Goal: Transaction & Acquisition: Purchase product/service

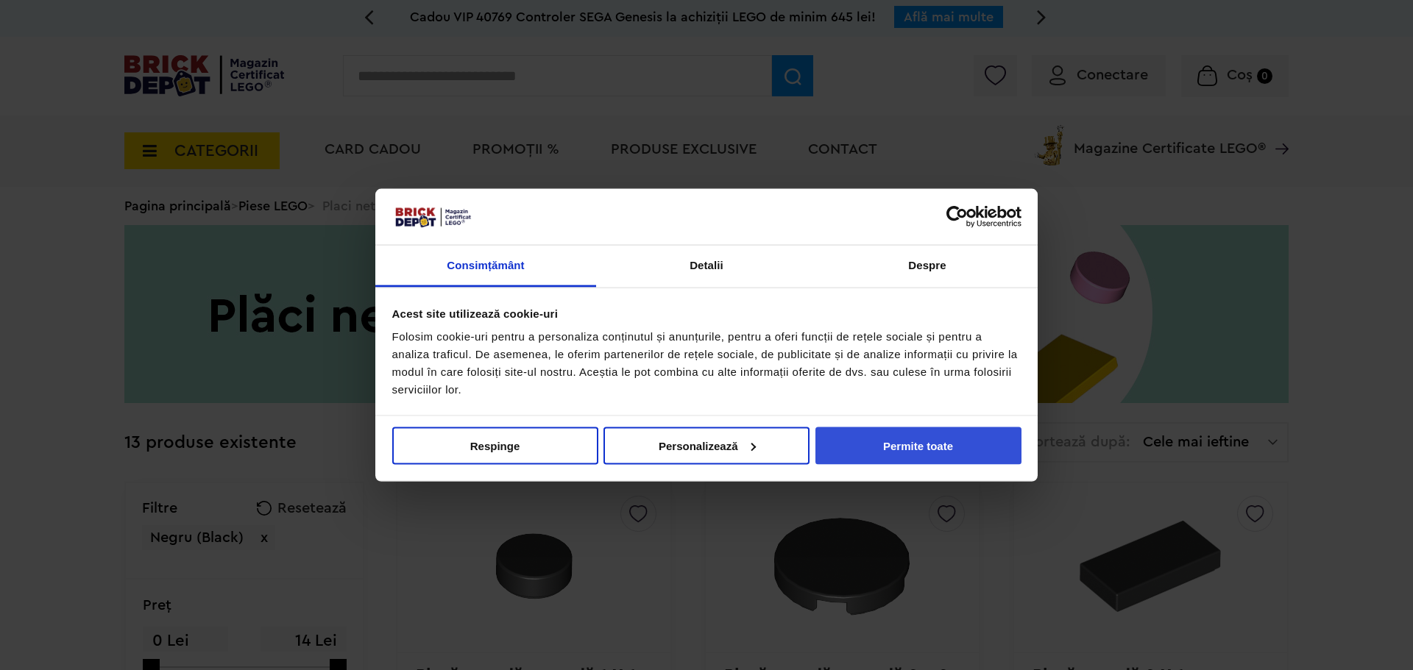
click at [884, 441] on button "Permite toate" at bounding box center [918, 446] width 206 height 38
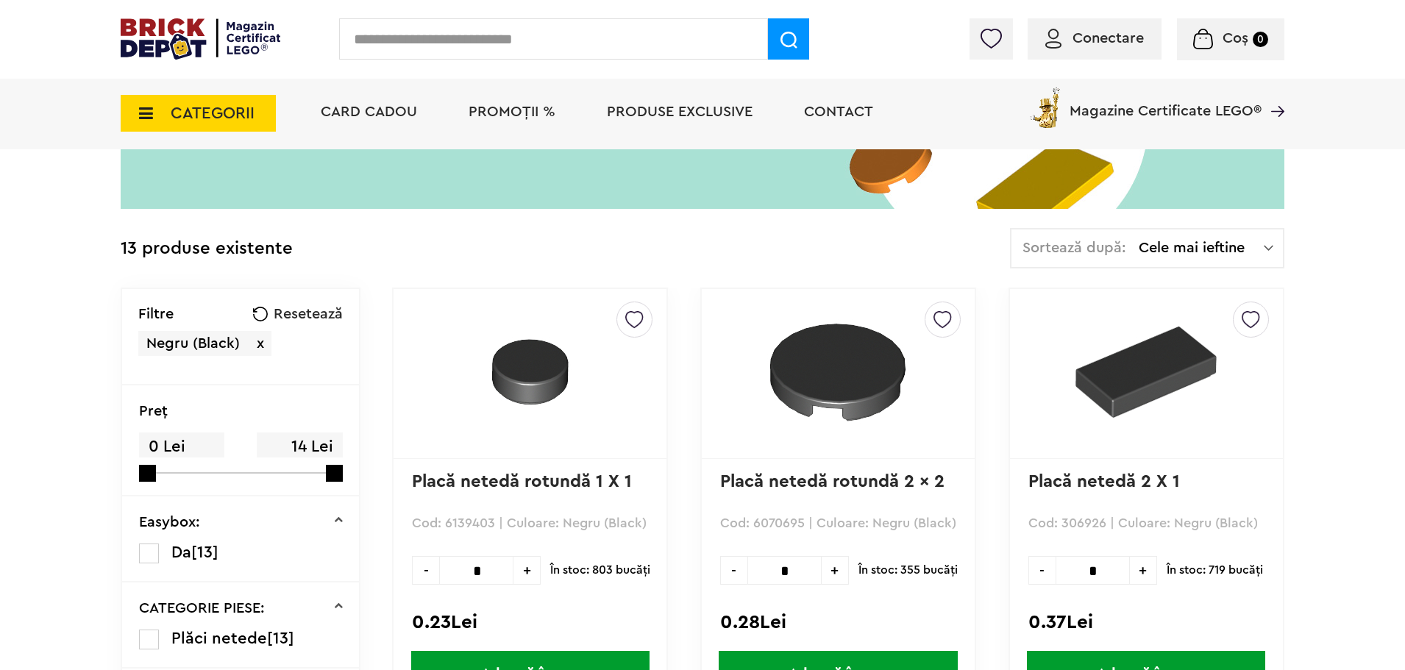
scroll to position [294, 0]
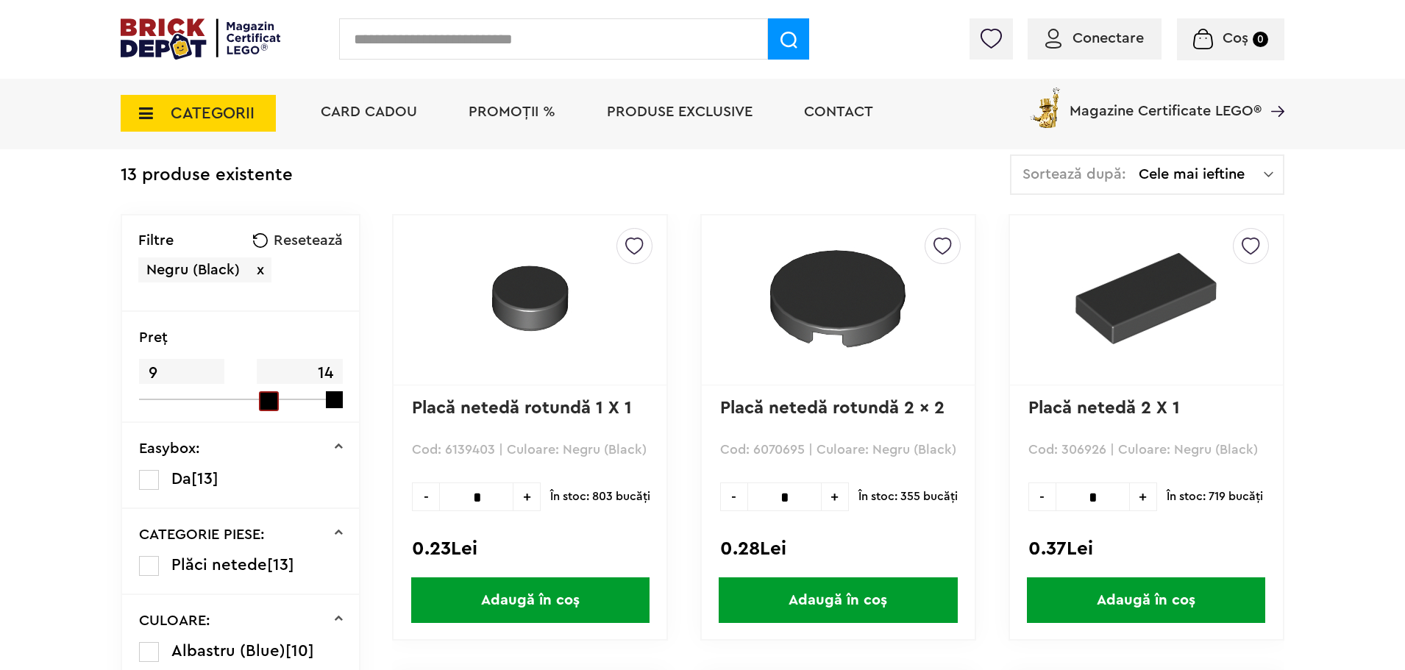
drag, startPoint x: 143, startPoint y: 398, endPoint x: 258, endPoint y: 394, distance: 114.1
click at [258, 394] on div "9 14" at bounding box center [232, 379] width 187 height 42
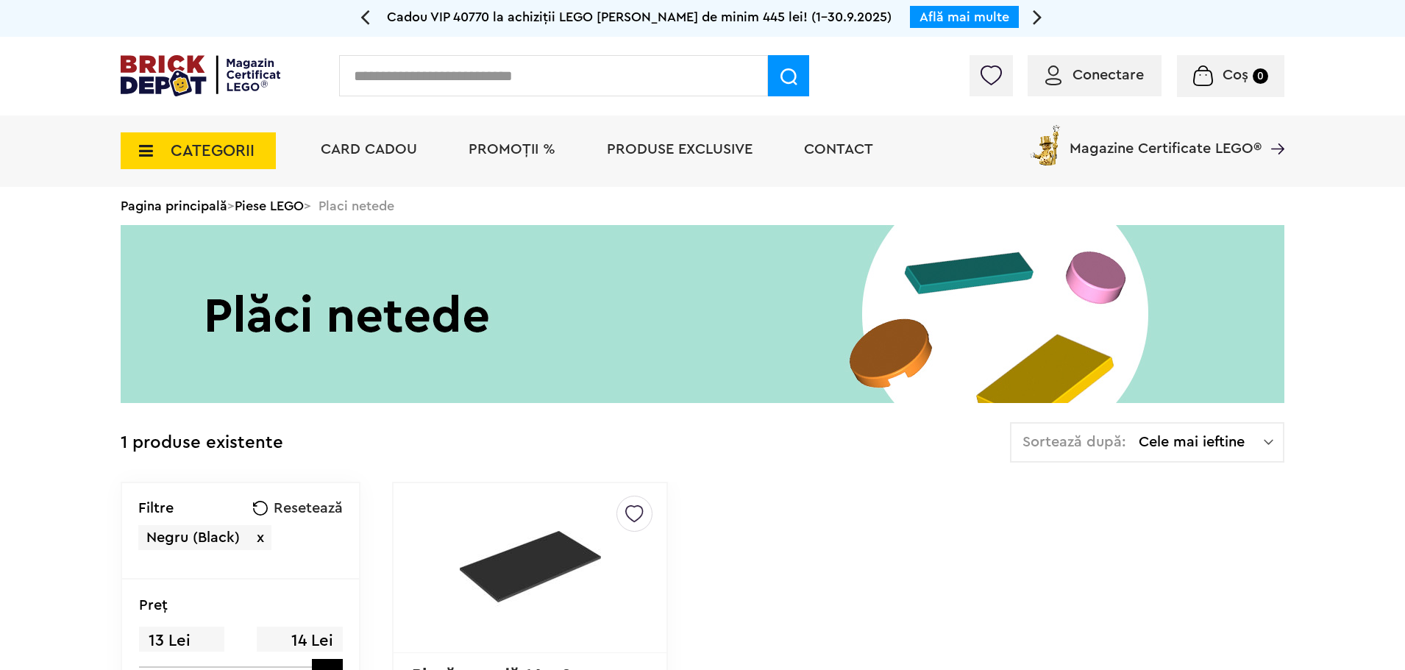
scroll to position [368, 0]
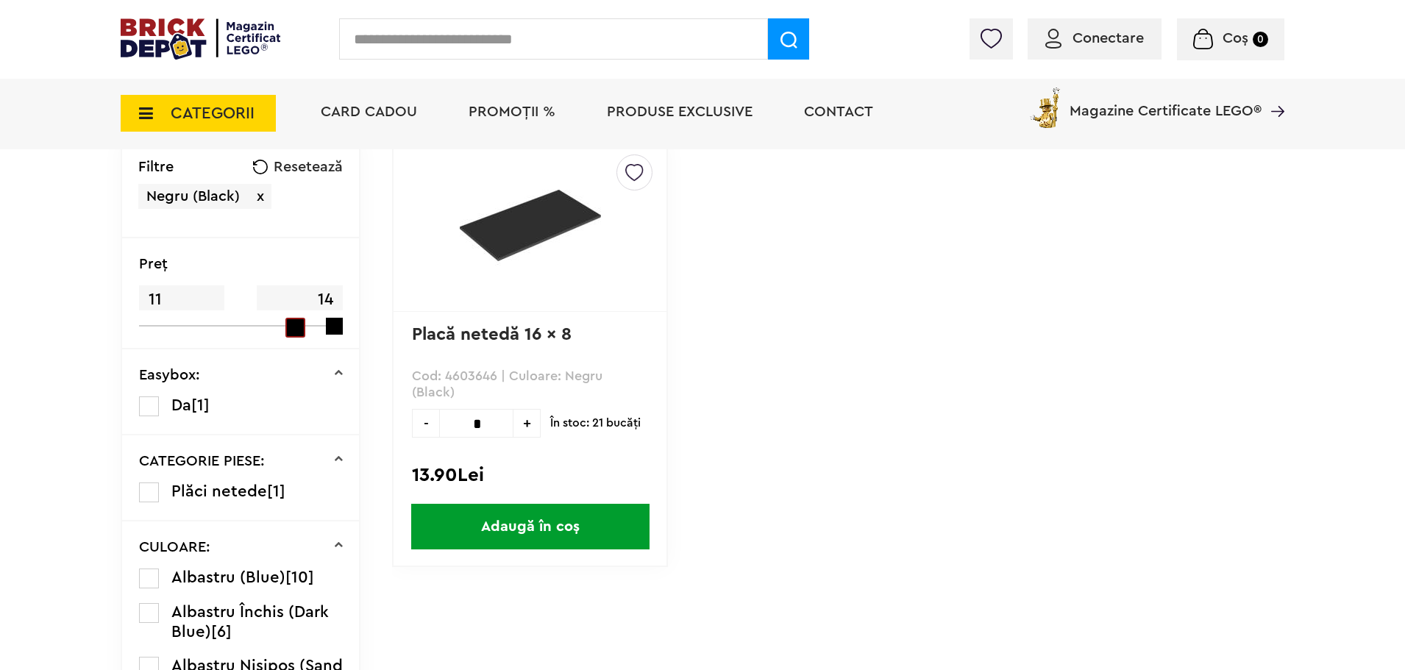
drag, startPoint x: 316, startPoint y: 327, endPoint x: 250, endPoint y: 337, distance: 66.9
click at [250, 337] on div "Preţ 11 14" at bounding box center [240, 293] width 237 height 111
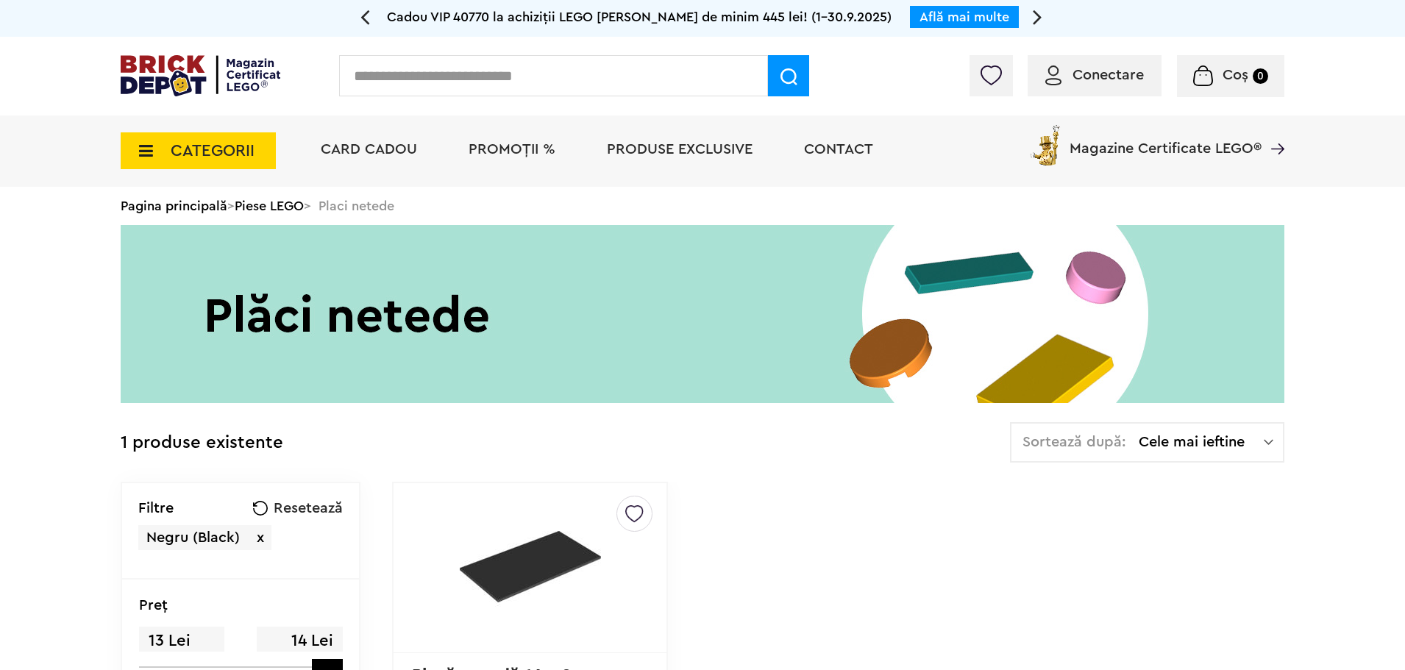
scroll to position [368, 0]
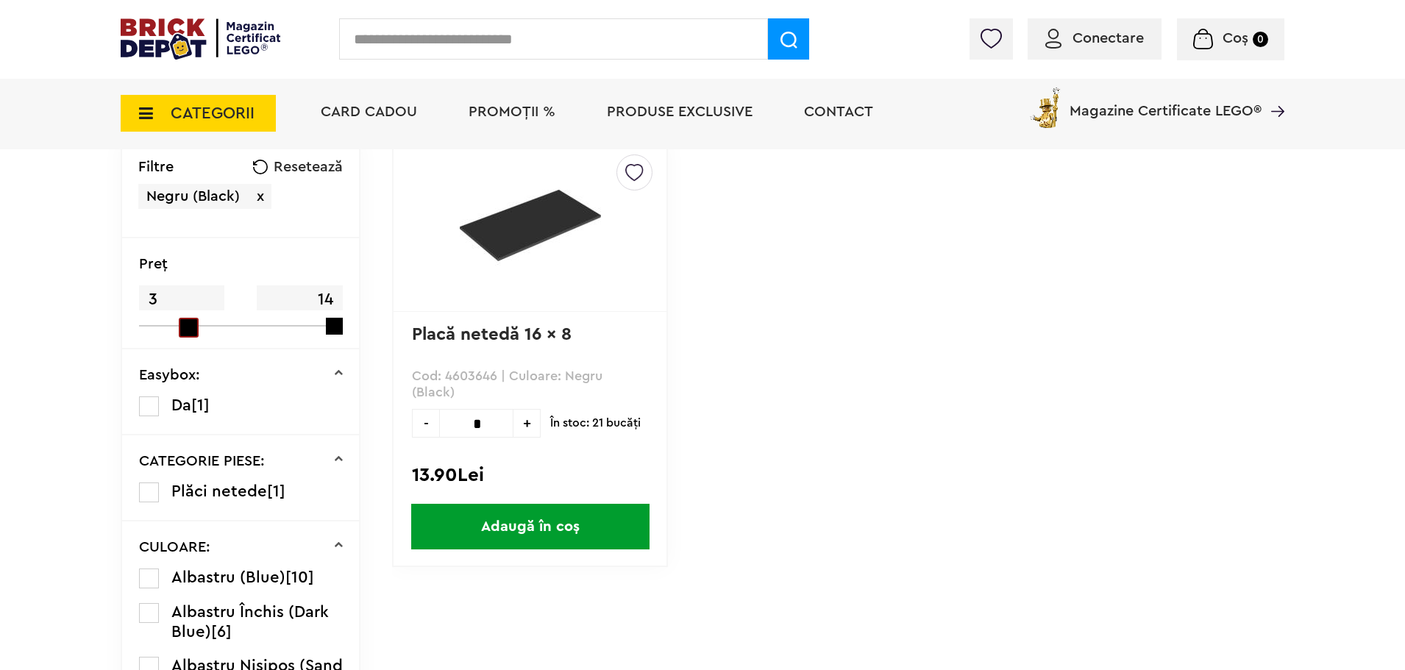
drag, startPoint x: 319, startPoint y: 330, endPoint x: 175, endPoint y: 342, distance: 144.0
click at [175, 342] on div "Preţ 3 14" at bounding box center [240, 293] width 237 height 111
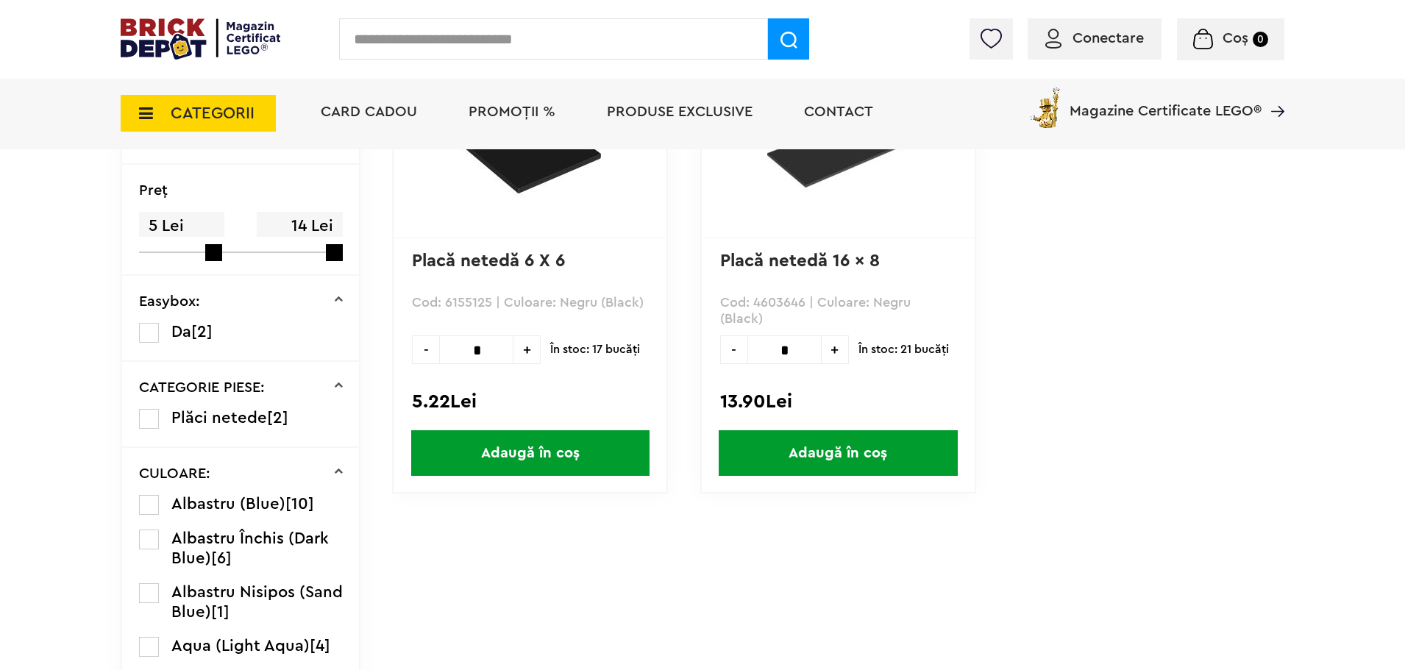
scroll to position [368, 0]
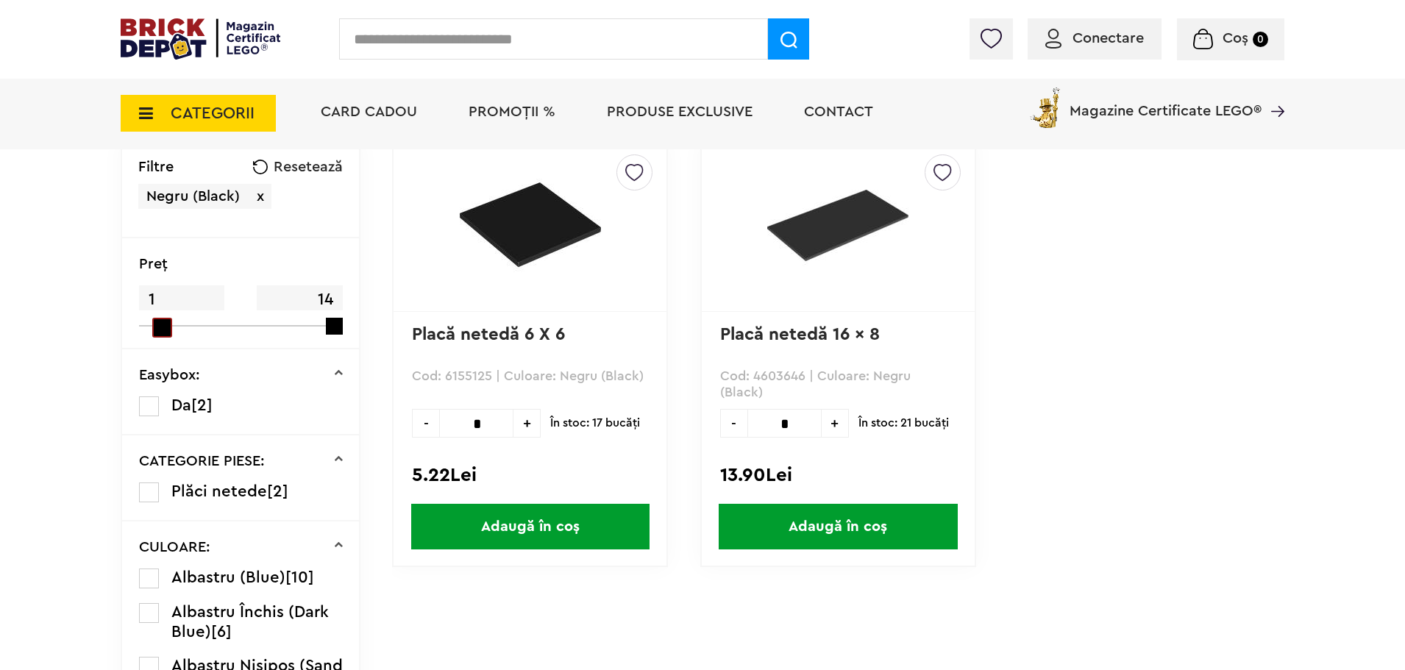
drag, startPoint x: 216, startPoint y: 330, endPoint x: 155, endPoint y: 325, distance: 62.0
click at [155, 325] on span at bounding box center [162, 328] width 20 height 20
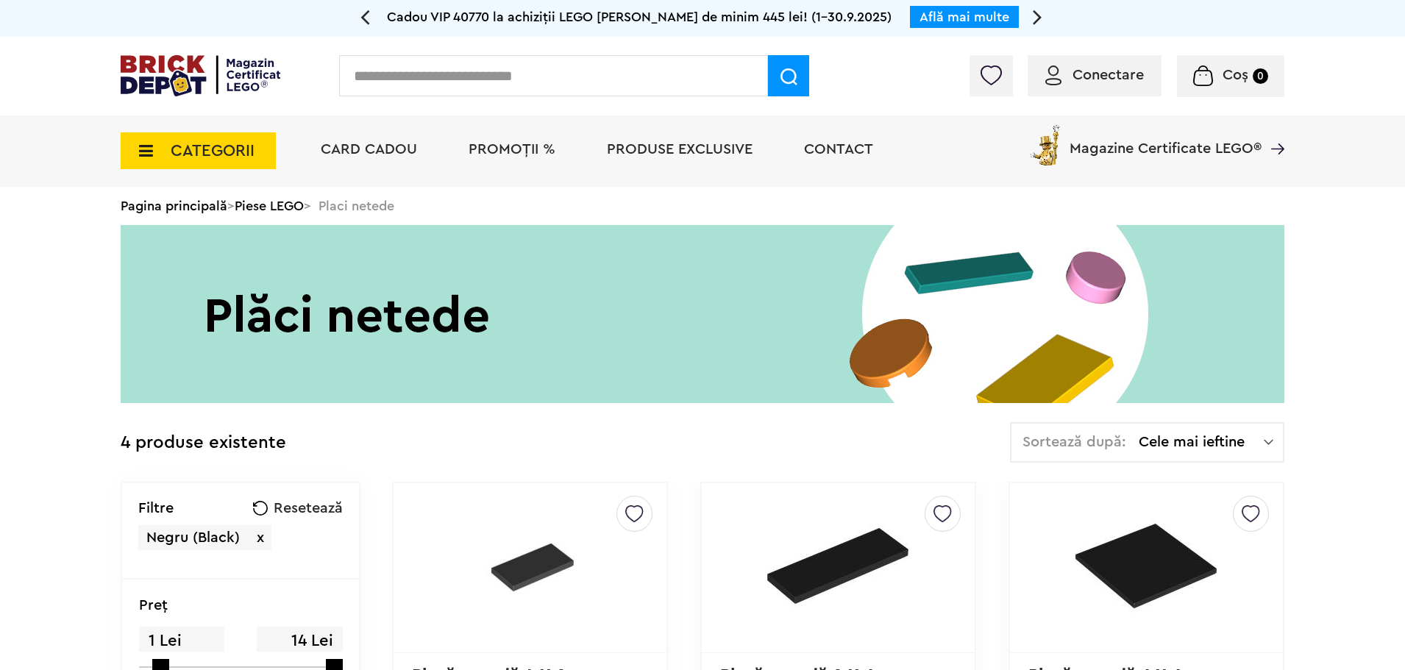
scroll to position [294, 0]
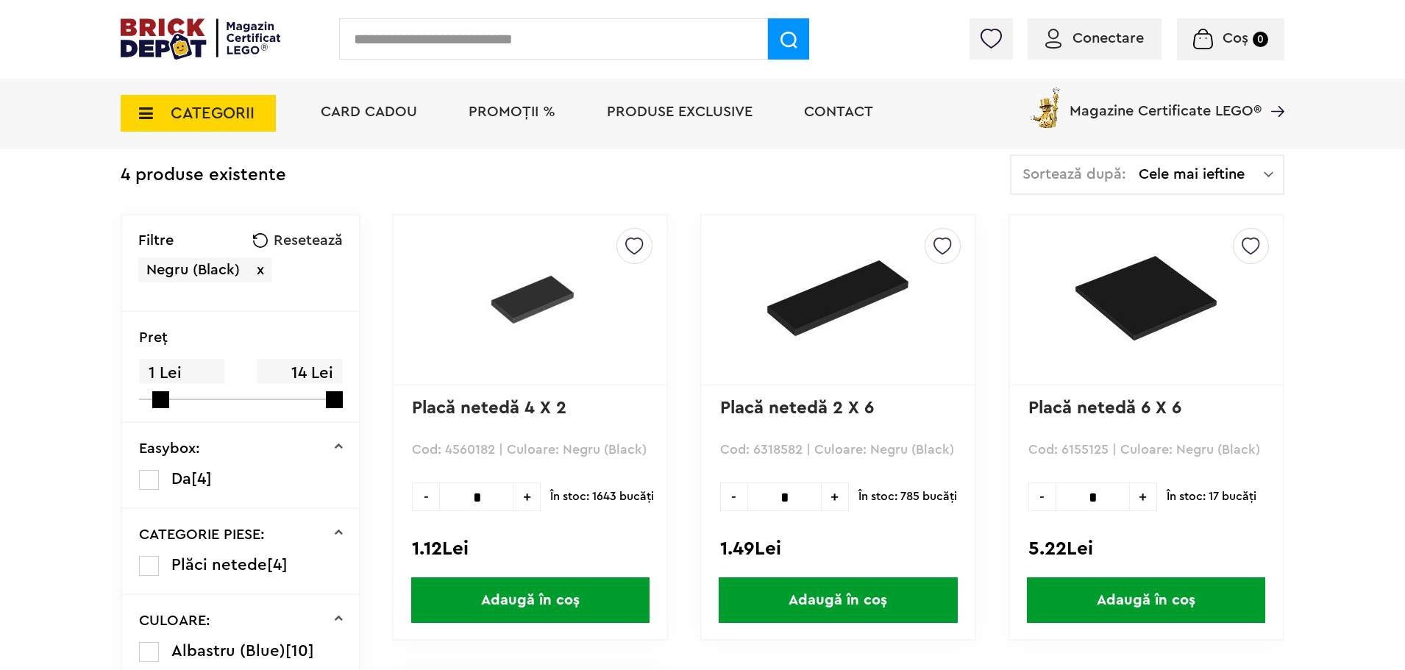
click at [255, 270] on span "Negru (Black) x" at bounding box center [204, 270] width 133 height 25
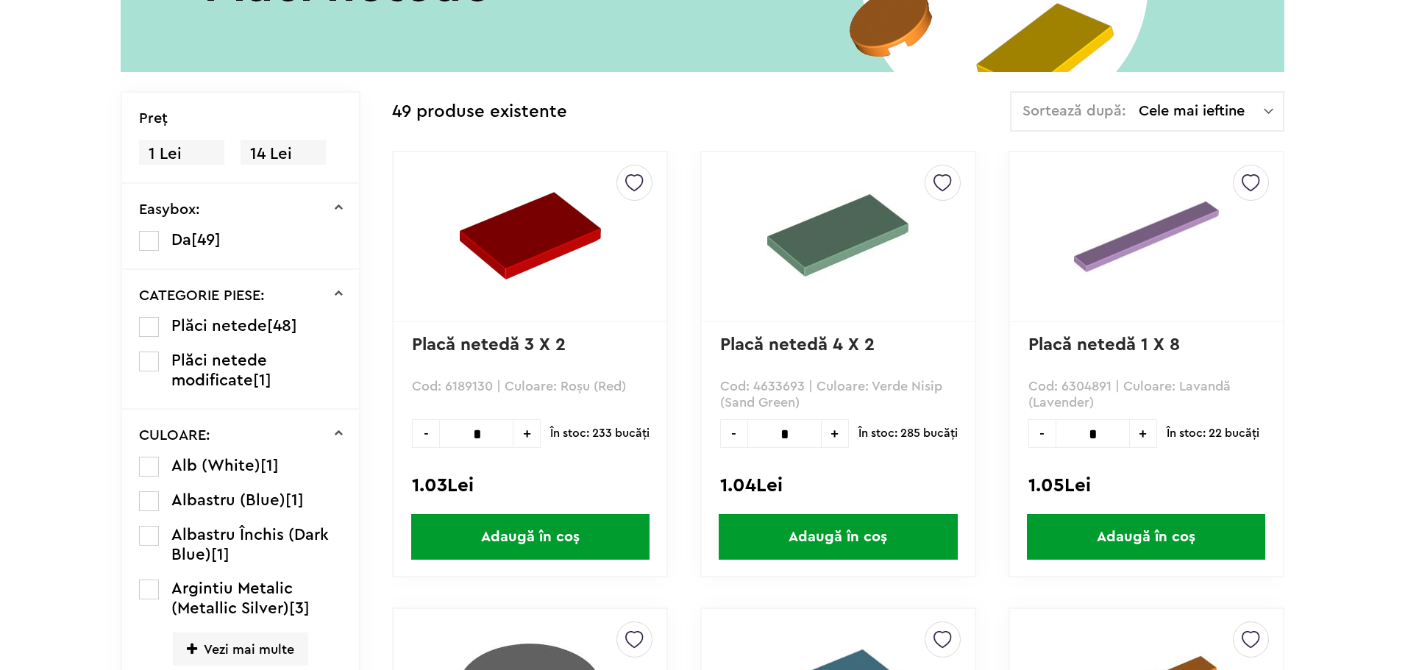
scroll to position [331, 0]
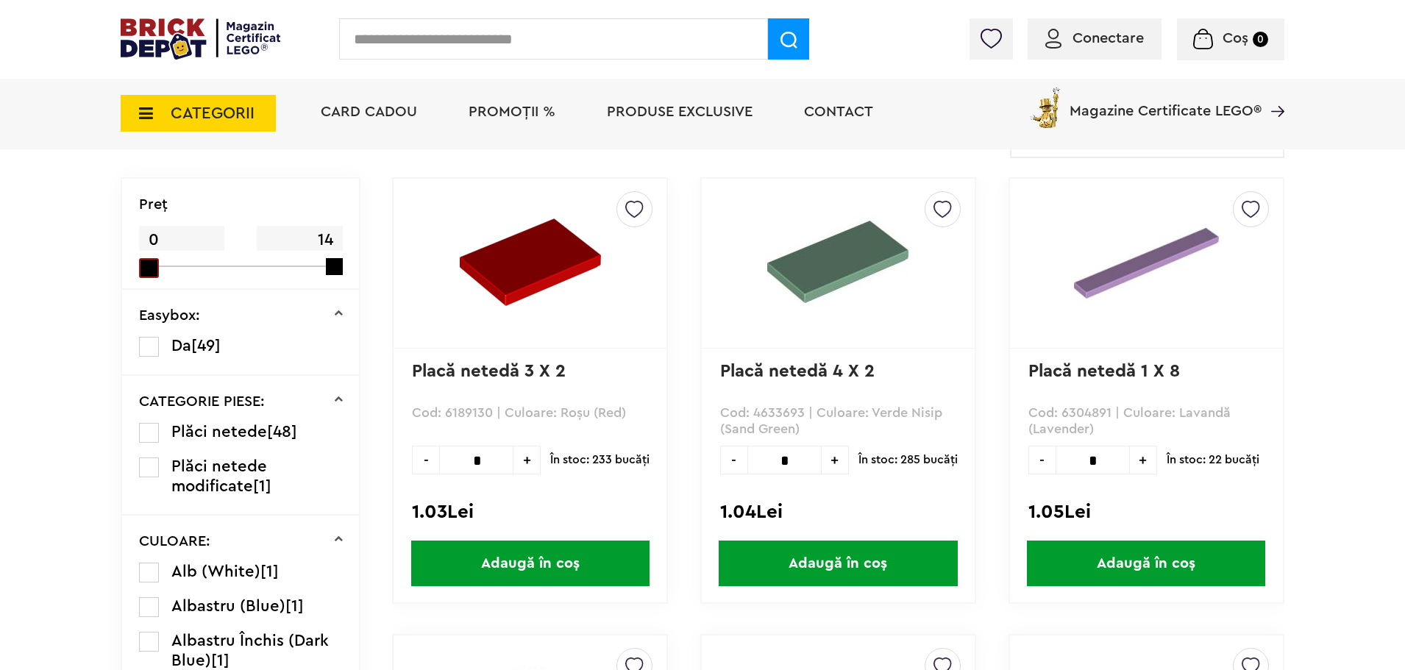
drag, startPoint x: 160, startPoint y: 272, endPoint x: 115, endPoint y: 272, distance: 44.9
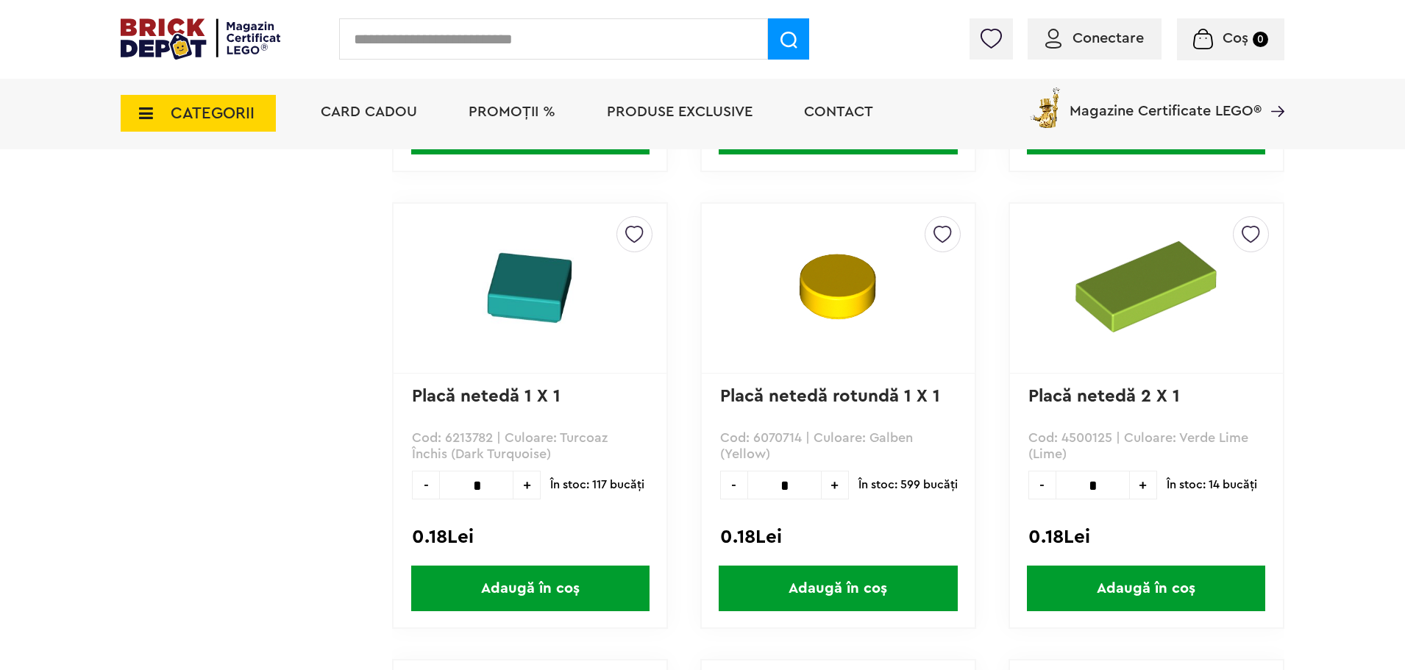
scroll to position [2355, 0]
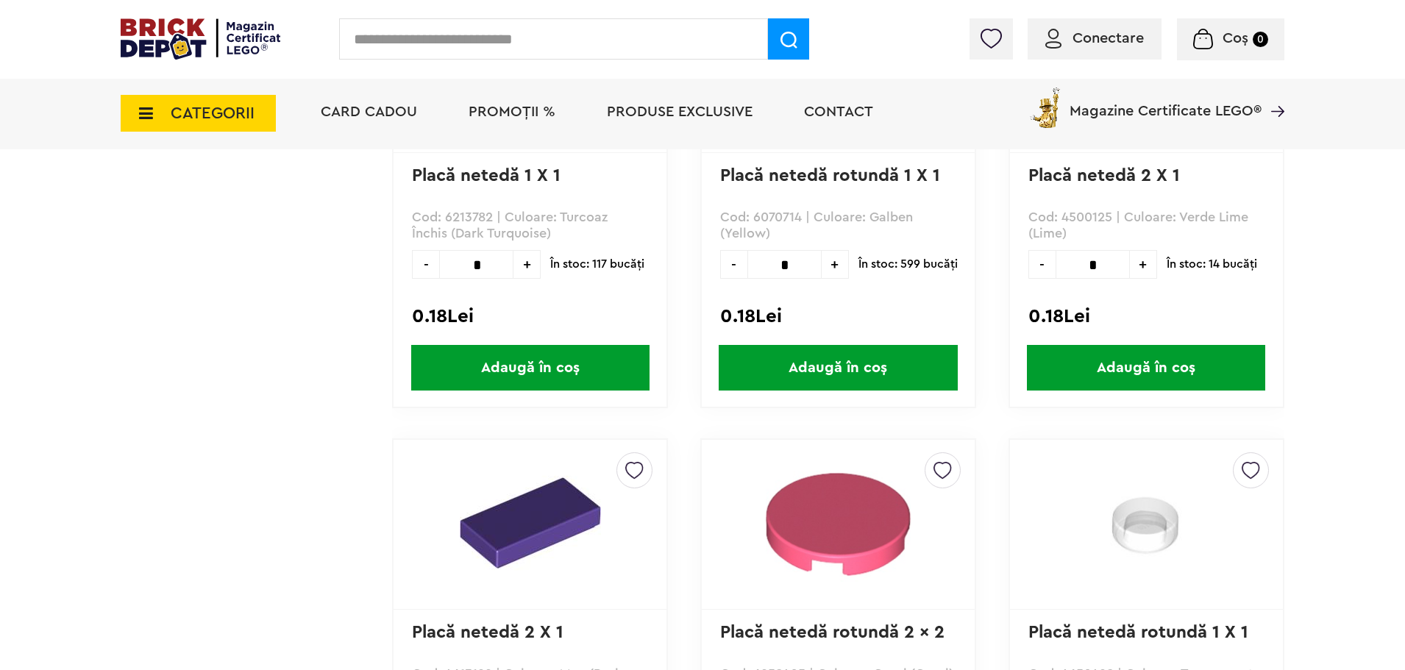
click at [1118, 46] on span "Conectare" at bounding box center [1108, 38] width 71 height 15
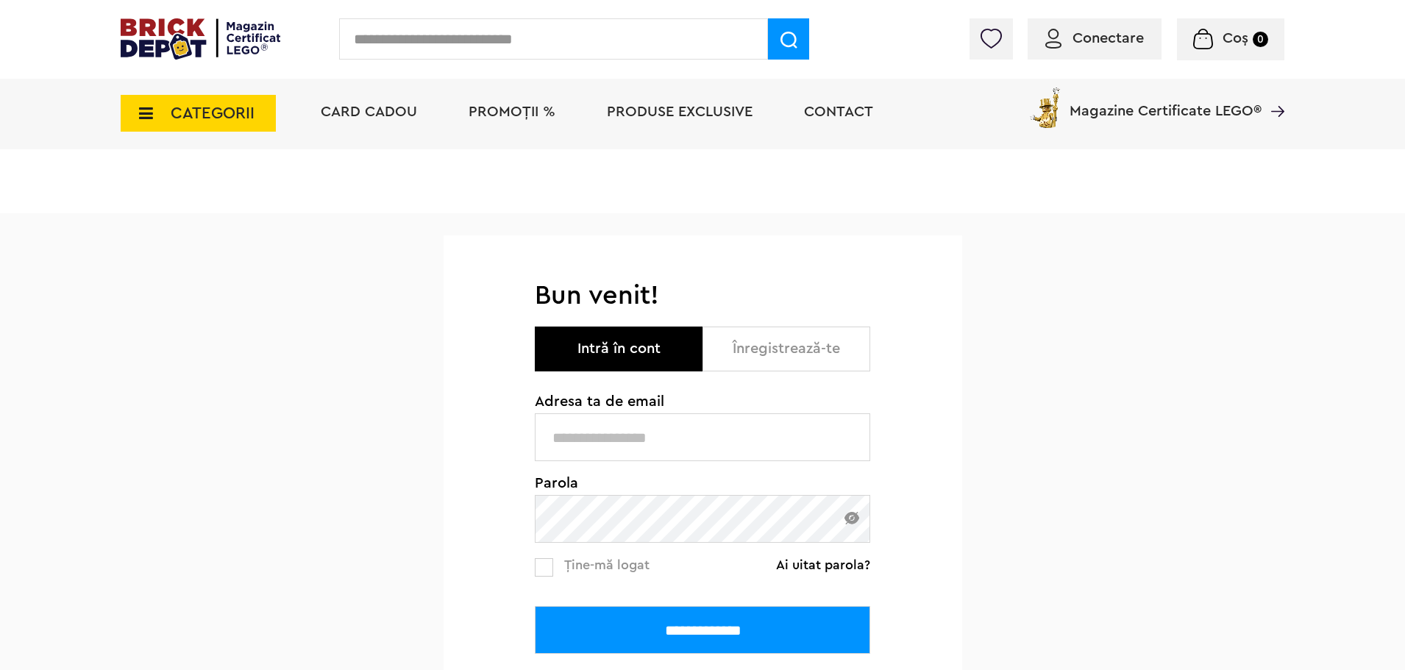
scroll to position [74, 0]
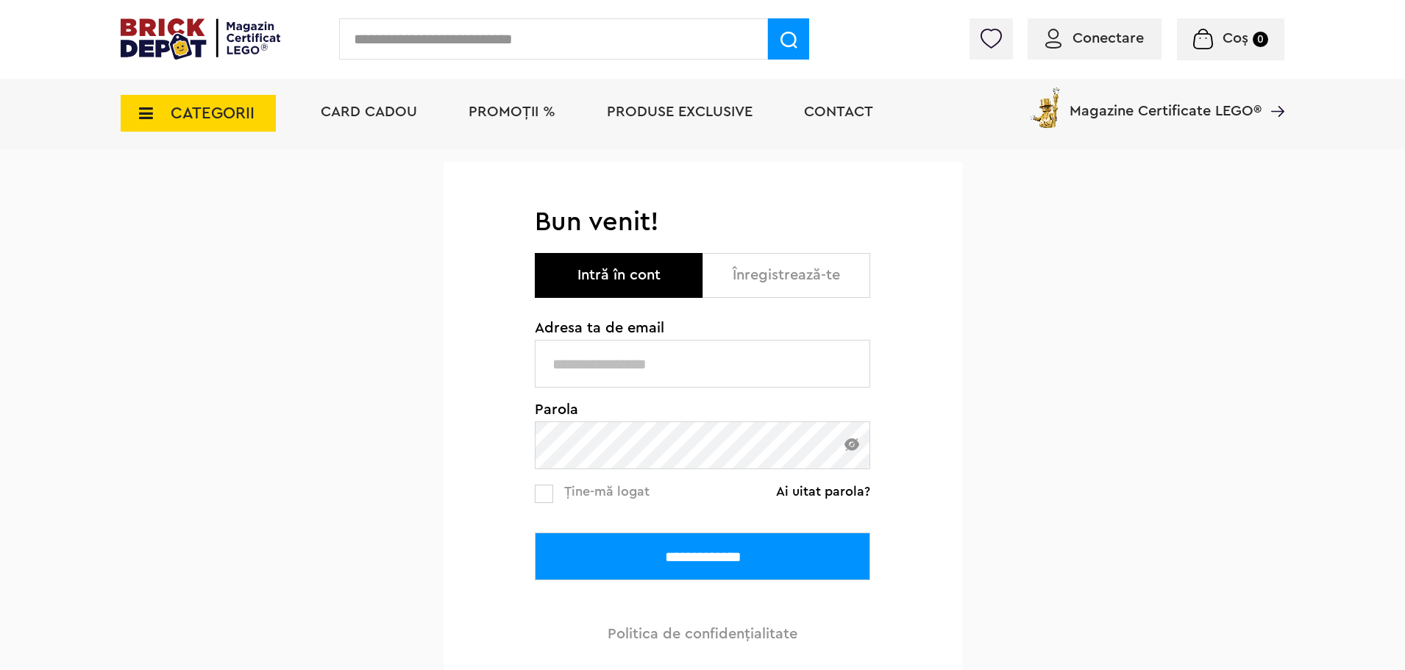
click at [781, 280] on button "Înregistrează-te" at bounding box center [787, 275] width 168 height 45
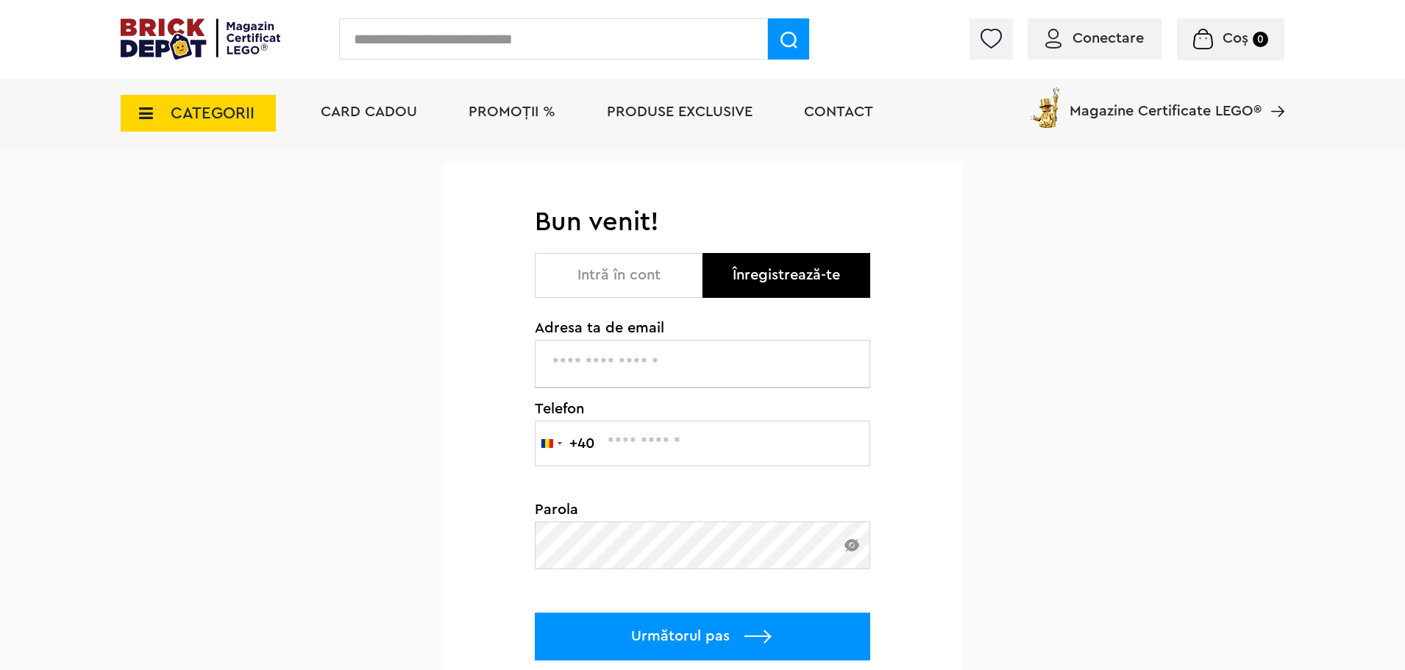
click at [692, 376] on input "text" at bounding box center [703, 364] width 336 height 48
click at [705, 369] on input "text" at bounding box center [703, 364] width 336 height 48
click at [730, 355] on input "text" at bounding box center [703, 364] width 336 height 48
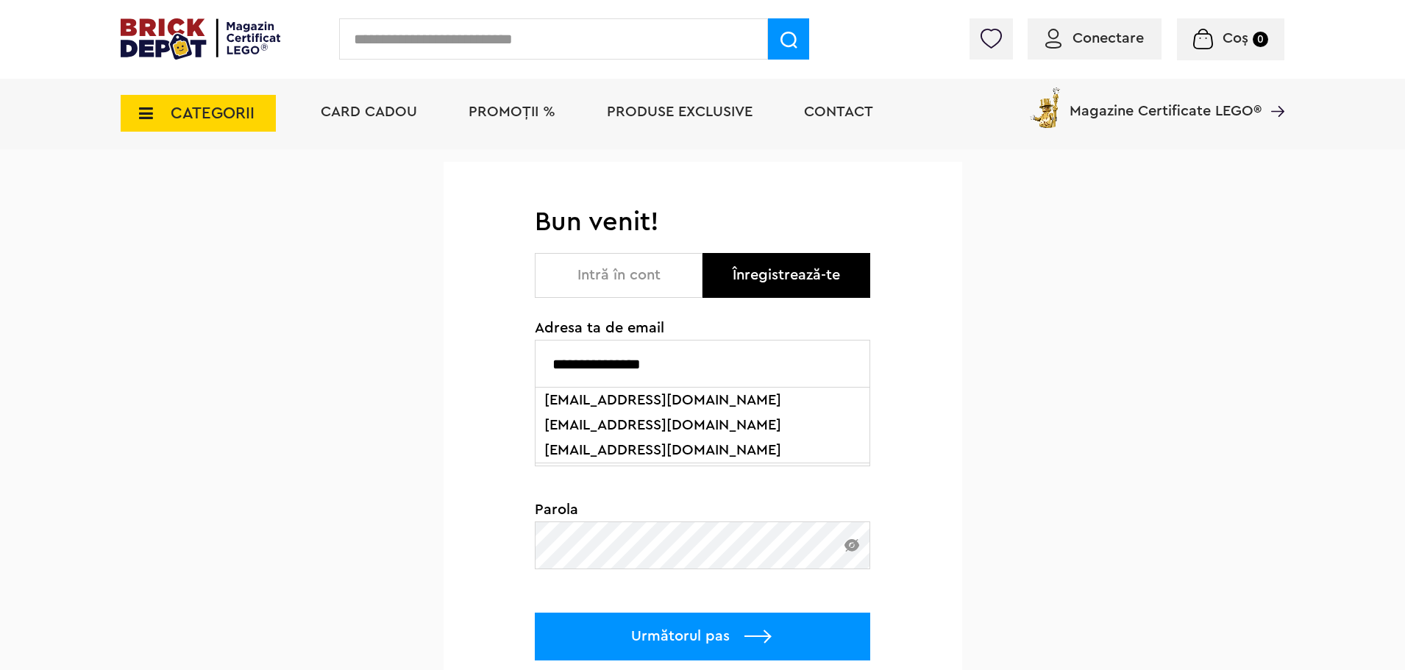
click at [697, 429] on li "raresutzuu2008@gmail.com" at bounding box center [702, 425] width 327 height 25
type input "**********"
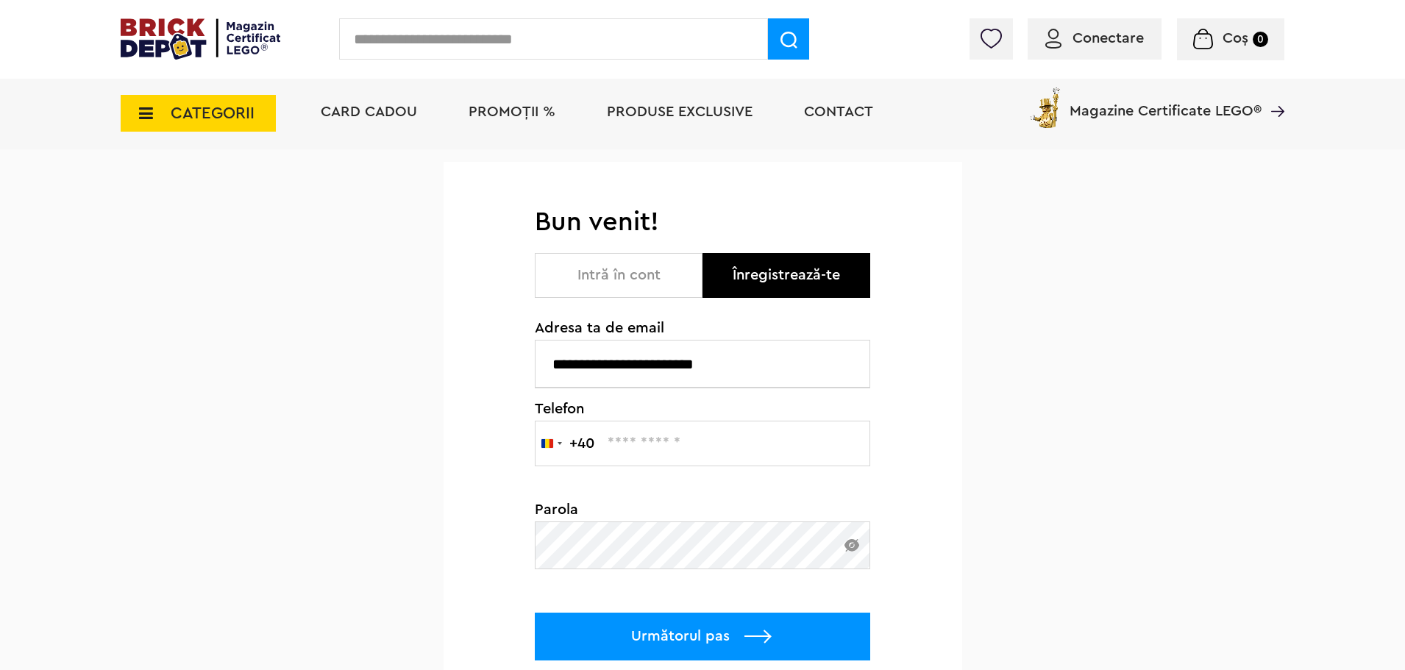
click at [672, 451] on input "text" at bounding box center [703, 444] width 336 height 46
click at [853, 545] on img at bounding box center [852, 545] width 15 height 13
click at [745, 642] on p "Următorul pas" at bounding box center [703, 637] width 336 height 48
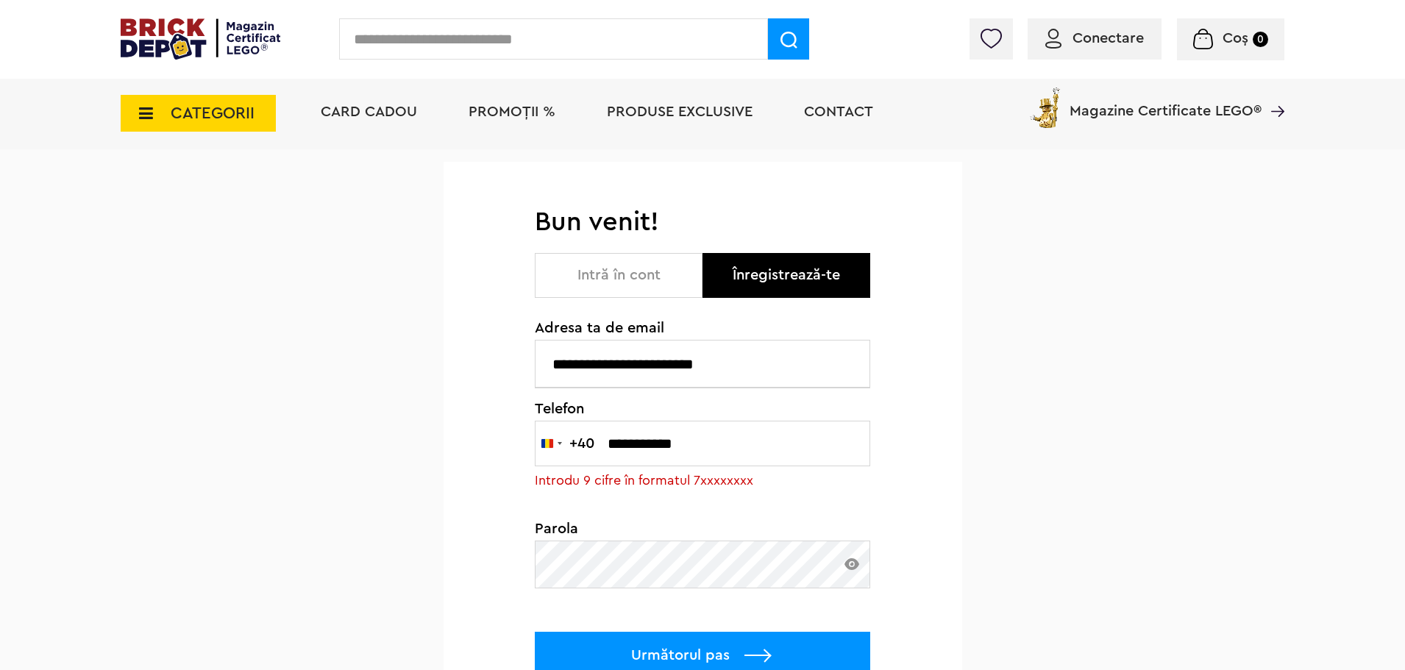
click at [609, 442] on input "**********" at bounding box center [703, 444] width 336 height 46
click at [742, 651] on p "Următorul pas" at bounding box center [703, 656] width 336 height 48
click at [616, 445] on input "**********" at bounding box center [703, 444] width 336 height 46
click at [598, 444] on input "**********" at bounding box center [703, 444] width 336 height 46
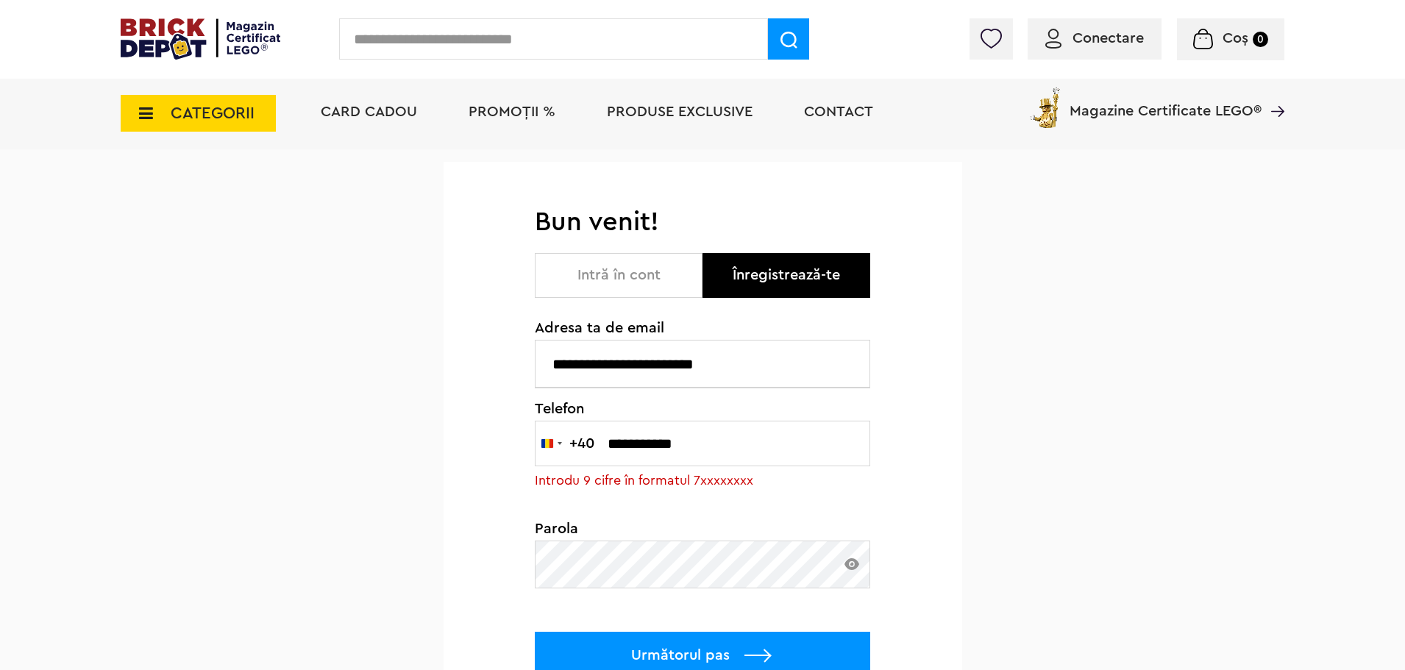
type input "**********"
click at [595, 441] on div "+40" at bounding box center [582, 443] width 25 height 15
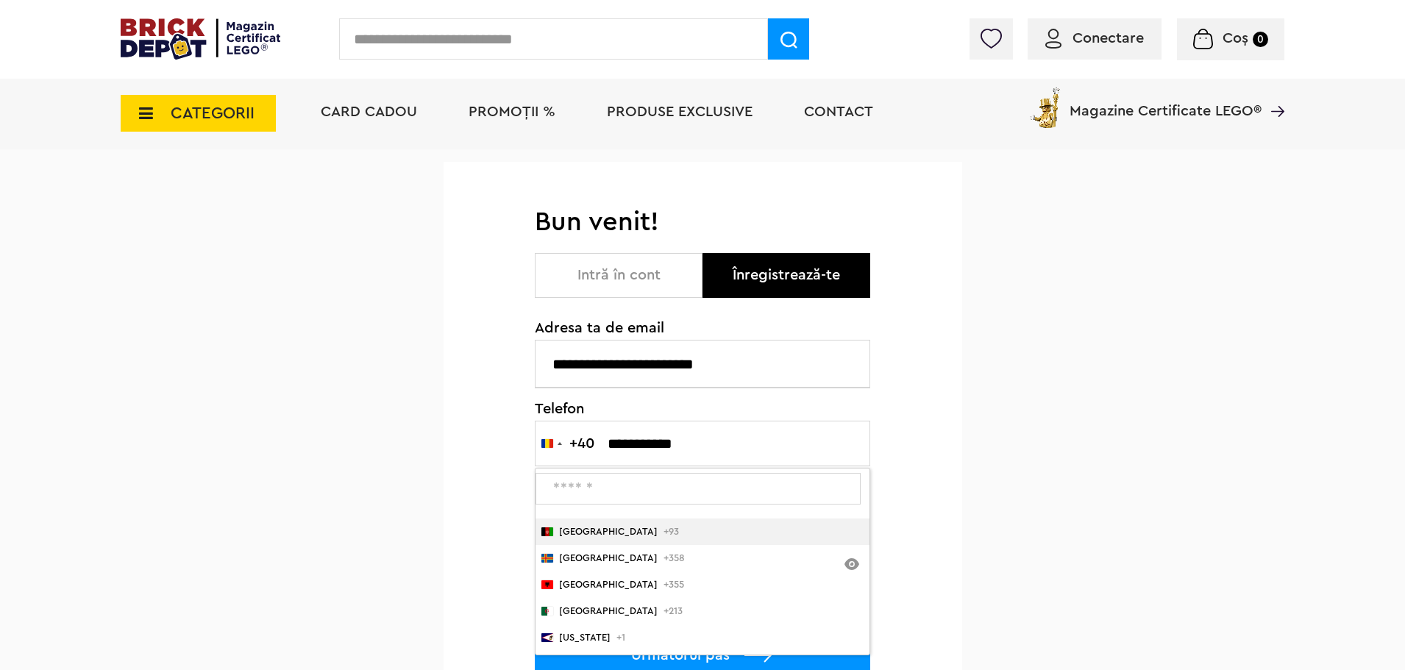
click at [1031, 458] on div "**********" at bounding box center [702, 503] width 1405 height 726
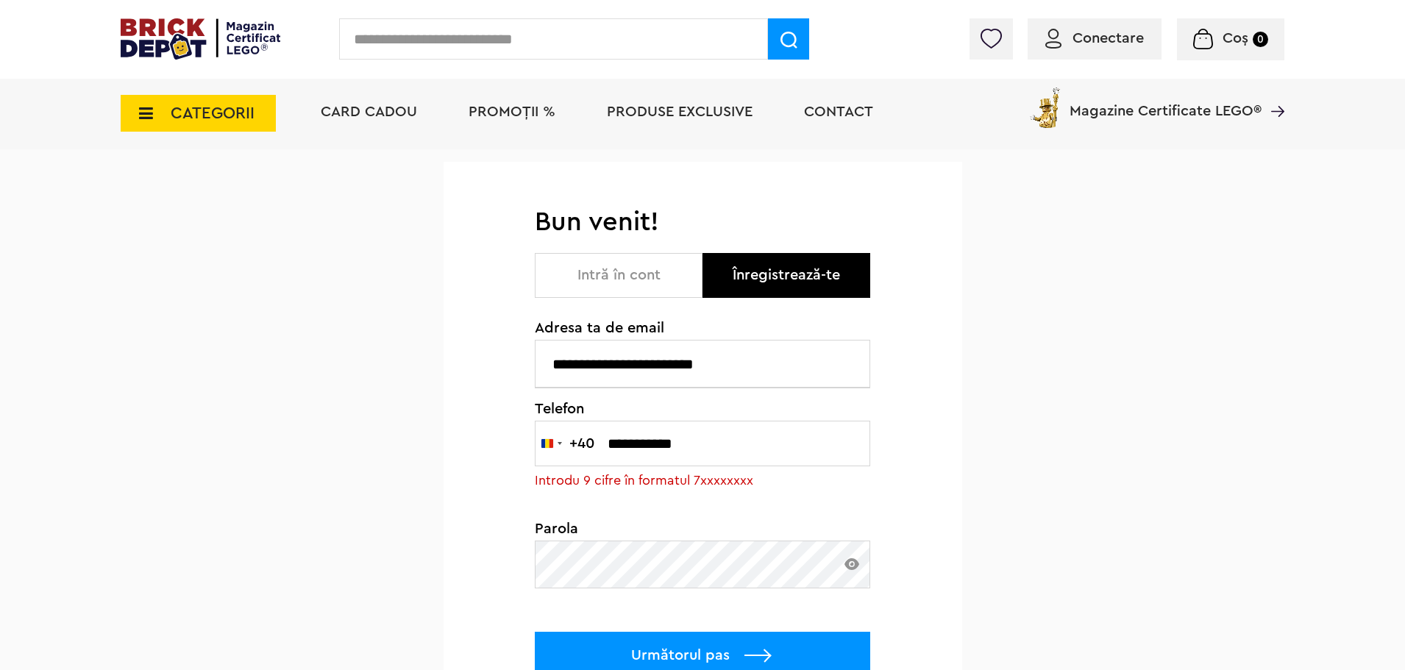
click at [733, 644] on p "Următorul pas" at bounding box center [703, 656] width 336 height 48
drag, startPoint x: 708, startPoint y: 448, endPoint x: 556, endPoint y: 446, distance: 152.3
click at [556, 446] on div "Romania +40 +40 244 results found Afghanistan +93 Åland Islands +358 Albania +3…" at bounding box center [703, 460] width 336 height 79
click at [595, 437] on input "**********" at bounding box center [703, 444] width 336 height 46
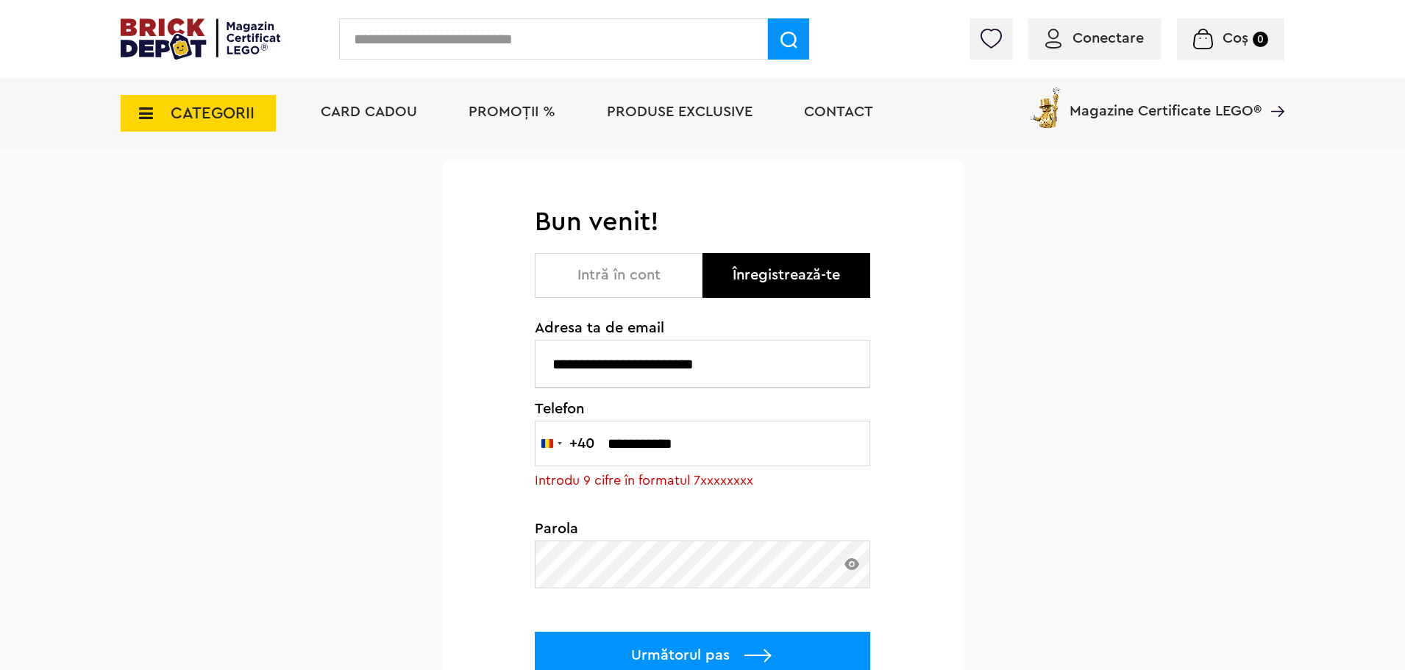
click at [584, 443] on div "+40" at bounding box center [582, 443] width 25 height 15
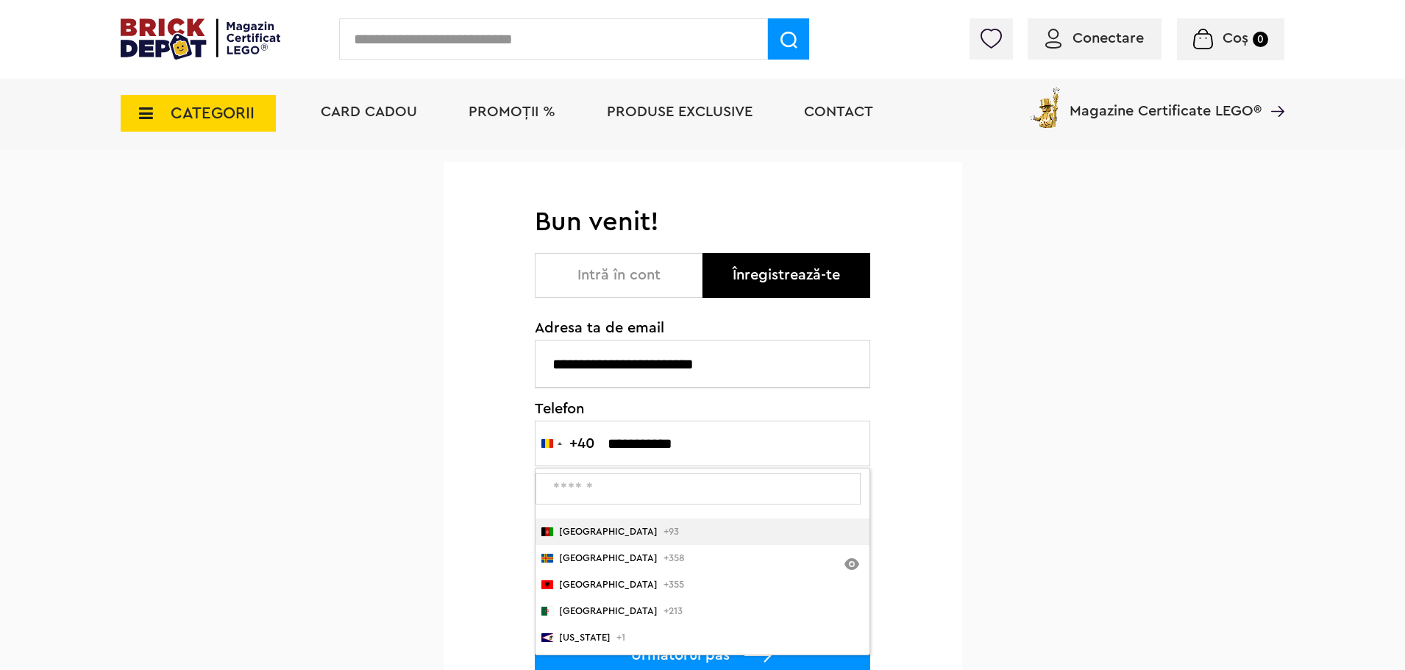
click at [568, 444] on button "Romania +40 +40" at bounding box center [565, 444] width 59 height 44
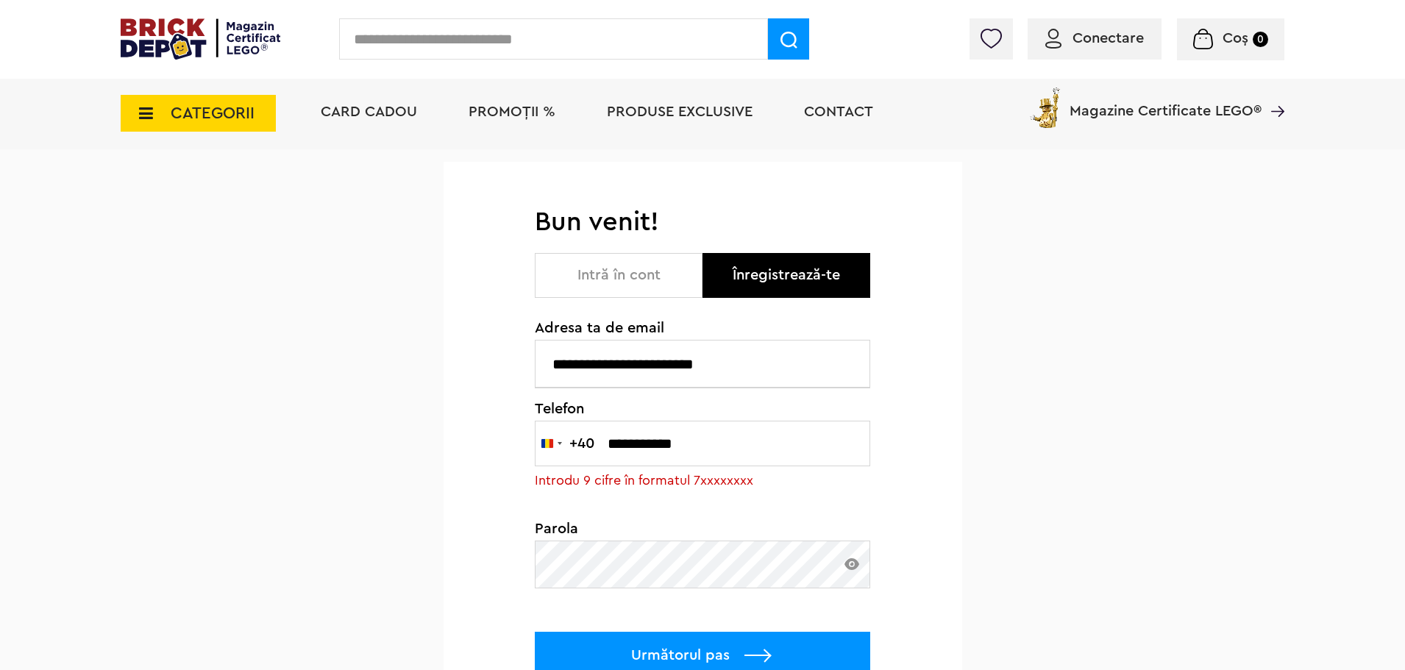
drag, startPoint x: 701, startPoint y: 444, endPoint x: 594, endPoint y: 450, distance: 107.6
click at [594, 450] on div "Romania +40 +40 244 results found Afghanistan +93 Åland Islands +358 Albania +3…" at bounding box center [703, 460] width 336 height 79
type input "**********"
click input "**********" at bounding box center [0, 0] width 0 height 0
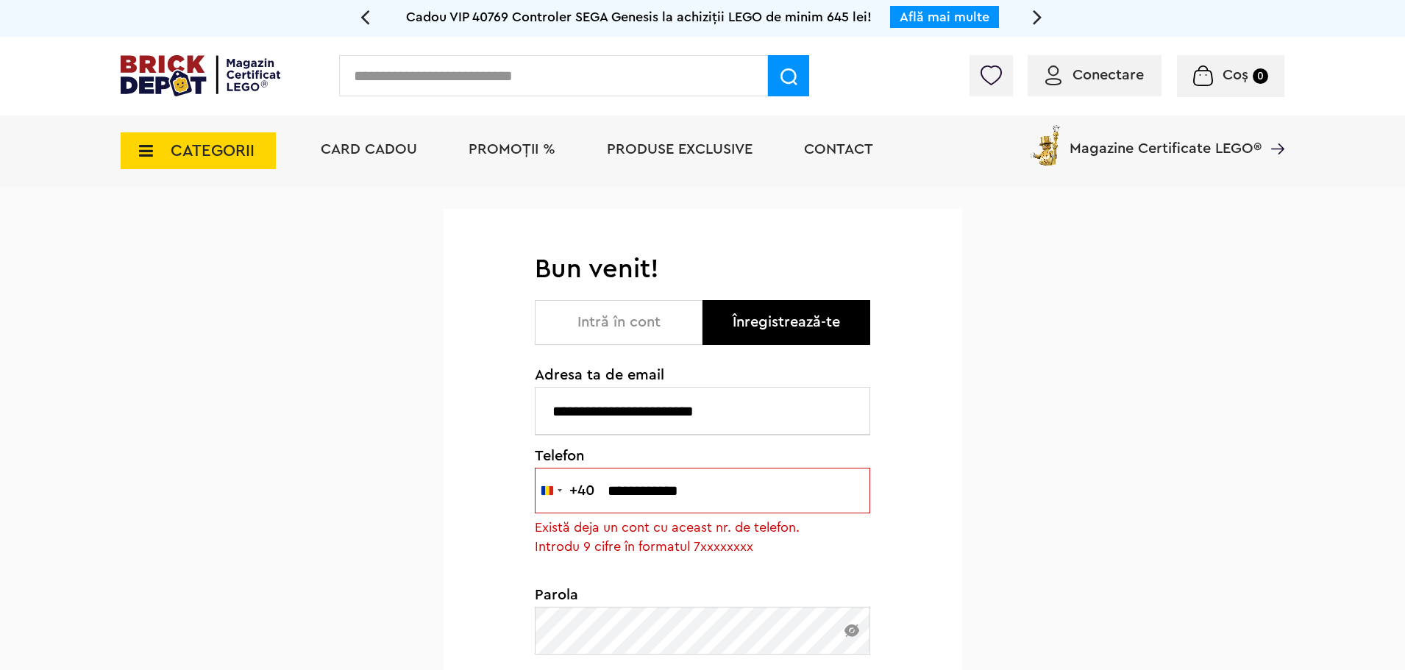
click at [628, 322] on button "Intră în cont" at bounding box center [619, 322] width 168 height 45
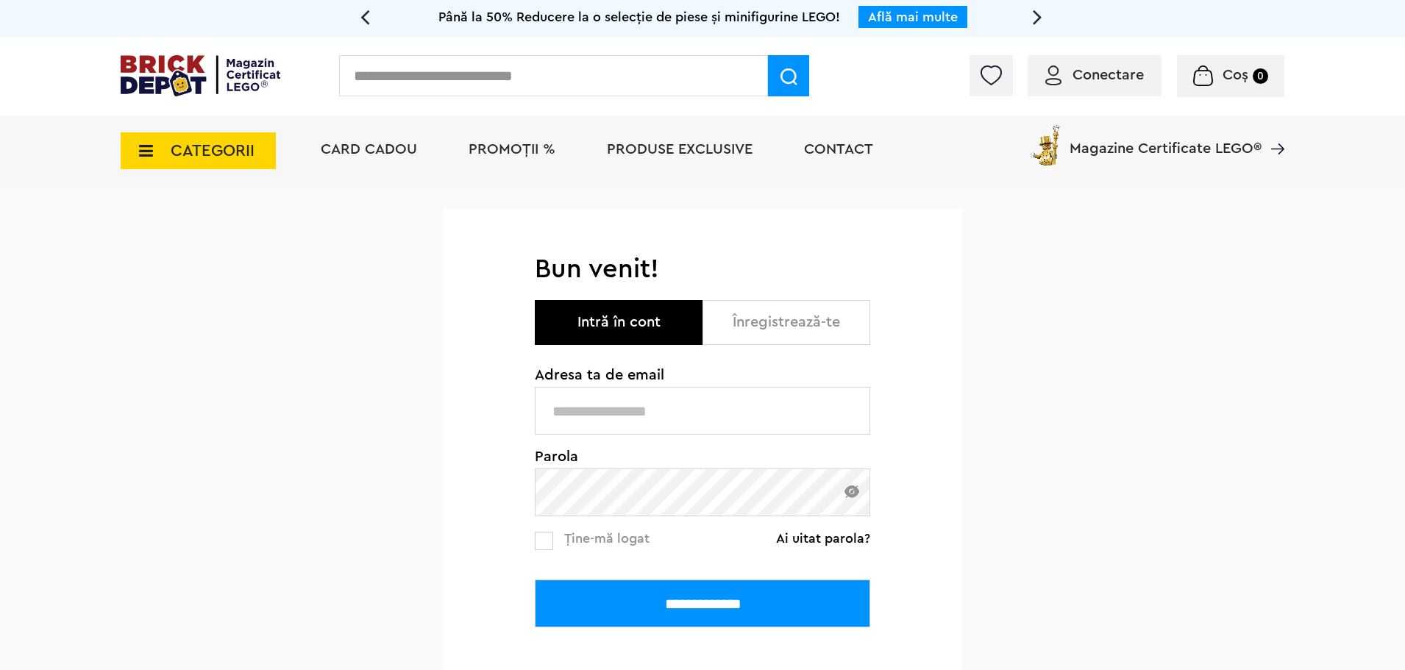
click at [547, 536] on label at bounding box center [544, 541] width 18 height 18
click at [675, 427] on input "text" at bounding box center [703, 411] width 336 height 48
type input "**********"
click at [701, 607] on input "**********" at bounding box center [703, 604] width 336 height 48
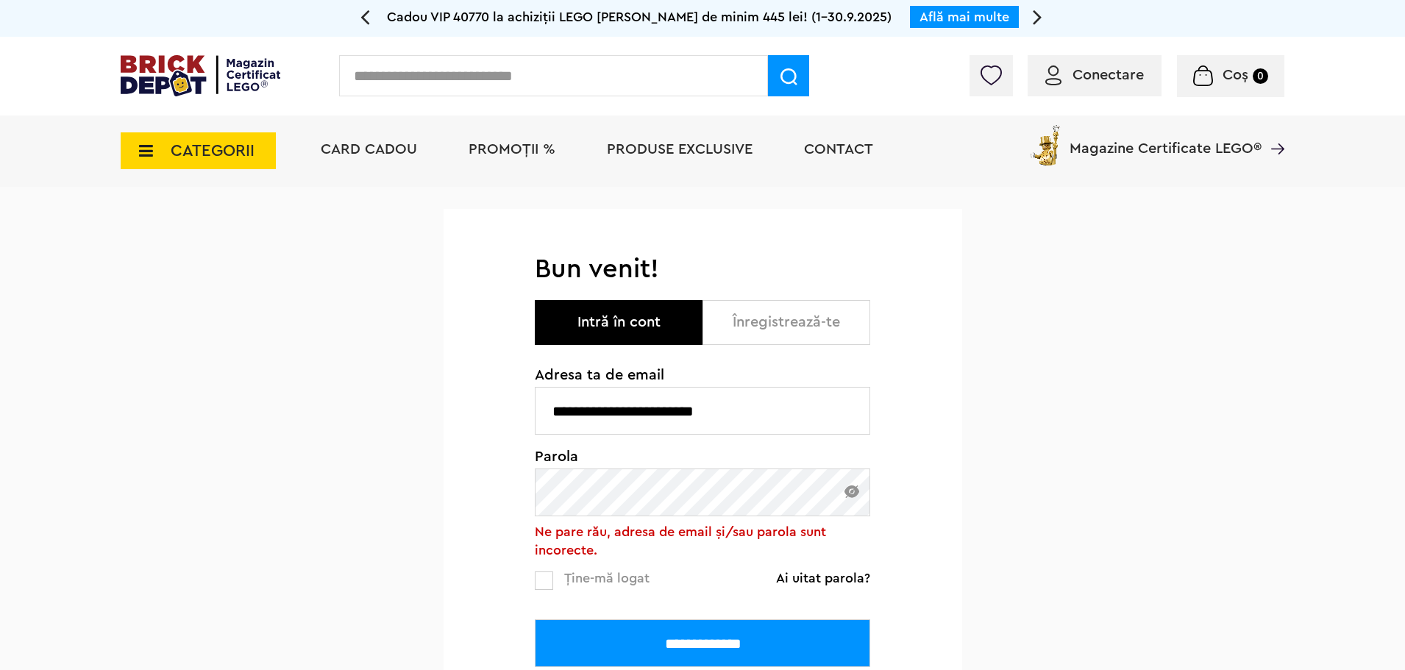
click at [819, 343] on button "Înregistrează-te" at bounding box center [787, 322] width 168 height 45
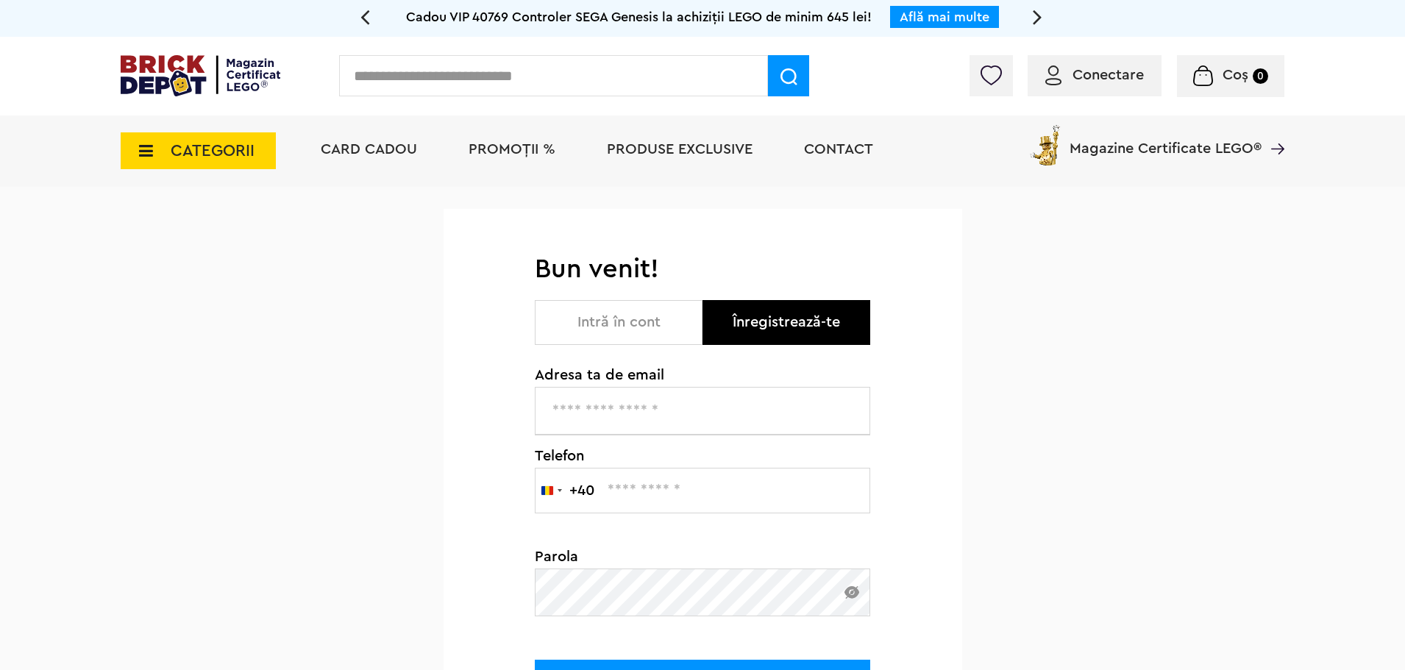
click at [195, 152] on span "CATEGORII" at bounding box center [213, 151] width 84 height 16
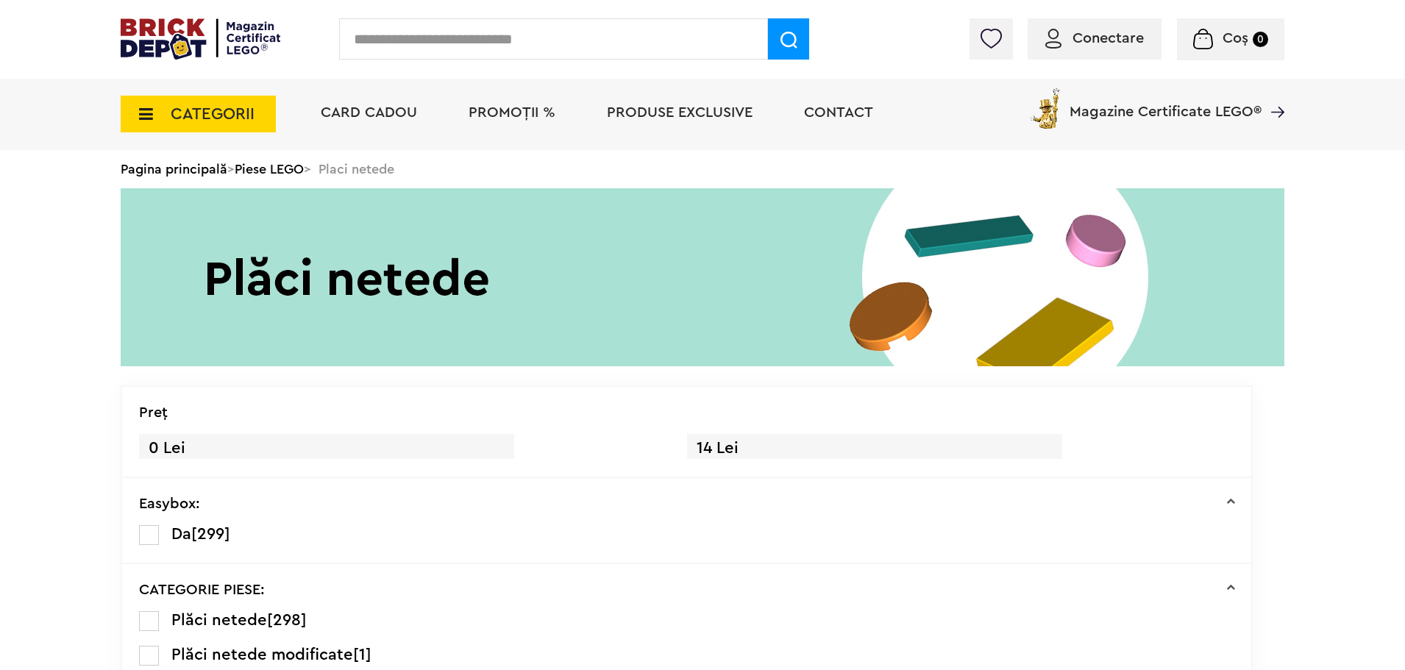
scroll to position [2233, 0]
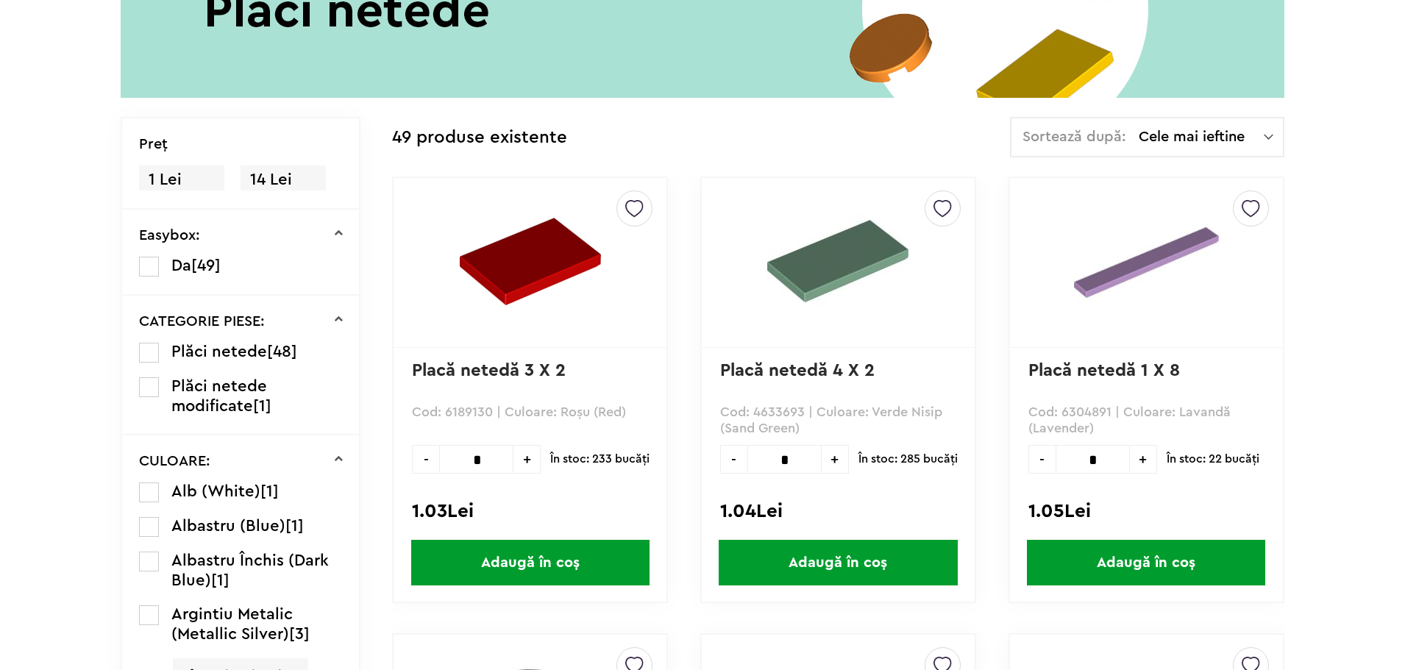
scroll to position [305, 0]
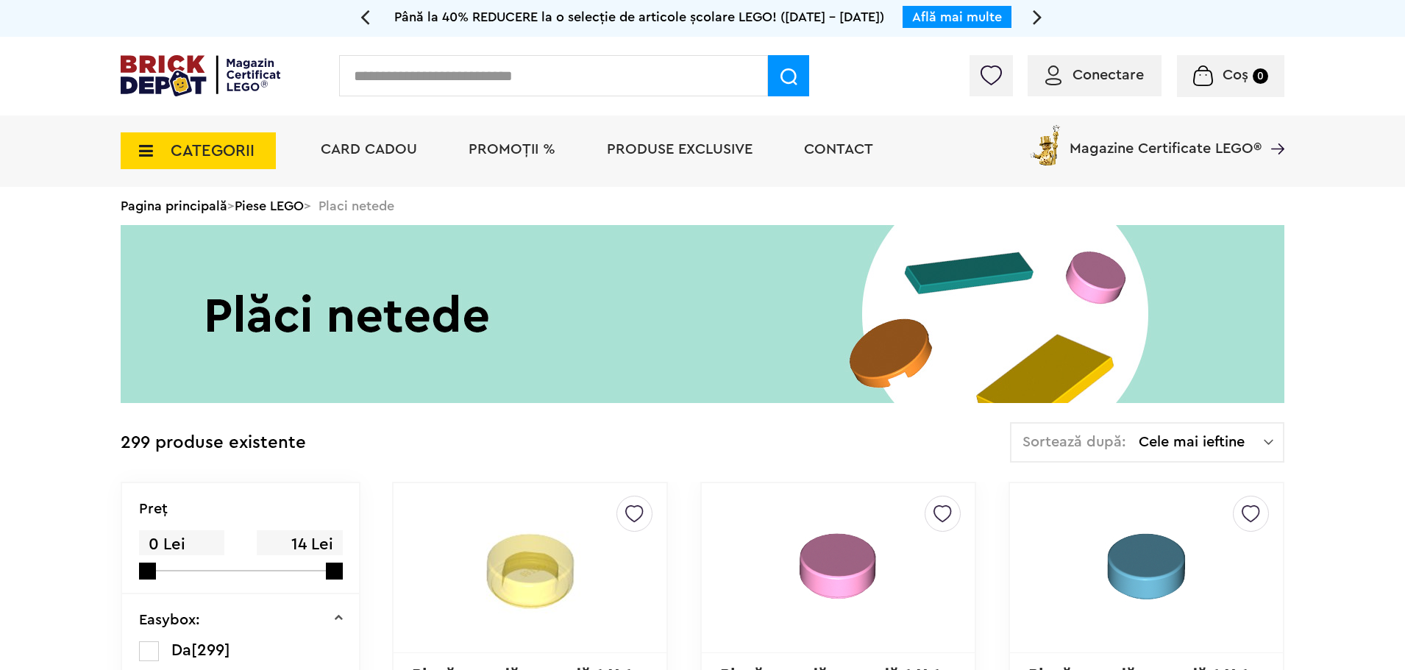
click at [227, 152] on span "CATEGORII" at bounding box center [213, 151] width 84 height 16
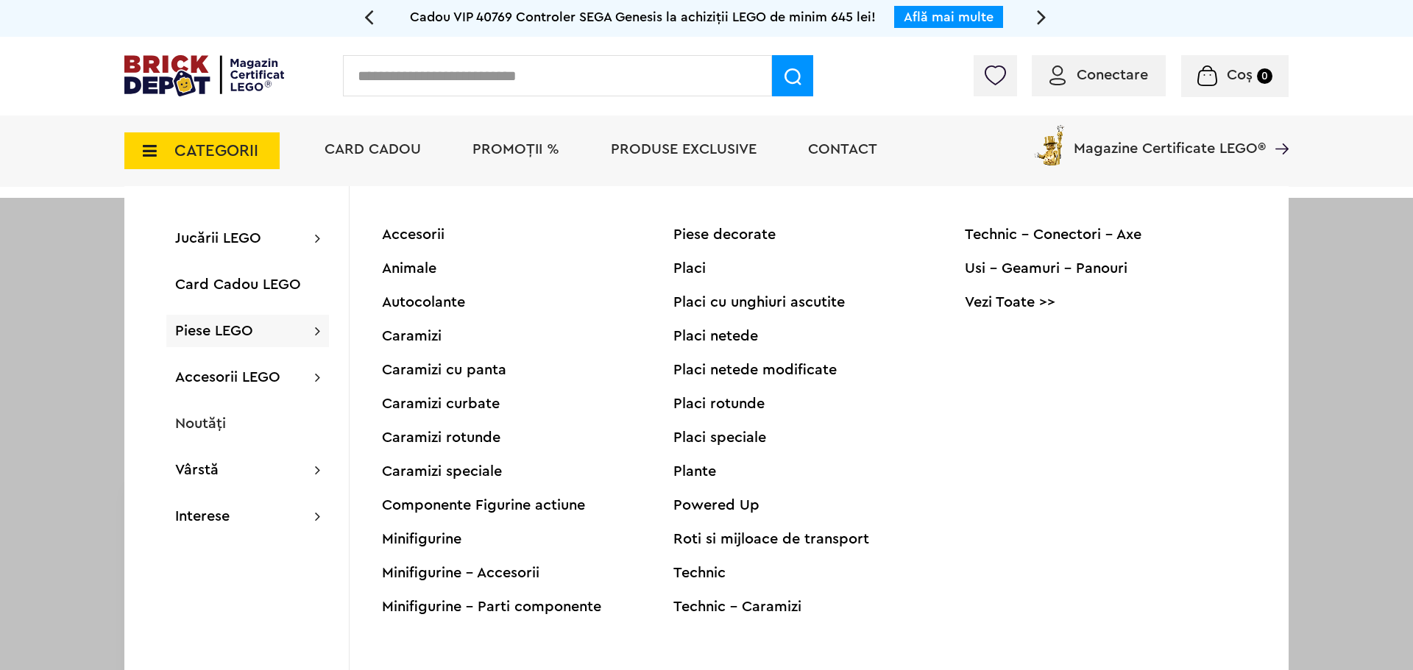
click at [259, 327] on div "Piese LEGO Accesorii Animale Autocolante Caramizi Caramizi cu panta Caramizi cu…" at bounding box center [247, 331] width 163 height 32
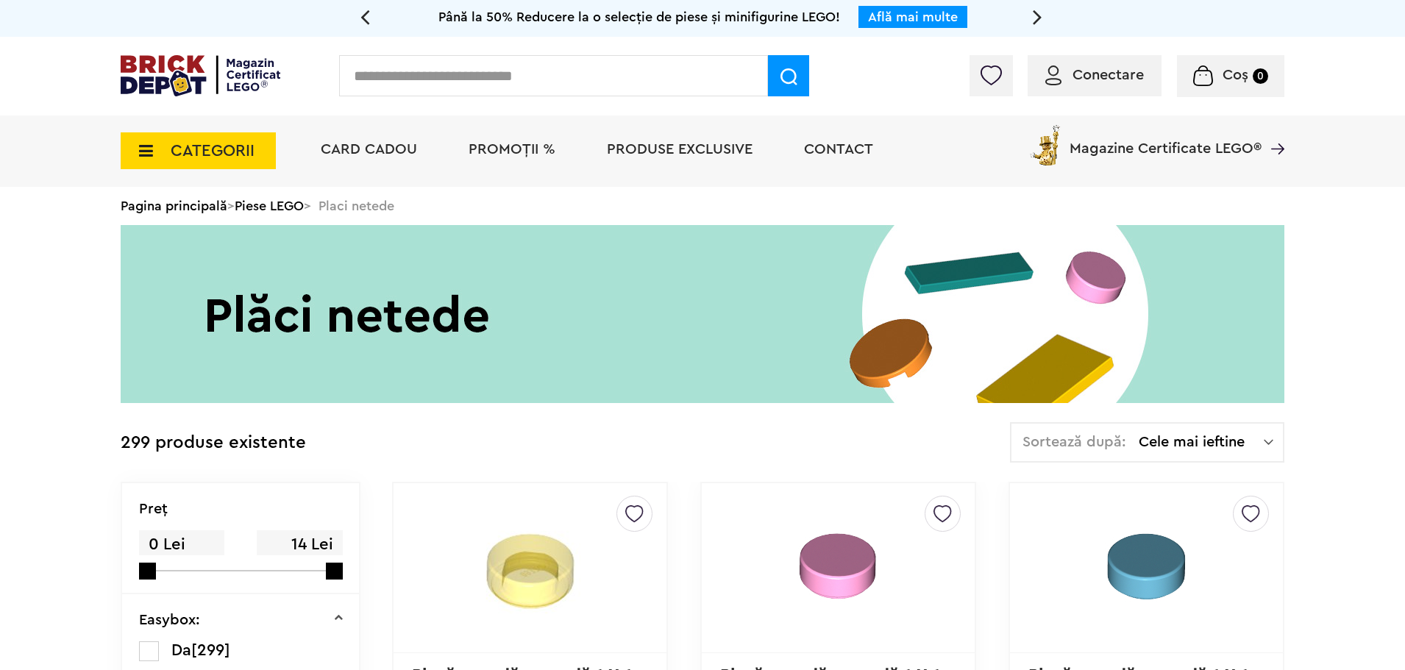
click at [294, 207] on link "Piese LEGO" at bounding box center [269, 205] width 69 height 13
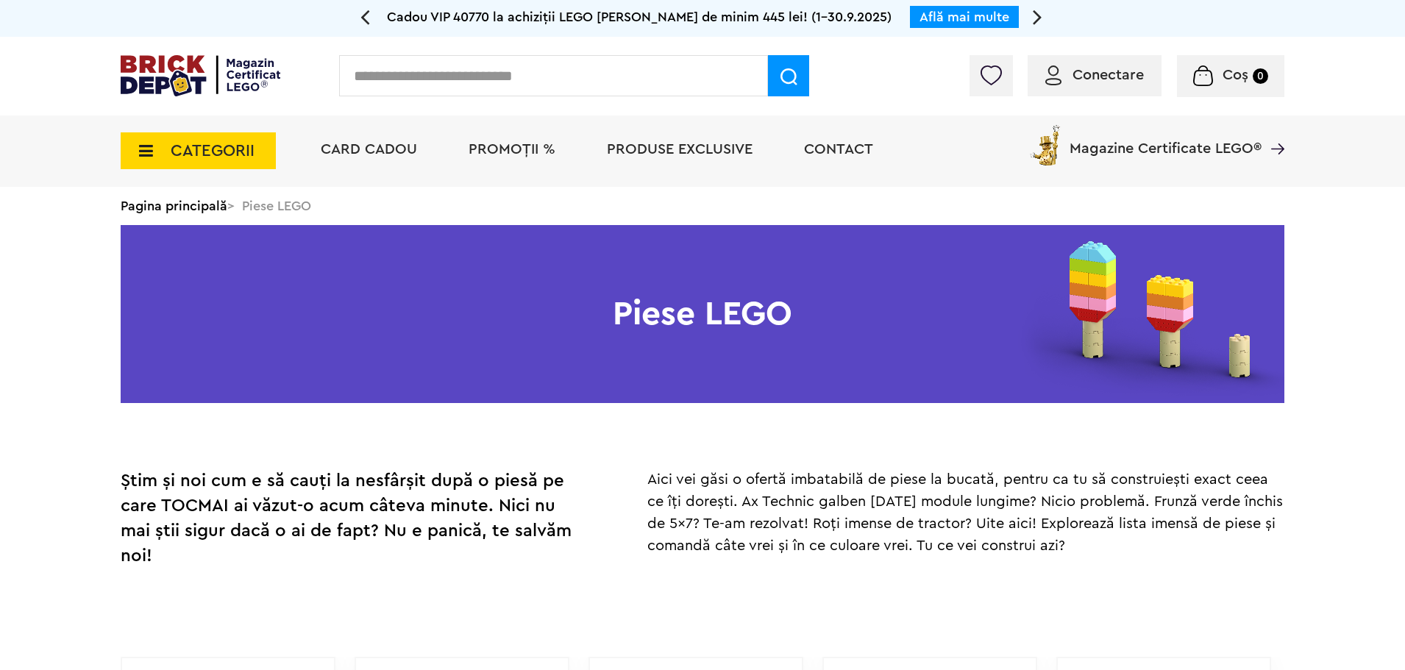
click at [467, 87] on input "text" at bounding box center [553, 75] width 429 height 41
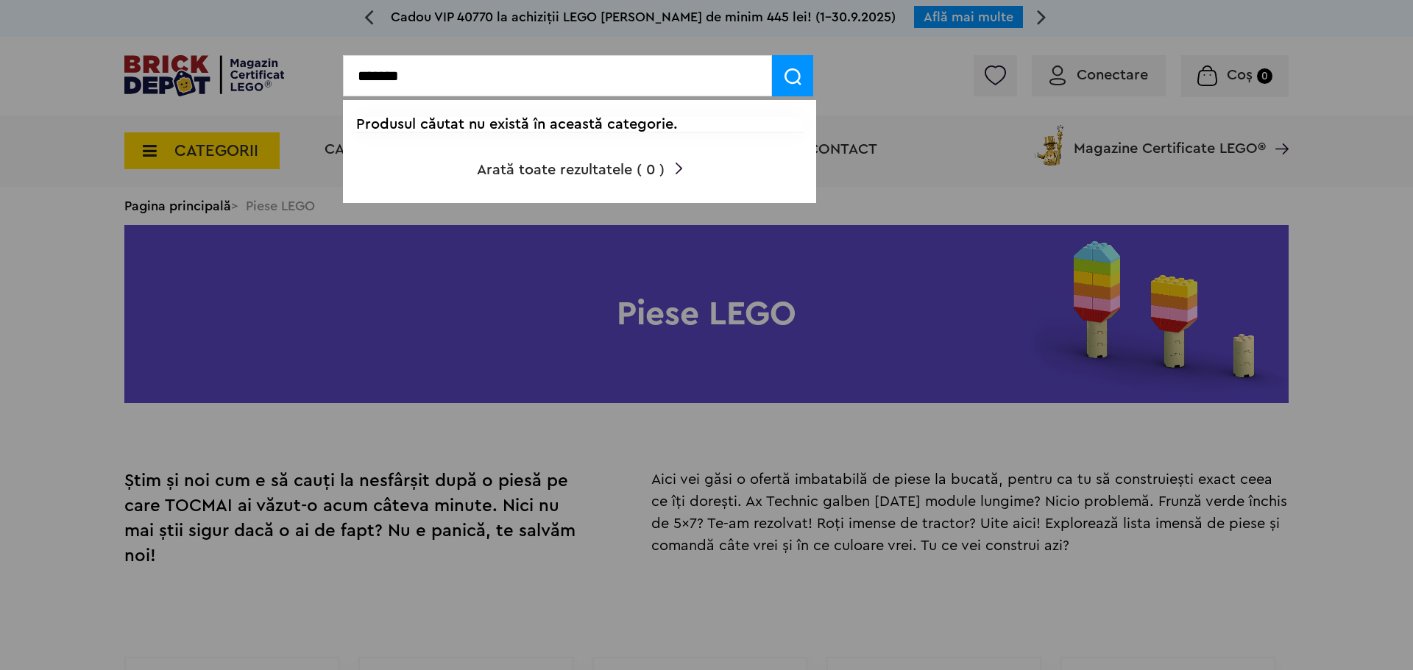
type input "*******"
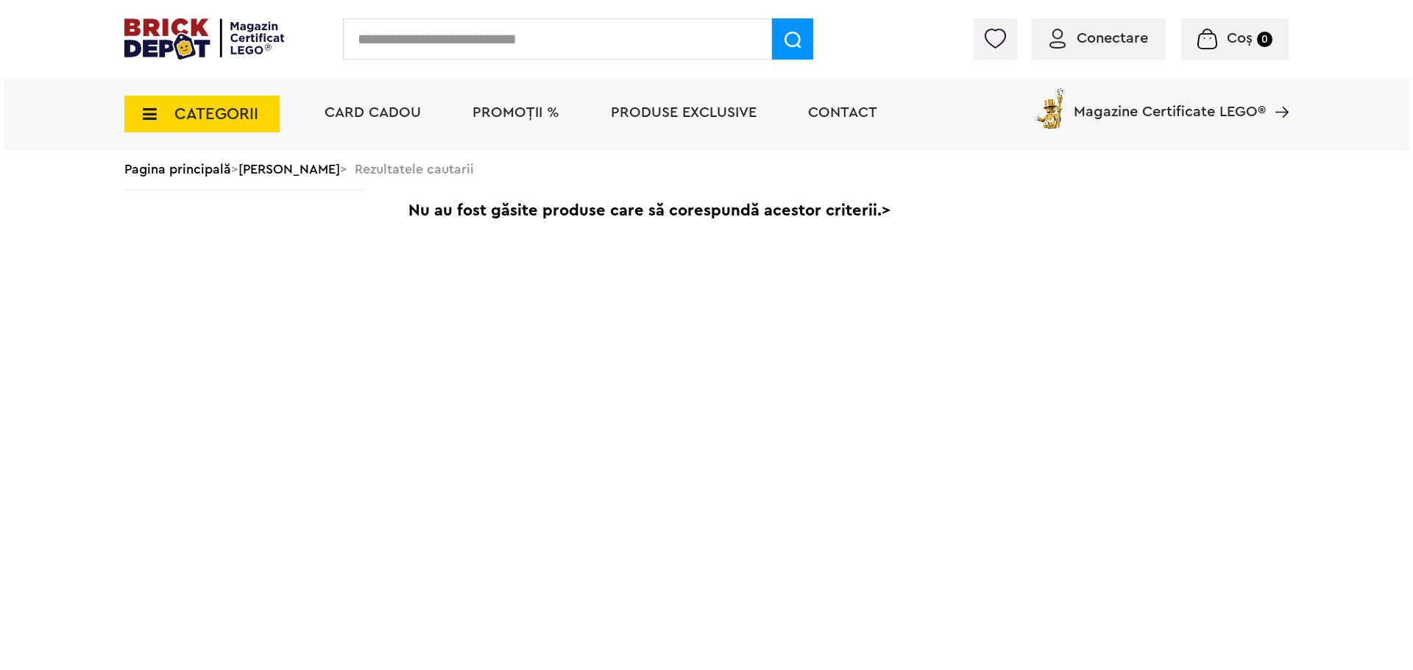
scroll to position [74, 0]
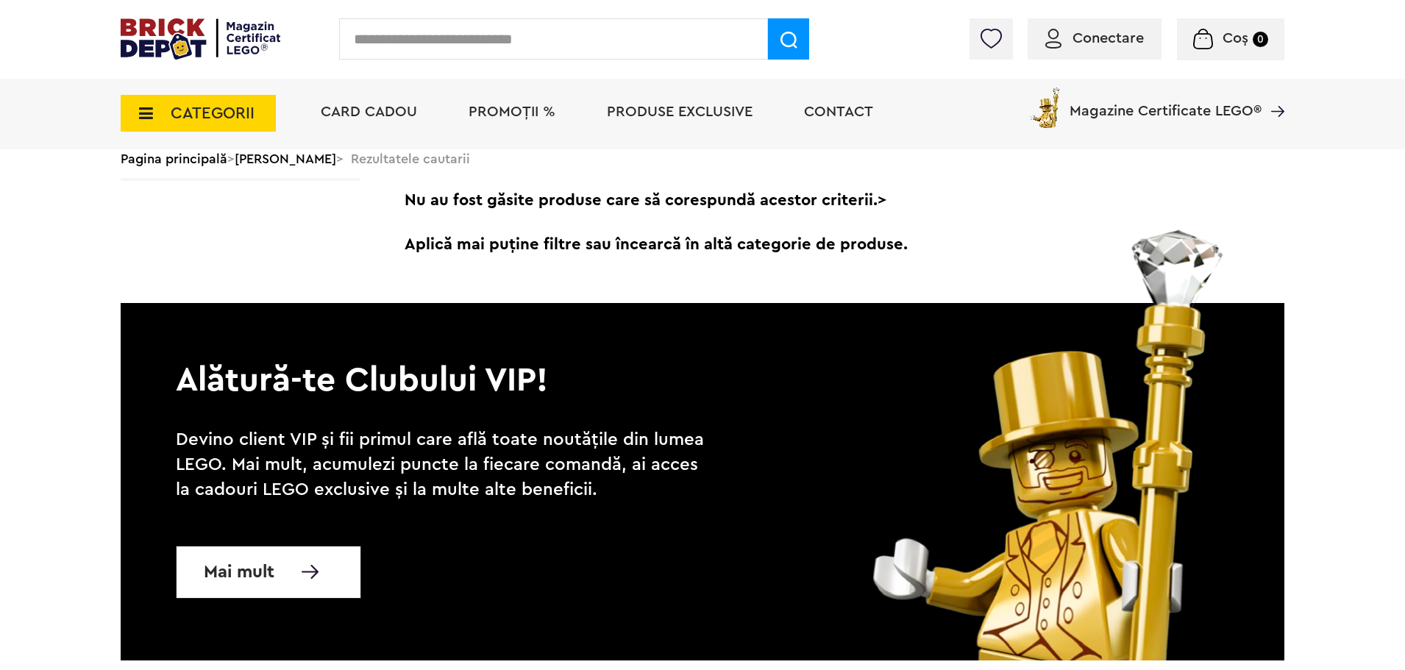
click at [605, 39] on input "text" at bounding box center [553, 38] width 429 height 41
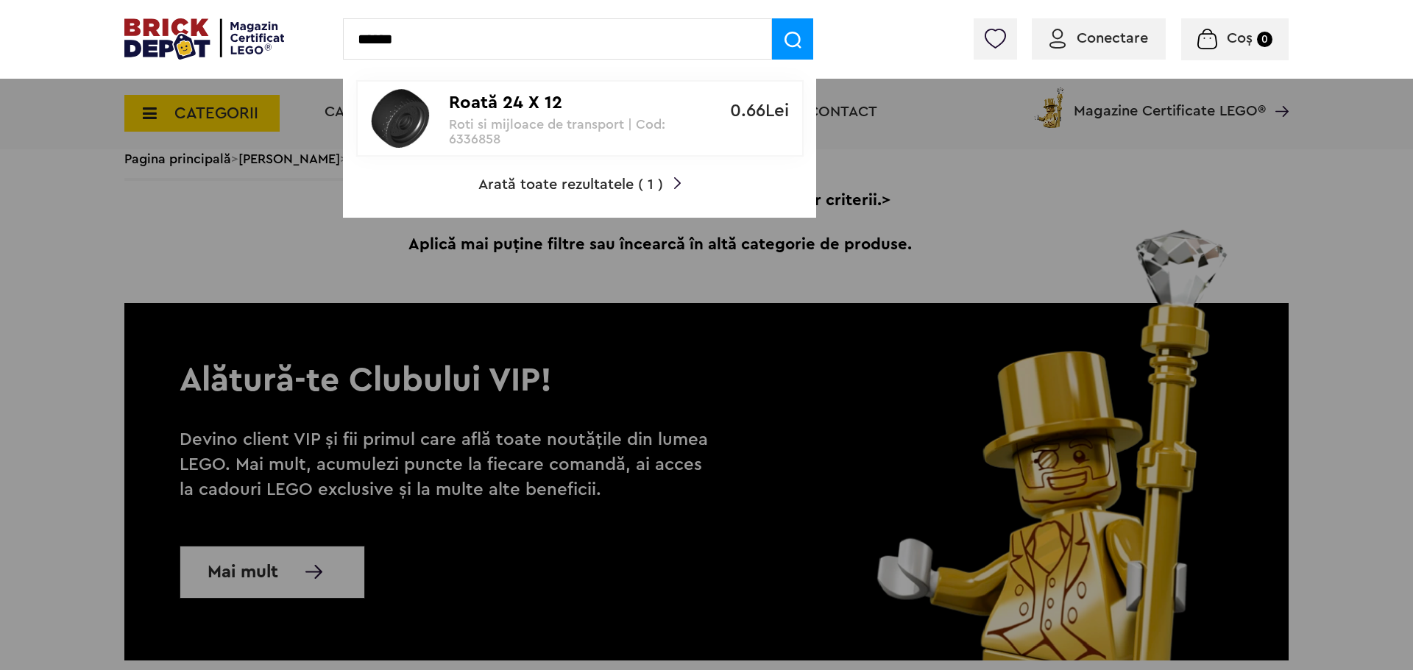
type input "******"
click at [506, 99] on p "Roată 24 X 12" at bounding box center [572, 103] width 246 height 21
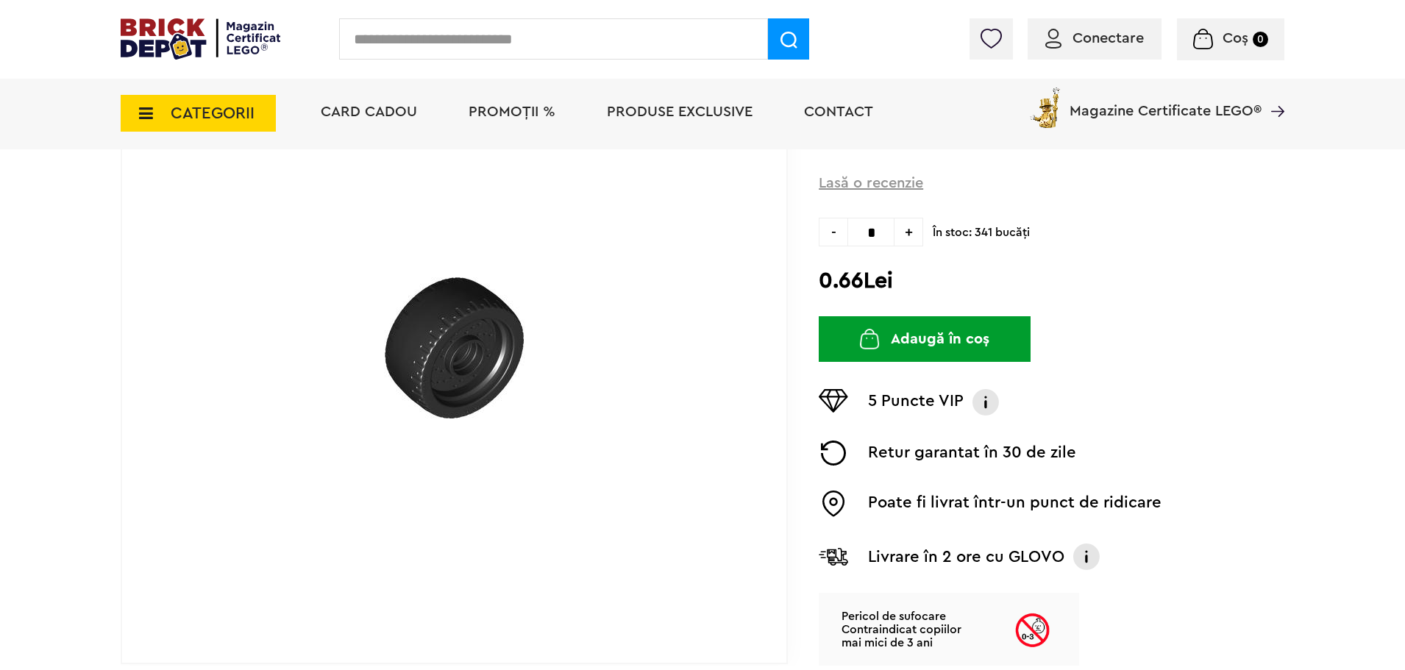
scroll to position [294, 0]
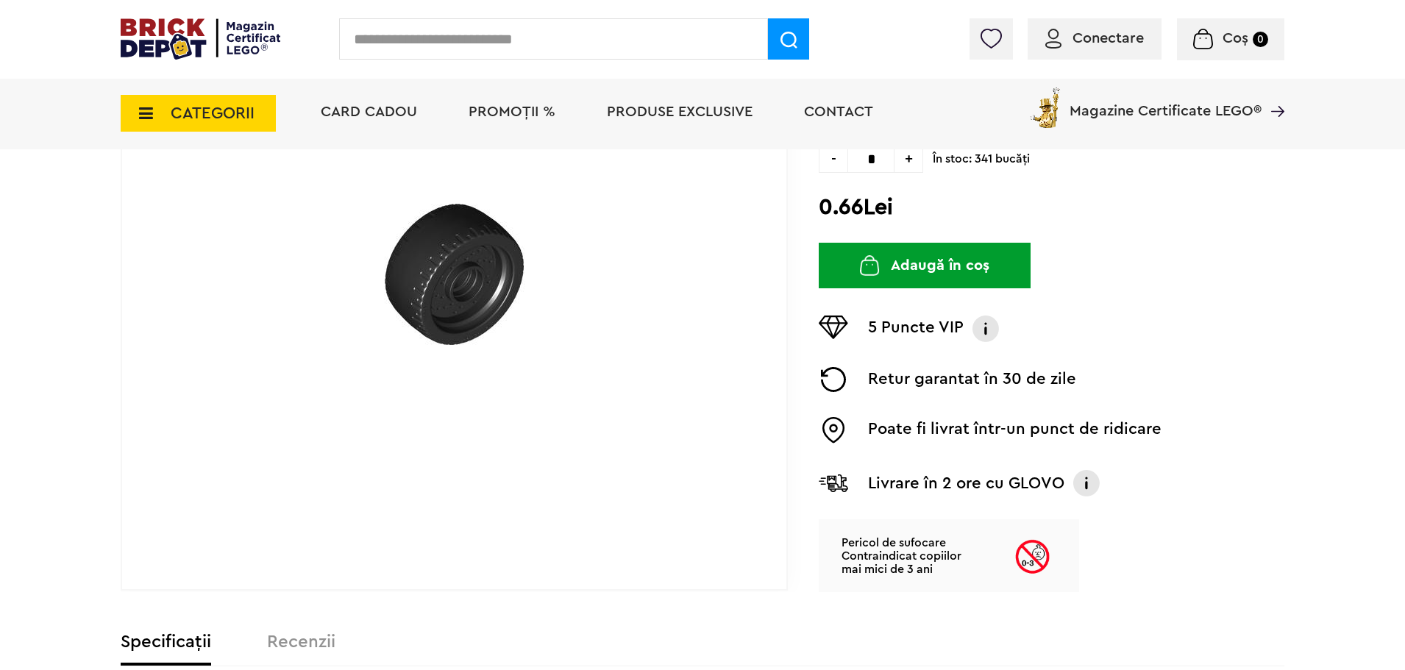
click at [460, 38] on input "text" at bounding box center [553, 38] width 429 height 41
type input "*"
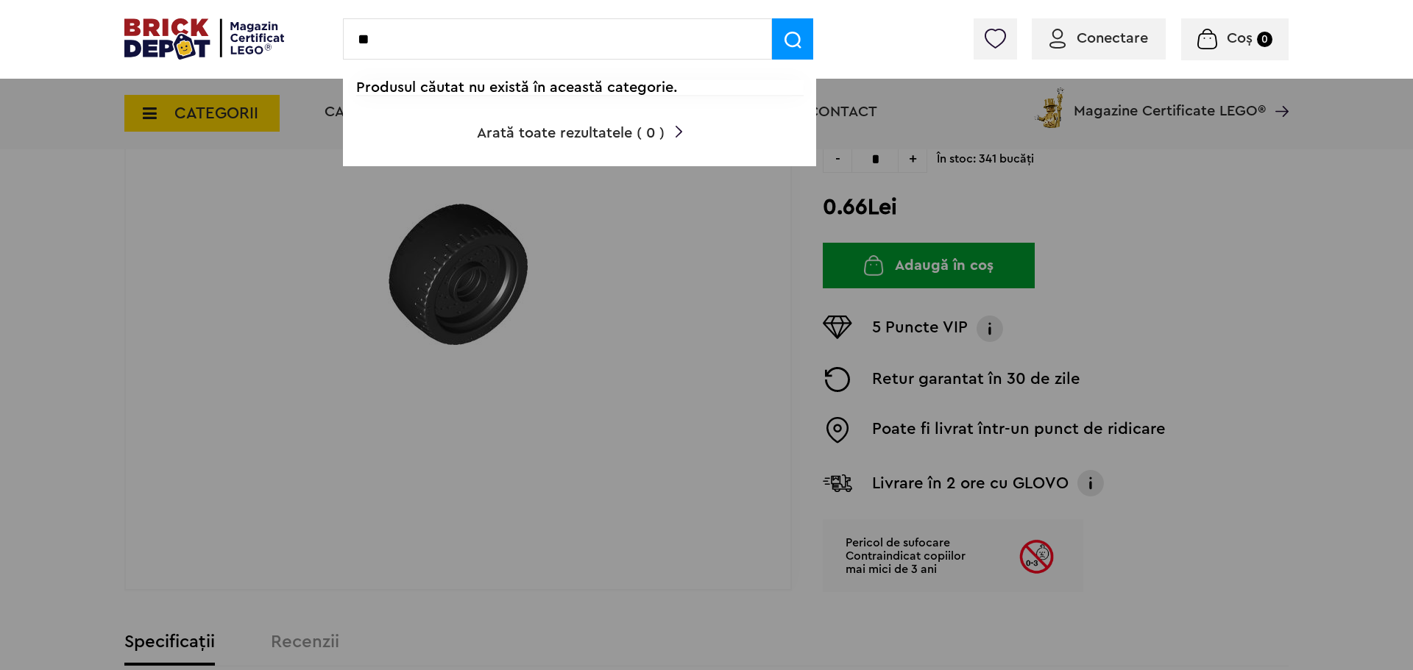
type input "*"
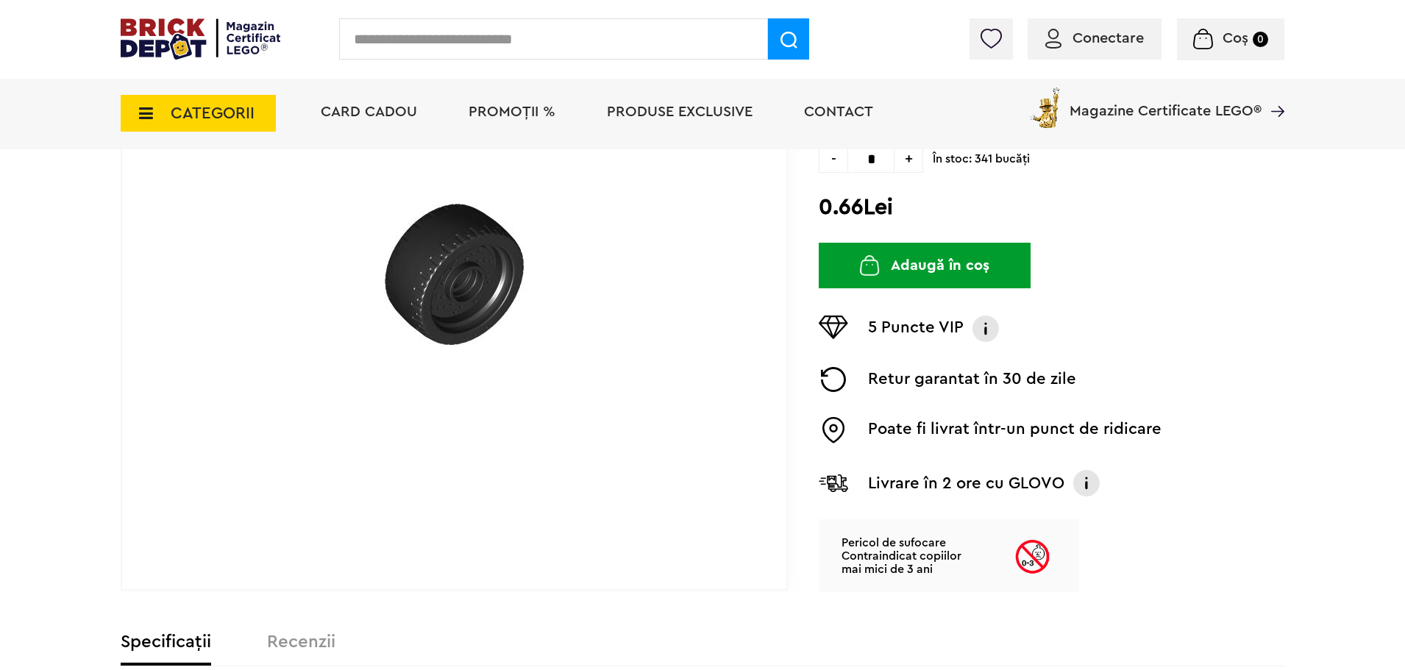
scroll to position [221, 0]
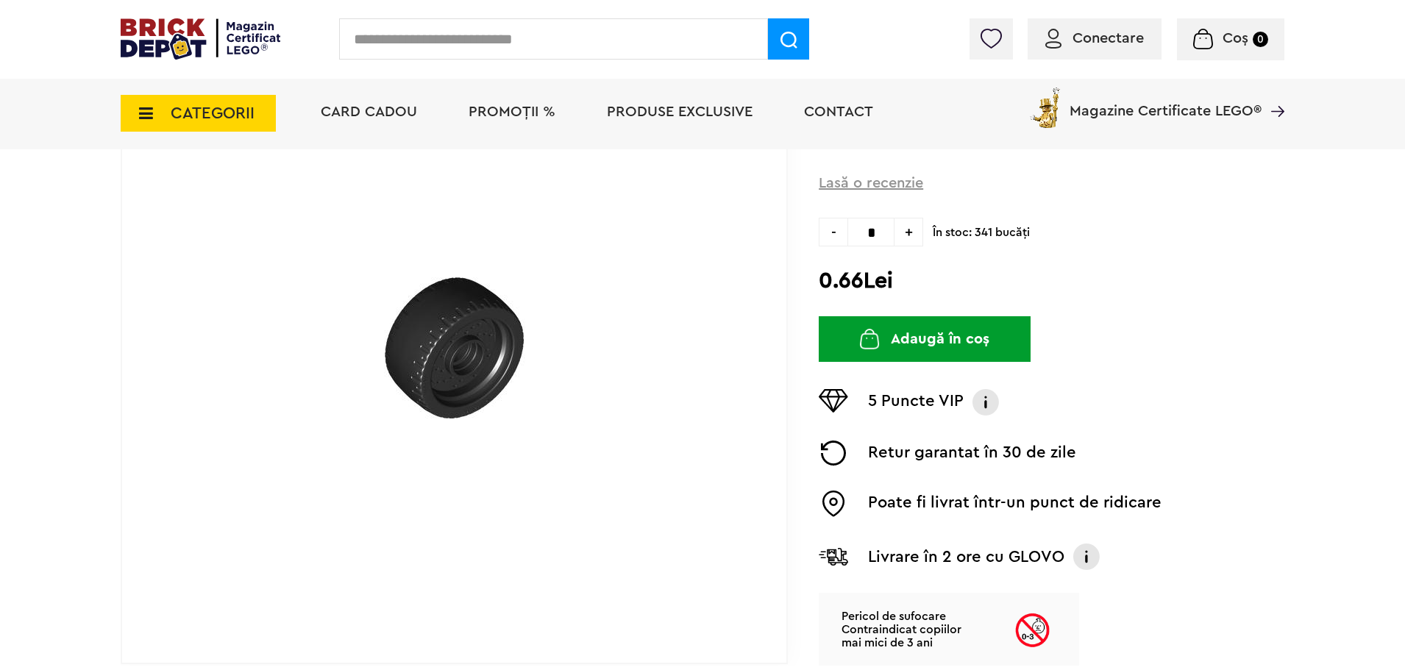
click at [909, 237] on span "+" at bounding box center [909, 232] width 29 height 29
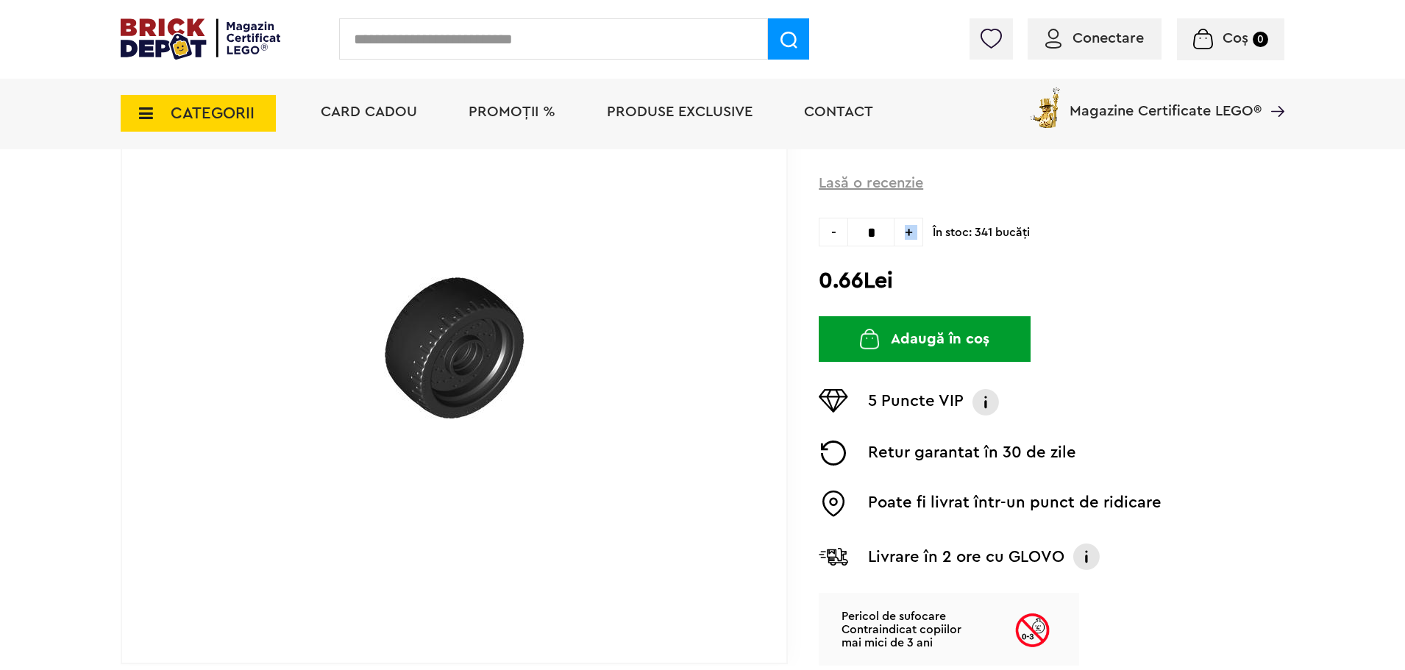
click at [909, 237] on span "+" at bounding box center [909, 232] width 29 height 29
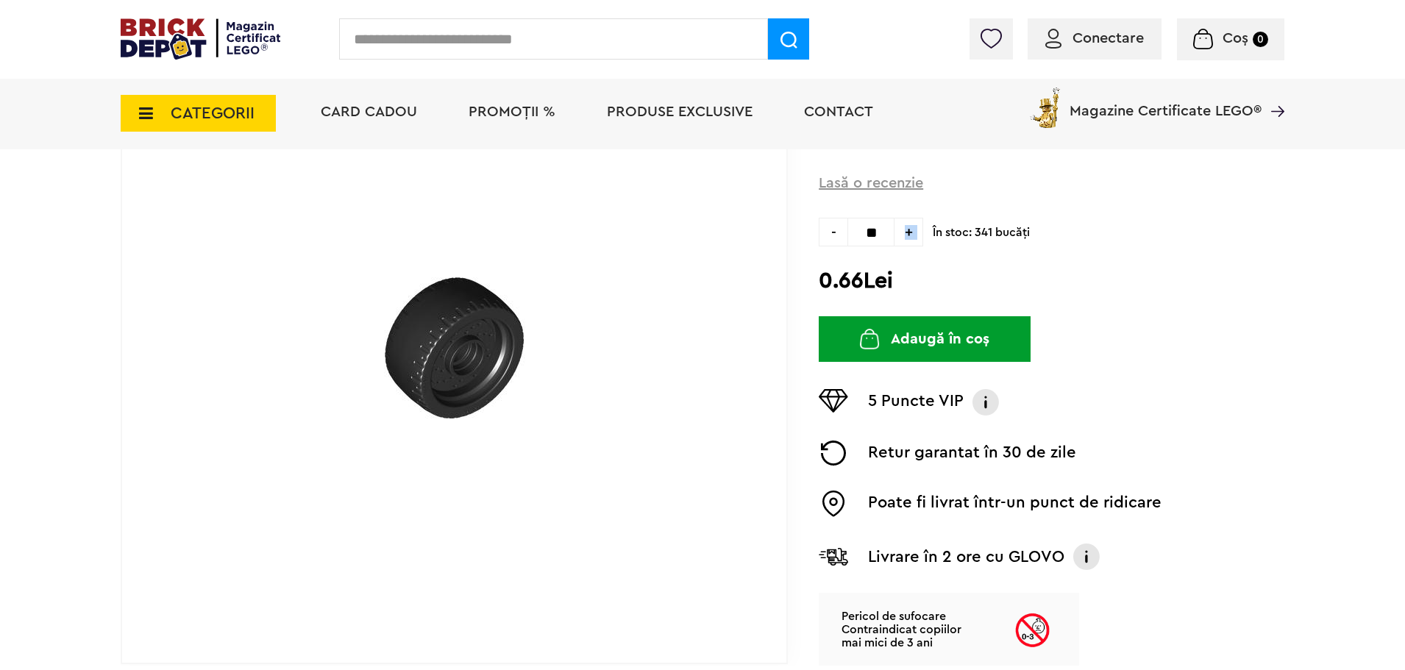
click at [909, 237] on span "+" at bounding box center [909, 232] width 29 height 29
drag, startPoint x: 909, startPoint y: 237, endPoint x: 900, endPoint y: 238, distance: 9.6
click at [900, 238] on span "+" at bounding box center [909, 232] width 29 height 29
click at [911, 239] on span "+" at bounding box center [909, 232] width 29 height 29
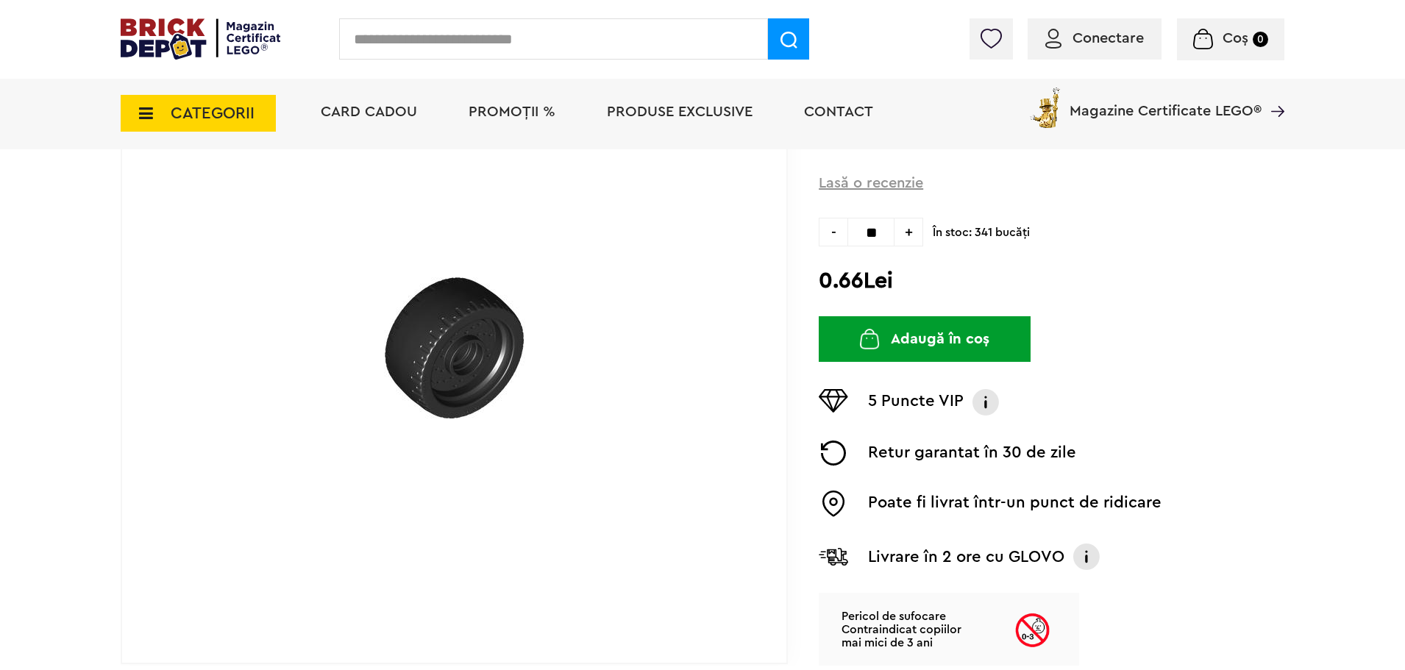
click at [911, 239] on span "+" at bounding box center [909, 232] width 29 height 29
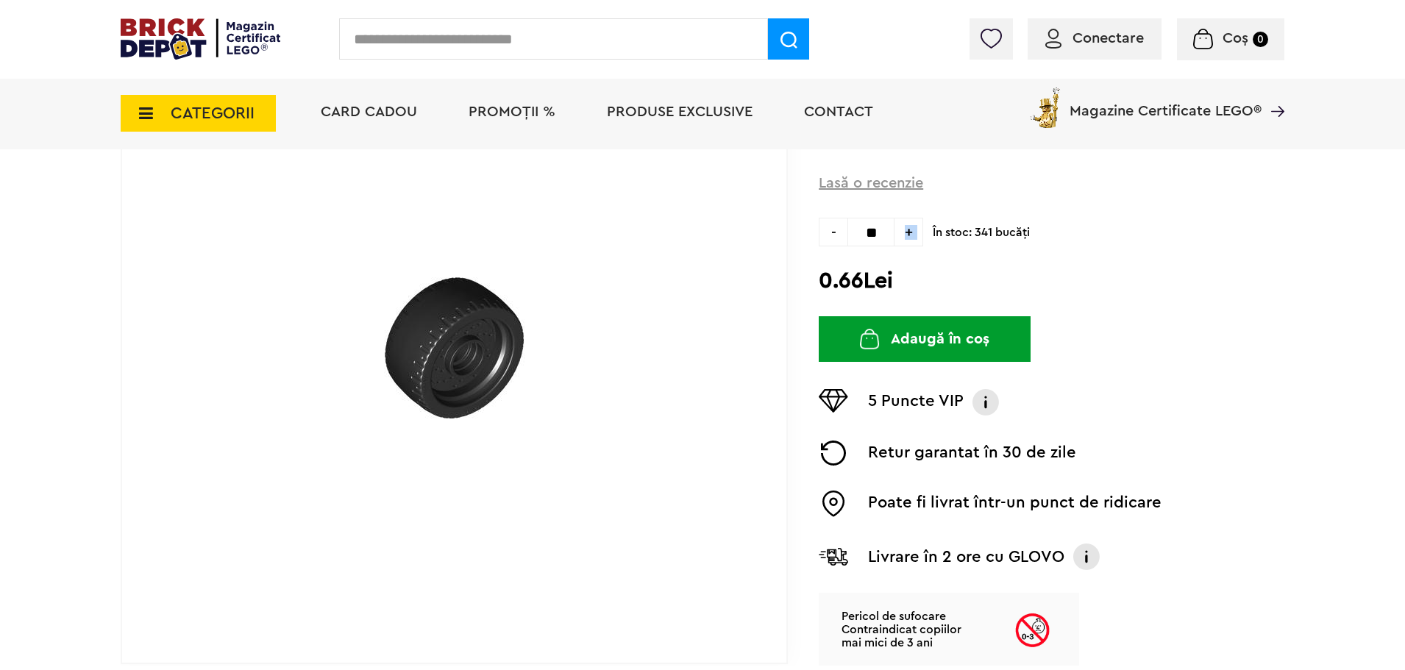
type input "**"
click at [907, 351] on button "Adaugă în coș" at bounding box center [925, 339] width 212 height 46
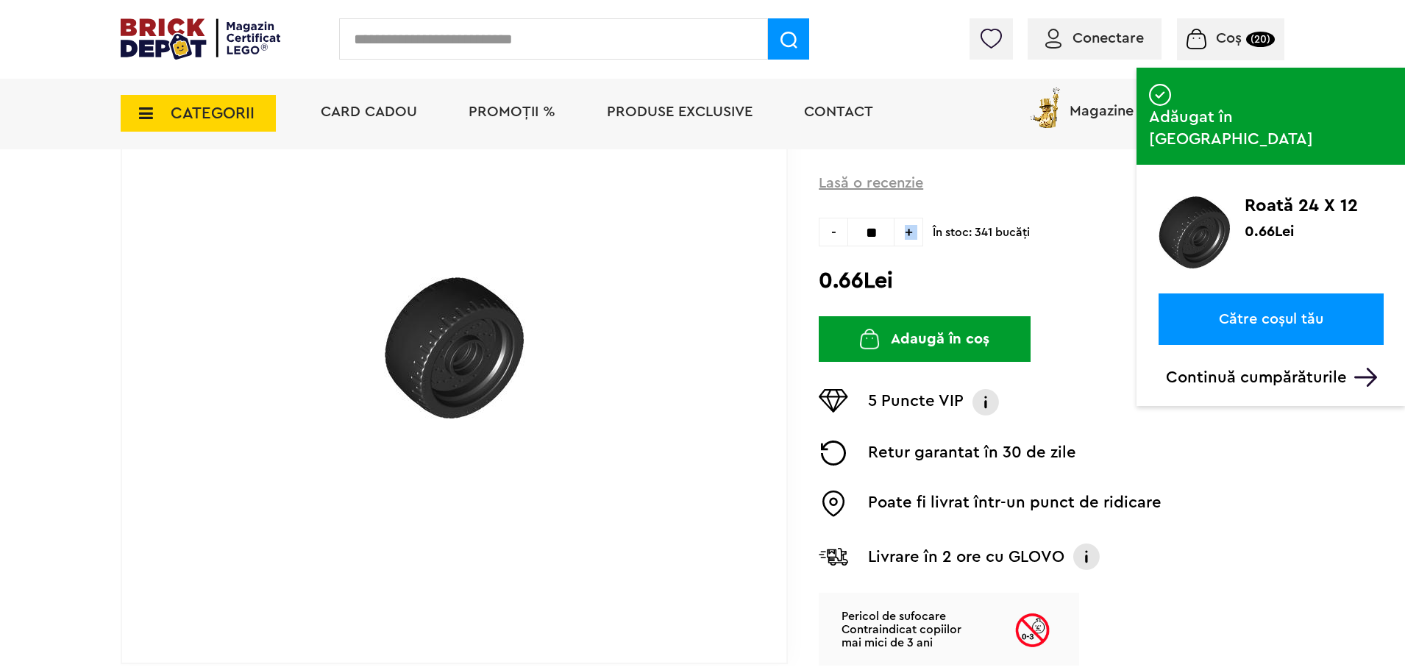
click at [1263, 294] on link "Către coșul tău" at bounding box center [1271, 320] width 225 height 52
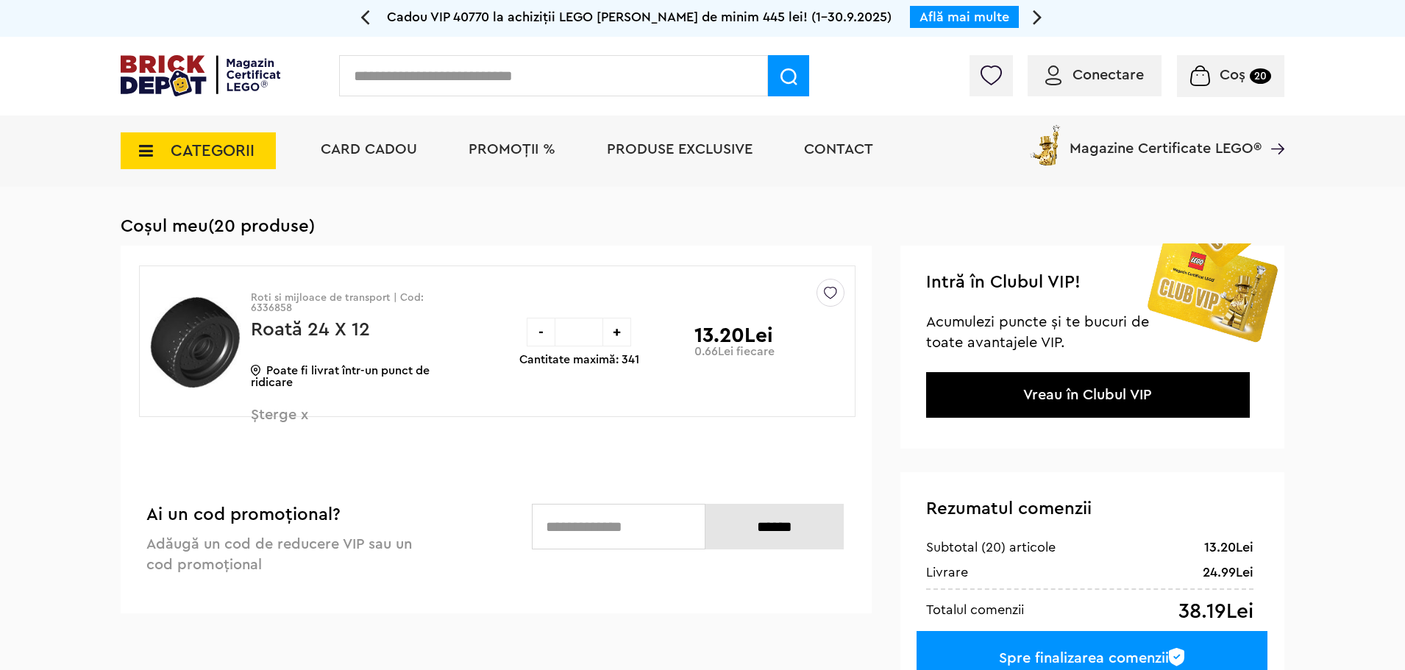
click at [622, 335] on div "+" at bounding box center [617, 332] width 29 height 29
type input "**"
click at [542, 340] on div "-" at bounding box center [541, 332] width 29 height 29
click at [545, 78] on input "text" at bounding box center [553, 75] width 429 height 41
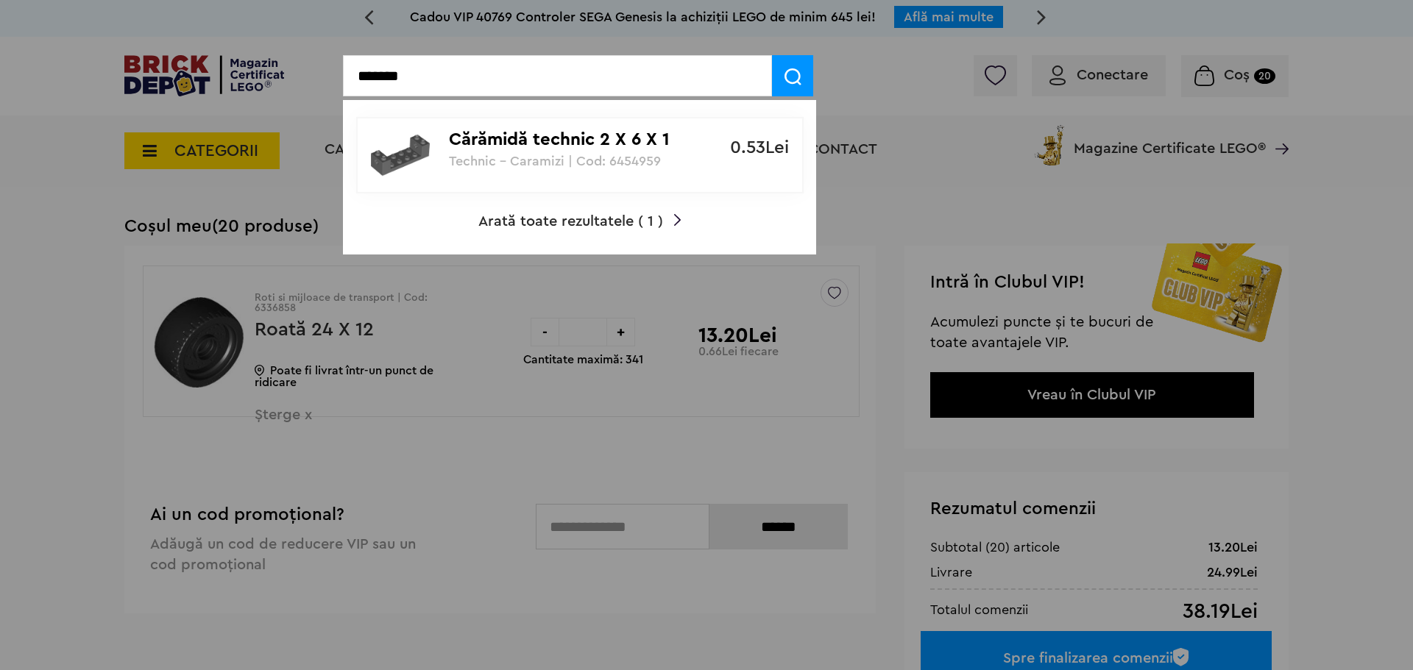
type input "*******"
click at [522, 147] on p "Cărămidă technic 2 X 6 X 1 1/3 cu gaură ax" at bounding box center [572, 140] width 246 height 21
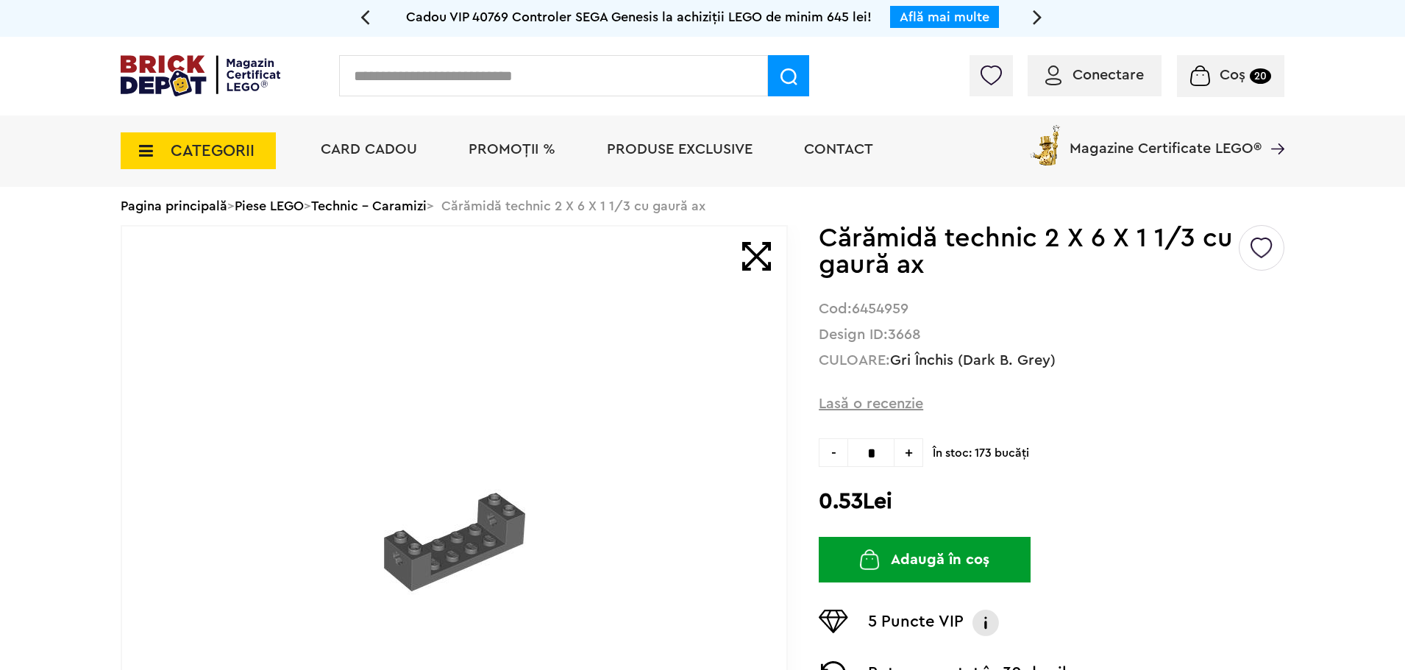
click at [907, 460] on span "+" at bounding box center [909, 453] width 29 height 29
click at [909, 457] on span "+" at bounding box center [909, 453] width 29 height 29
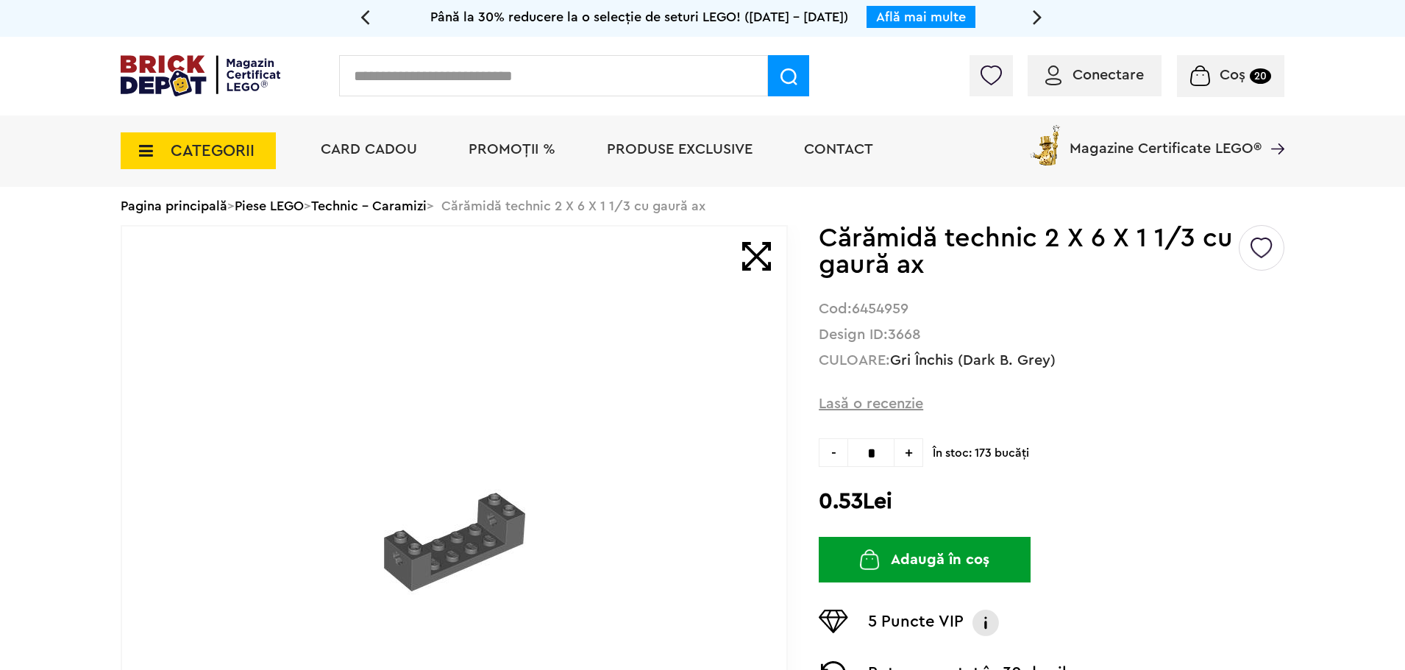
click at [909, 457] on span "+" at bounding box center [909, 453] width 29 height 29
type input "**"
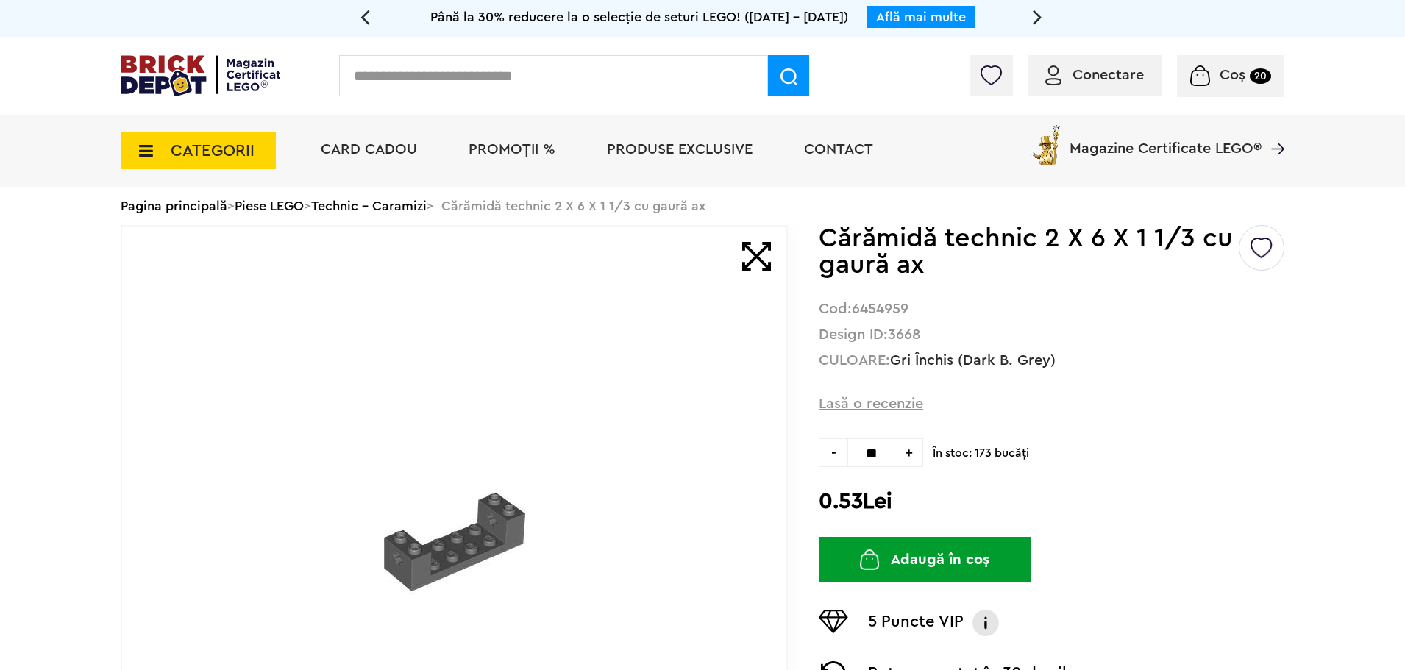
click at [929, 572] on button "Adaugă în coș" at bounding box center [925, 560] width 212 height 46
click at [648, 87] on input "text" at bounding box center [553, 75] width 429 height 41
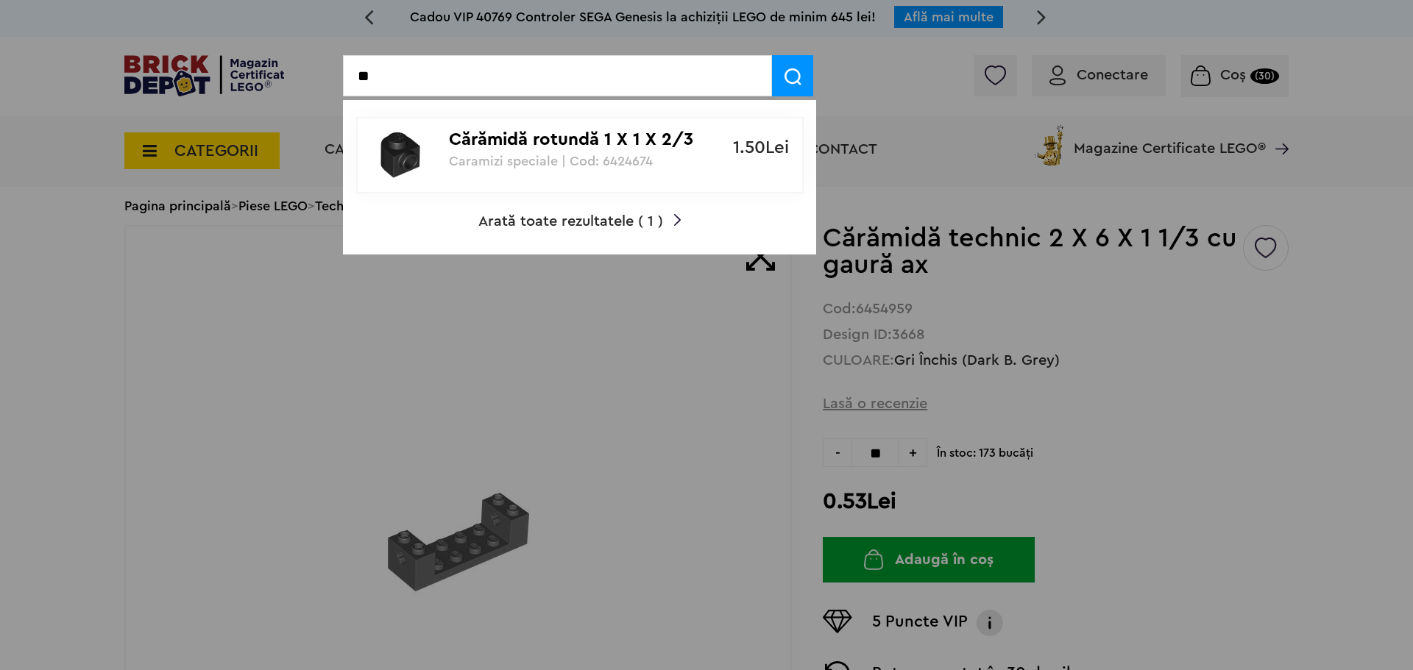
type input "*"
type input "*******"
click at [433, 138] on div at bounding box center [403, 155] width 91 height 59
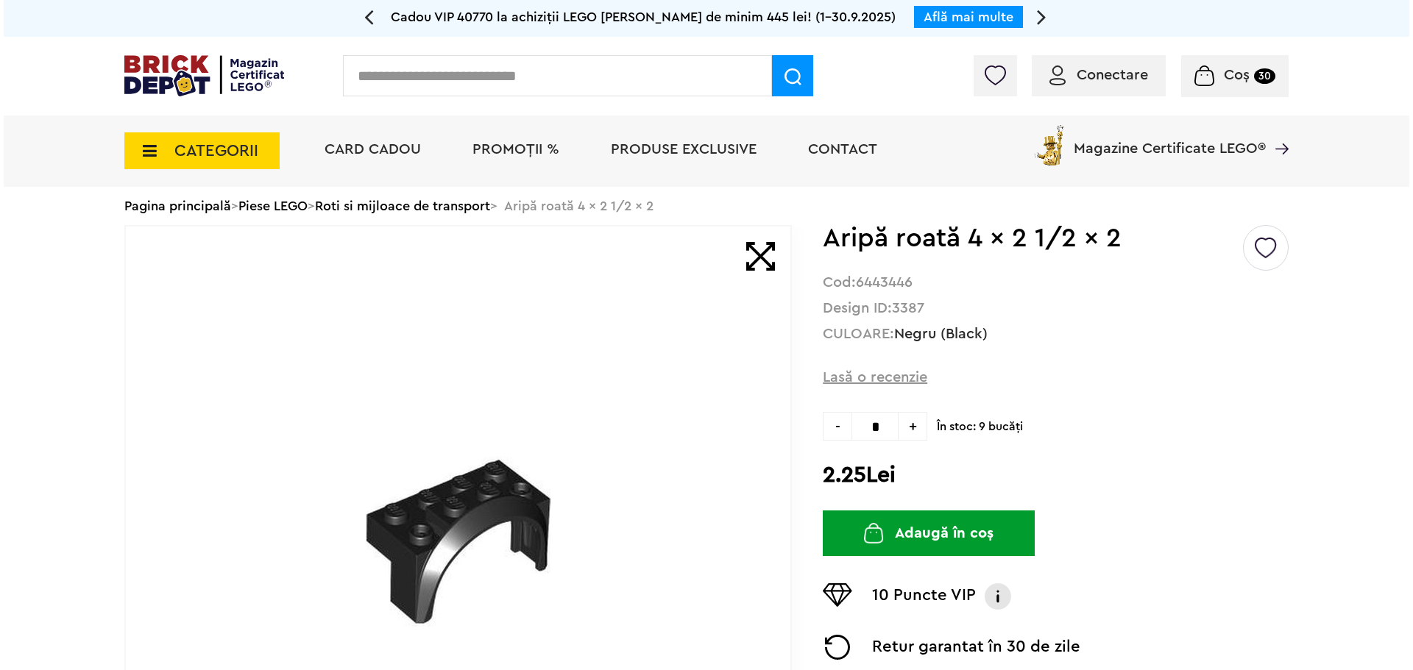
scroll to position [74, 0]
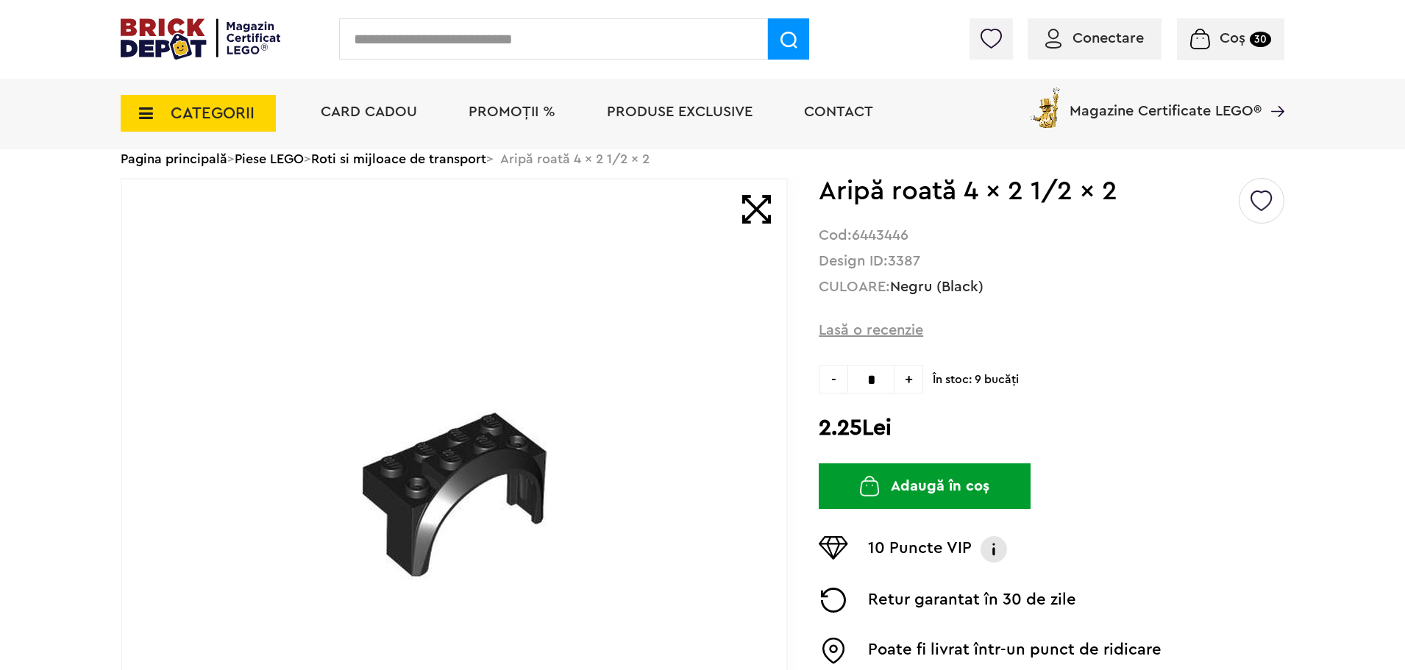
click at [914, 389] on span "+" at bounding box center [909, 379] width 29 height 29
drag, startPoint x: 914, startPoint y: 389, endPoint x: 923, endPoint y: 386, distance: 9.6
click at [922, 386] on span "+" at bounding box center [909, 379] width 29 height 29
click at [913, 386] on span "+" at bounding box center [909, 379] width 29 height 29
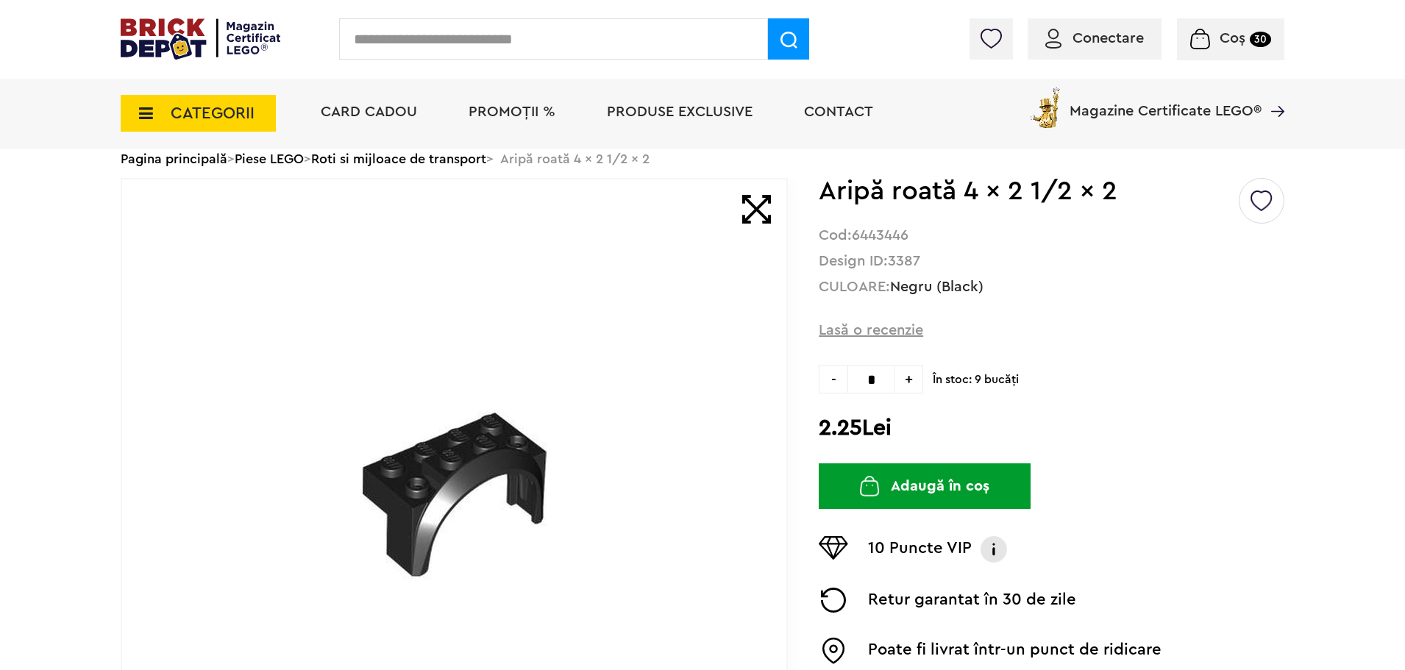
click at [913, 386] on span "+" at bounding box center [909, 379] width 29 height 29
click at [952, 422] on h2 "2.25Lei" at bounding box center [1052, 428] width 466 height 26
click at [834, 383] on span "-" at bounding box center [833, 379] width 29 height 29
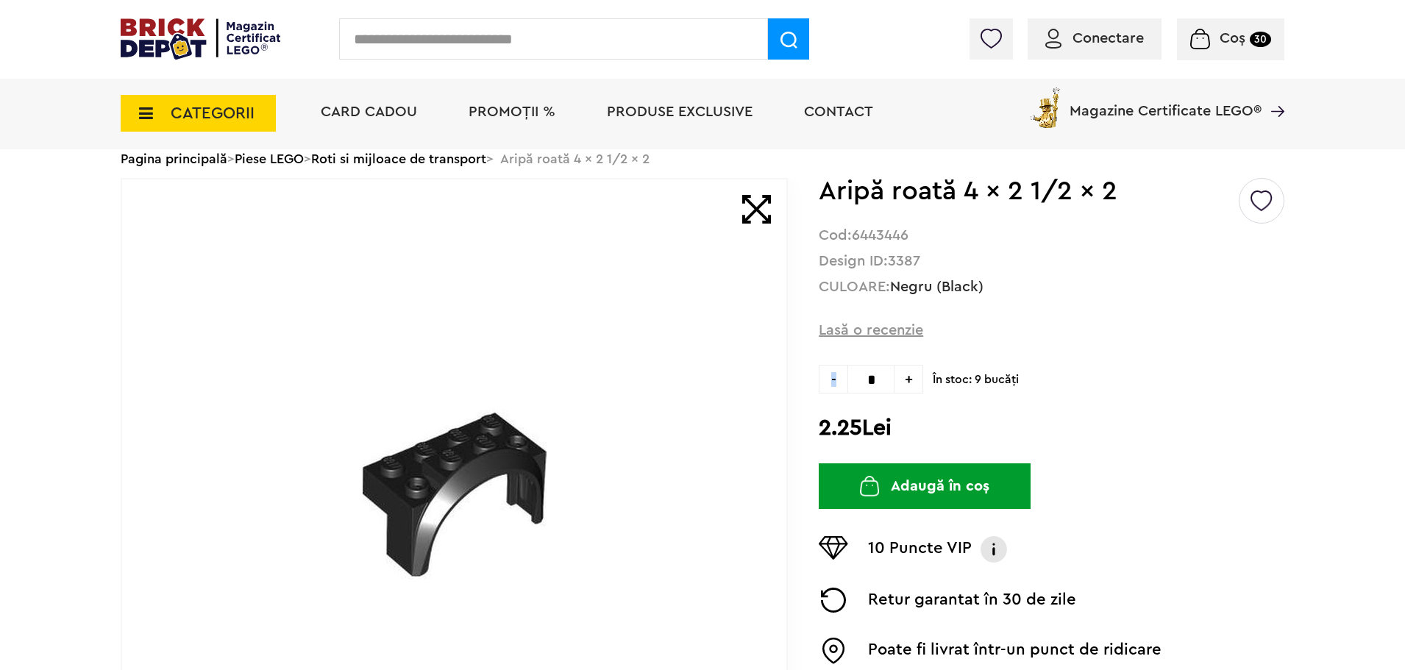
click at [834, 383] on span "-" at bounding box center [833, 379] width 29 height 29
type input "*"
click at [934, 422] on h2 "2.25Lei" at bounding box center [1052, 428] width 466 height 26
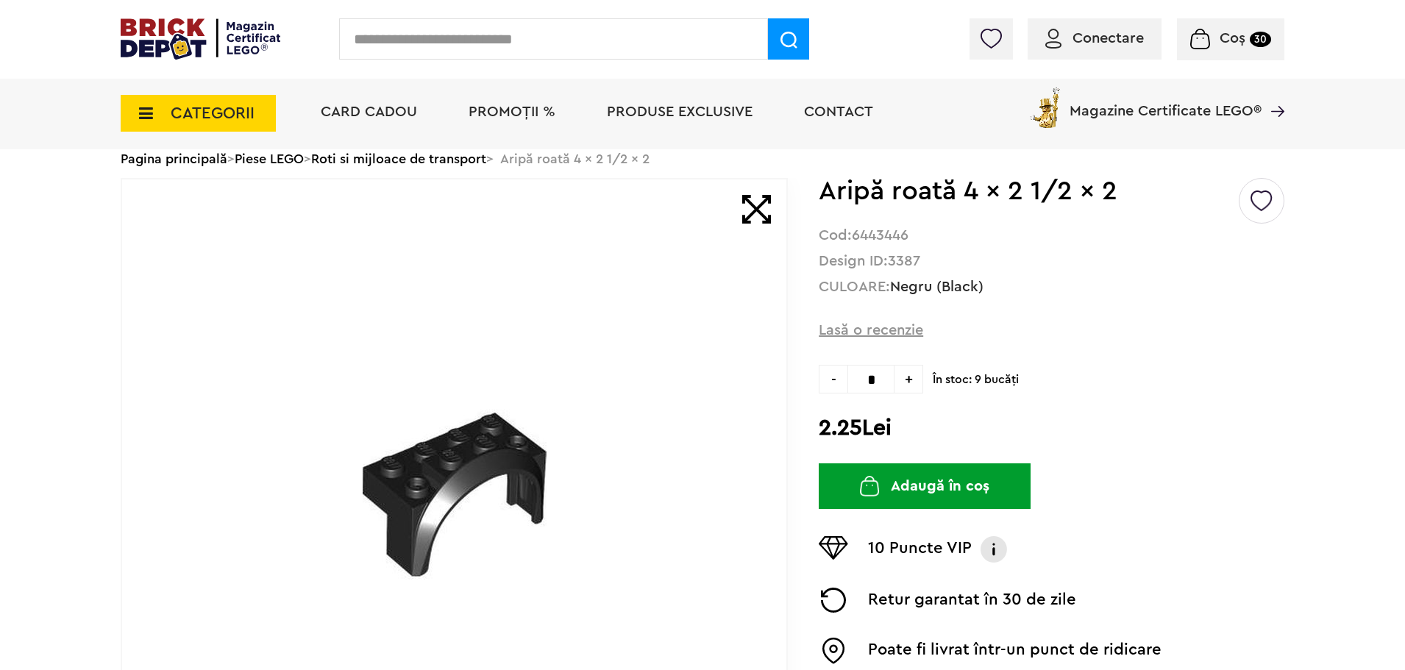
click at [965, 478] on button "Adaugă în coș" at bounding box center [925, 487] width 212 height 46
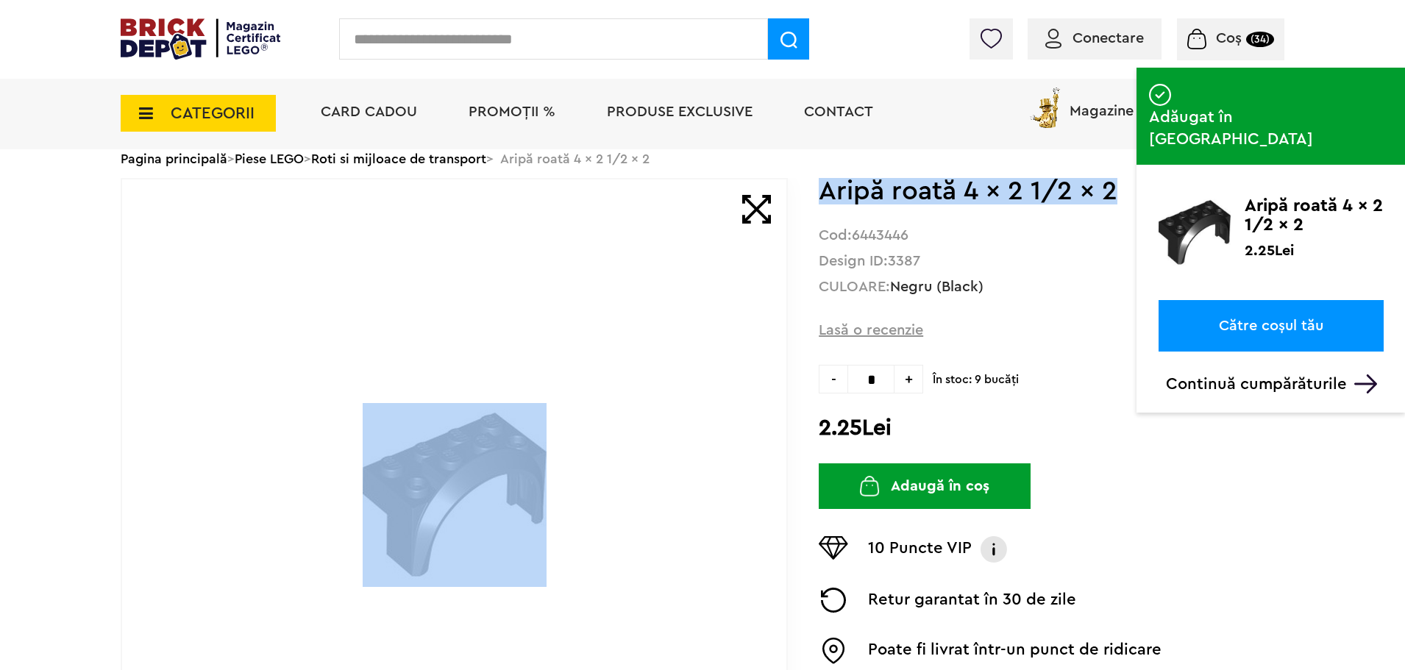
drag, startPoint x: 815, startPoint y: 194, endPoint x: 1118, endPoint y: 194, distance: 303.2
click at [1118, 194] on div "Creează o listă nouă Aripă roată 4 x 2 1/2 x 2 Cod: 6443446 Design ID: 3387 CUL…" at bounding box center [703, 495] width 1164 height 635
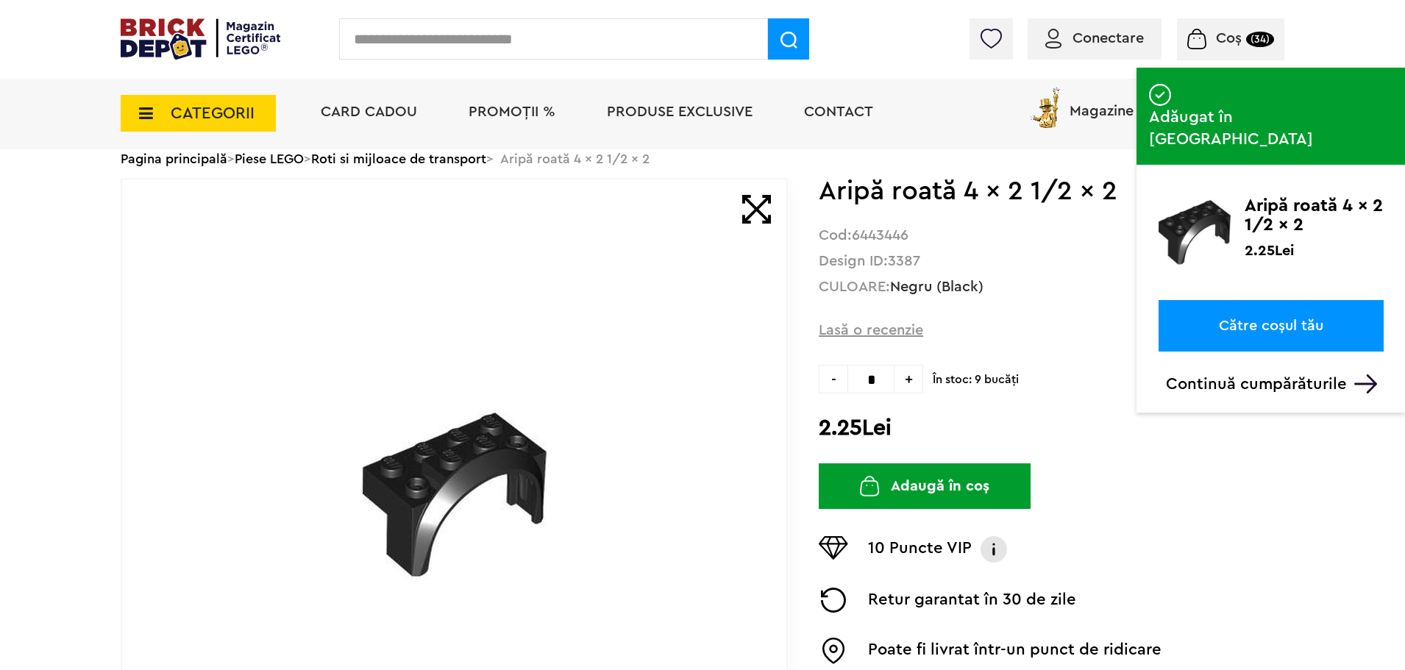
click at [871, 215] on div "Creează o listă nouă Aripă roată 4 x 2 1/2 x 2 Cod: 6443446 Design ID: 3387 CUL…" at bounding box center [1052, 495] width 466 height 635
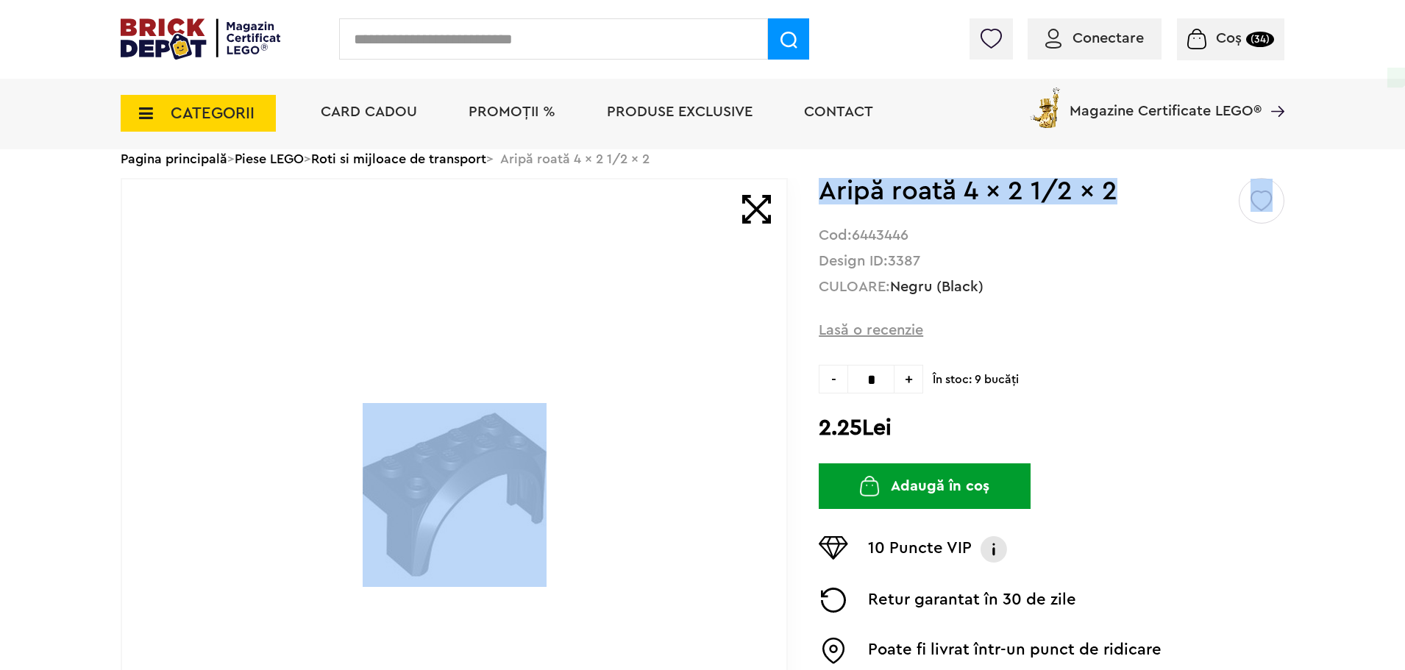
drag, startPoint x: 818, startPoint y: 199, endPoint x: 1136, endPoint y: 199, distance: 318.6
click at [1136, 199] on div "Creează o listă nouă Aripă roată 4 x 2 1/2 x 2 Cod: 6443446 Design ID: 3387 CUL…" at bounding box center [703, 495] width 1164 height 635
copy div "Creează o listă nouă Aripă roată 4 x 2 1/2 x 2"
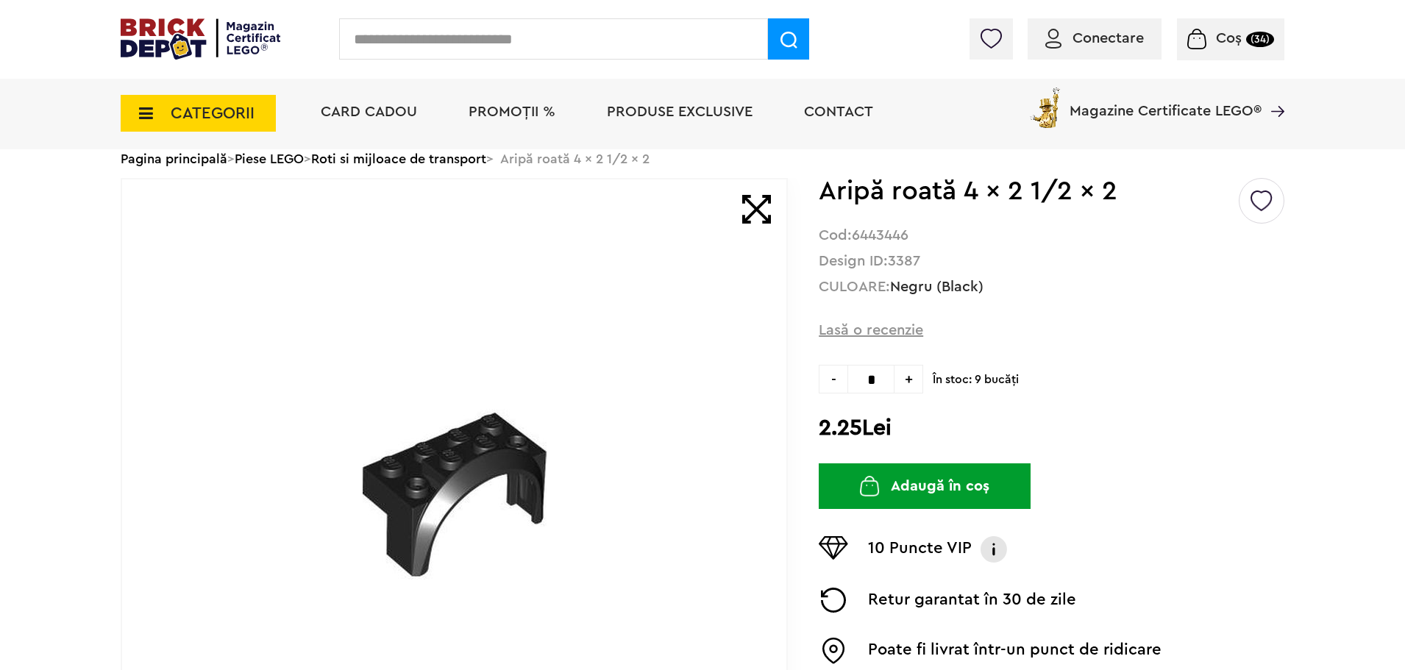
click at [547, 30] on input "text" at bounding box center [553, 38] width 429 height 41
paste input "**********"
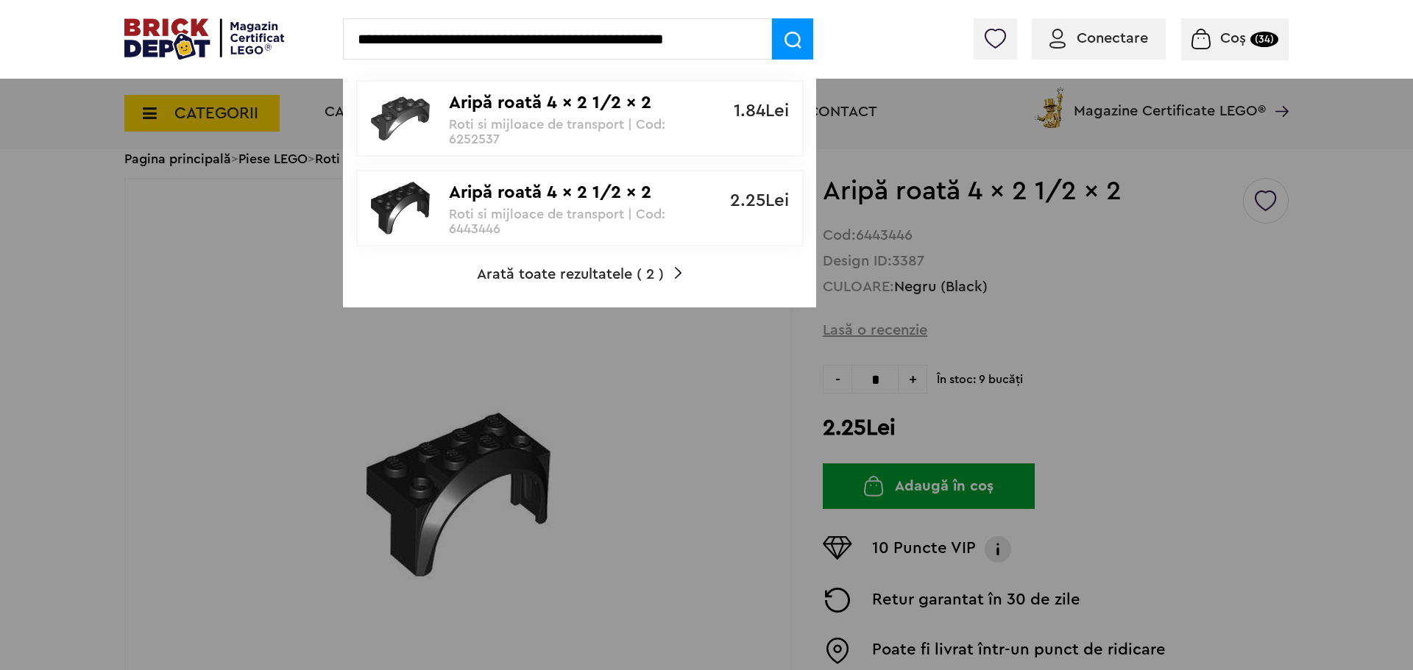
drag, startPoint x: 726, startPoint y: 46, endPoint x: 653, endPoint y: 41, distance: 73.0
click at [531, 44] on input "**********" at bounding box center [557, 38] width 429 height 41
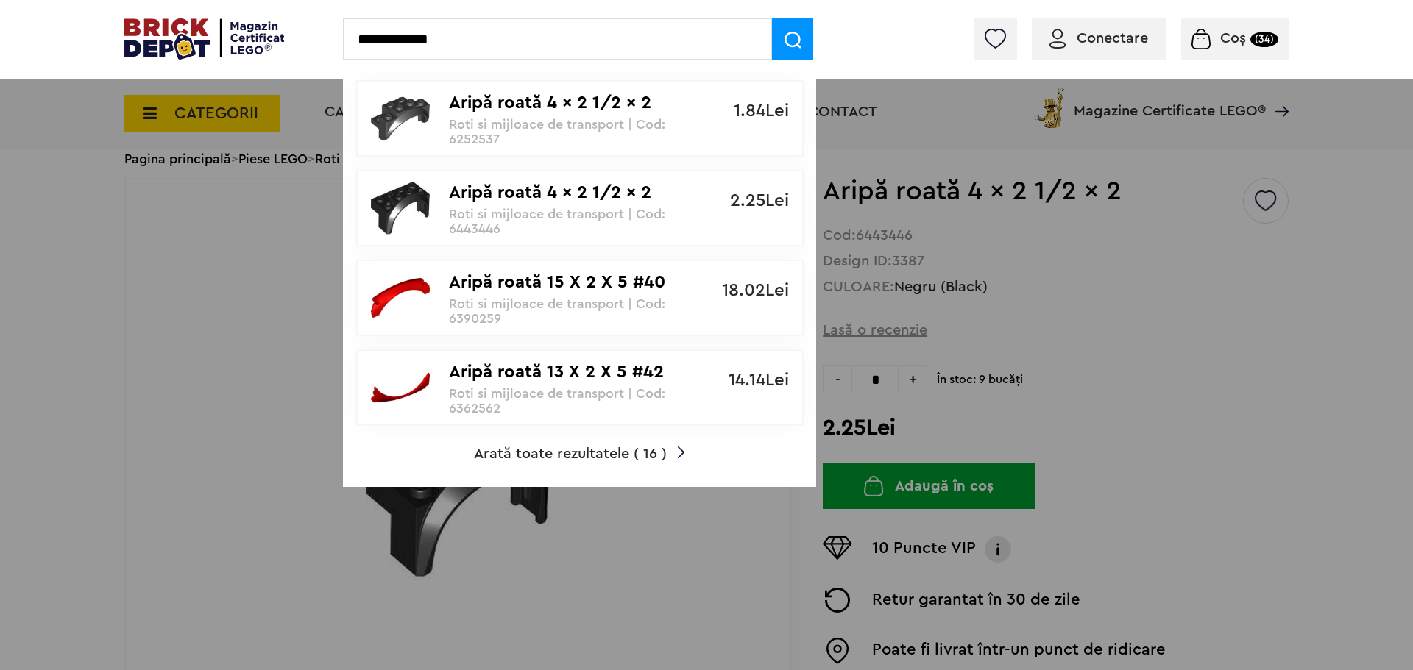
type input "**********"
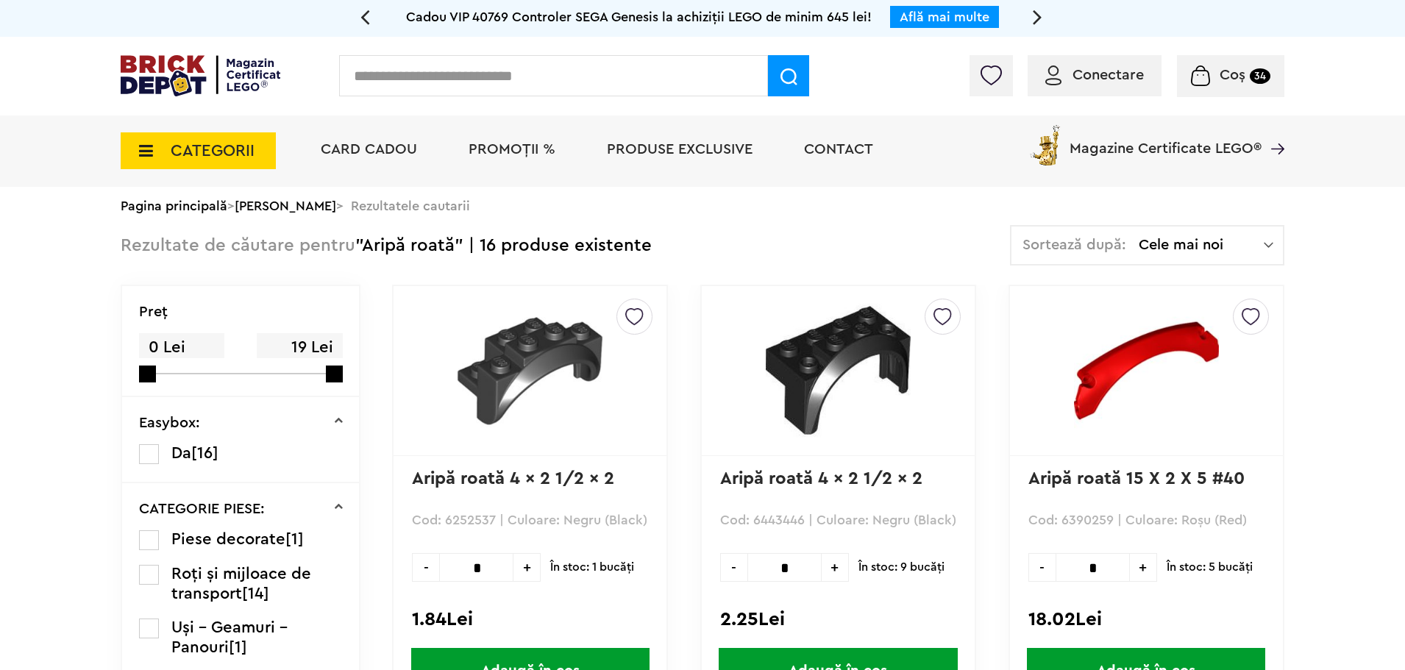
scroll to position [74, 0]
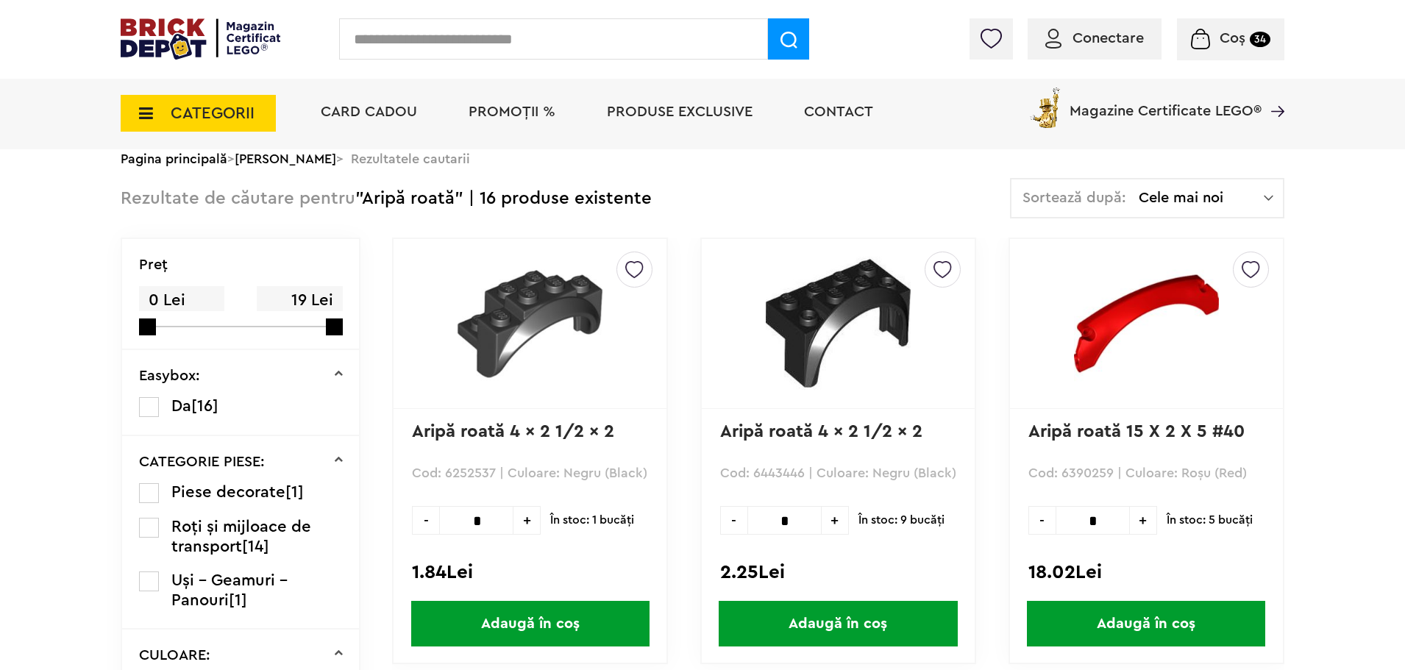
click at [149, 532] on label at bounding box center [149, 528] width 20 height 20
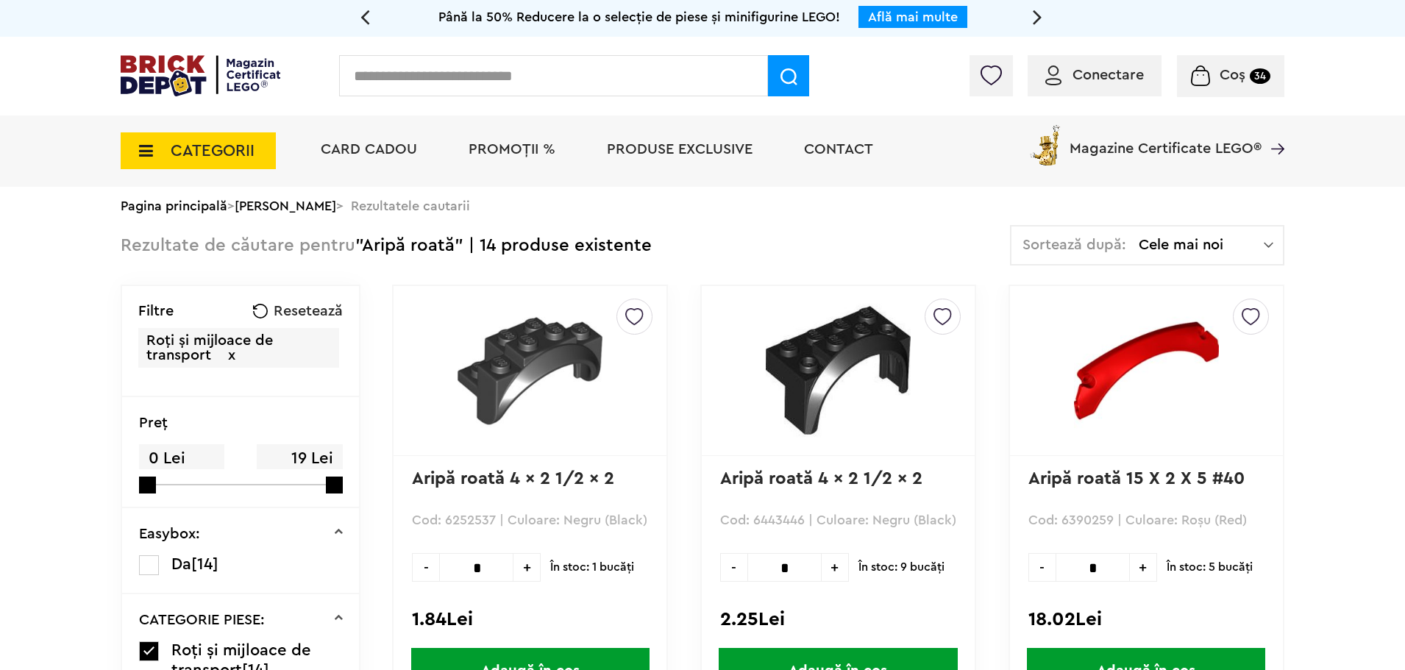
click at [416, 76] on input "text" at bounding box center [553, 75] width 429 height 41
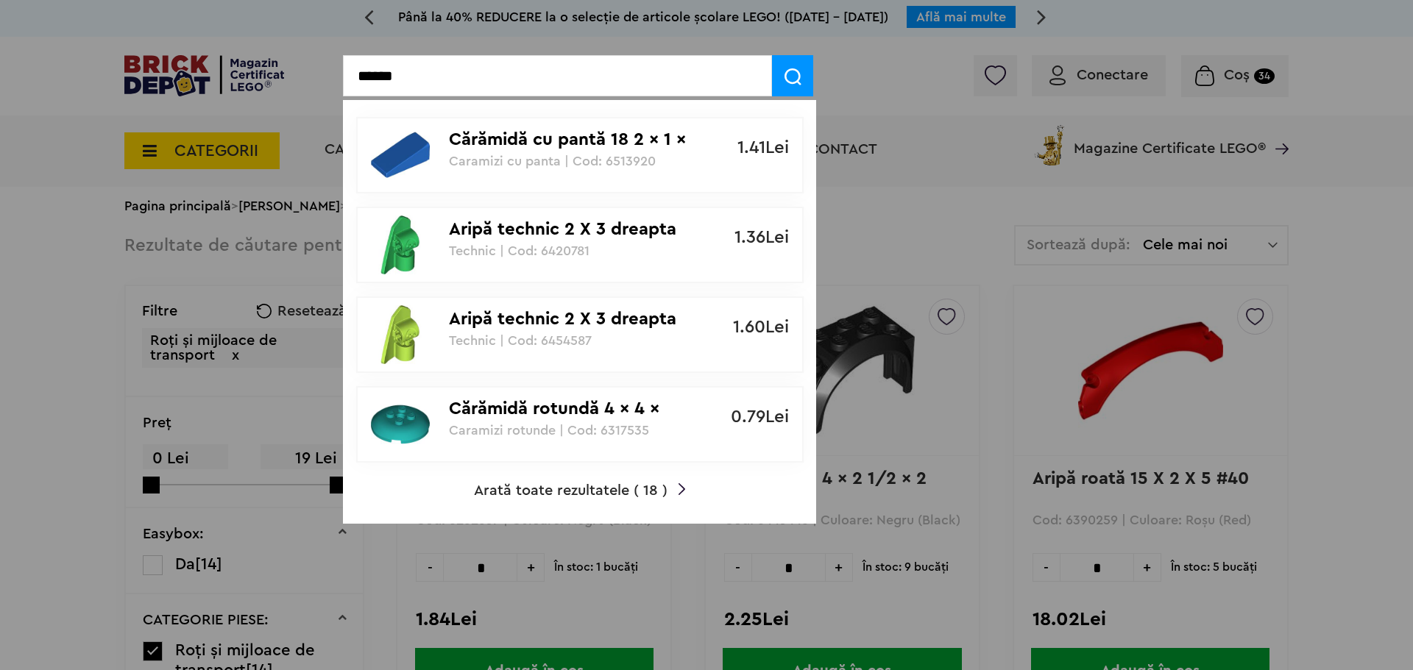
type input "*******"
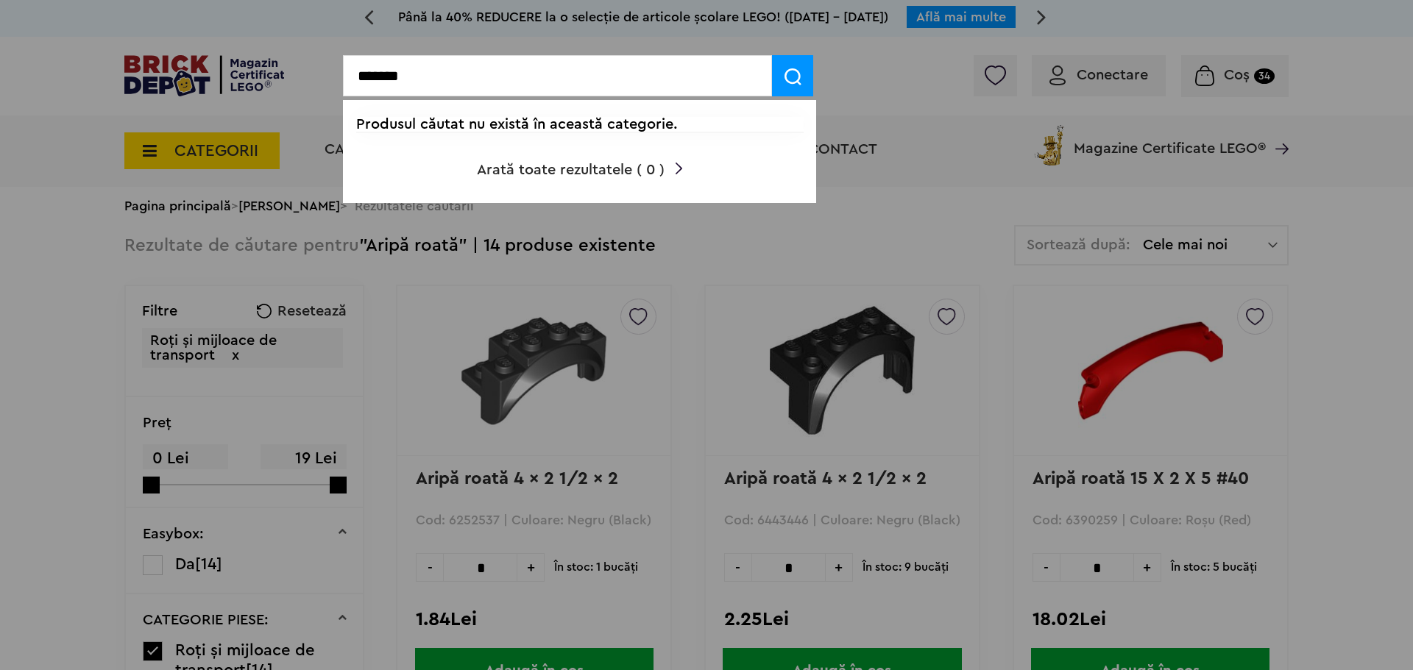
drag, startPoint x: 416, startPoint y: 76, endPoint x: 308, endPoint y: 94, distance: 110.4
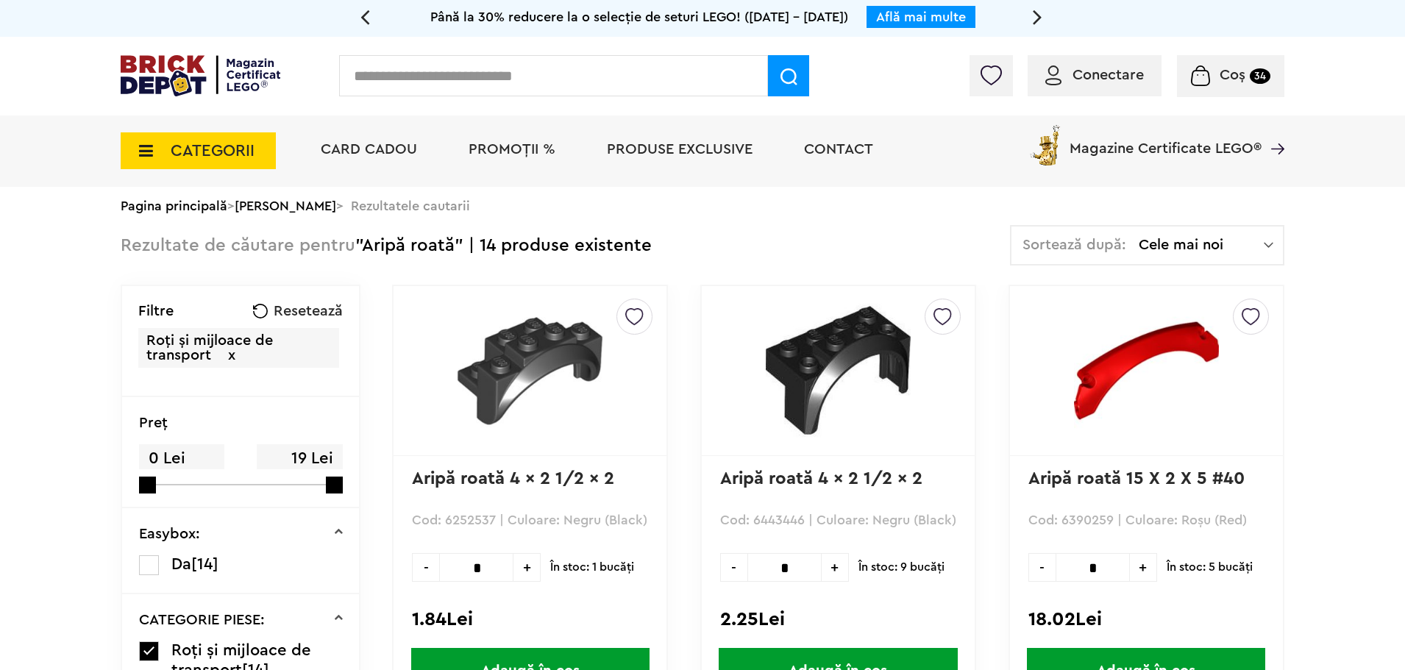
click at [478, 87] on input "text" at bounding box center [553, 75] width 429 height 41
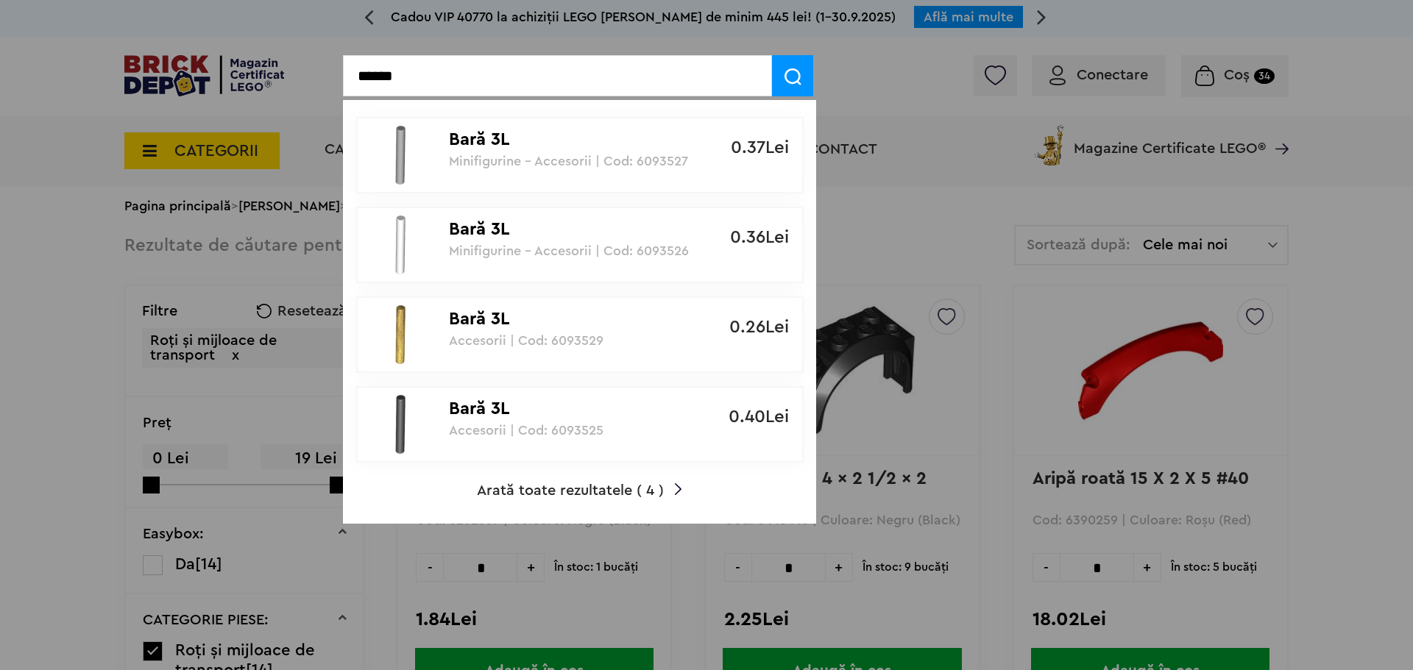
type input "******"
click at [549, 337] on p "Accesorii | Cod: 6093529" at bounding box center [572, 340] width 246 height 15
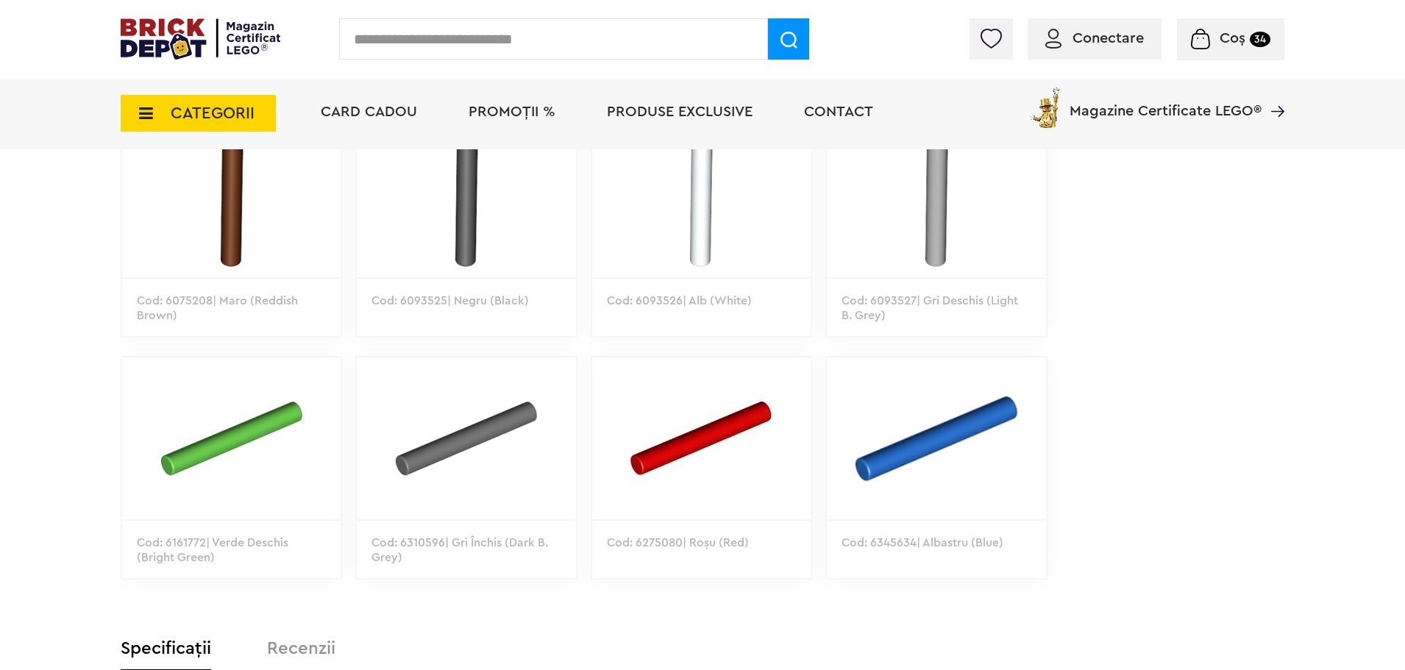
scroll to position [809, 0]
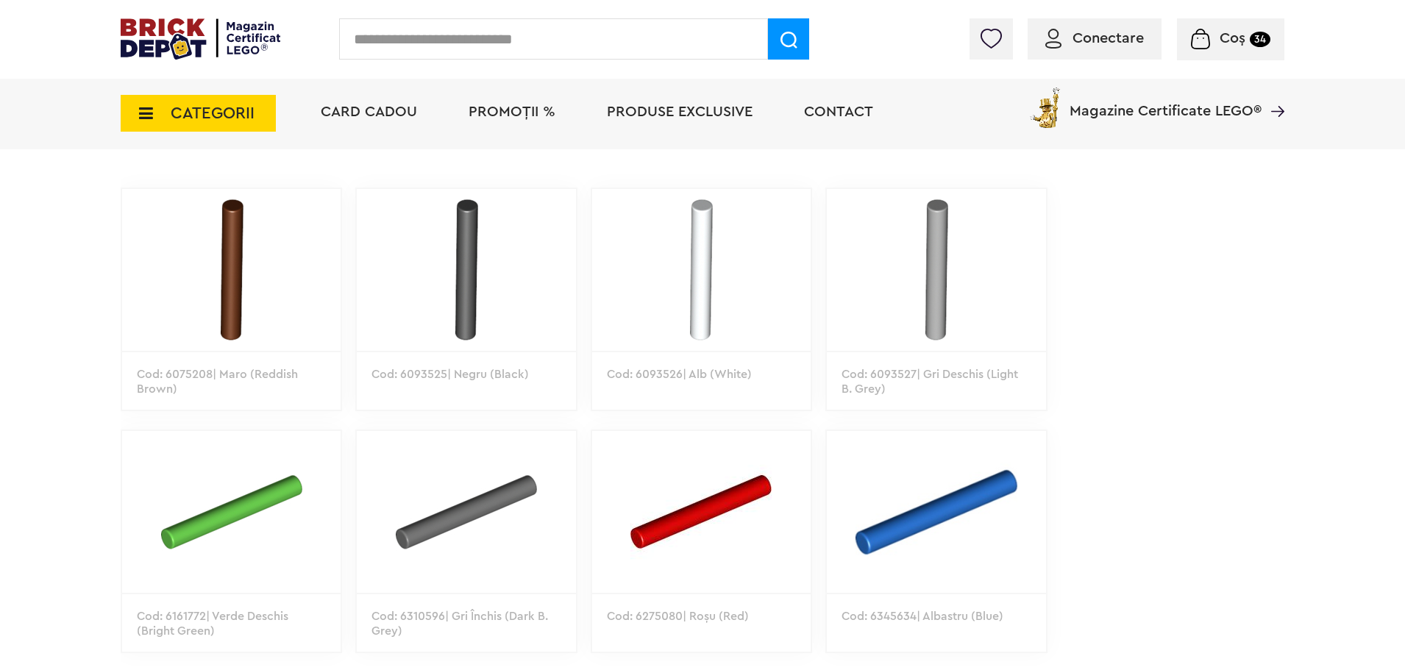
click at [720, 280] on img at bounding box center [701, 270] width 219 height 162
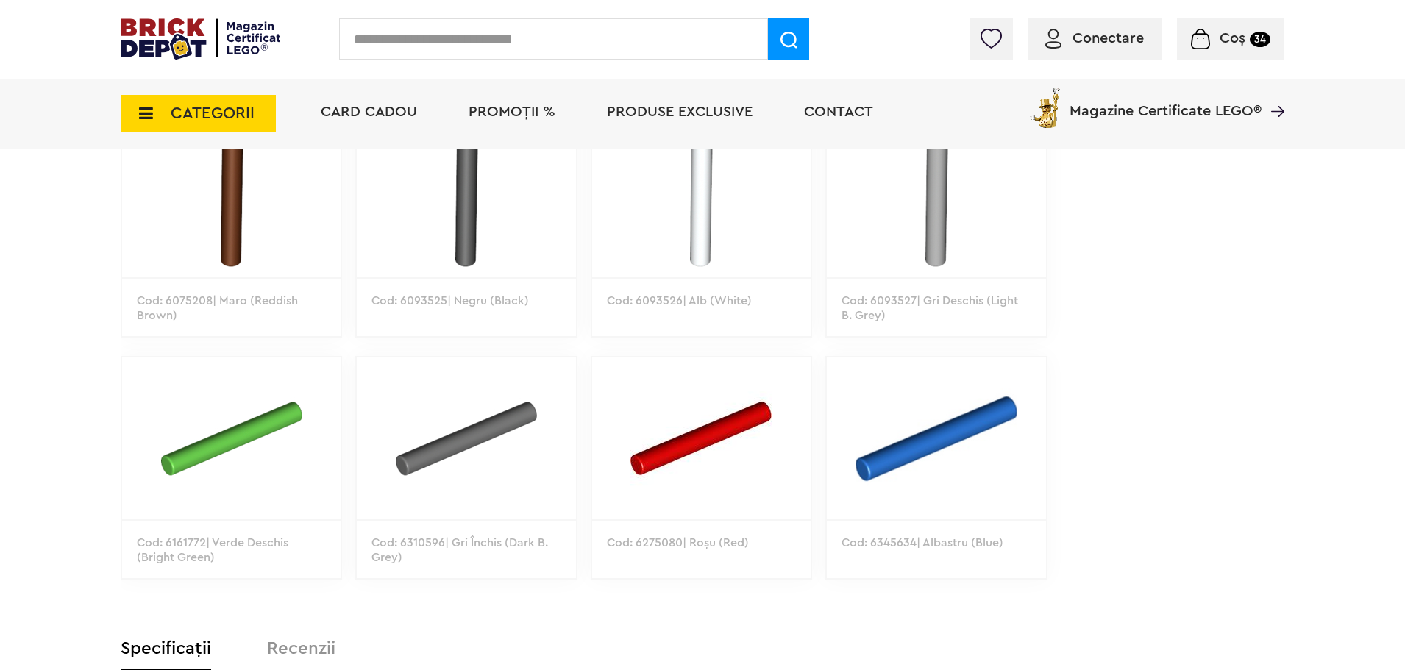
click at [453, 444] on img at bounding box center [466, 439] width 219 height 162
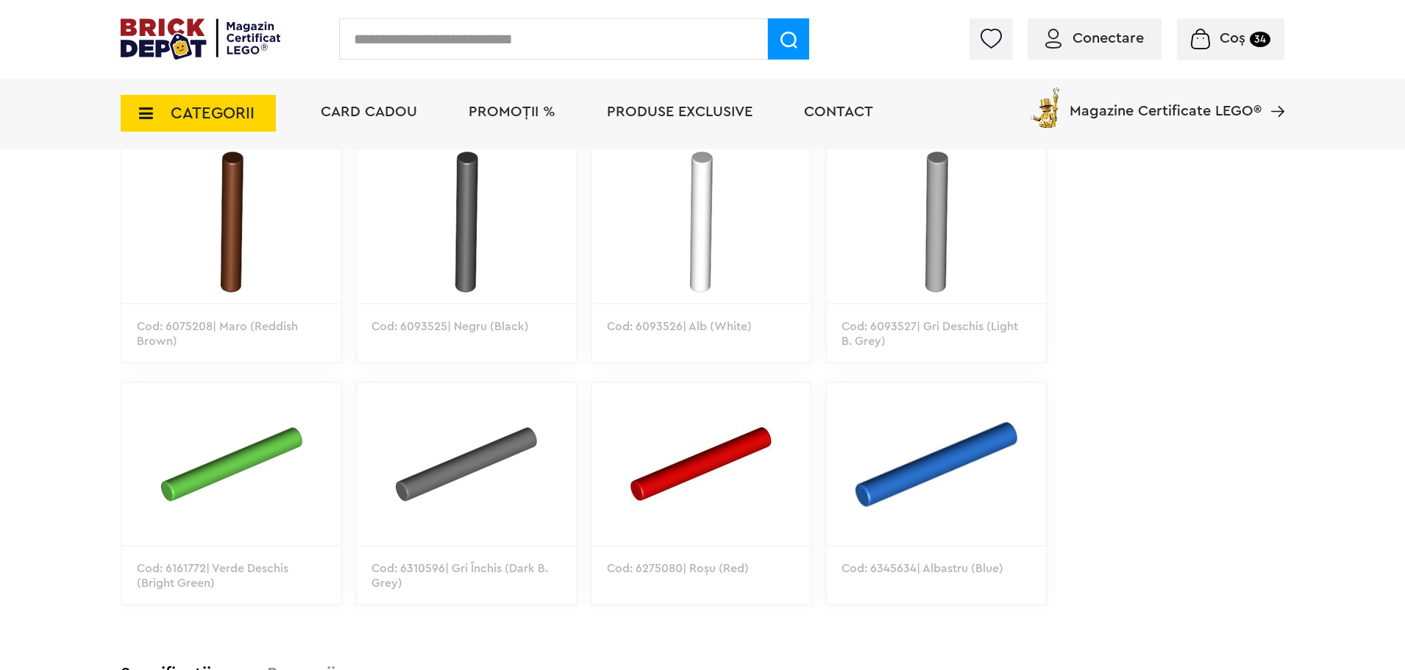
scroll to position [883, 0]
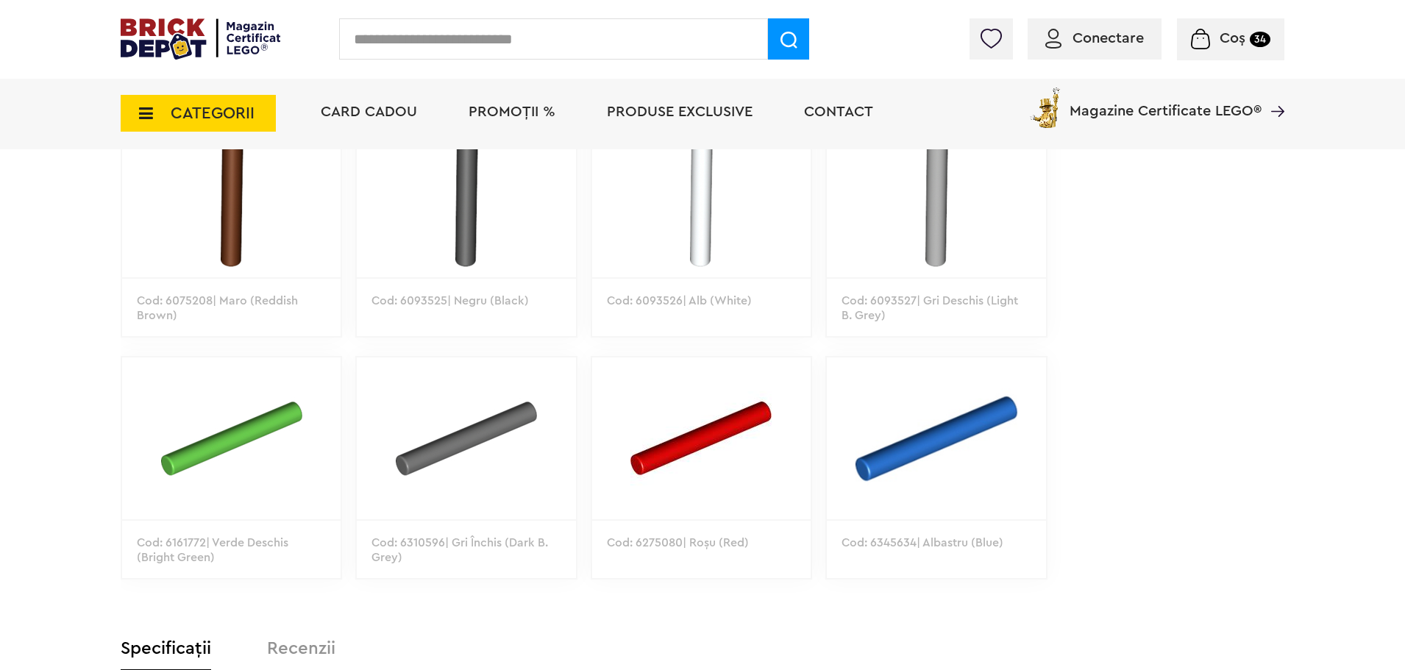
click at [667, 450] on img at bounding box center [701, 439] width 219 height 162
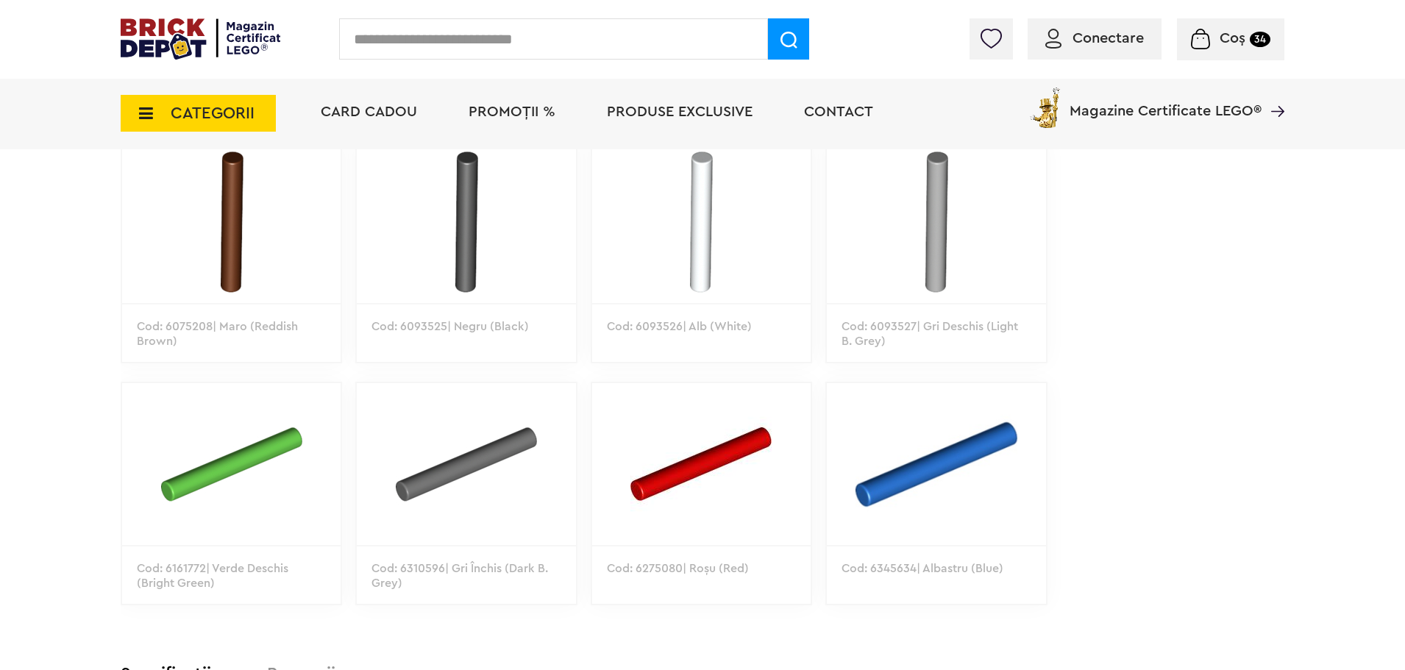
scroll to position [883, 0]
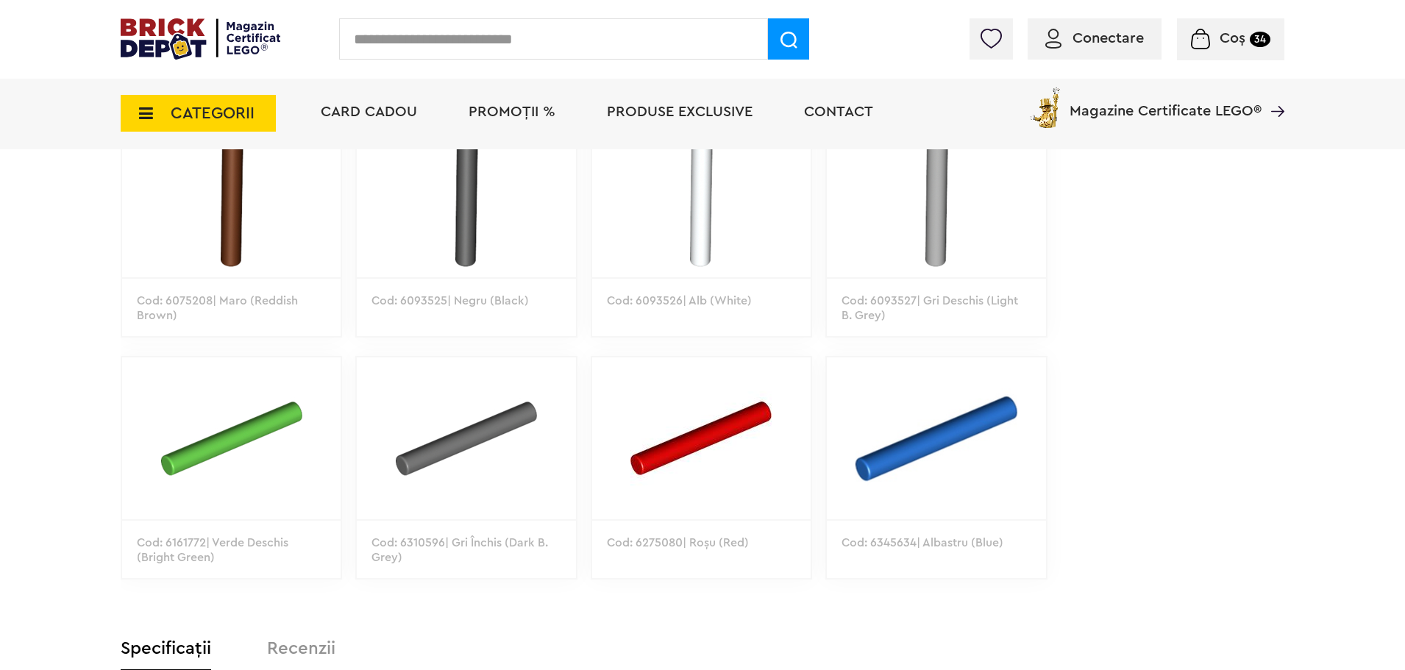
click at [258, 181] on img at bounding box center [231, 197] width 219 height 162
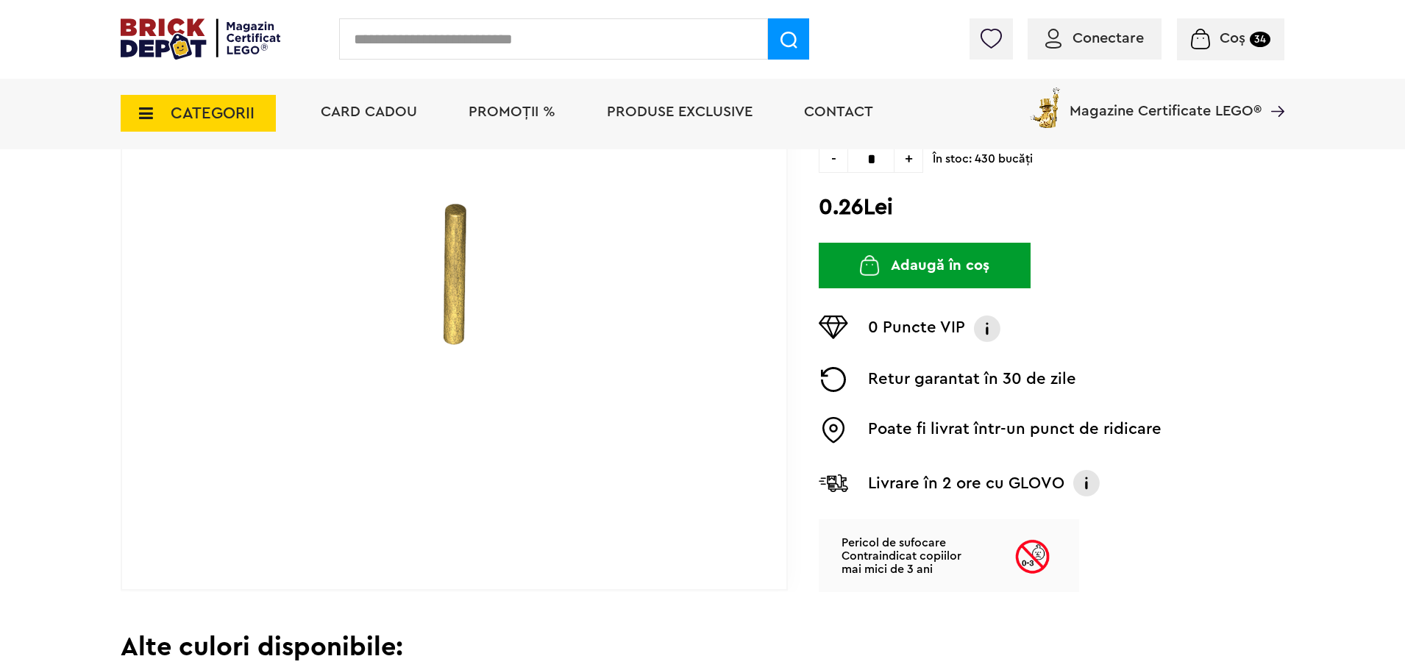
scroll to position [957, 0]
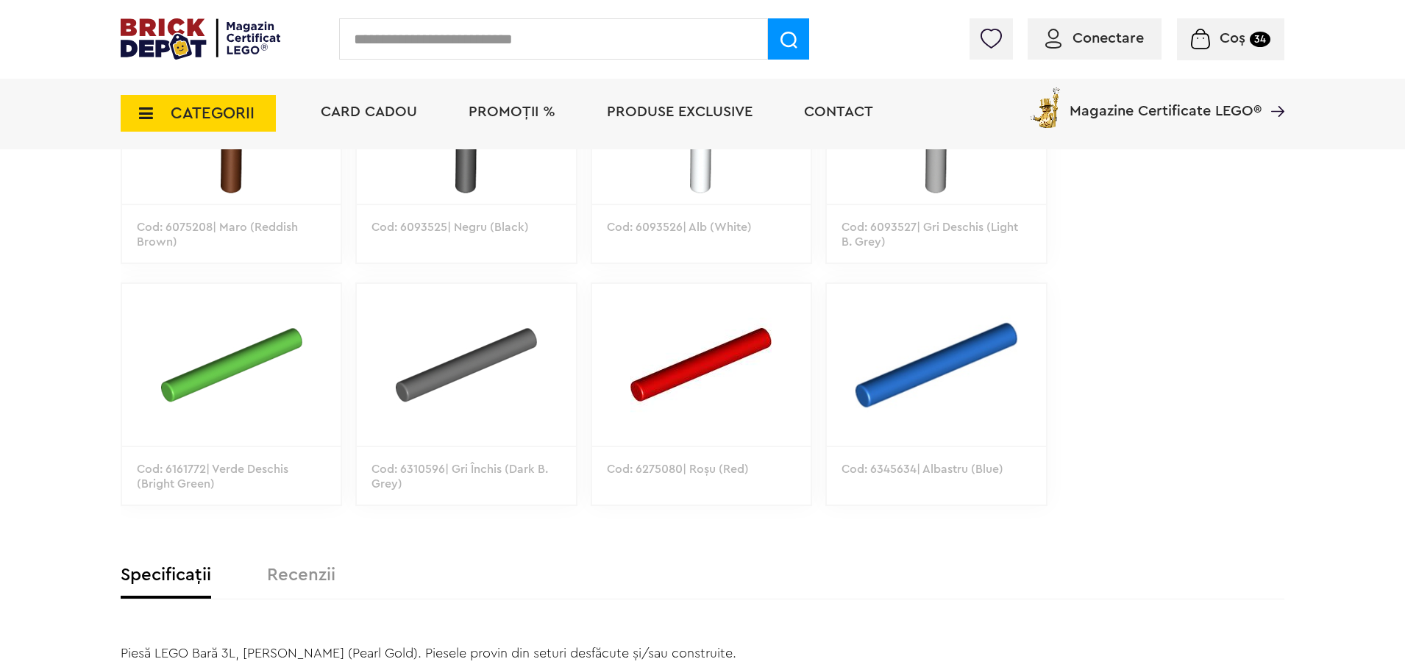
click at [488, 182] on img at bounding box center [466, 123] width 219 height 162
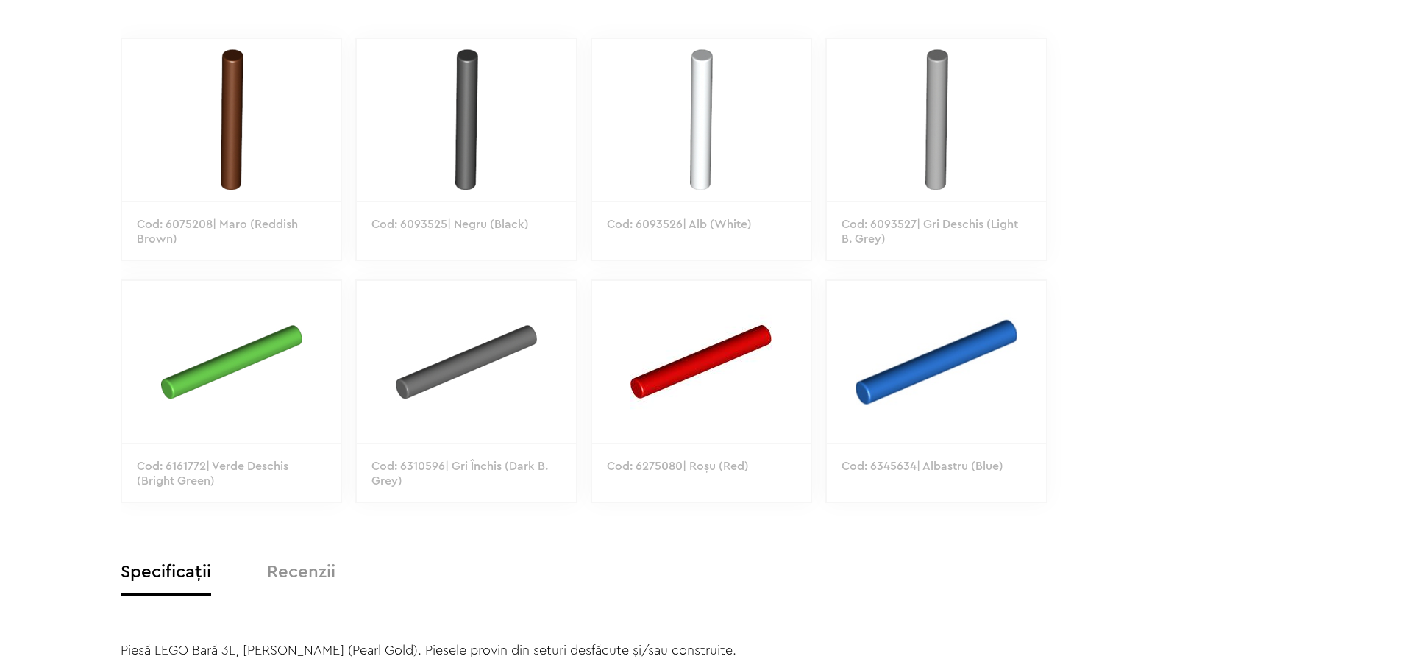
scroll to position [959, 0]
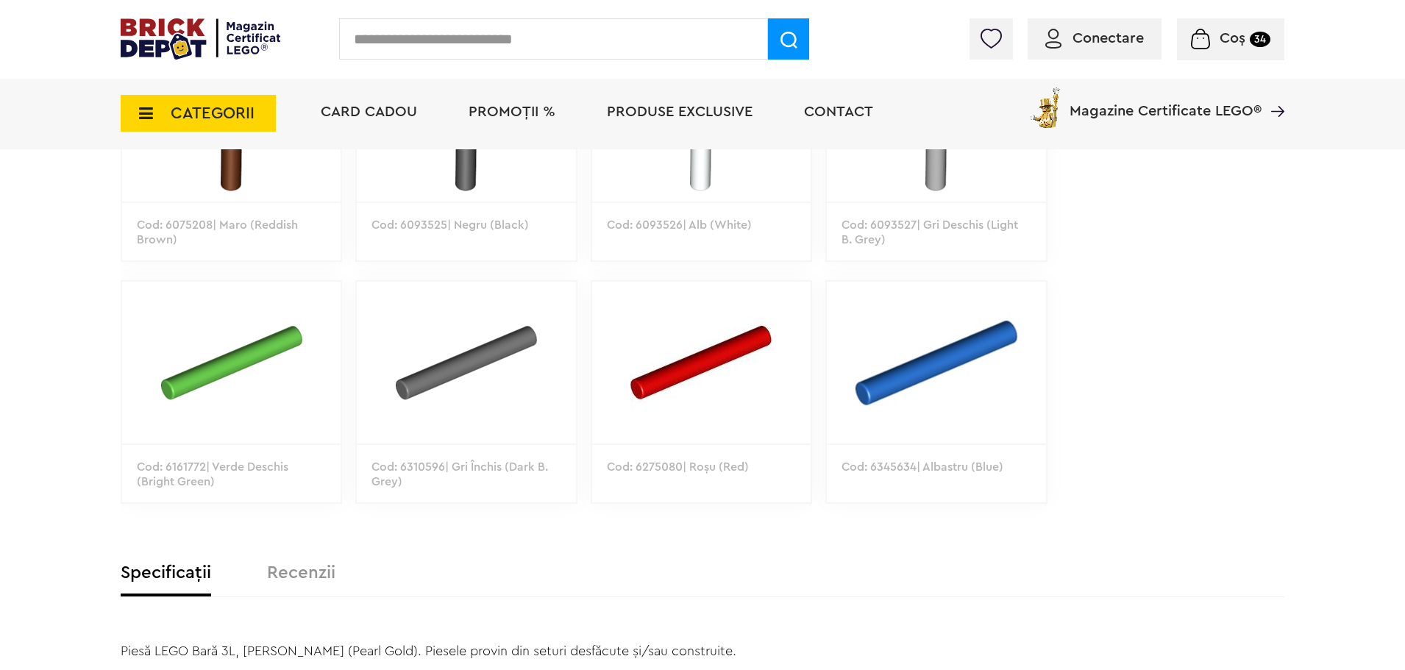
click at [1318, 314] on div "Cadou VIP 40770 la achiziții LEGO [PERSON_NAME] de minim 445 lei! (1-30.9.2025)…" at bounding box center [702, 455] width 1405 height 2829
click at [940, 406] on img at bounding box center [936, 363] width 219 height 162
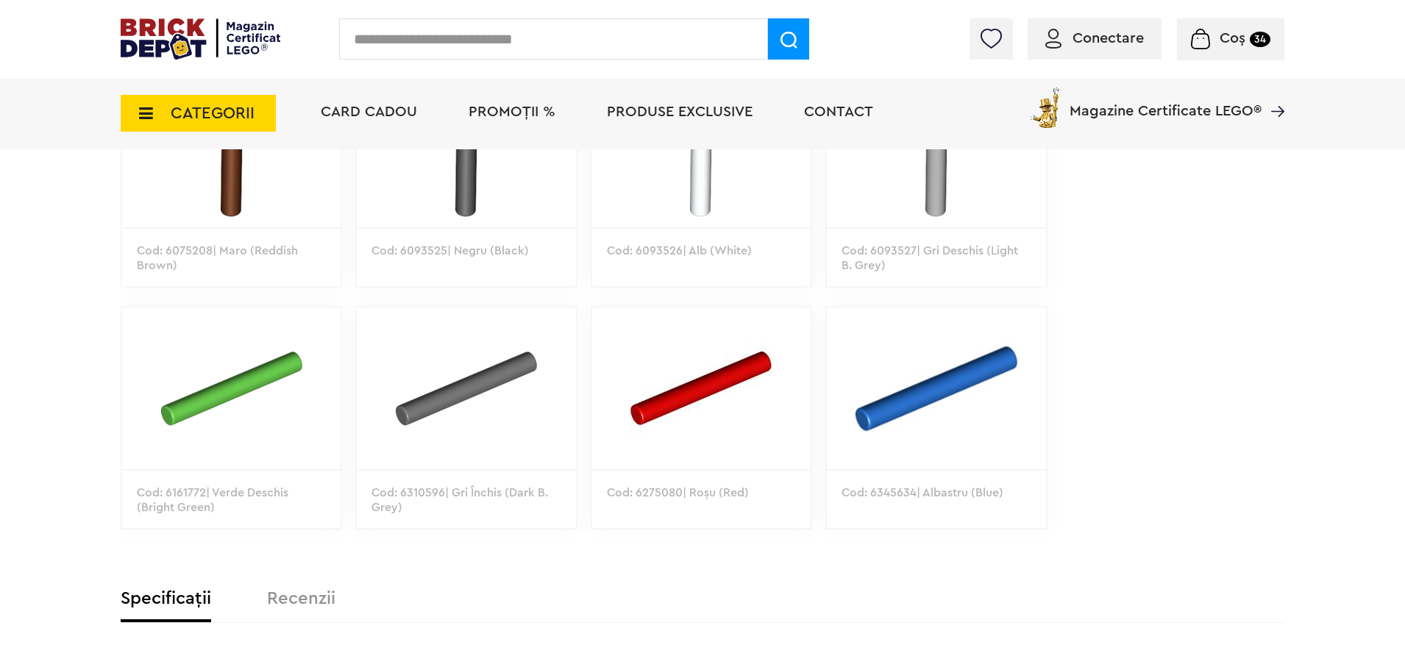
scroll to position [959, 0]
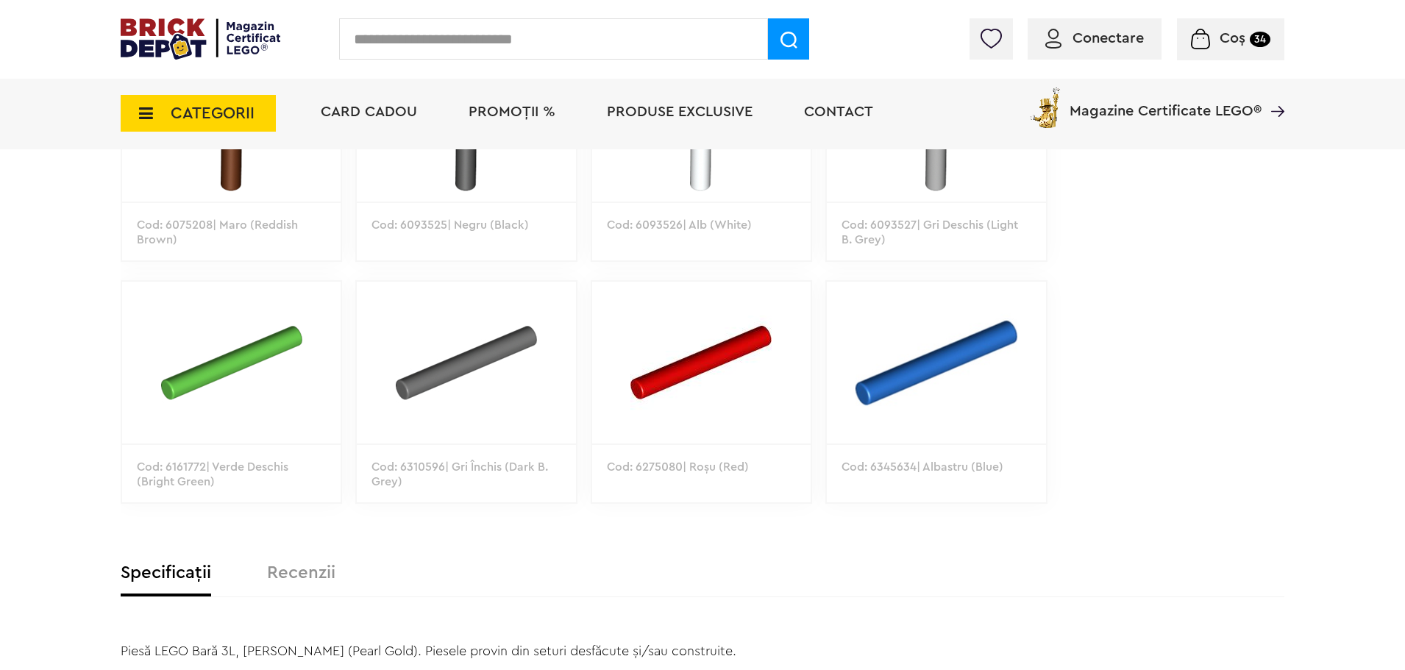
click at [469, 189] on img at bounding box center [466, 121] width 219 height 162
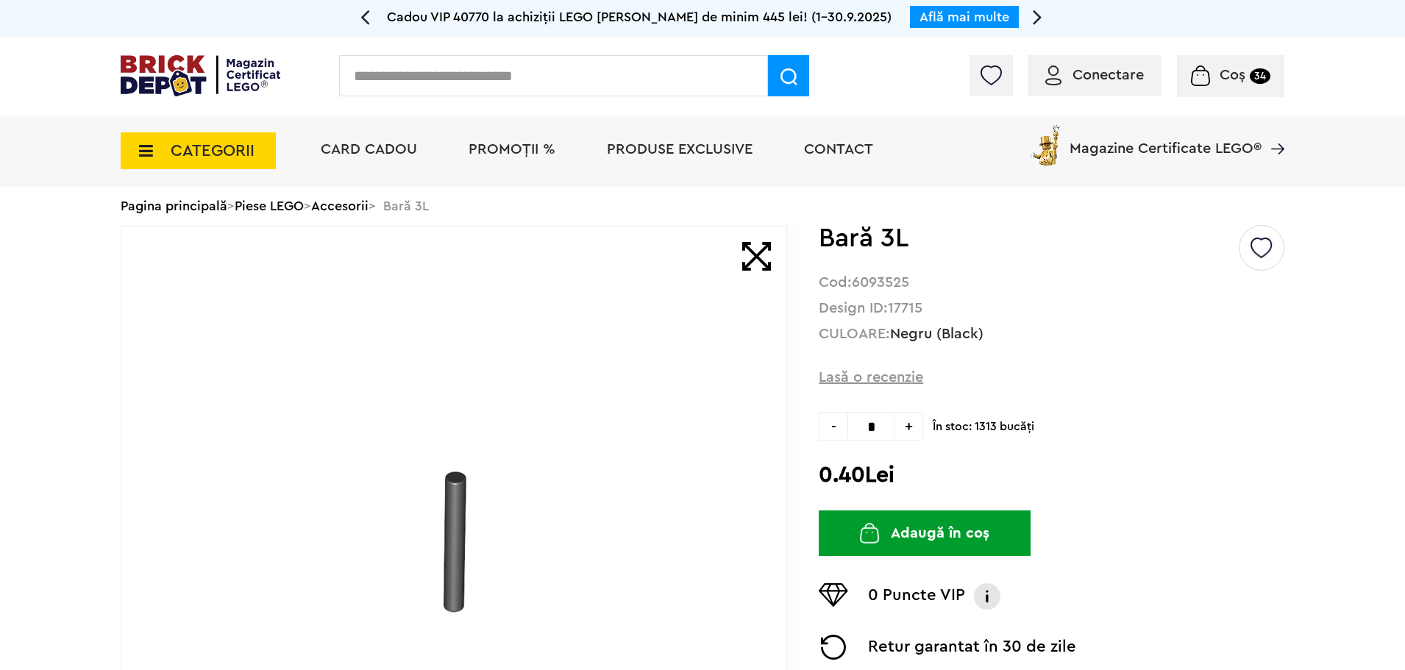
click at [907, 437] on span "+" at bounding box center [909, 426] width 29 height 29
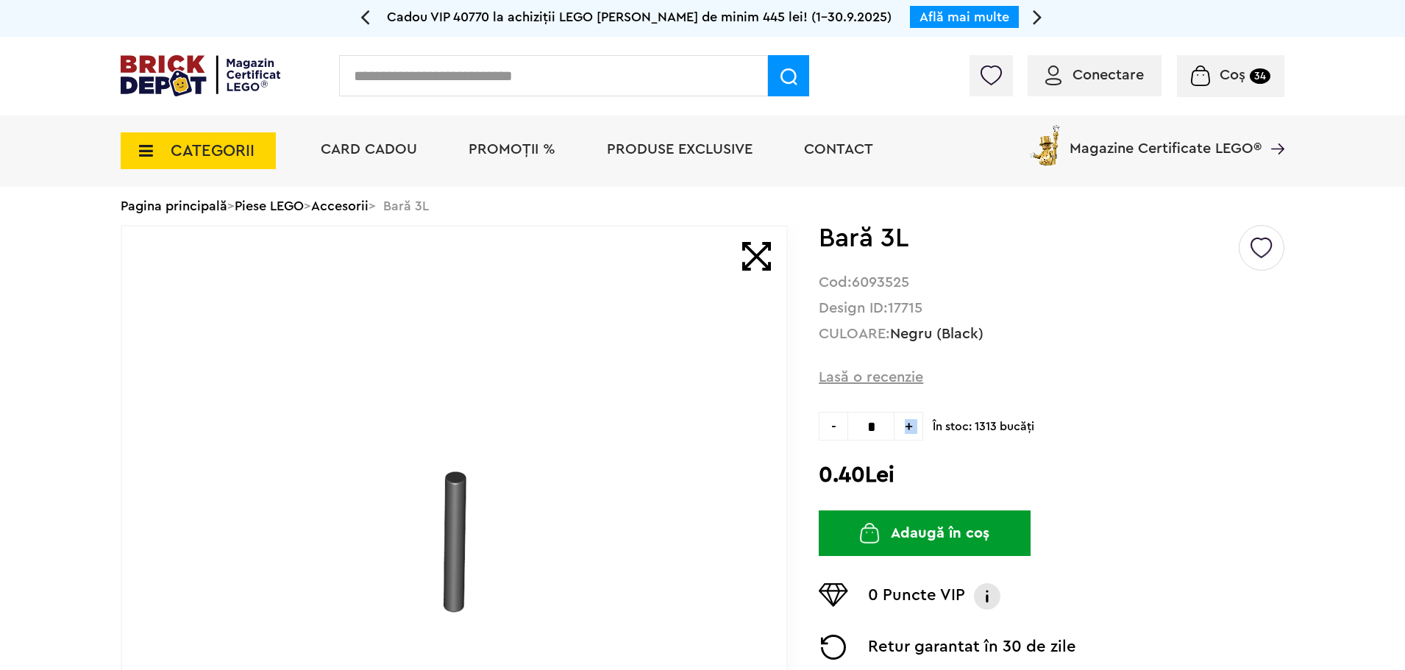
click at [907, 437] on span "+" at bounding box center [909, 426] width 29 height 29
click at [908, 437] on span "+" at bounding box center [909, 426] width 29 height 29
type input "**"
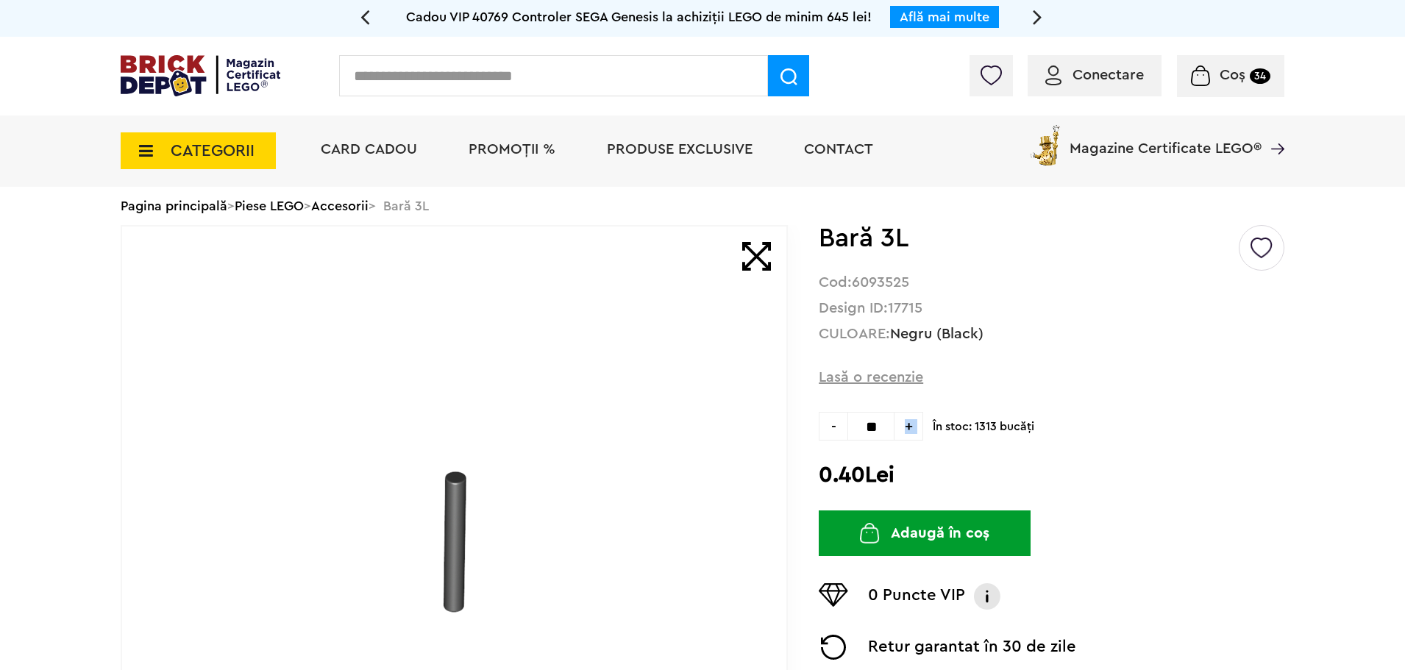
click at [966, 547] on button "Adaugă în coș" at bounding box center [925, 534] width 212 height 46
click at [519, 83] on input "text" at bounding box center [553, 75] width 429 height 41
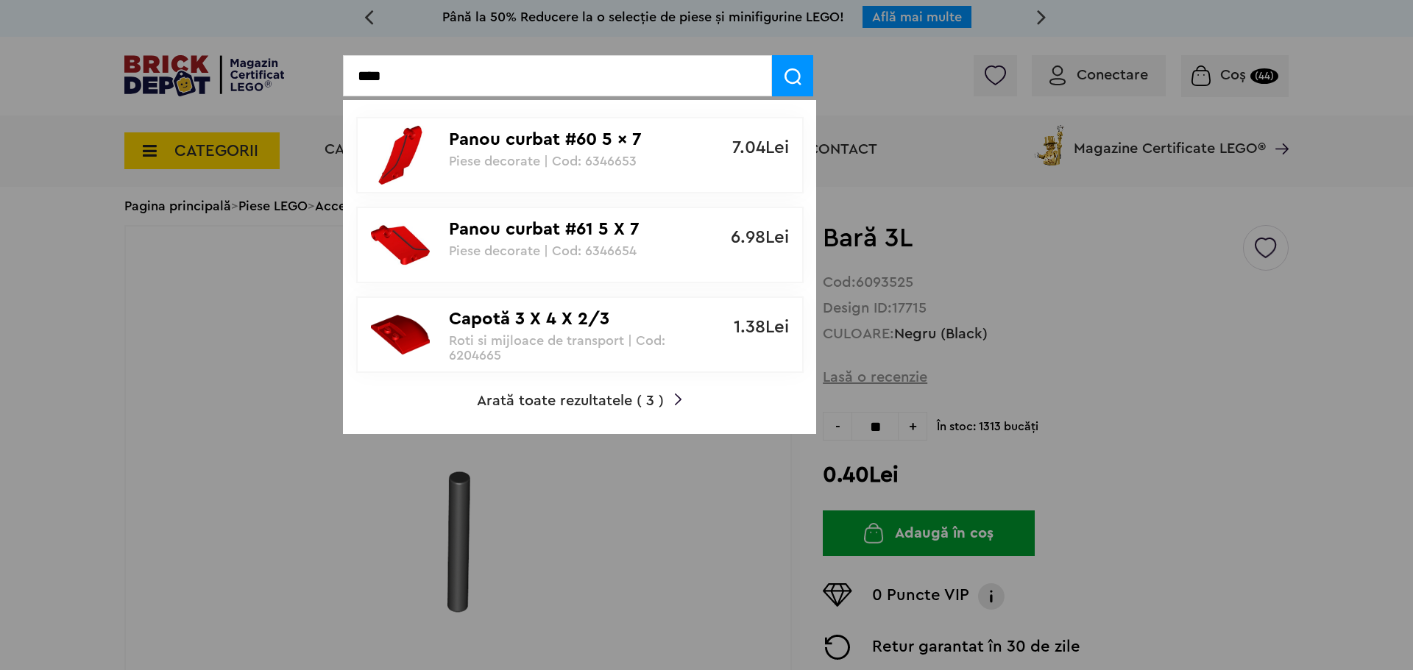
click at [375, 73] on input "****" at bounding box center [557, 75] width 429 height 41
click at [439, 67] on input "*****" at bounding box center [557, 75] width 429 height 41
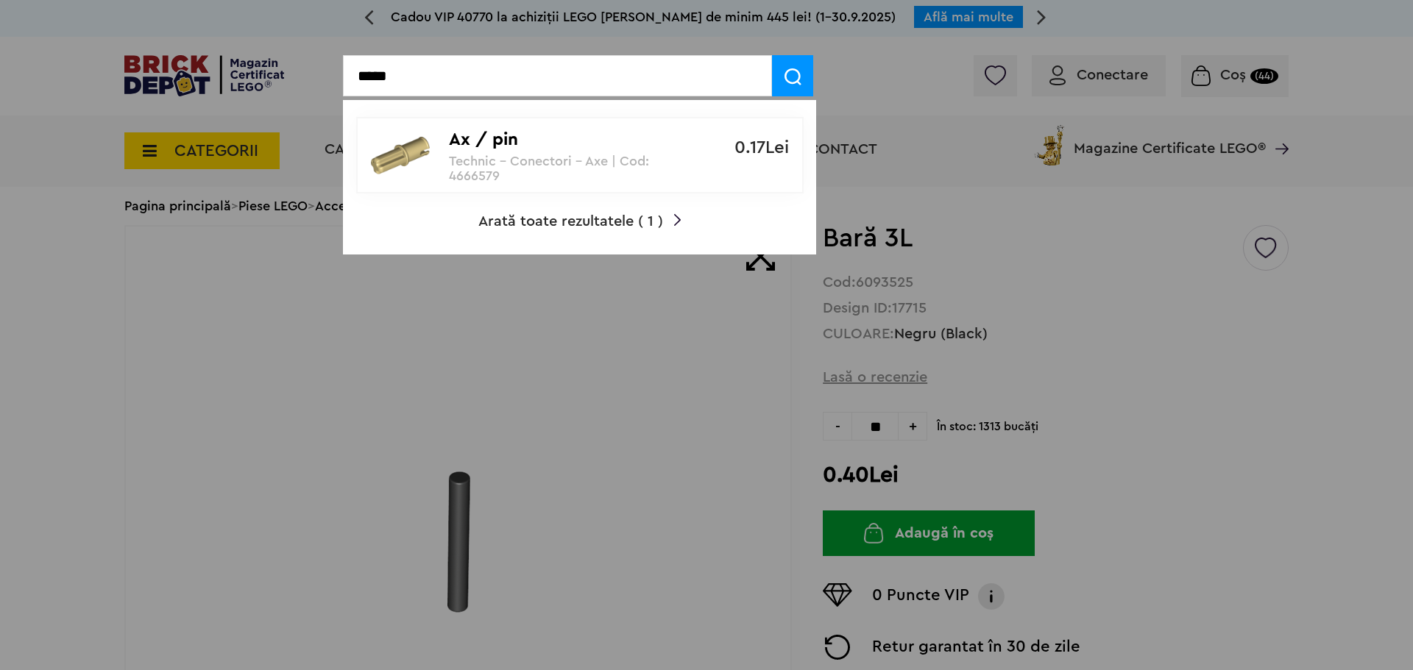
type input "*****"
click at [539, 155] on p "Technic - Conectori - Axe | Cod: 4666579" at bounding box center [572, 168] width 246 height 29
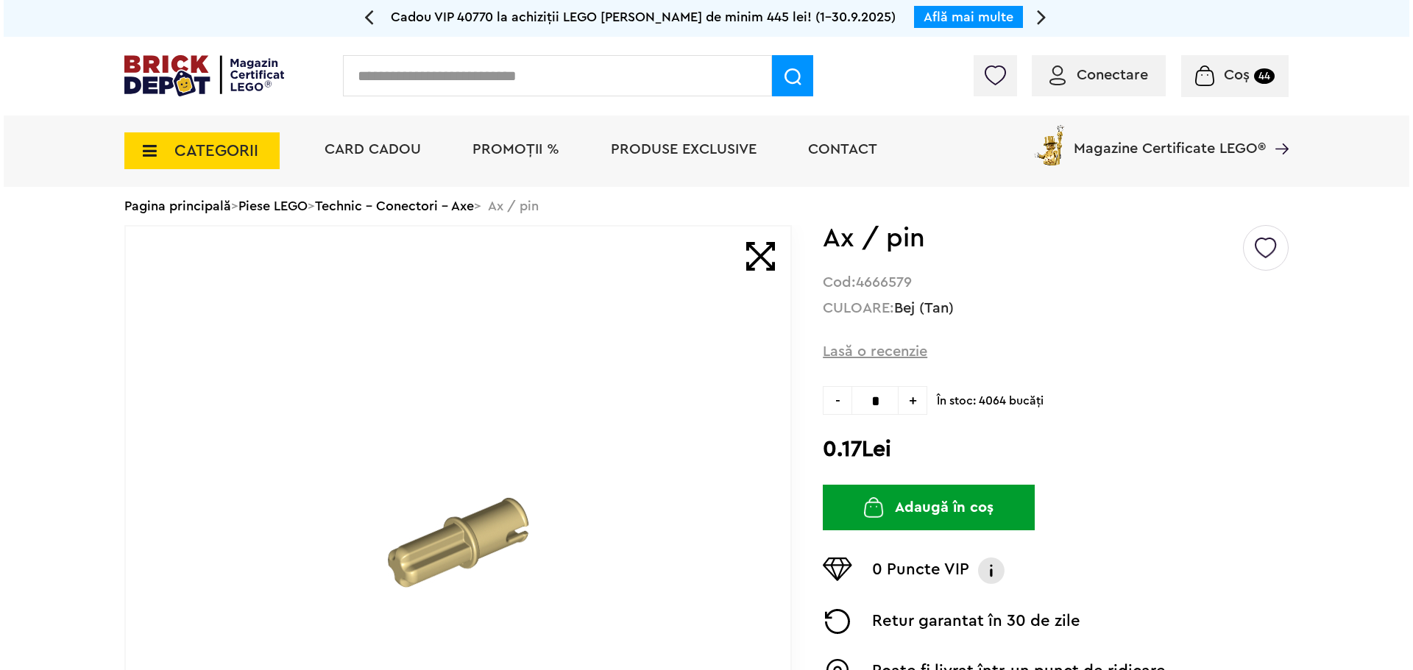
scroll to position [147, 0]
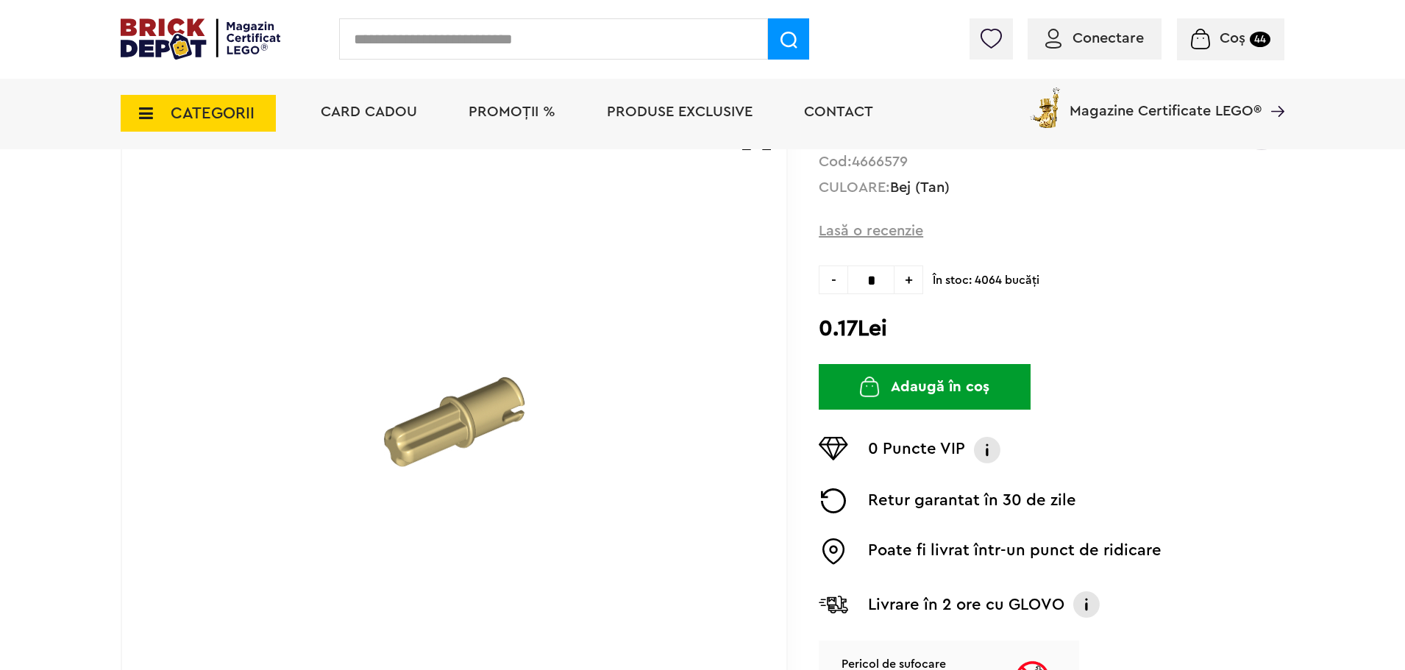
click at [909, 280] on span "+" at bounding box center [909, 280] width 29 height 29
click at [909, 274] on span "+" at bounding box center [909, 280] width 29 height 29
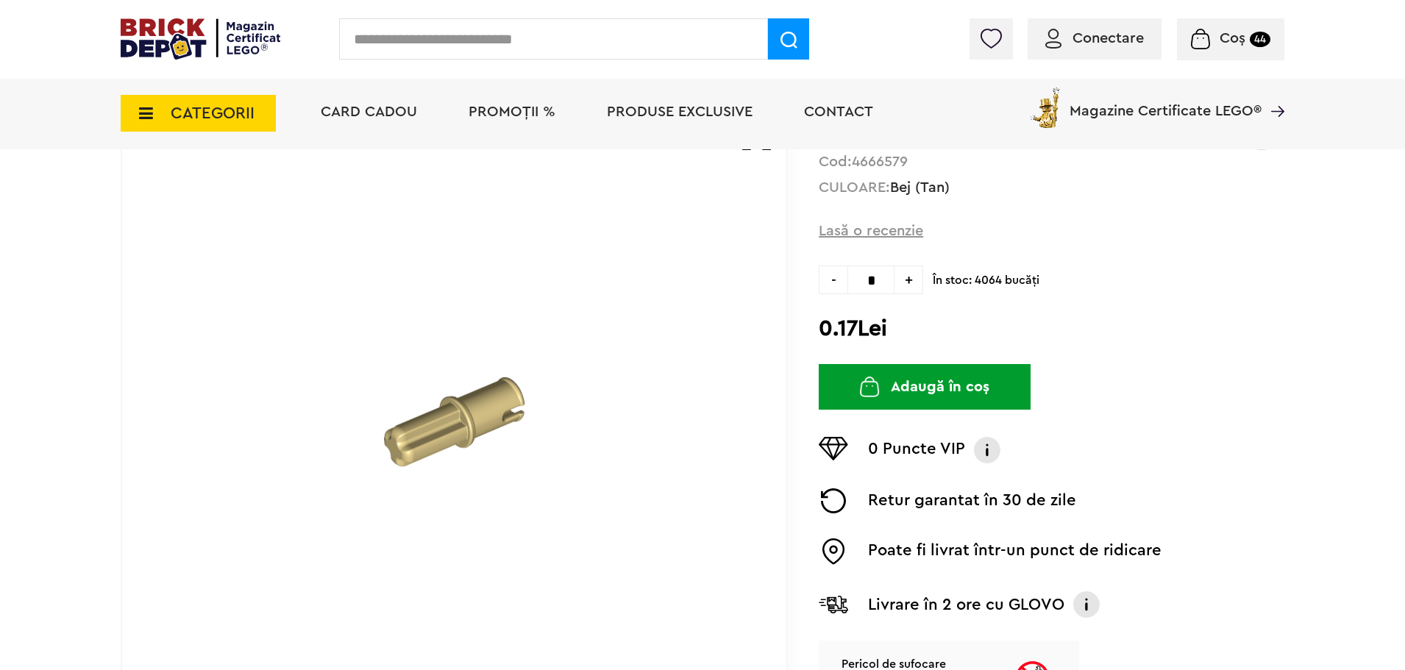
click at [909, 274] on span "+" at bounding box center [909, 280] width 29 height 29
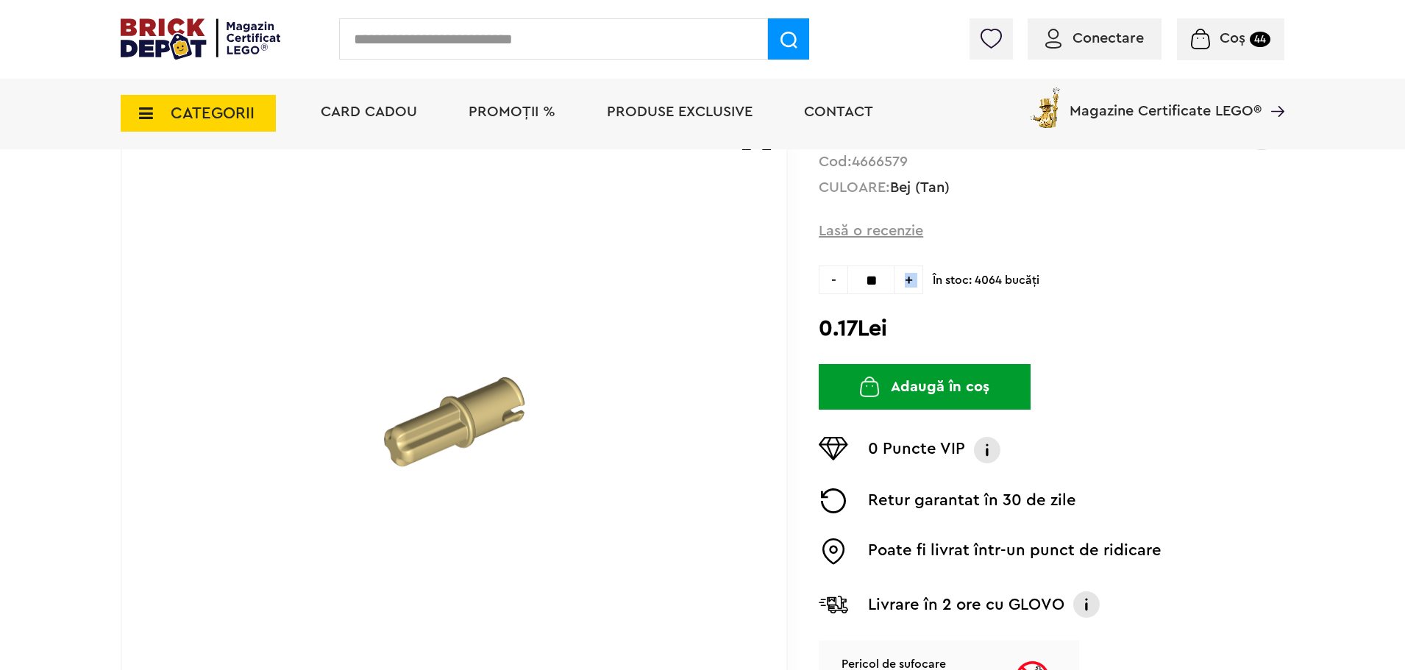
click at [909, 274] on span "+" at bounding box center [909, 280] width 29 height 29
click at [911, 274] on span "+" at bounding box center [909, 280] width 29 height 29
click at [912, 274] on span "+" at bounding box center [909, 280] width 29 height 29
click at [914, 274] on span "+" at bounding box center [909, 280] width 29 height 29
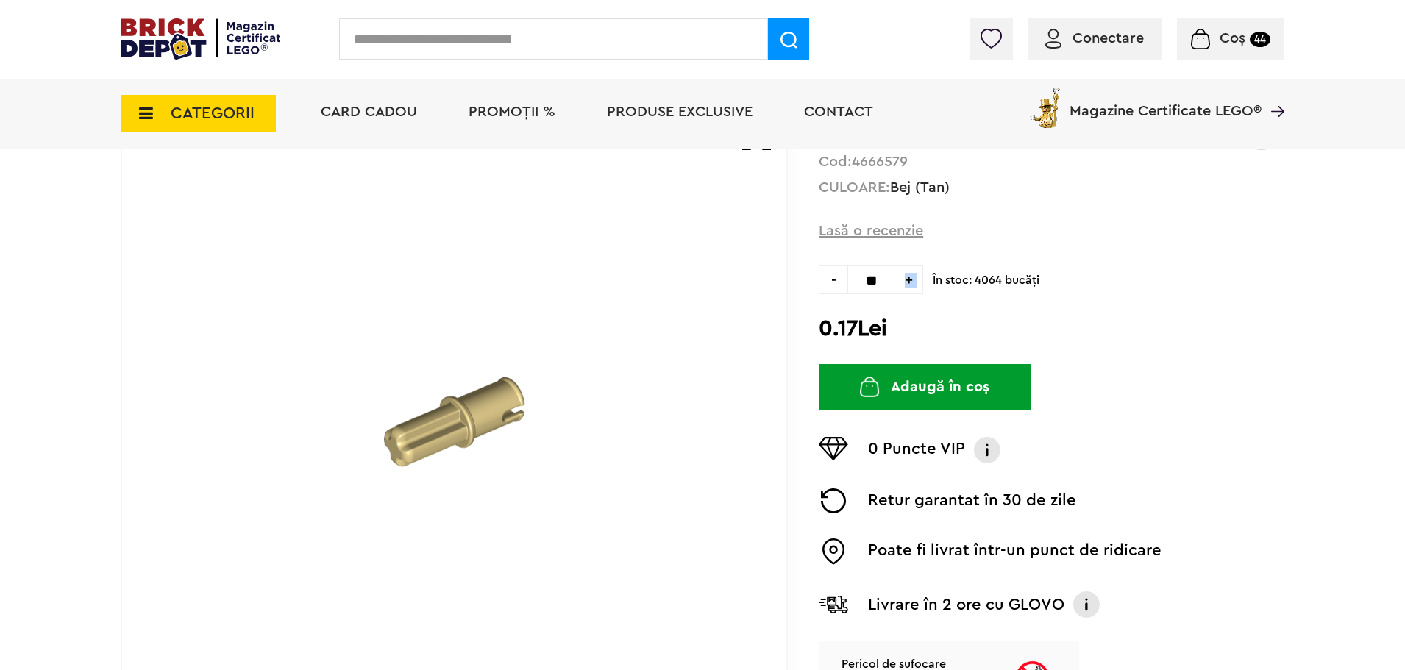
click at [914, 275] on span "+" at bounding box center [909, 280] width 29 height 29
type input "**"
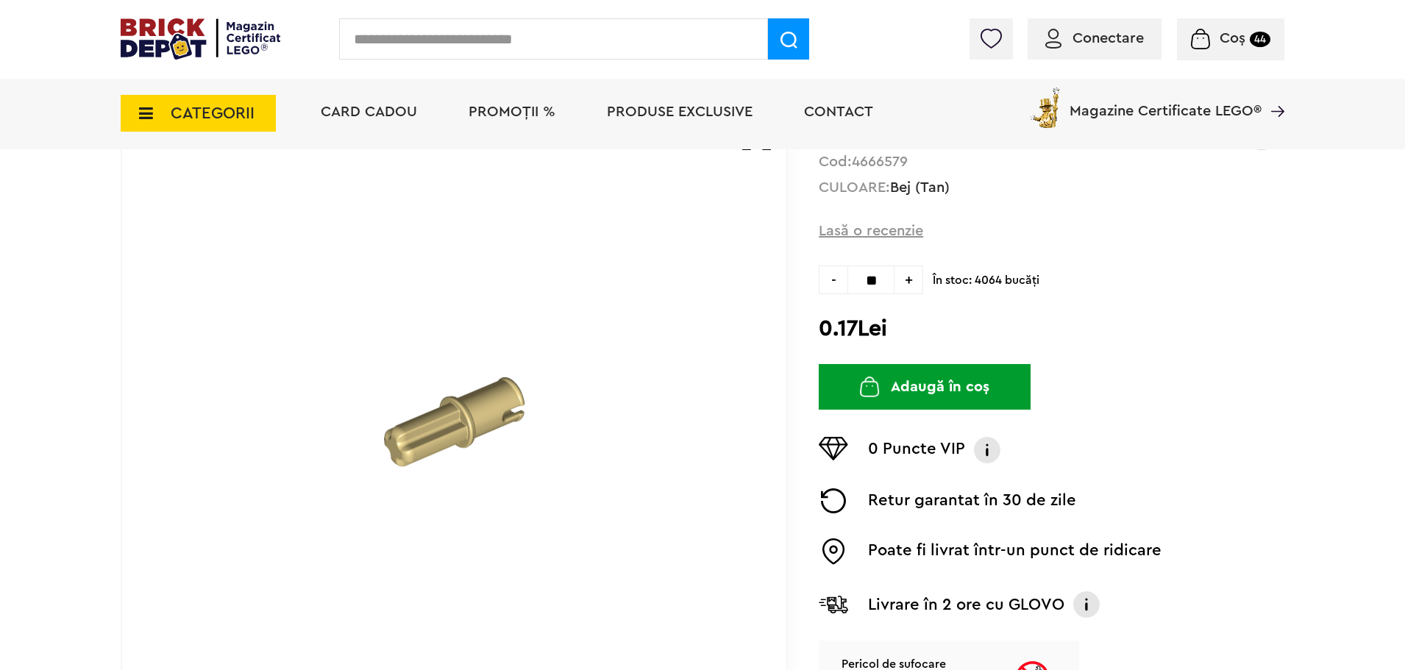
click at [936, 327] on h2 "0.17Lei" at bounding box center [1052, 329] width 466 height 26
click at [958, 380] on button "Adaugă în coș" at bounding box center [925, 387] width 212 height 46
click at [522, 39] on input "text" at bounding box center [553, 38] width 429 height 41
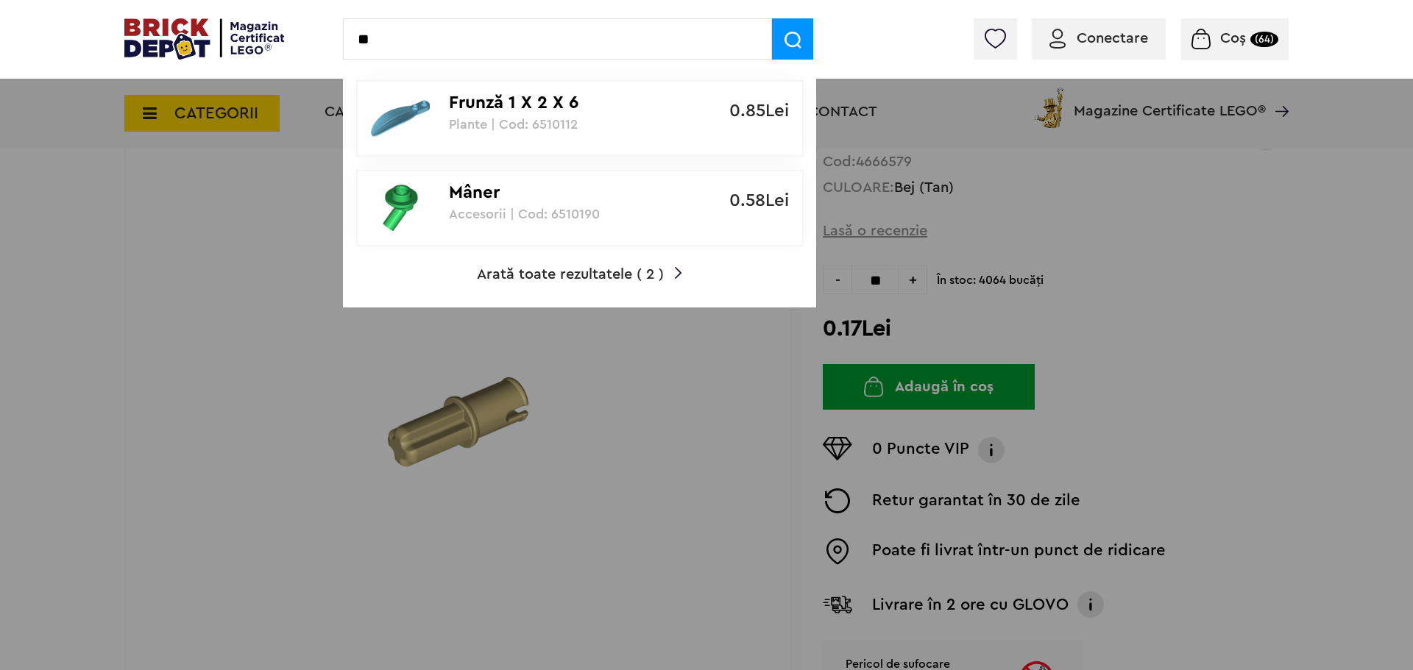
type input "*"
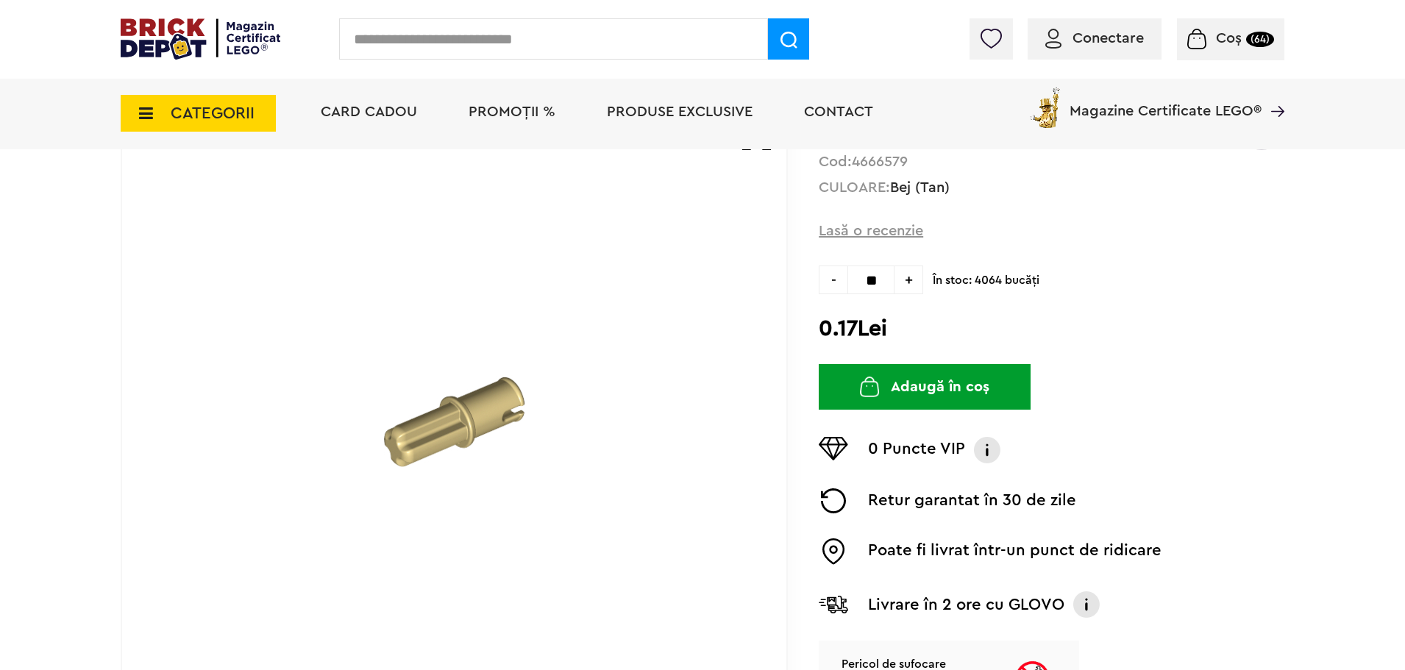
click at [477, 49] on input "text" at bounding box center [553, 38] width 429 height 41
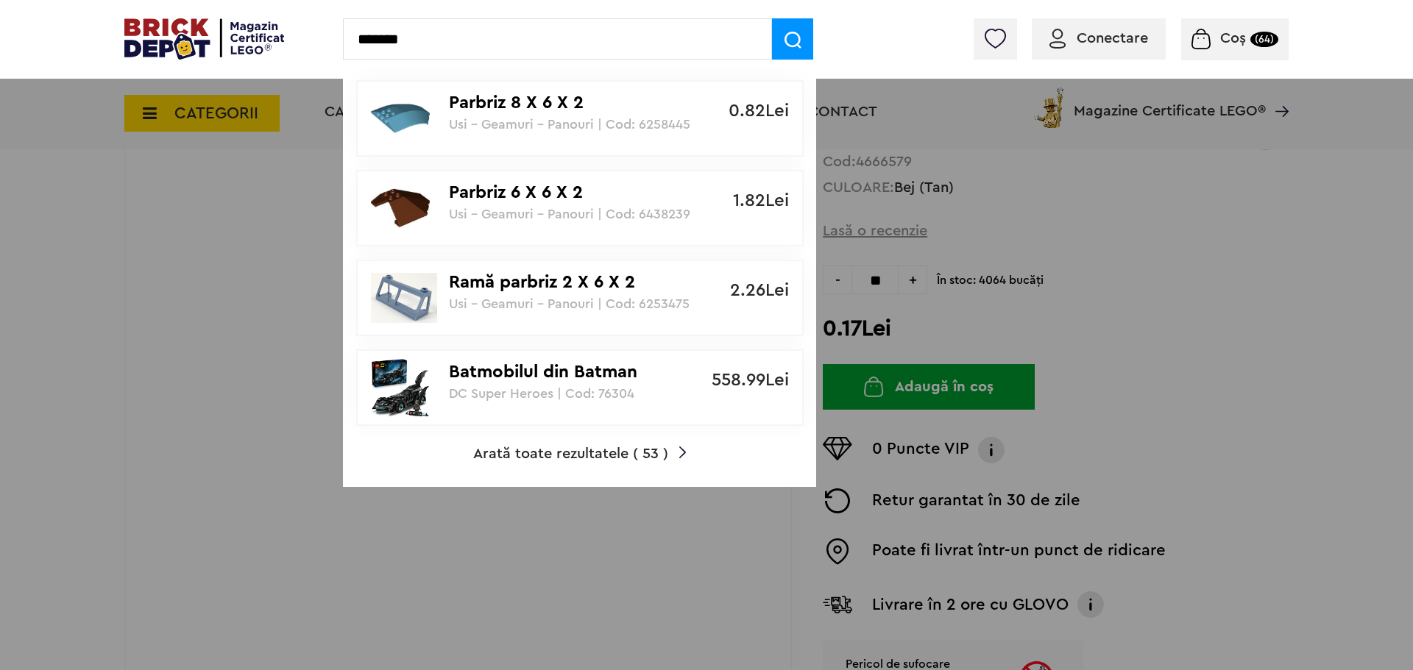
type input "*******"
click at [623, 453] on span "Arată toate rezultatele ( 53 )" at bounding box center [570, 454] width 195 height 15
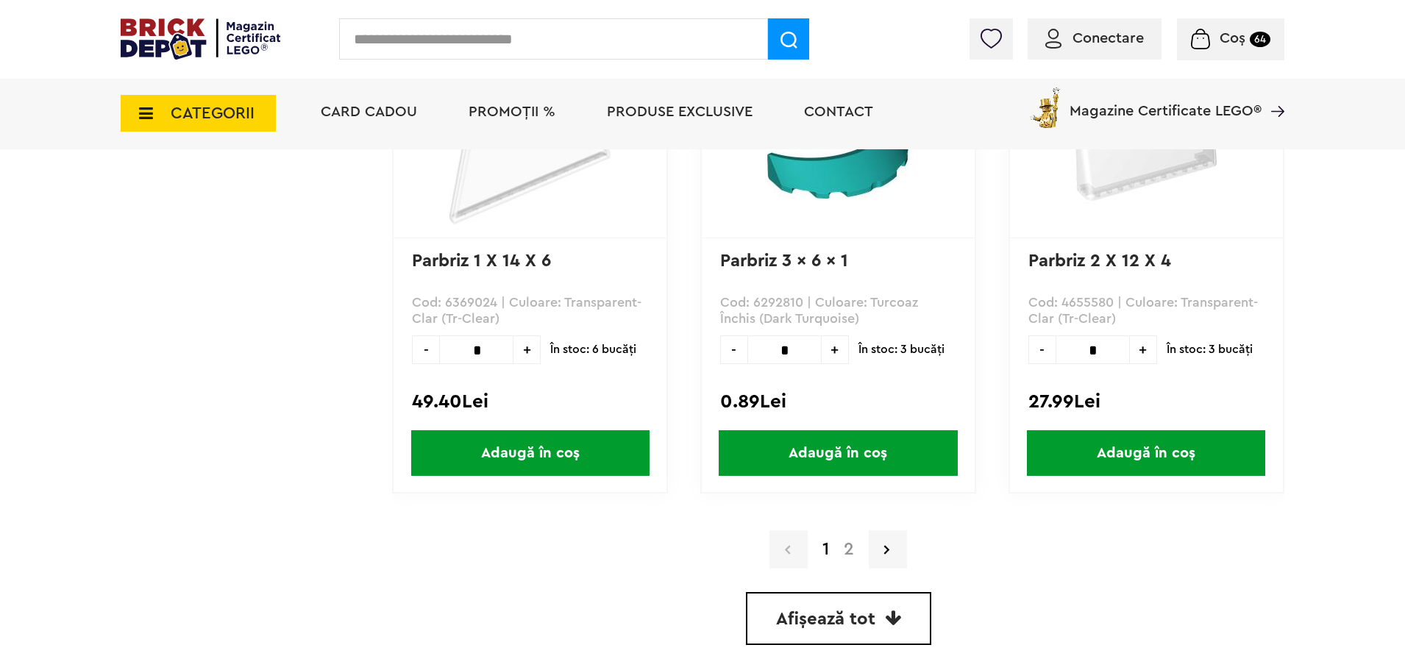
scroll to position [4121, 0]
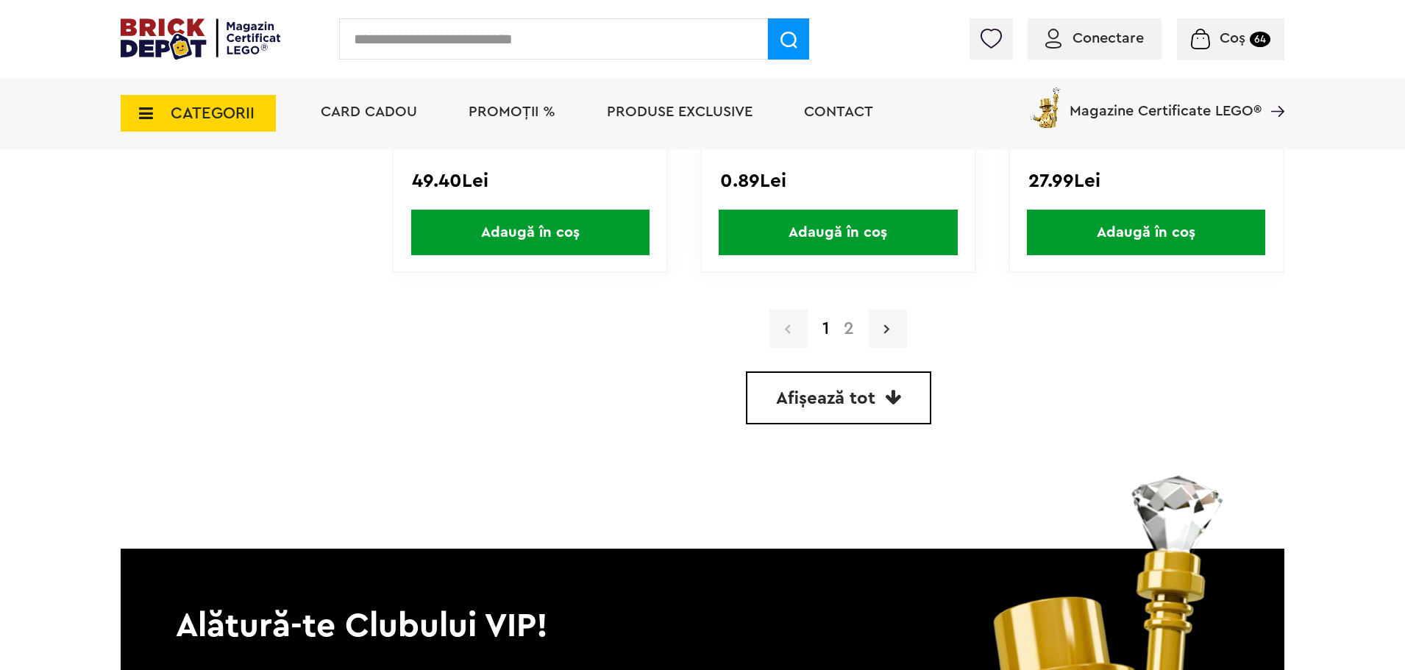
click at [879, 336] on link at bounding box center [888, 329] width 38 height 38
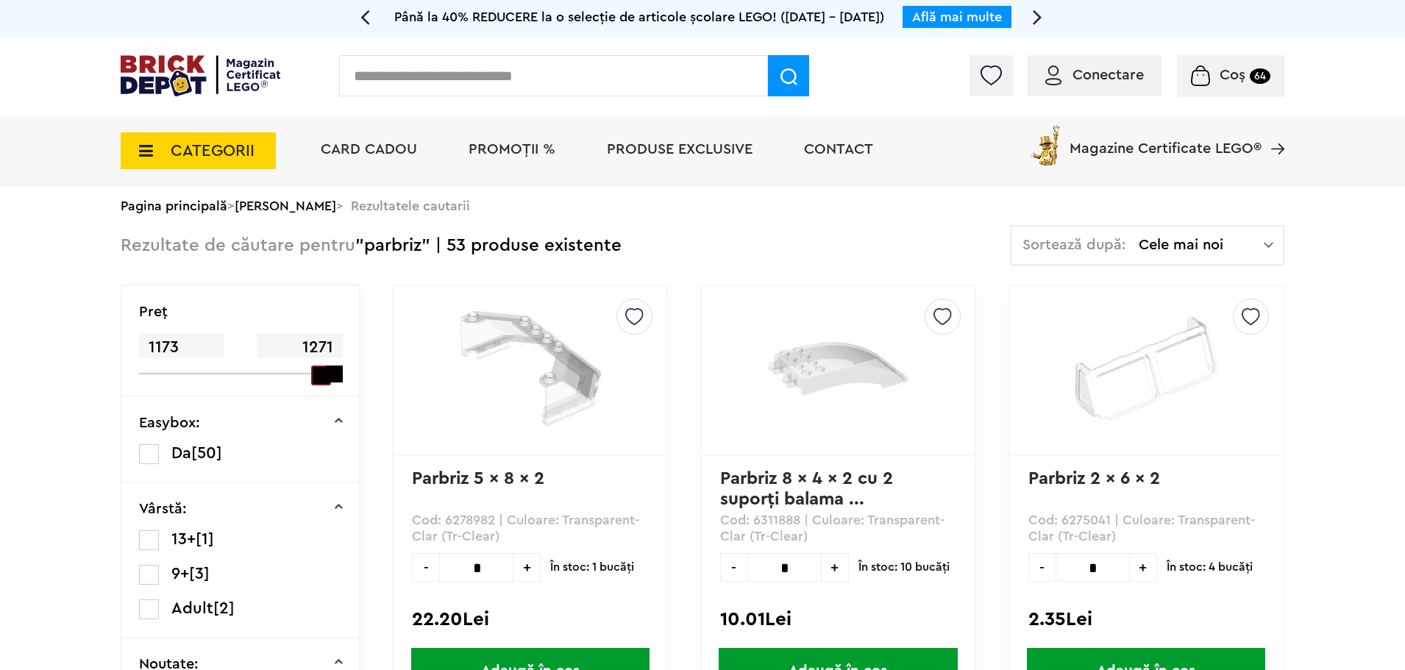
drag, startPoint x: 161, startPoint y: 378, endPoint x: 313, endPoint y: 387, distance: 151.8
click at [313, 387] on div "Preţ 1173 1271" at bounding box center [240, 341] width 237 height 111
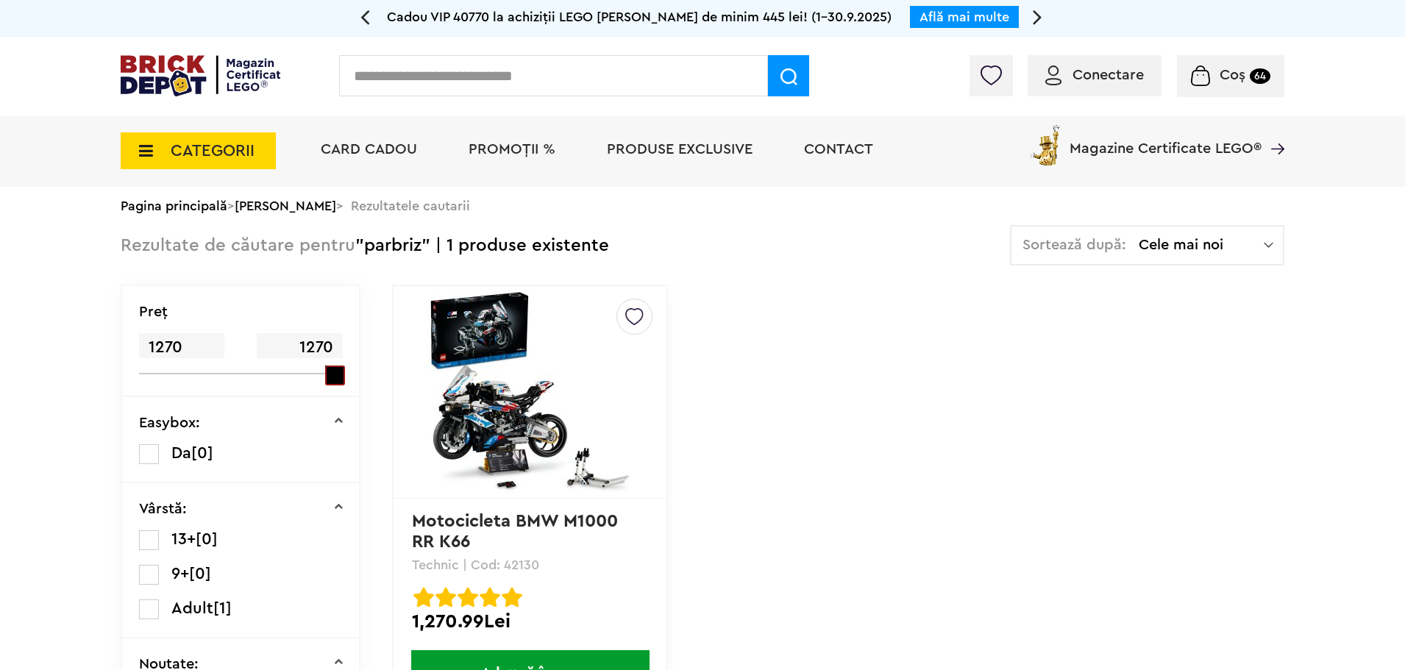
drag, startPoint x: 337, startPoint y: 375, endPoint x: 150, endPoint y: 385, distance: 187.1
click at [118, 391] on div "Cadou VIP 40770 la achiziții LEGO [PERSON_NAME] de minim 445 lei! (1-30.9.2025)…" at bounding box center [702, 507] width 1405 height 1015
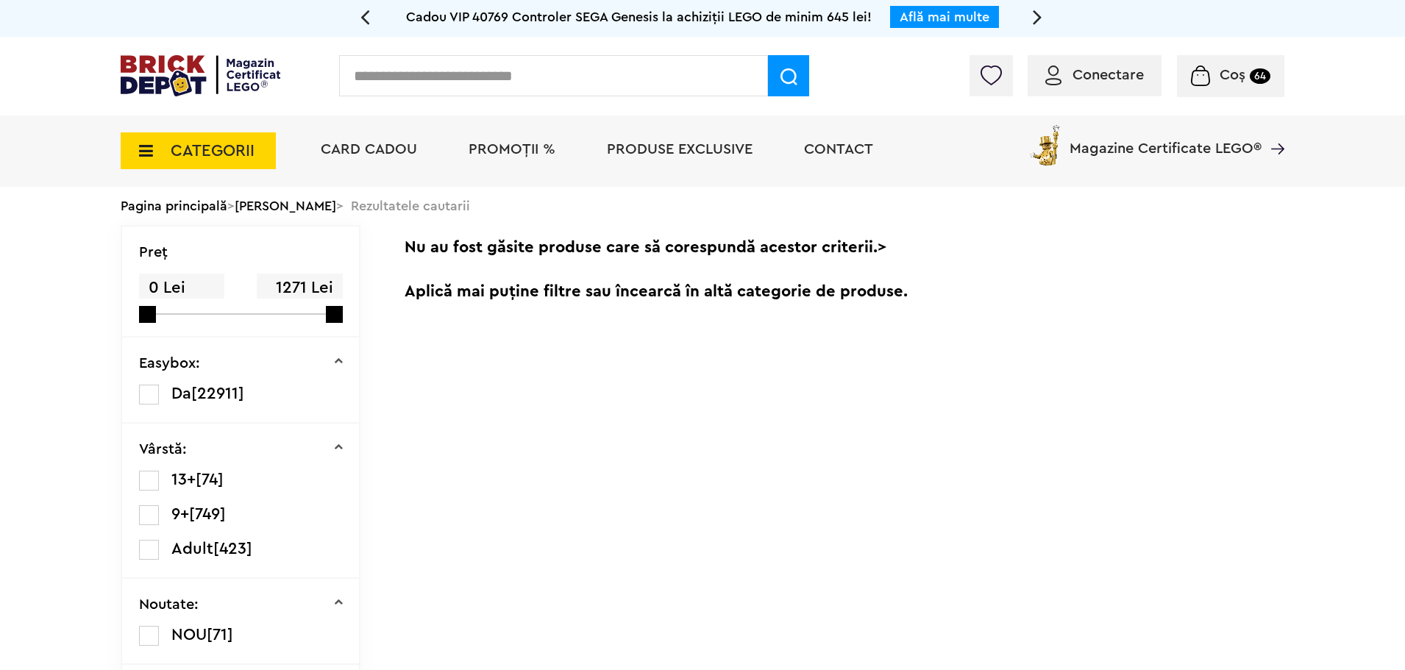
click at [205, 149] on span "CATEGORII" at bounding box center [213, 151] width 84 height 16
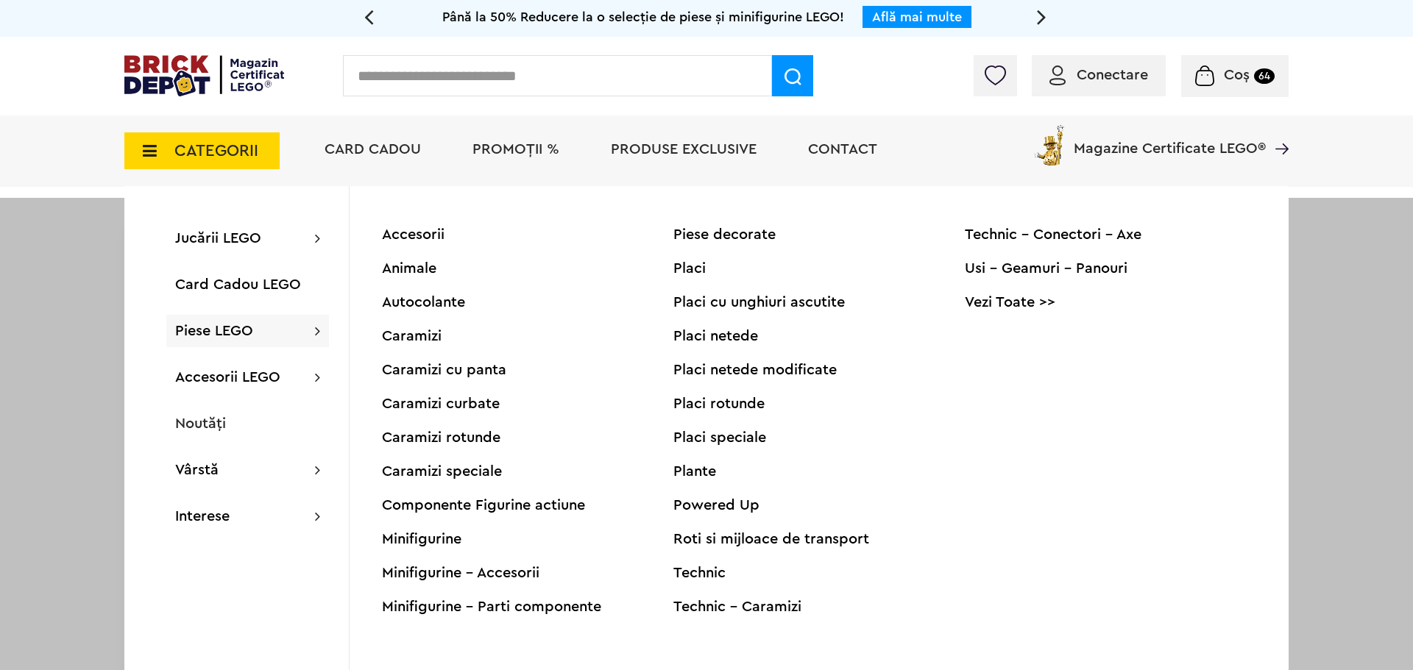
click at [1071, 266] on div "Usi - Geamuri - Panouri" at bounding box center [1110, 268] width 291 height 15
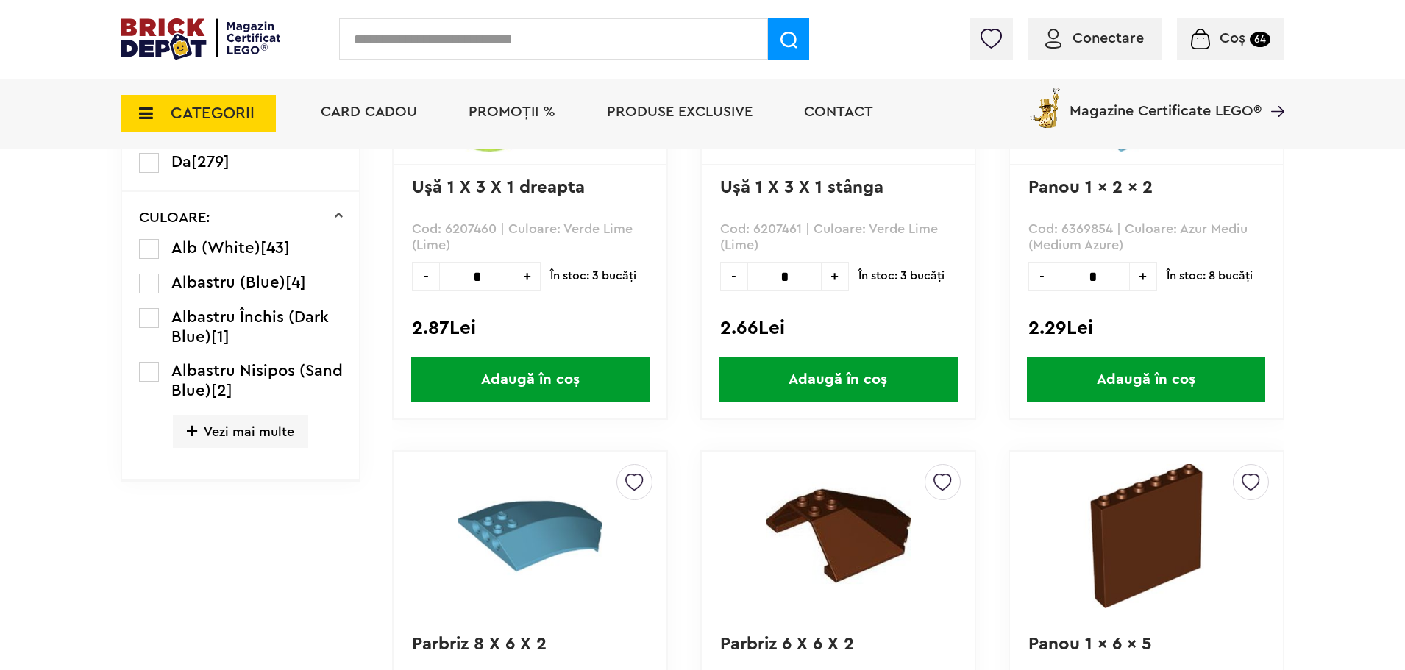
scroll to position [442, 0]
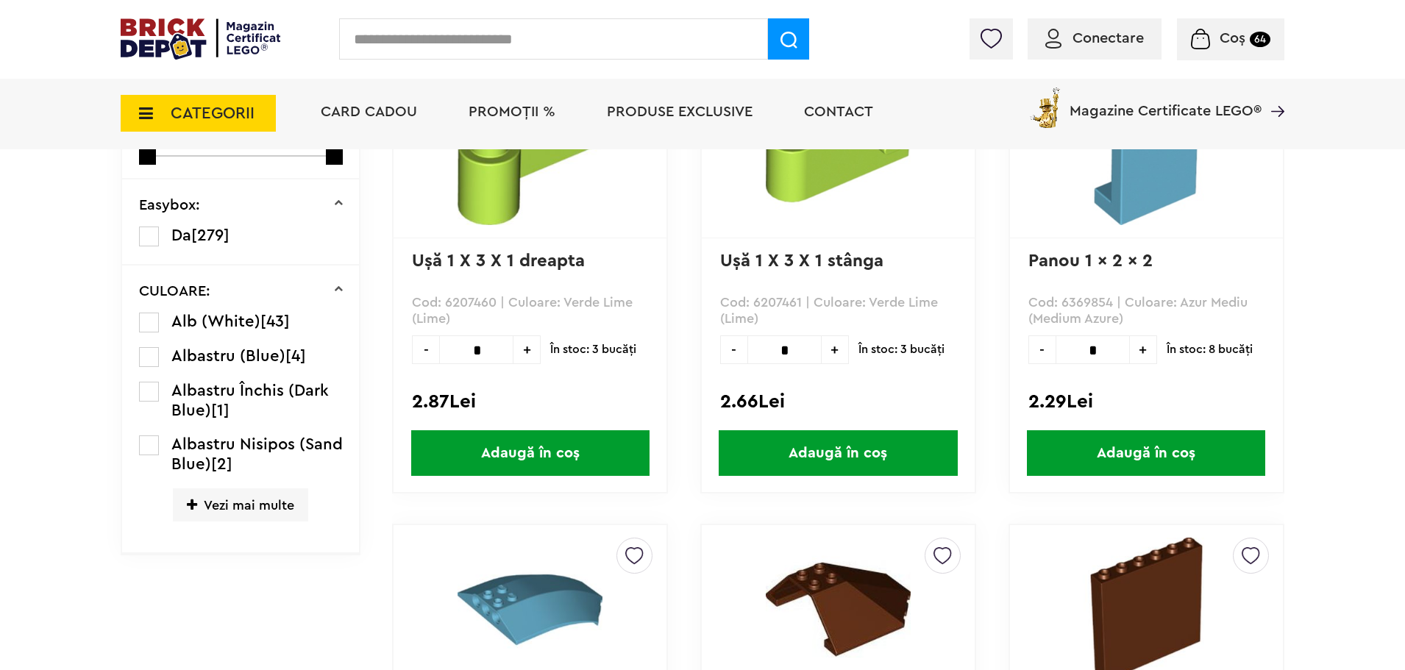
click at [250, 510] on span "Vezi mai multe" at bounding box center [240, 505] width 135 height 33
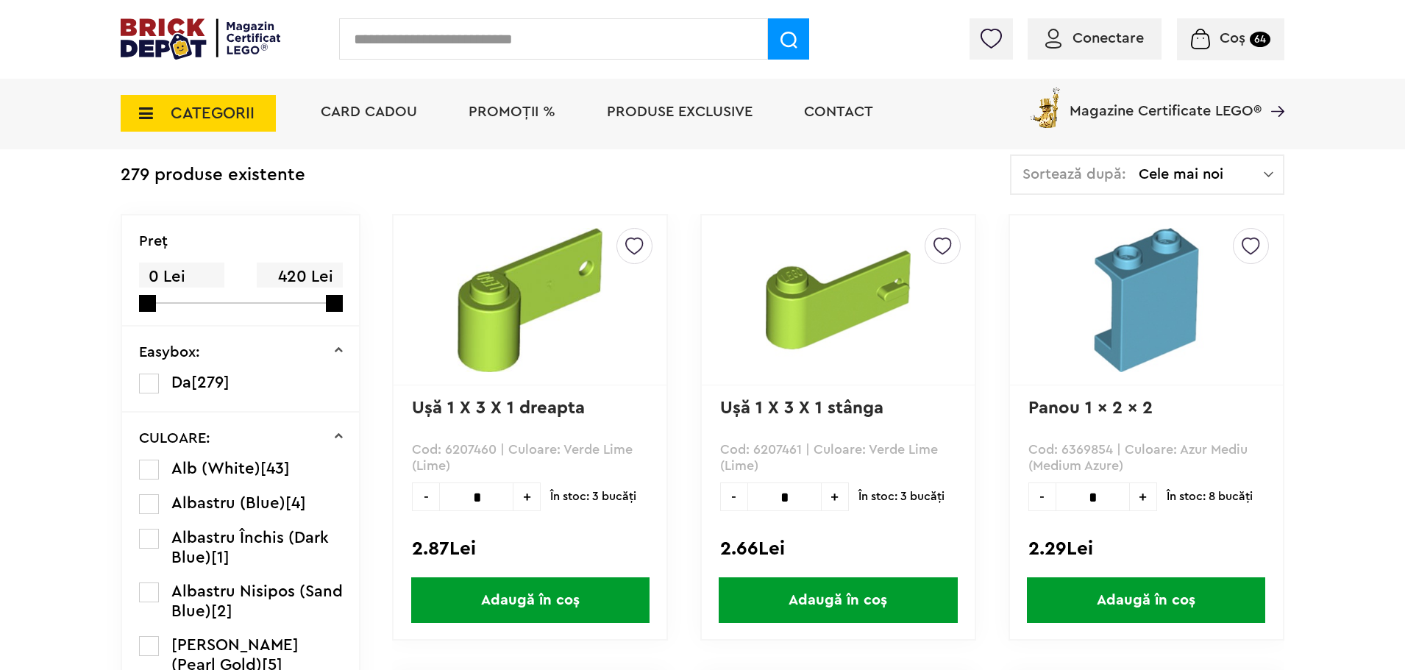
scroll to position [221, 0]
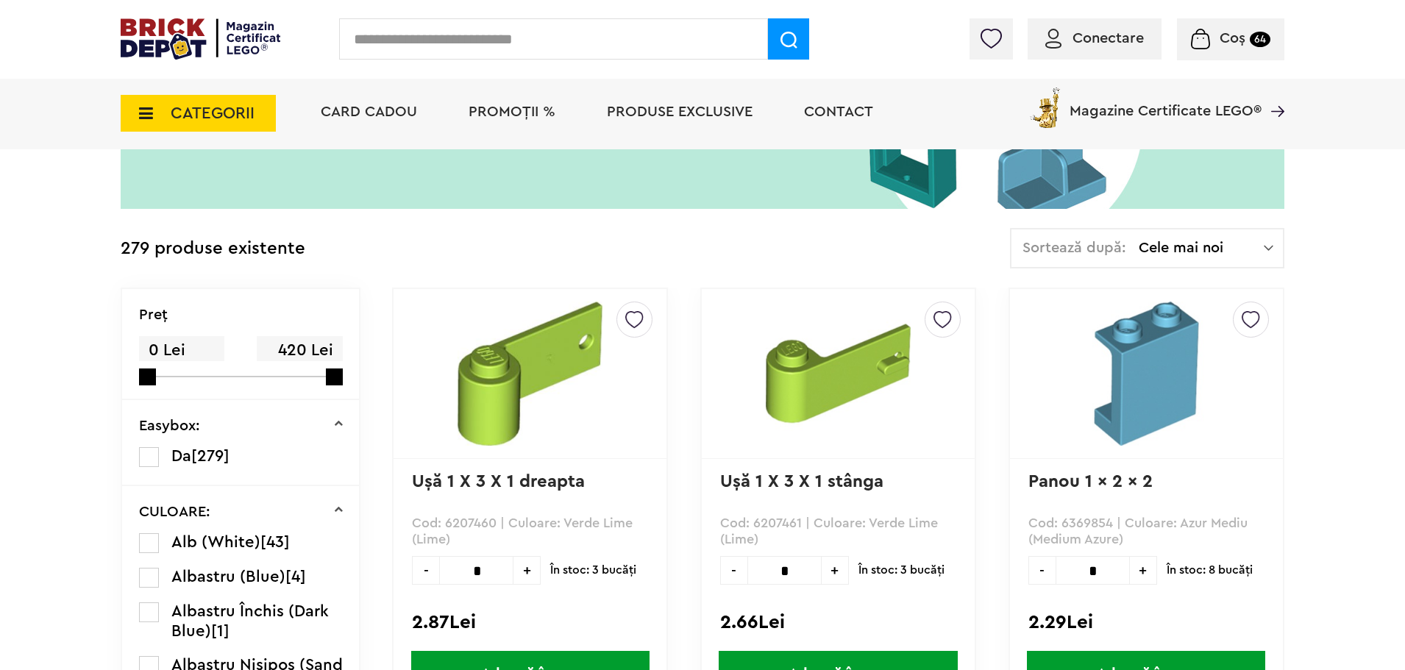
click at [338, 424] on icon at bounding box center [338, 423] width 9 height 9
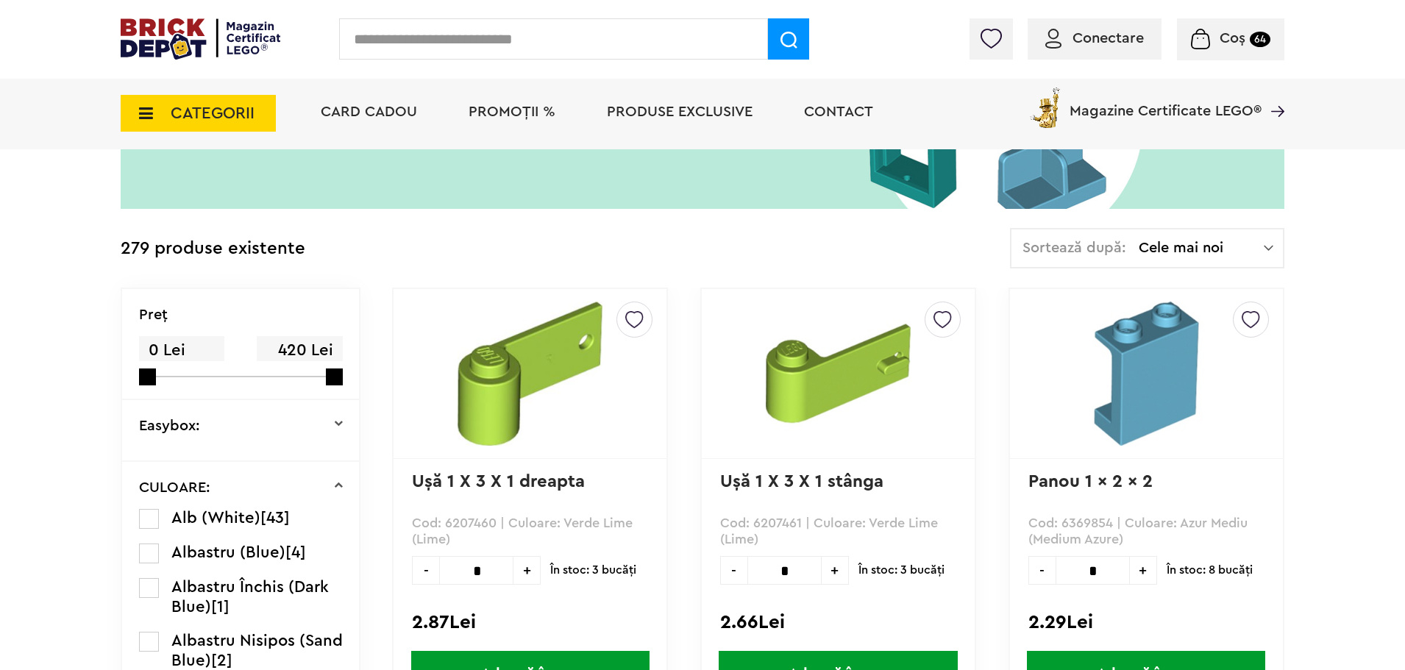
click at [338, 424] on icon at bounding box center [338, 423] width 9 height 9
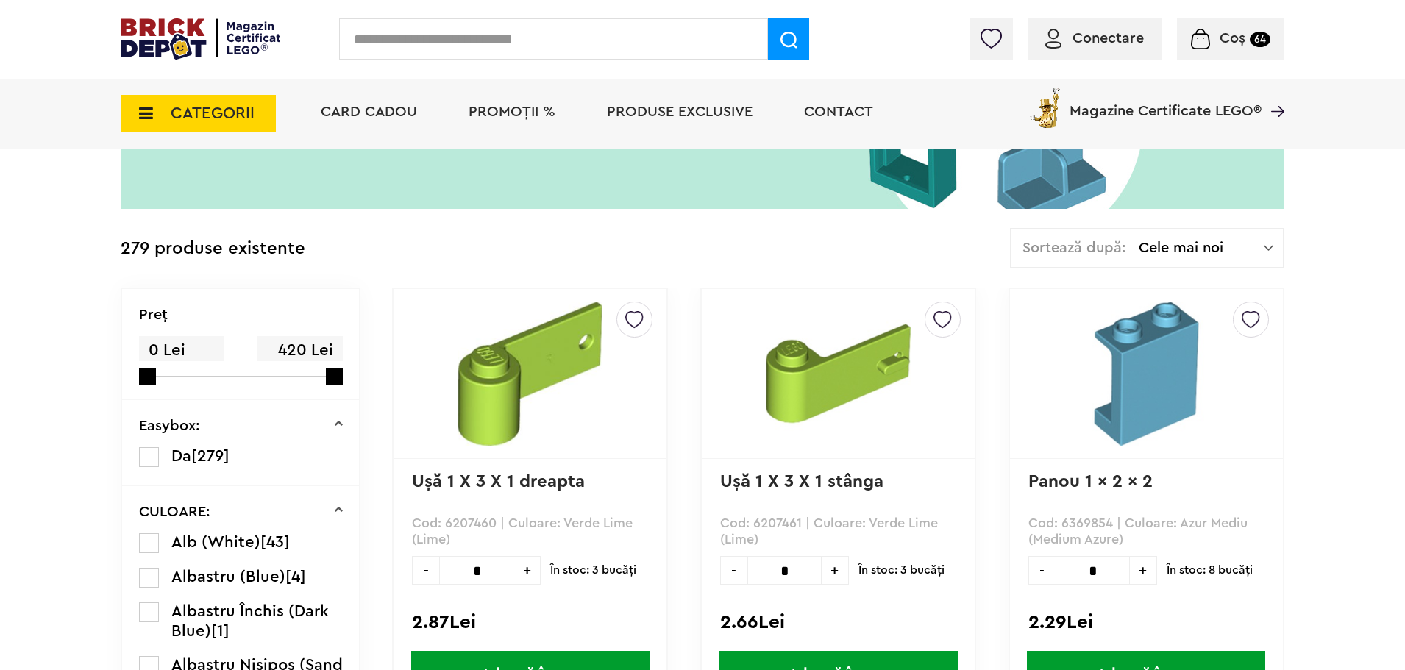
click at [1247, 260] on div "Sortează după: Cele mai noi Cele mai noi Cele mai vechi Cele mai ieftine Cele m…" at bounding box center [1147, 248] width 274 height 40
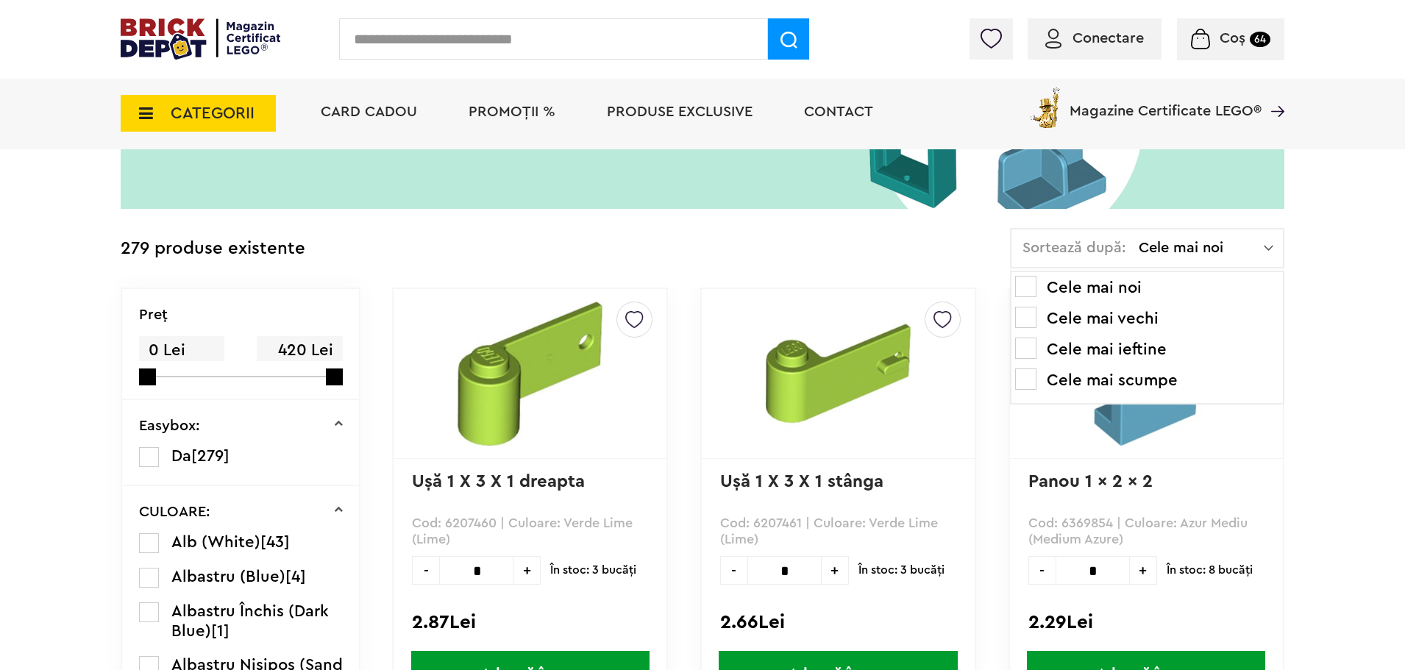
click at [1030, 358] on span at bounding box center [1025, 348] width 21 height 21
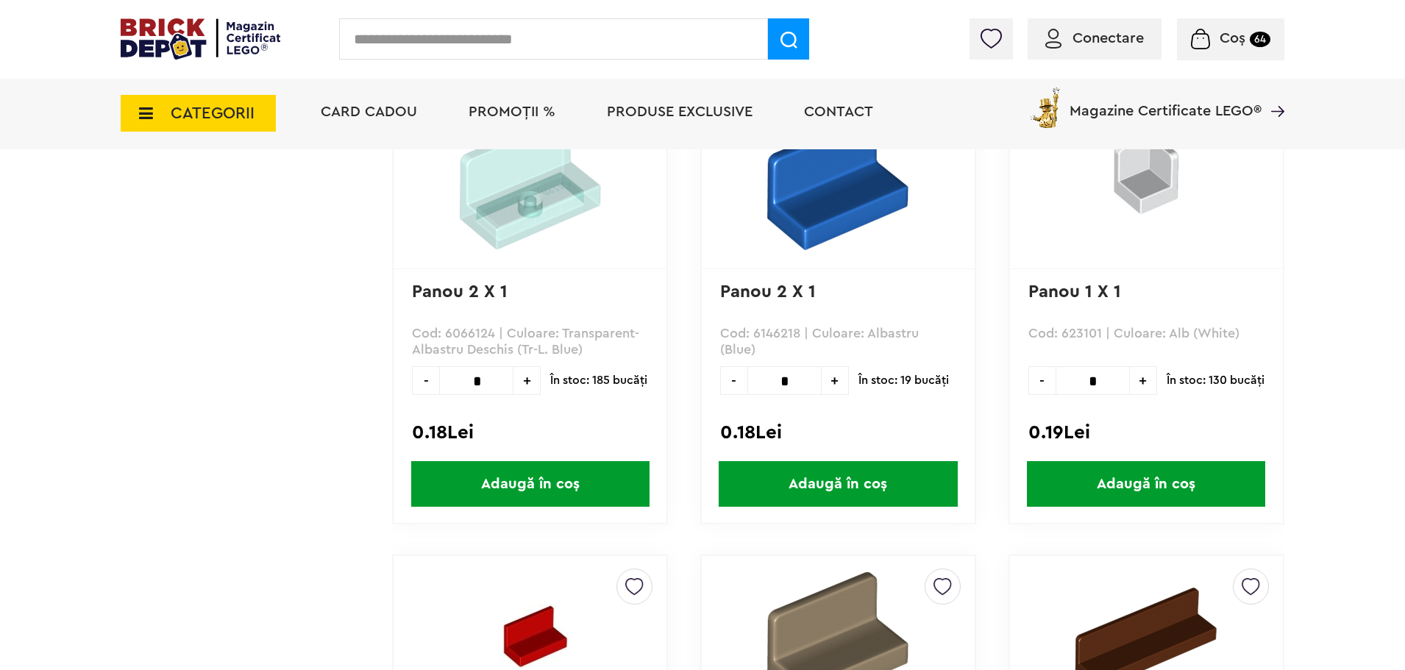
scroll to position [1251, 0]
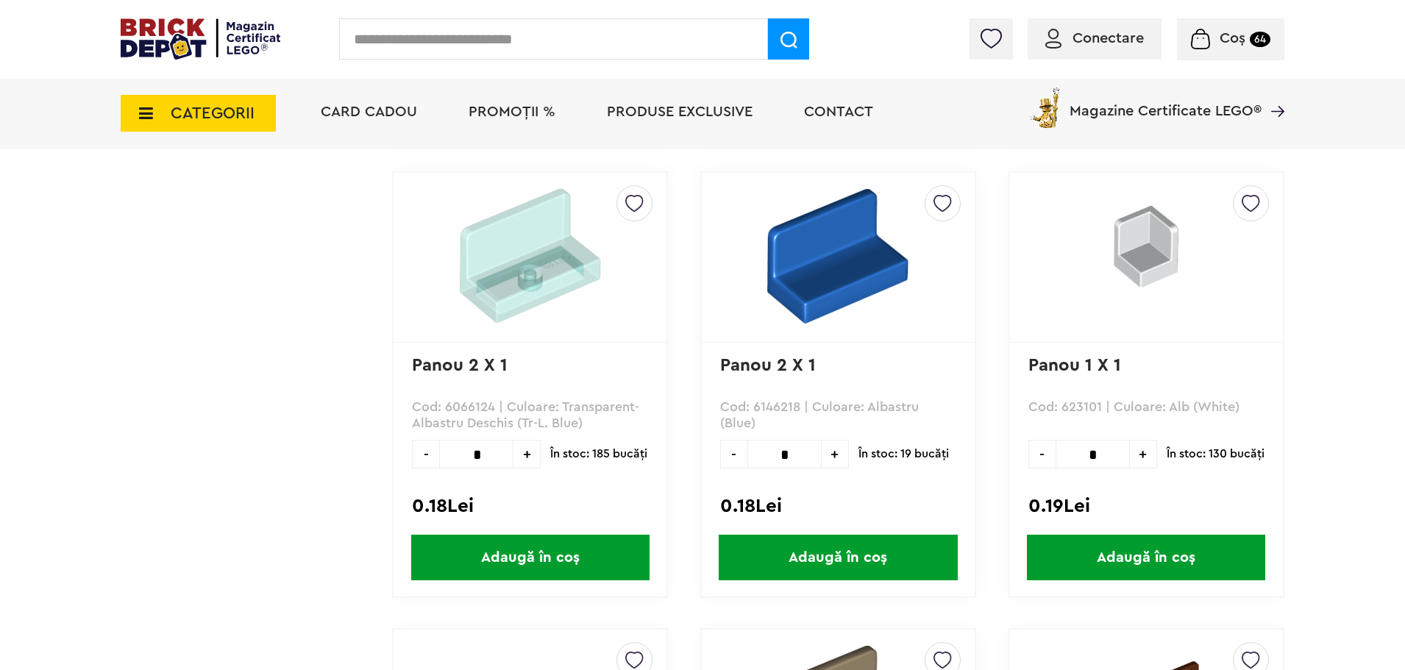
click at [1128, 269] on img at bounding box center [1146, 247] width 206 height 124
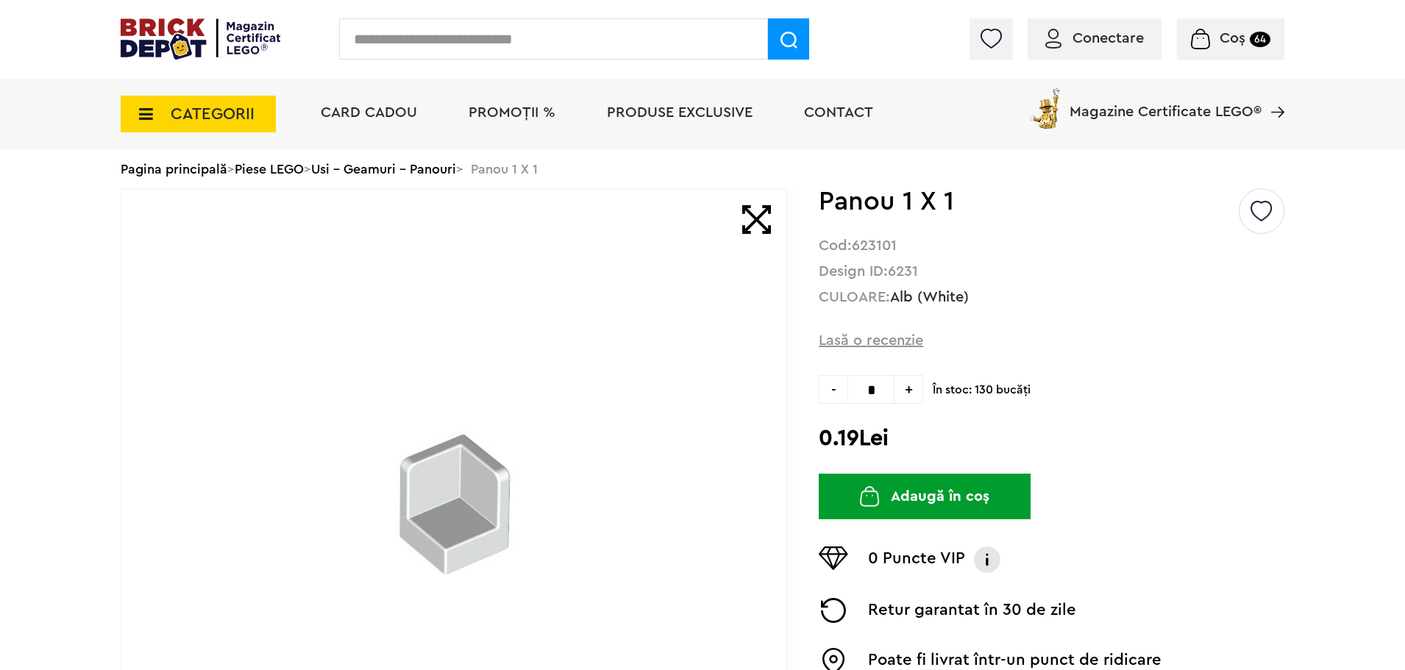
click at [912, 390] on div "Creează o listă nouă Panou 1 X 1 Cod: 623101 Design ID: 6231 CULOARE: Alb (Whit…" at bounding box center [1052, 505] width 466 height 635
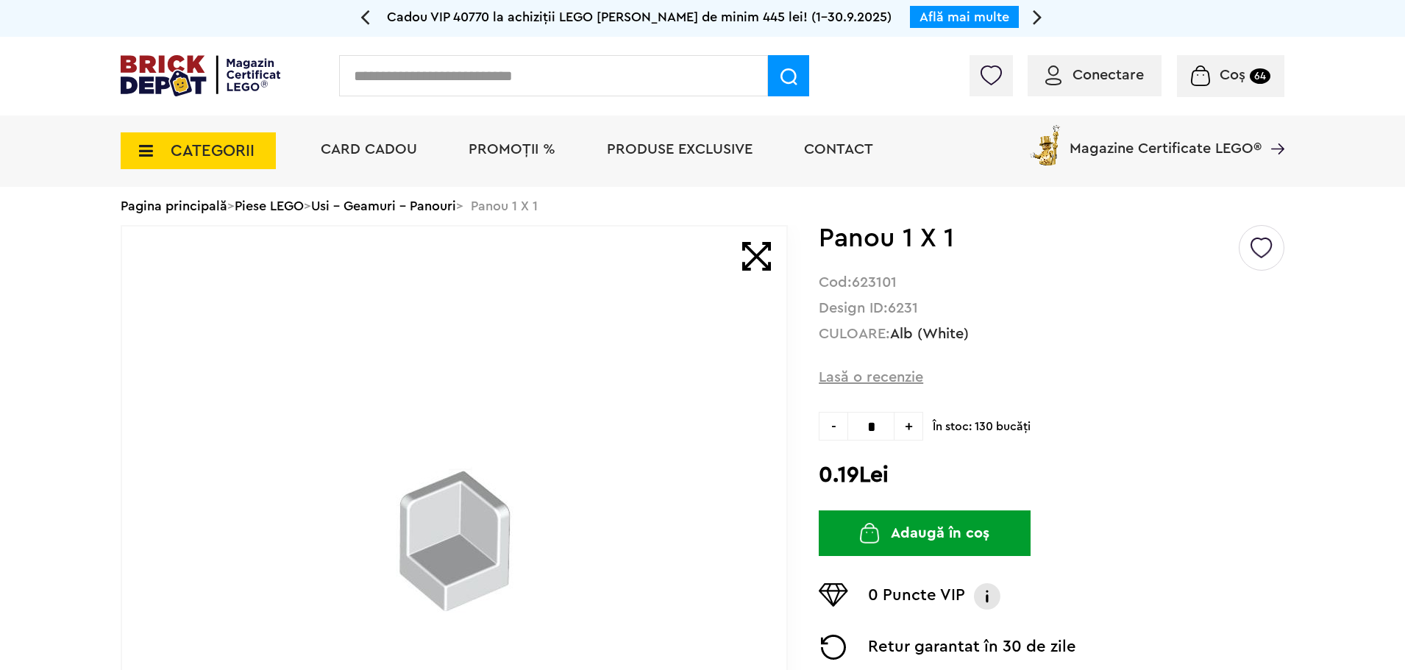
click at [910, 408] on div "Creează o listă nouă Panou 1 X 1 Cod: 623101 Design ID: 6231 CULOARE: Alb (Whit…" at bounding box center [1052, 542] width 466 height 635
click at [909, 417] on span "+" at bounding box center [909, 426] width 29 height 29
click at [909, 418] on span "+" at bounding box center [909, 426] width 29 height 29
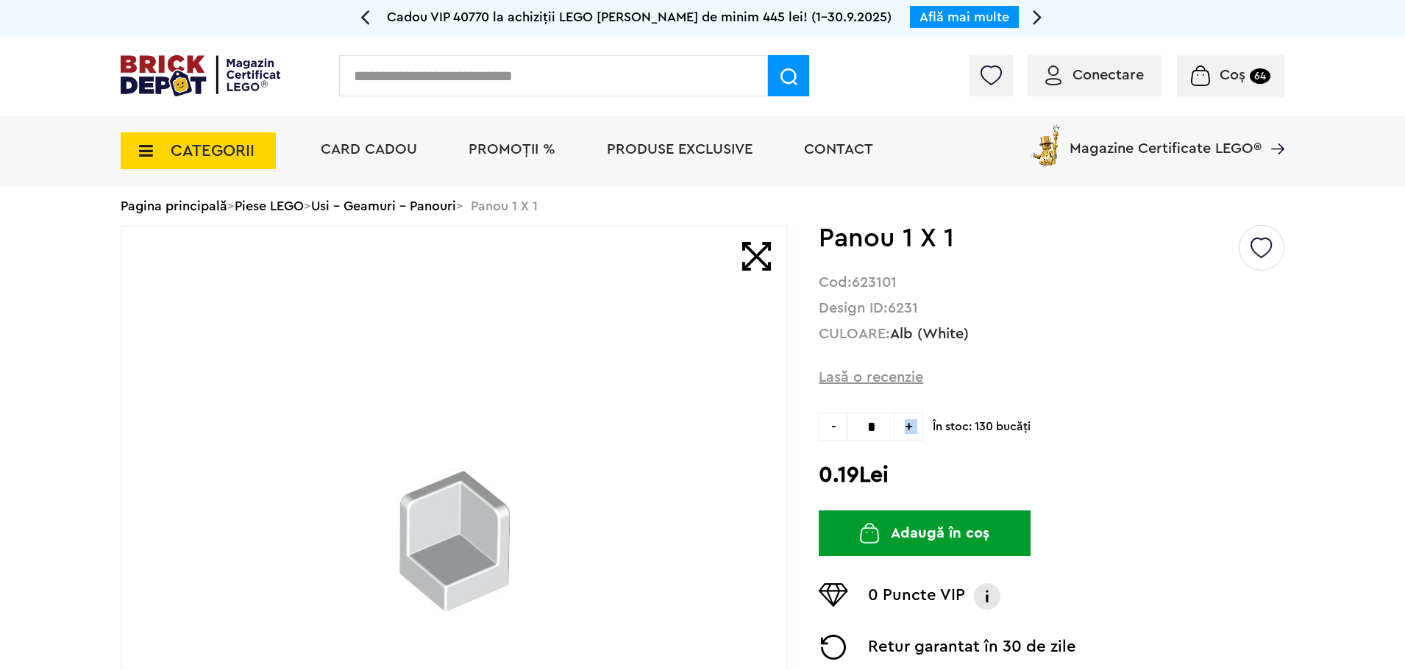
click at [909, 418] on span "+" at bounding box center [909, 426] width 29 height 29
click at [909, 419] on span "+" at bounding box center [909, 426] width 29 height 29
click at [909, 421] on span "+" at bounding box center [909, 426] width 29 height 29
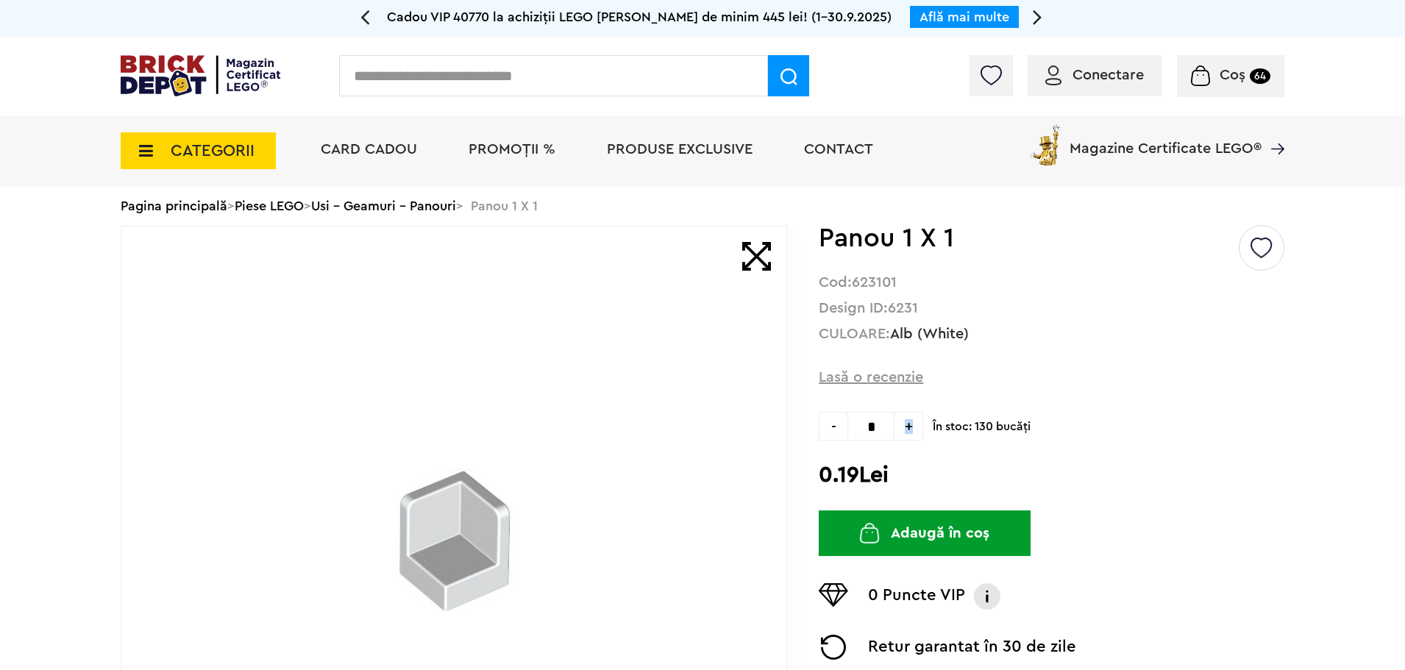
click at [909, 422] on span "+" at bounding box center [909, 426] width 29 height 29
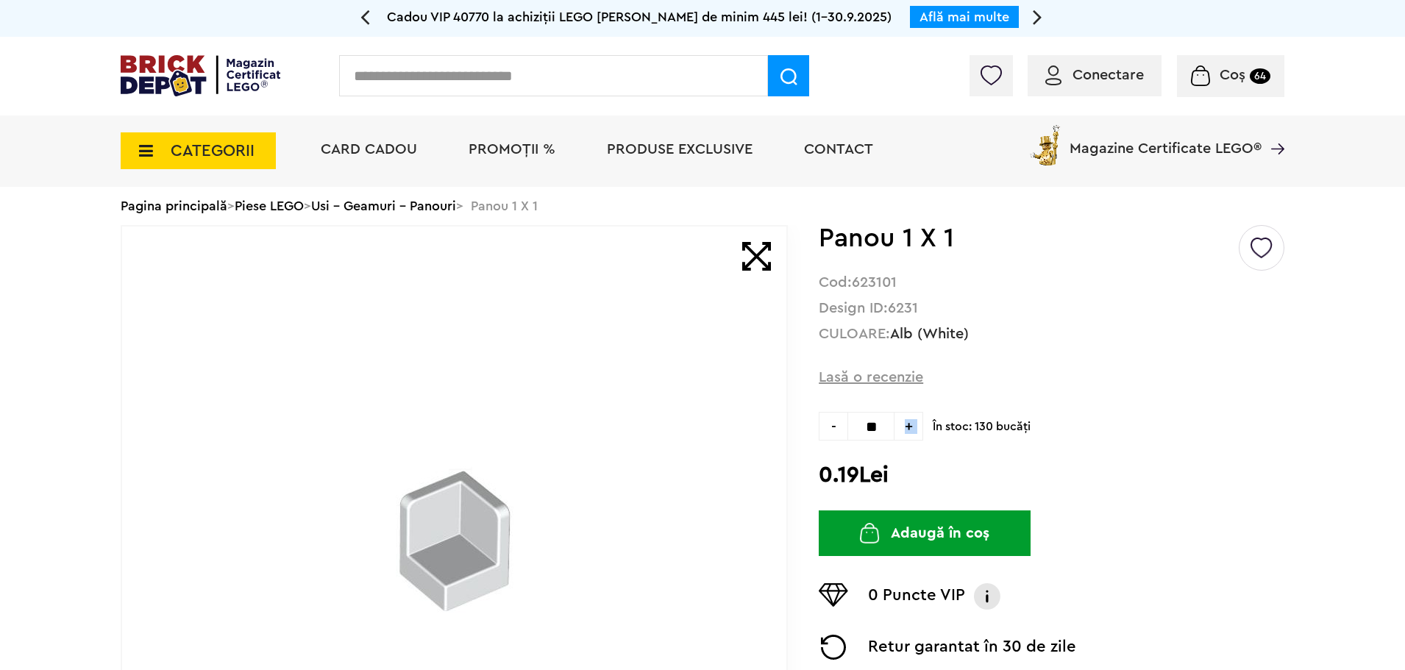
click at [909, 422] on span "+" at bounding box center [909, 426] width 29 height 29
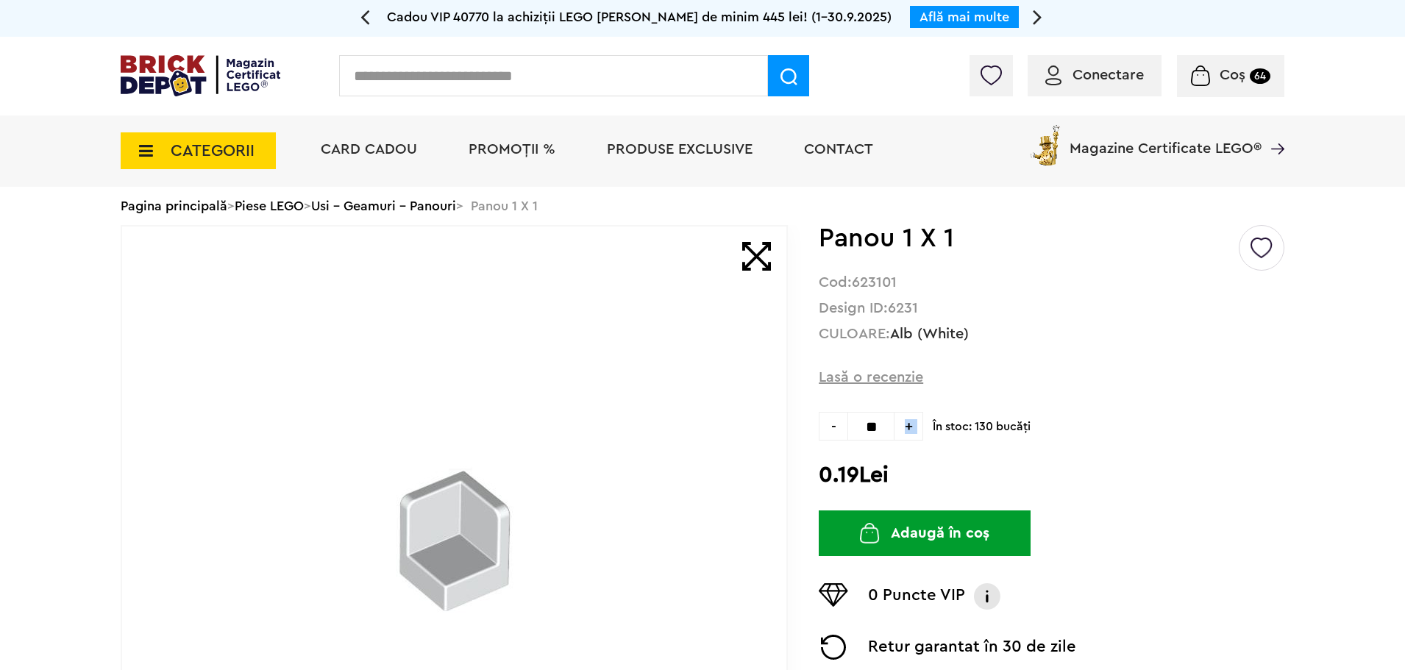
click at [909, 422] on span "+" at bounding box center [909, 426] width 29 height 29
type input "**"
click at [957, 542] on button "Adaugă în coș" at bounding box center [925, 534] width 212 height 46
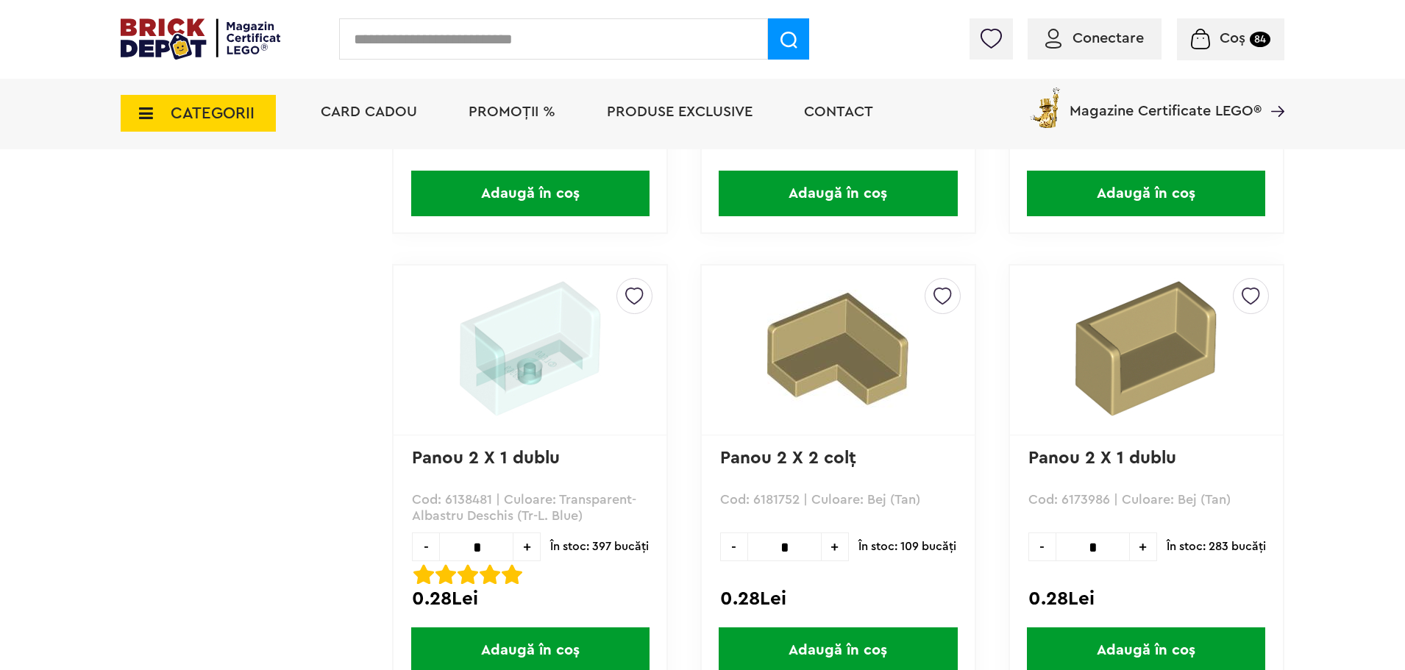
scroll to position [4121, 0]
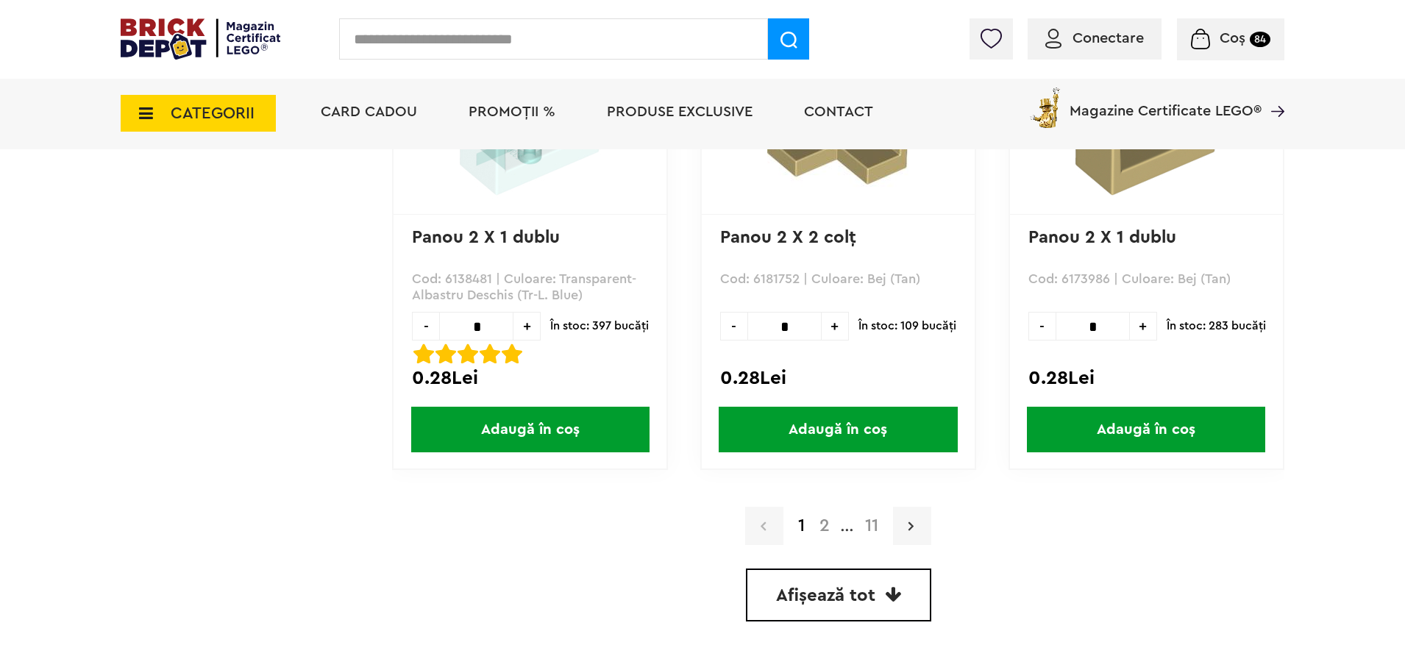
click at [915, 536] on link at bounding box center [912, 526] width 38 height 38
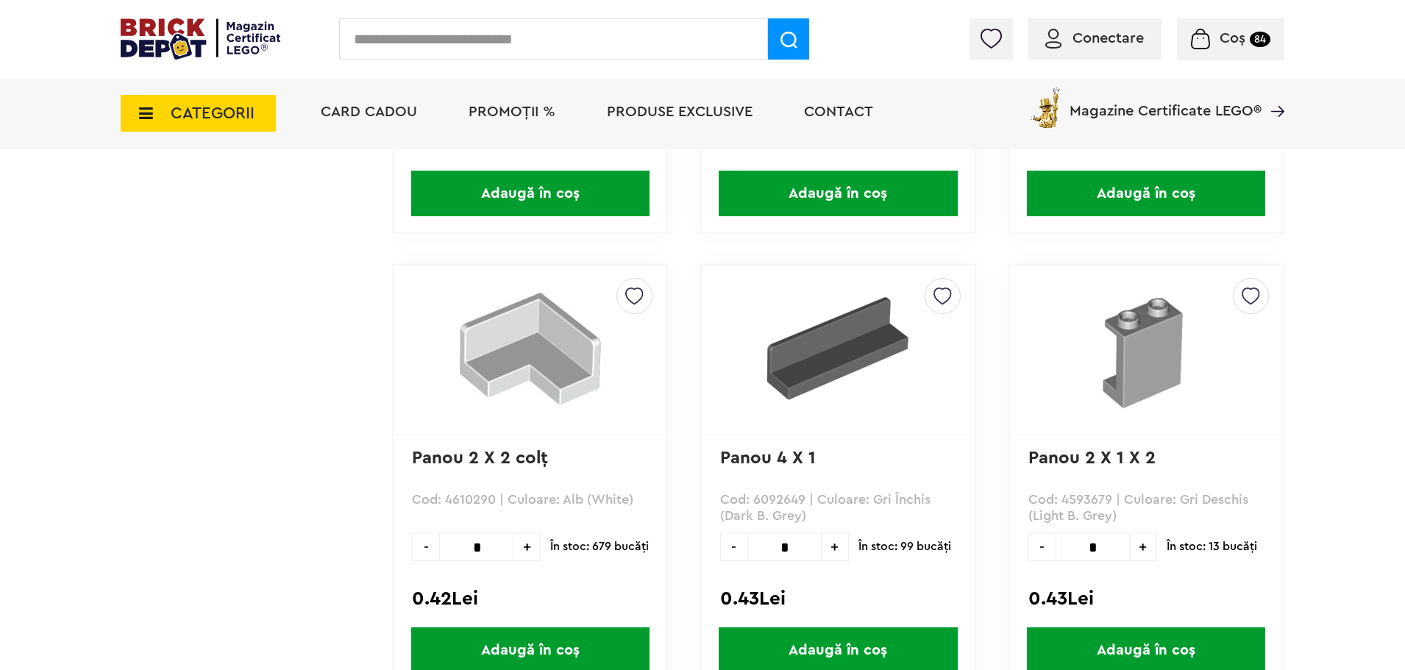
scroll to position [4047, 0]
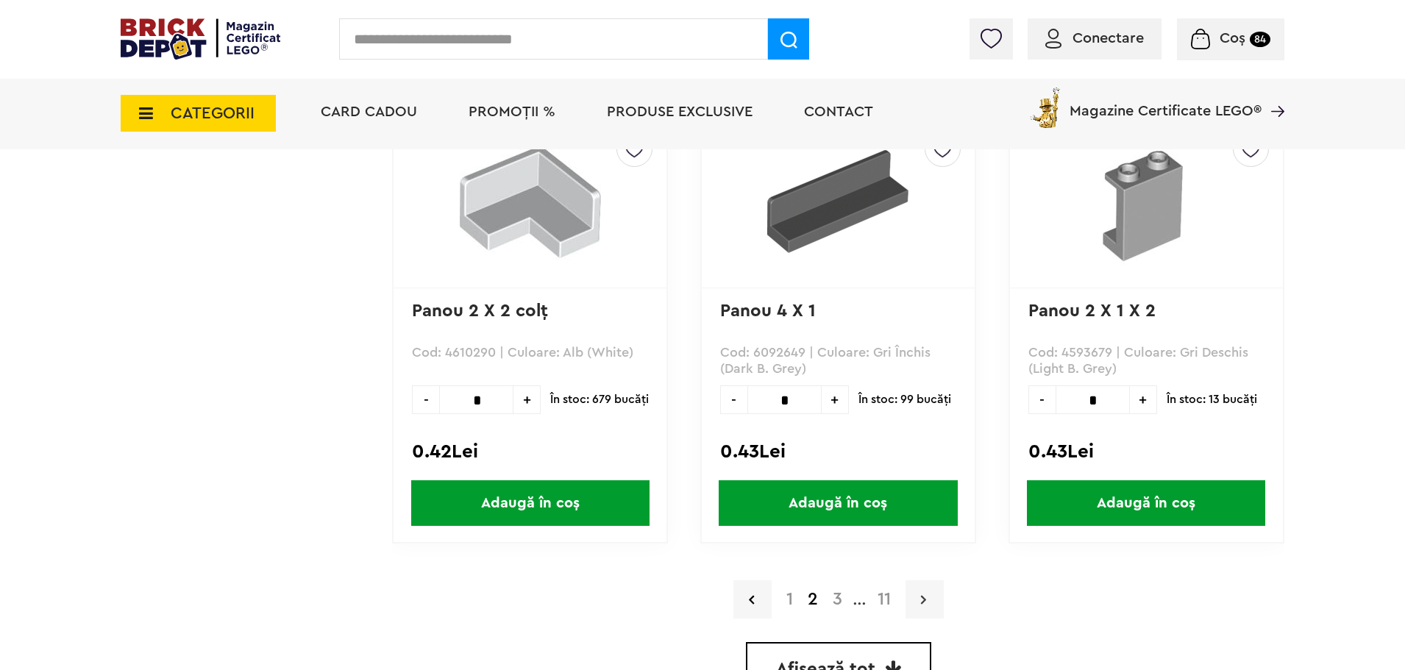
click at [918, 603] on link at bounding box center [925, 600] width 38 height 38
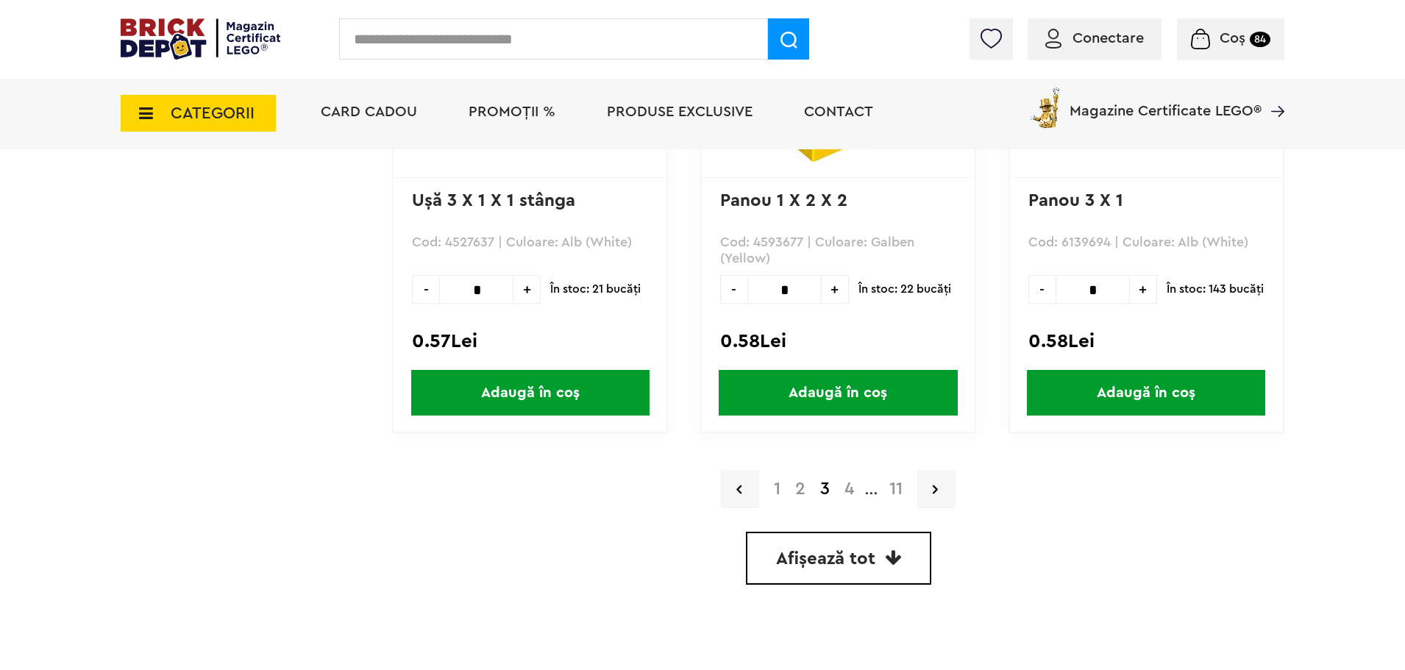
scroll to position [4305, 0]
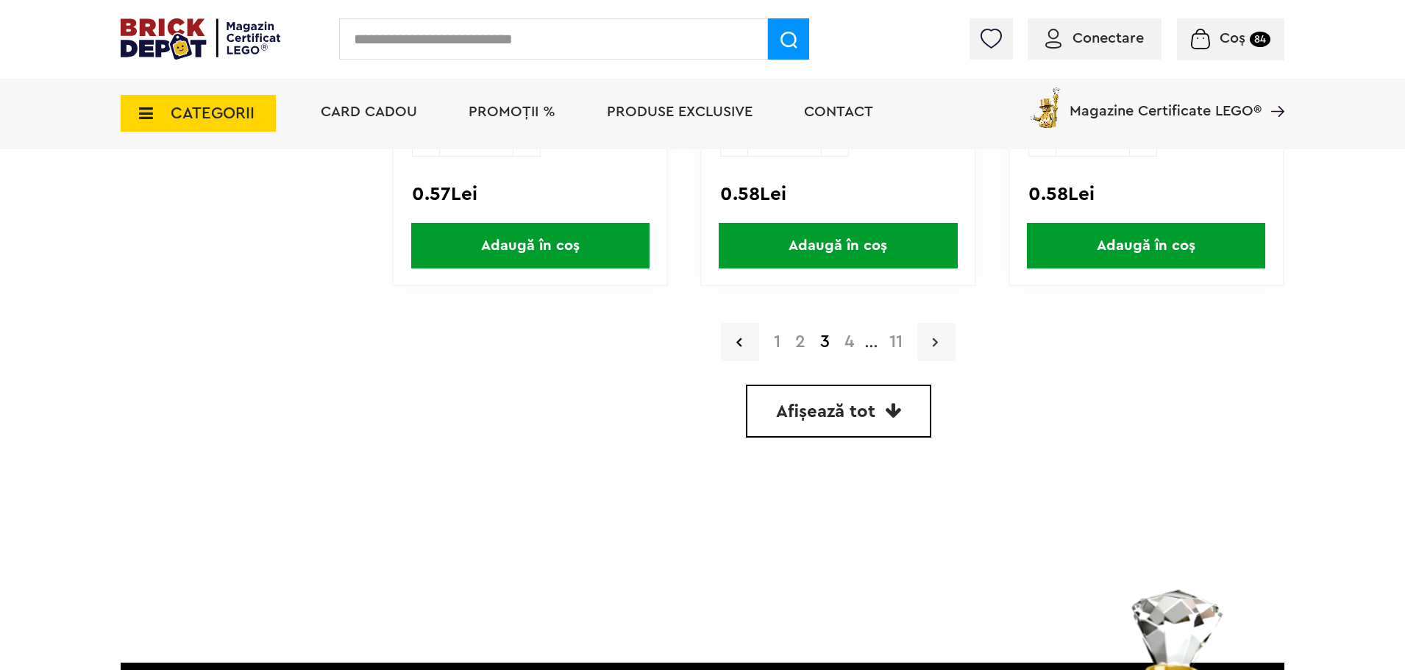
click at [936, 330] on link at bounding box center [937, 342] width 38 height 38
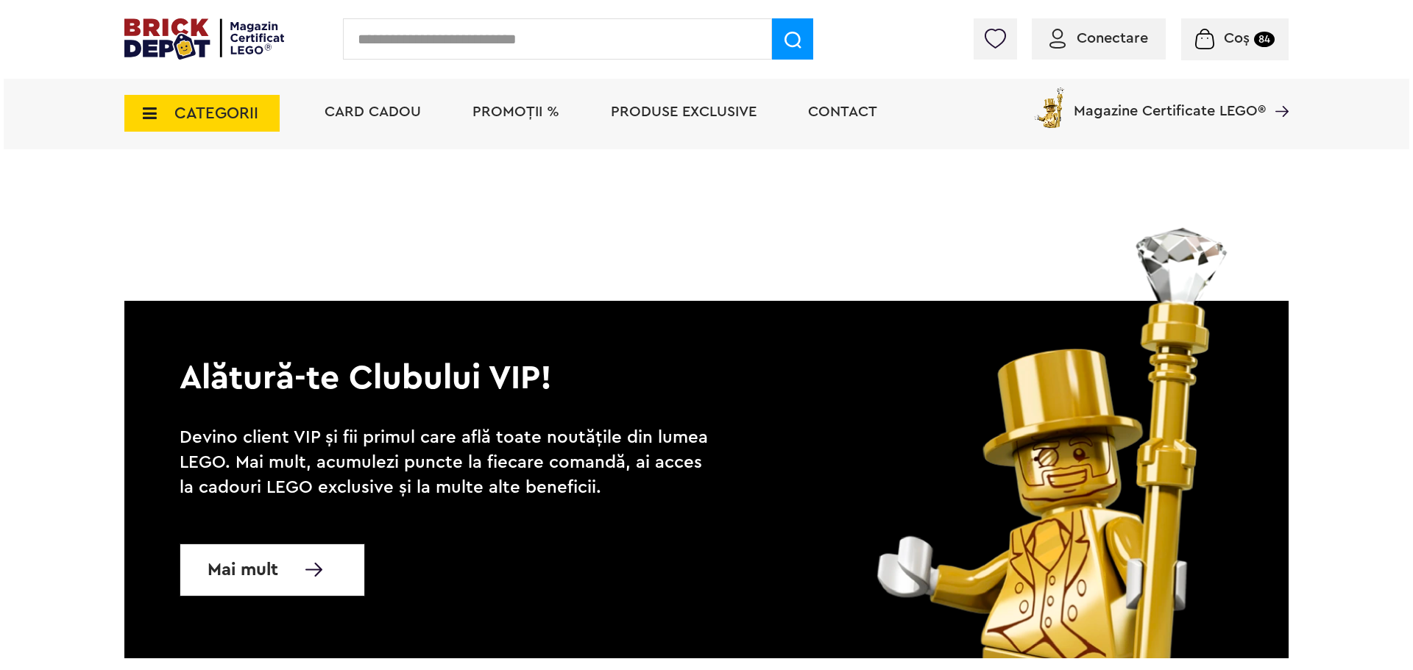
scroll to position [4446, 0]
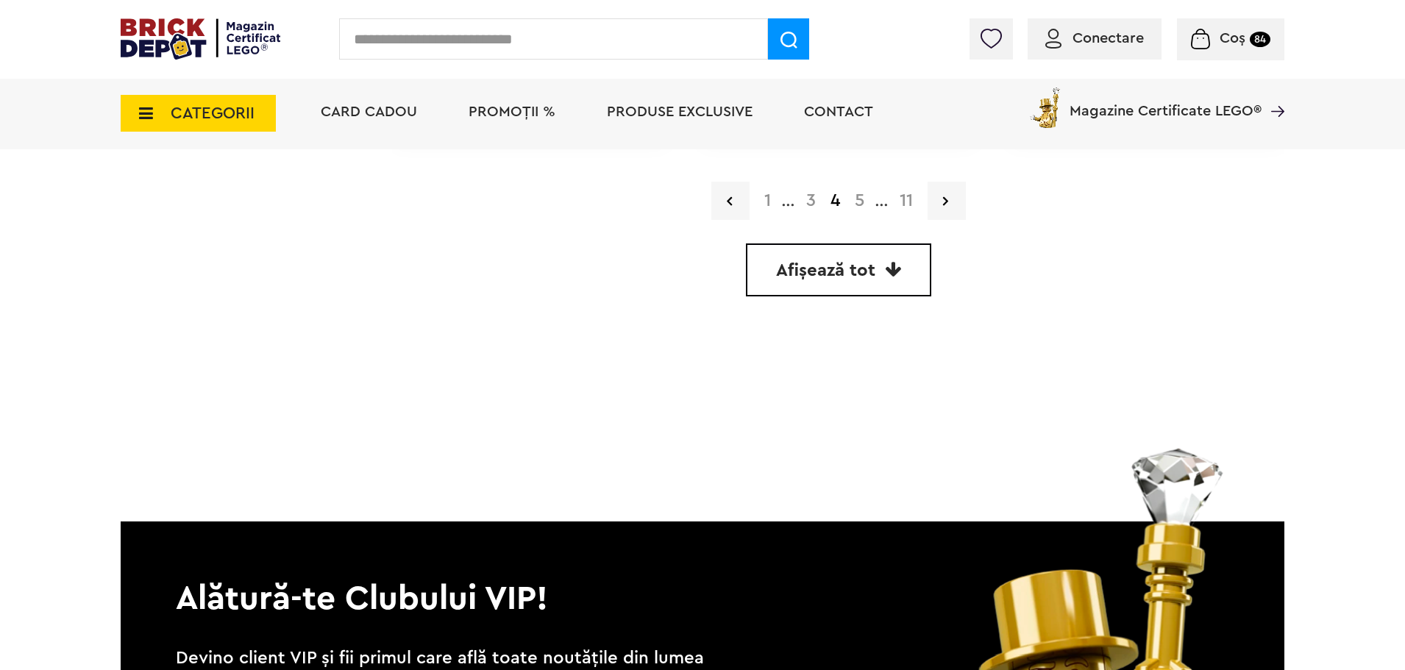
click at [580, 32] on input "text" at bounding box center [553, 38] width 429 height 41
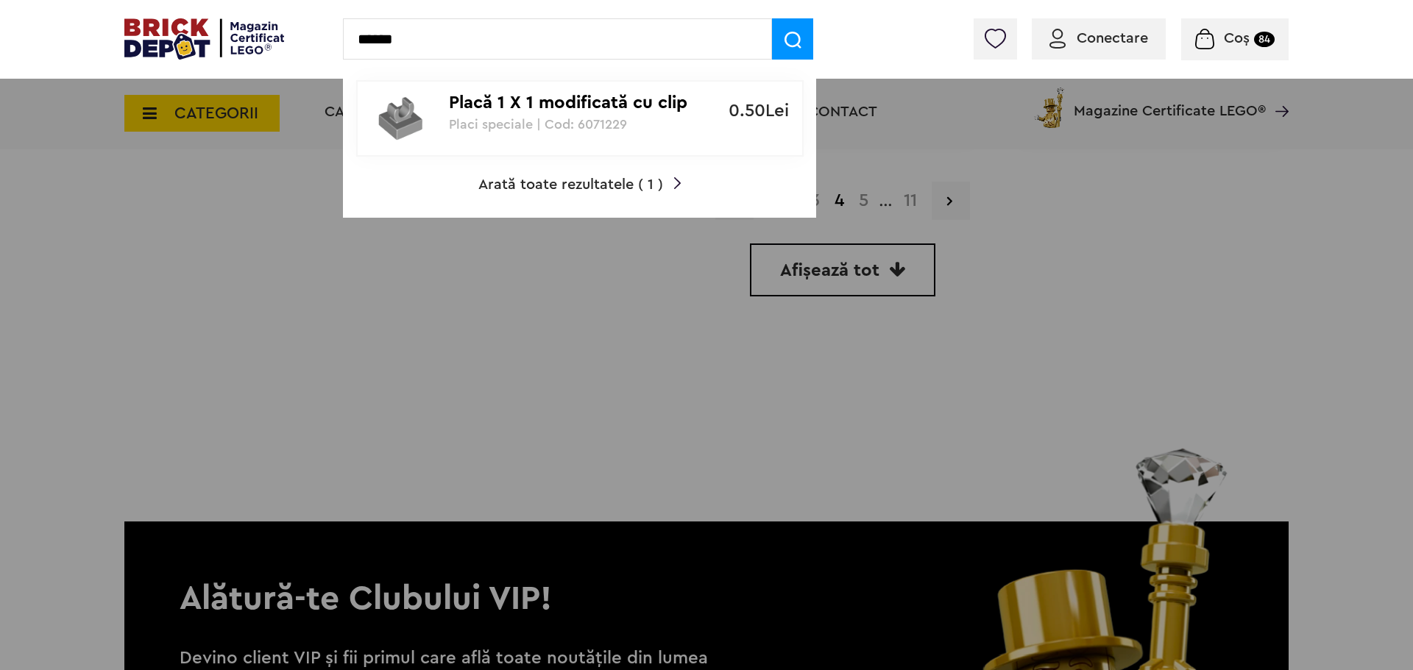
type input "******"
click at [606, 103] on p "Placă 1 X 1 modificată cu clip" at bounding box center [572, 103] width 246 height 21
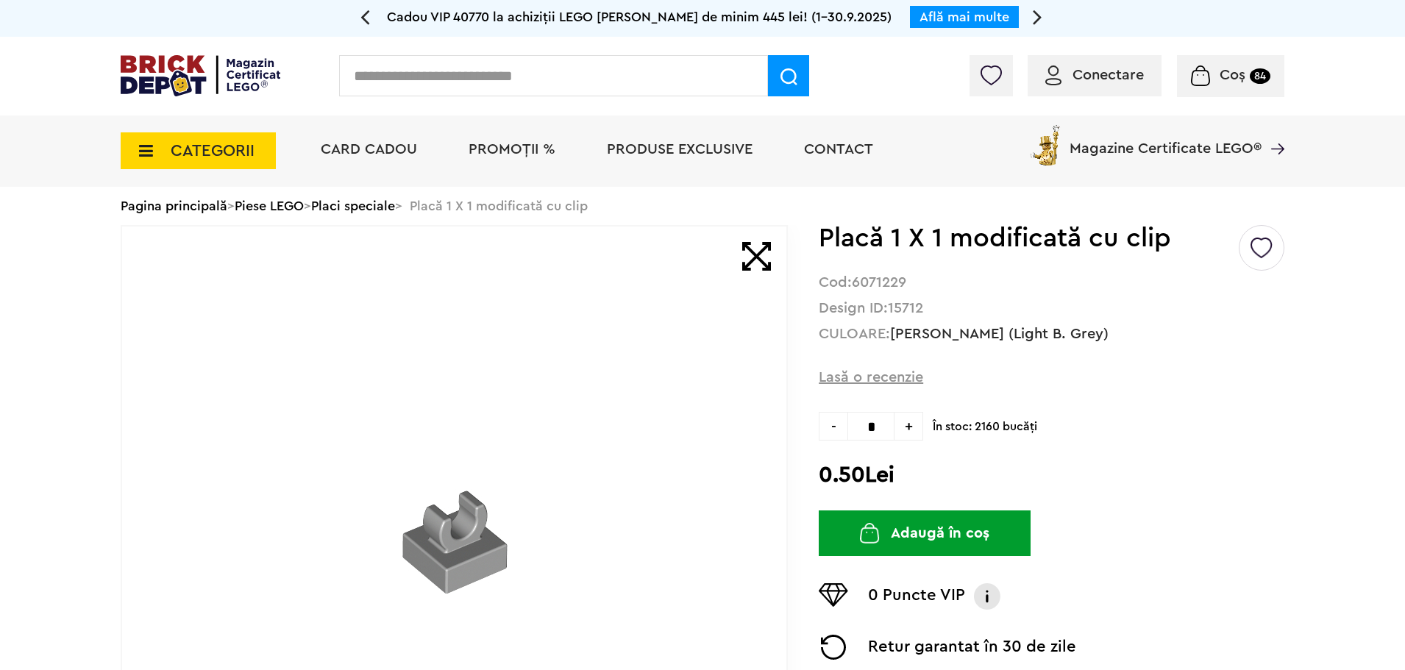
click at [900, 428] on span "+" at bounding box center [909, 426] width 29 height 29
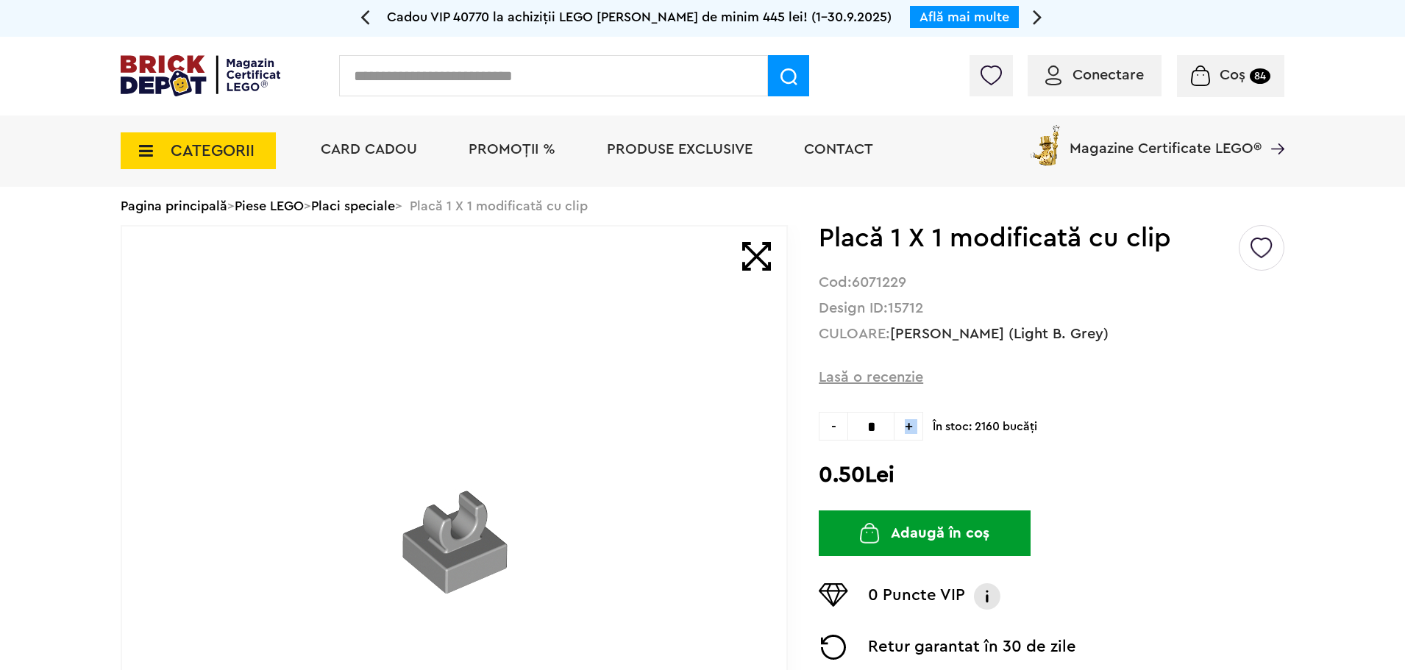
click at [901, 428] on span "+" at bounding box center [909, 426] width 29 height 29
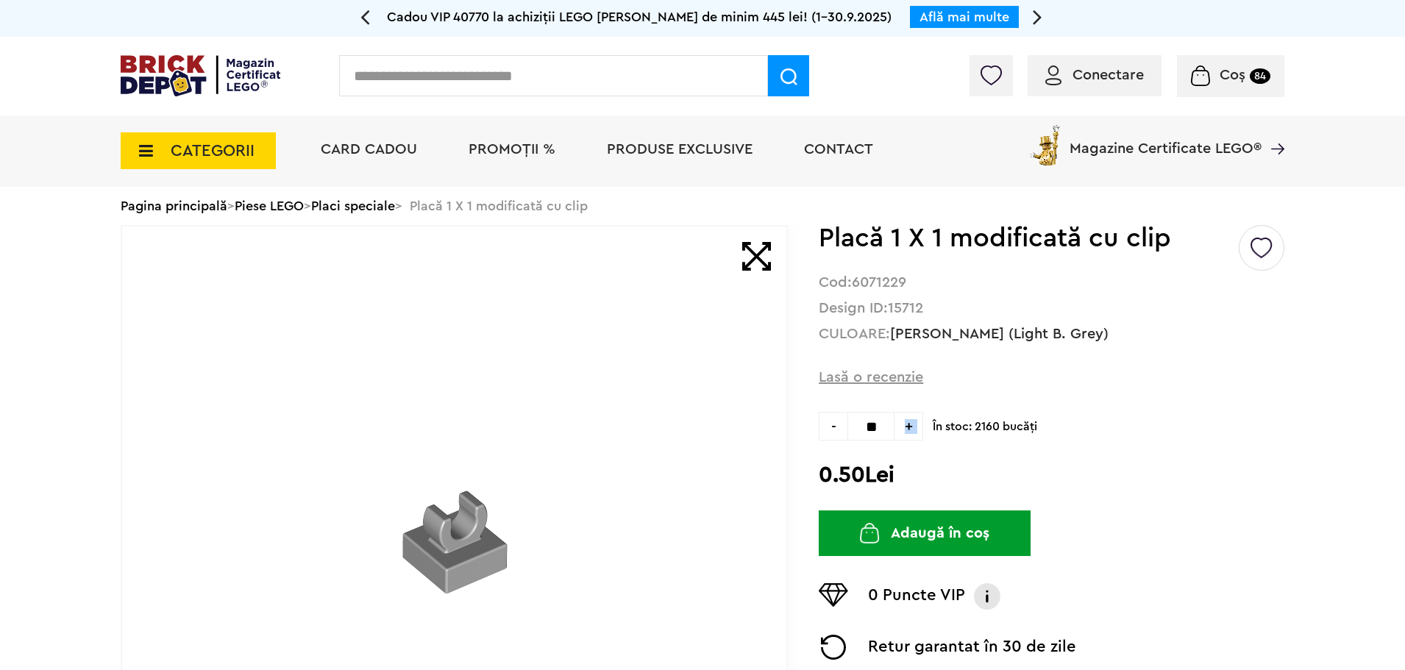
click at [901, 428] on span "+" at bounding box center [909, 426] width 29 height 29
click at [908, 431] on span "+" at bounding box center [909, 426] width 29 height 29
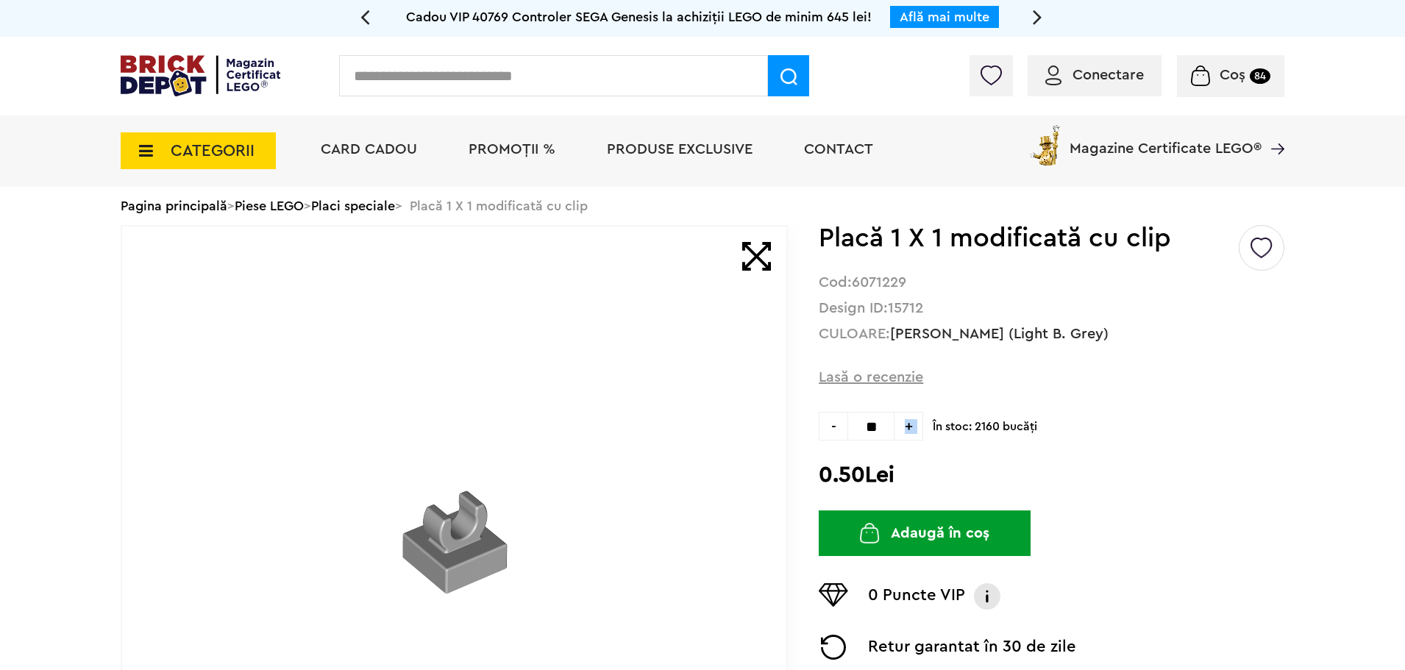
click at [908, 431] on span "+" at bounding box center [909, 426] width 29 height 29
type input "**"
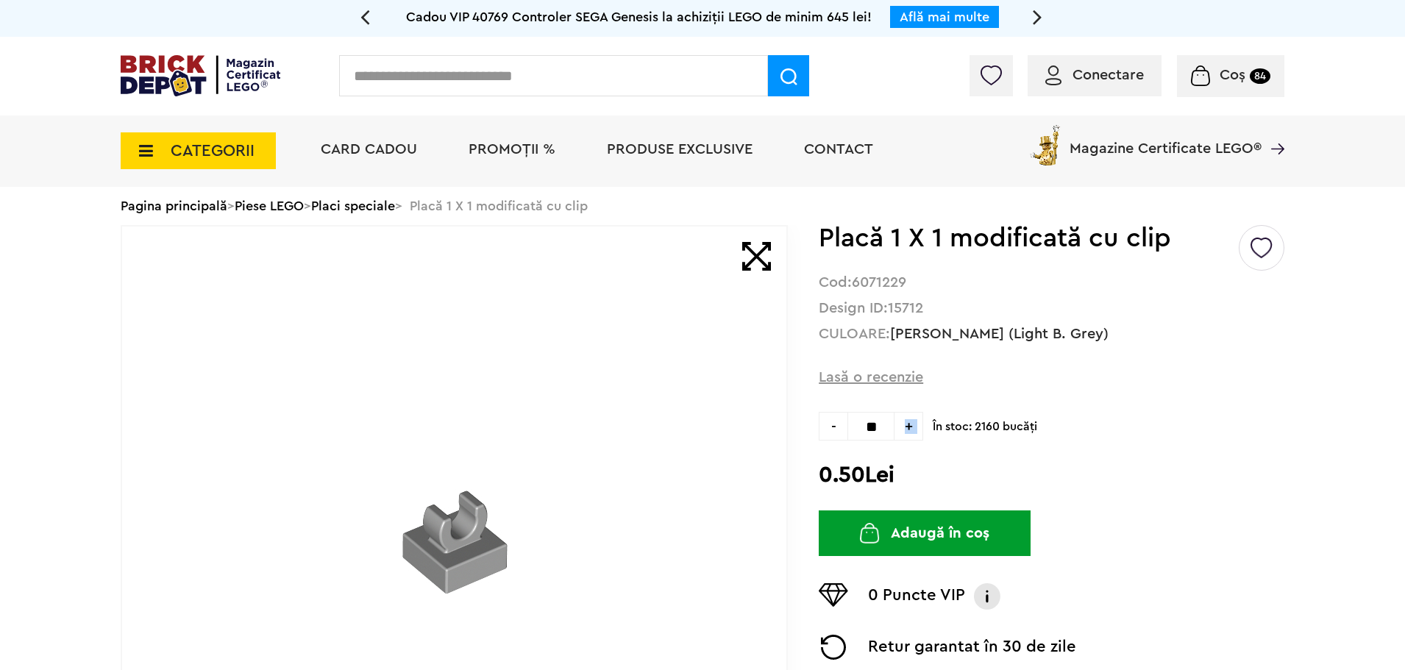
click at [946, 544] on button "Adaugă în coș" at bounding box center [925, 534] width 212 height 46
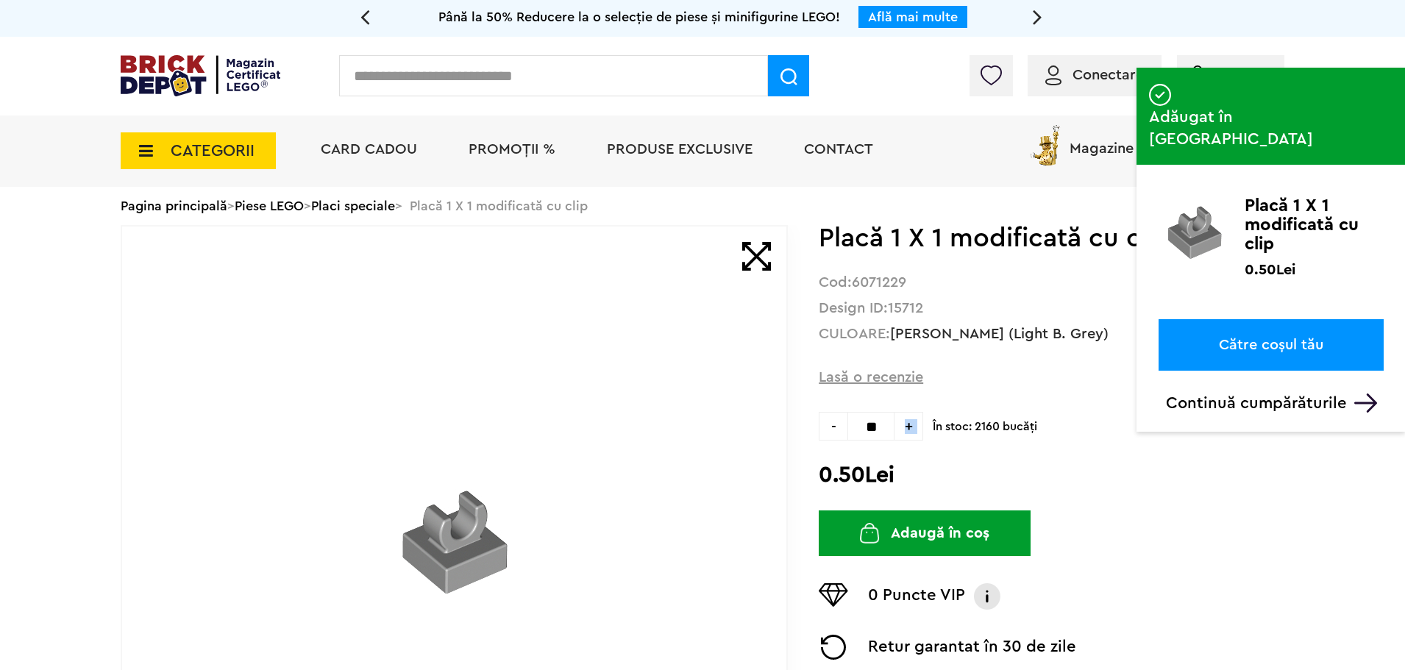
click at [1314, 319] on link "Către coșul tău" at bounding box center [1271, 345] width 225 height 52
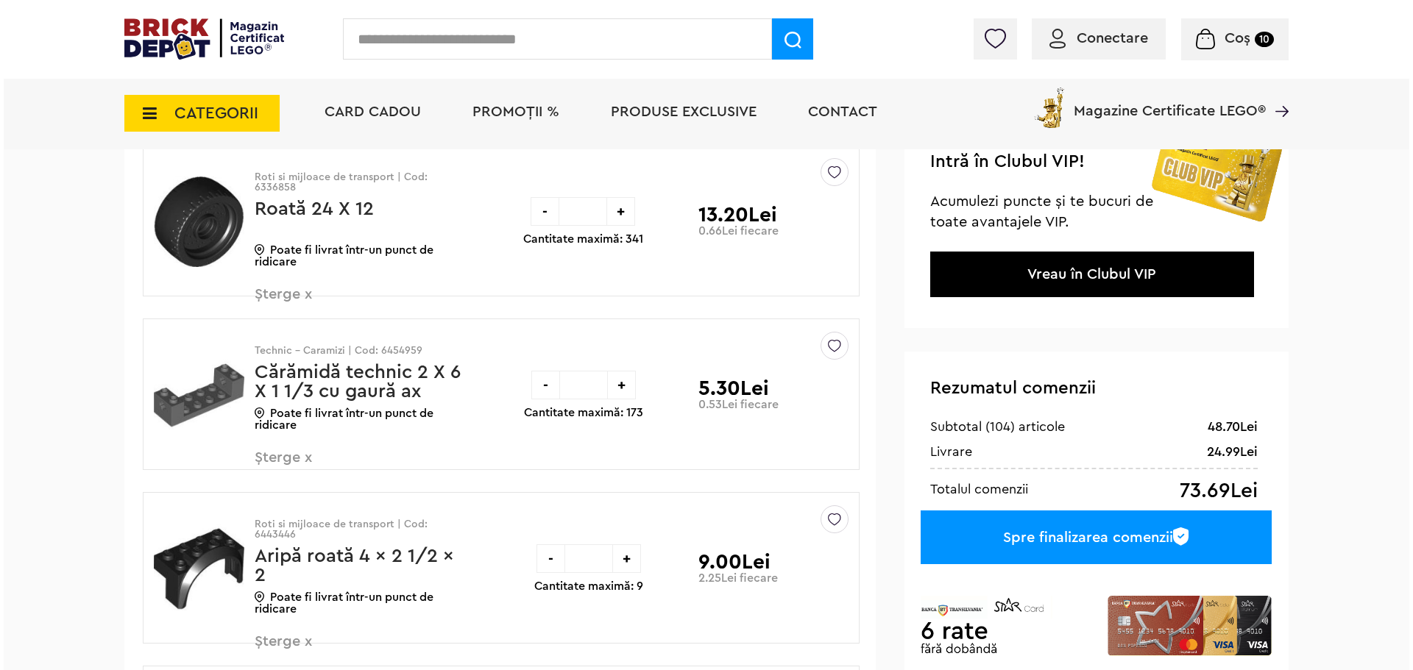
scroll to position [74, 0]
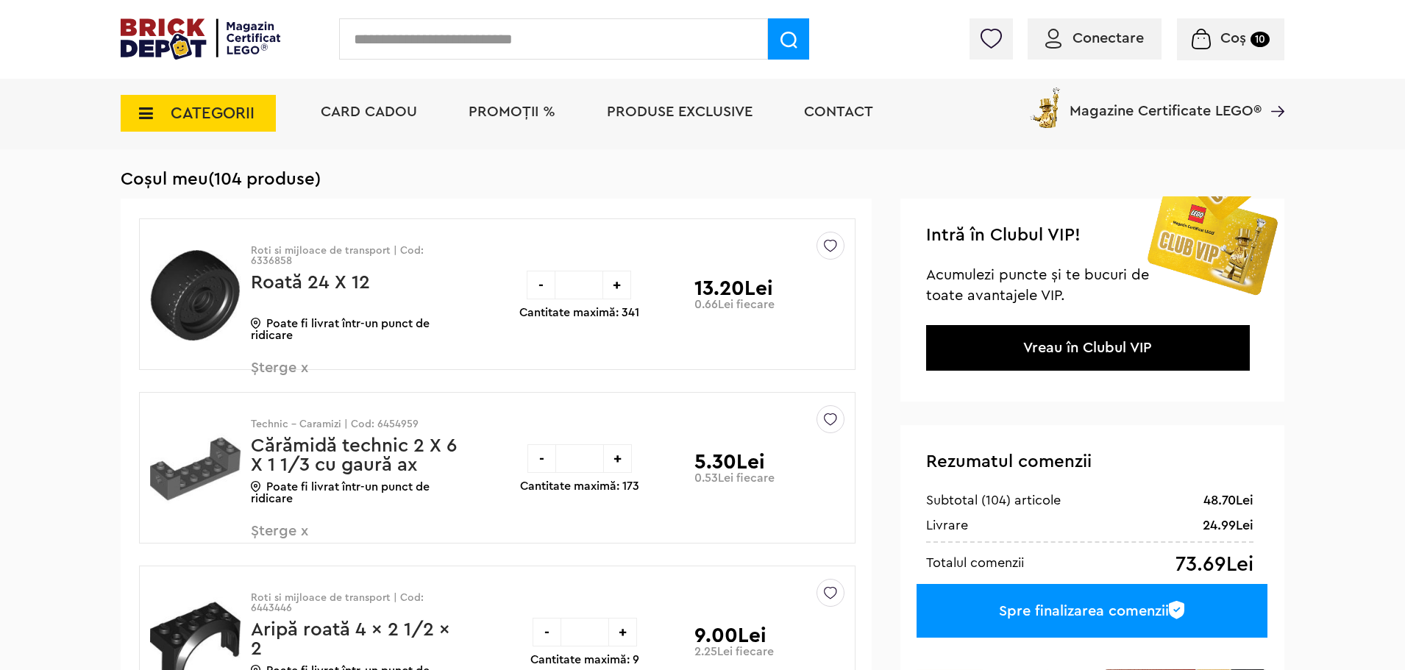
click at [498, 34] on input "text" at bounding box center [553, 38] width 429 height 41
type input "*"
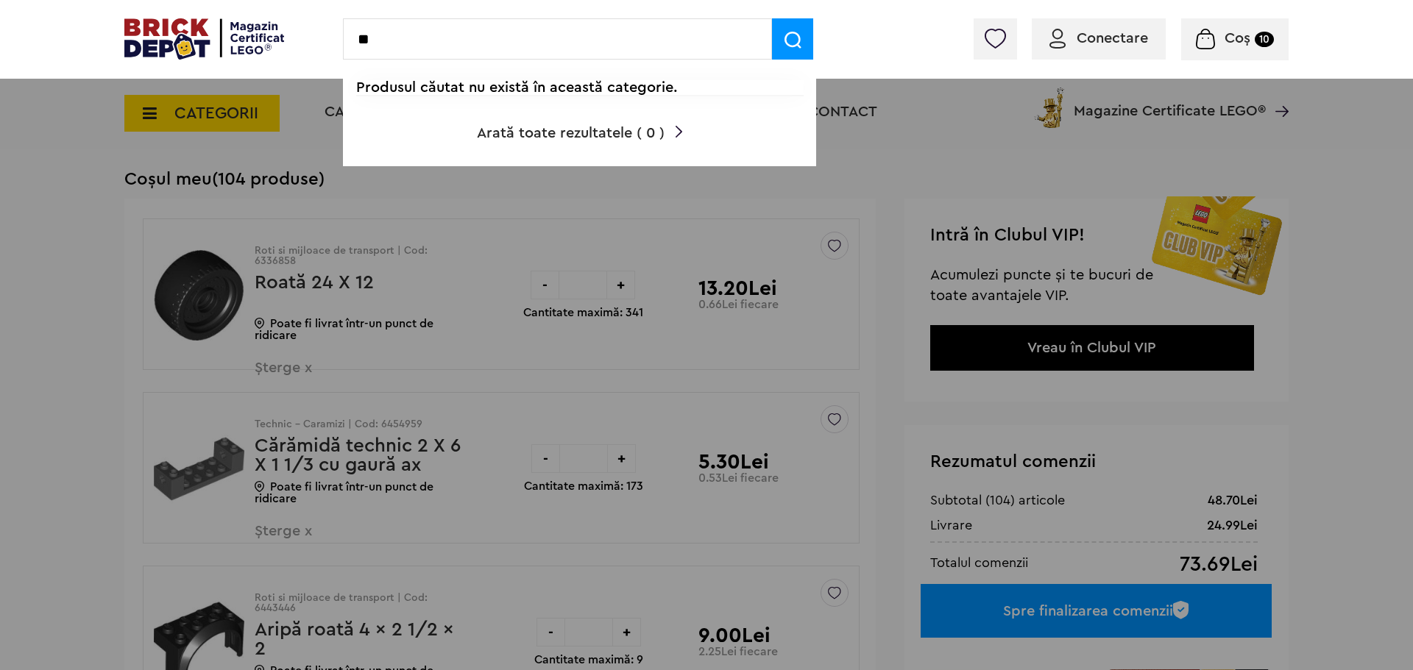
type input "*"
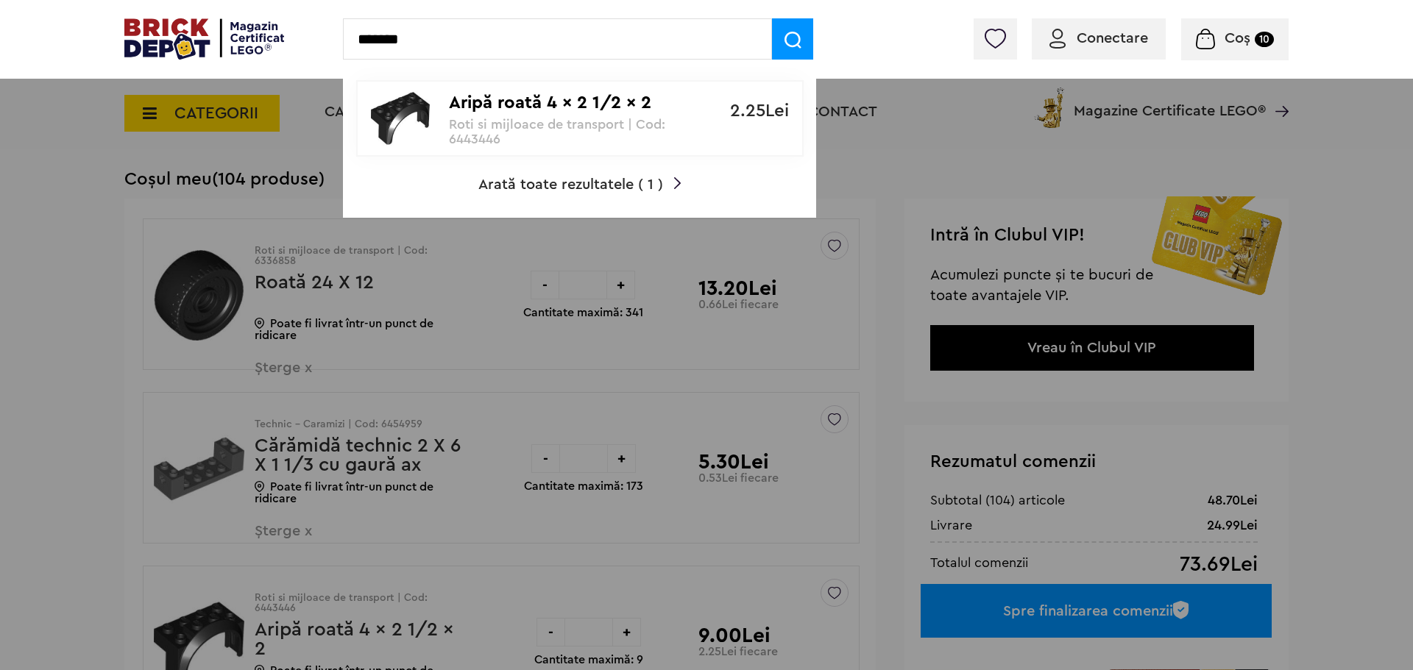
type input "*******"
click at [521, 115] on div "Aripă roată 4 x 2 1/2 x 2 Roti si mijloace de transport | Cod: 6443446" at bounding box center [572, 114] width 246 height 65
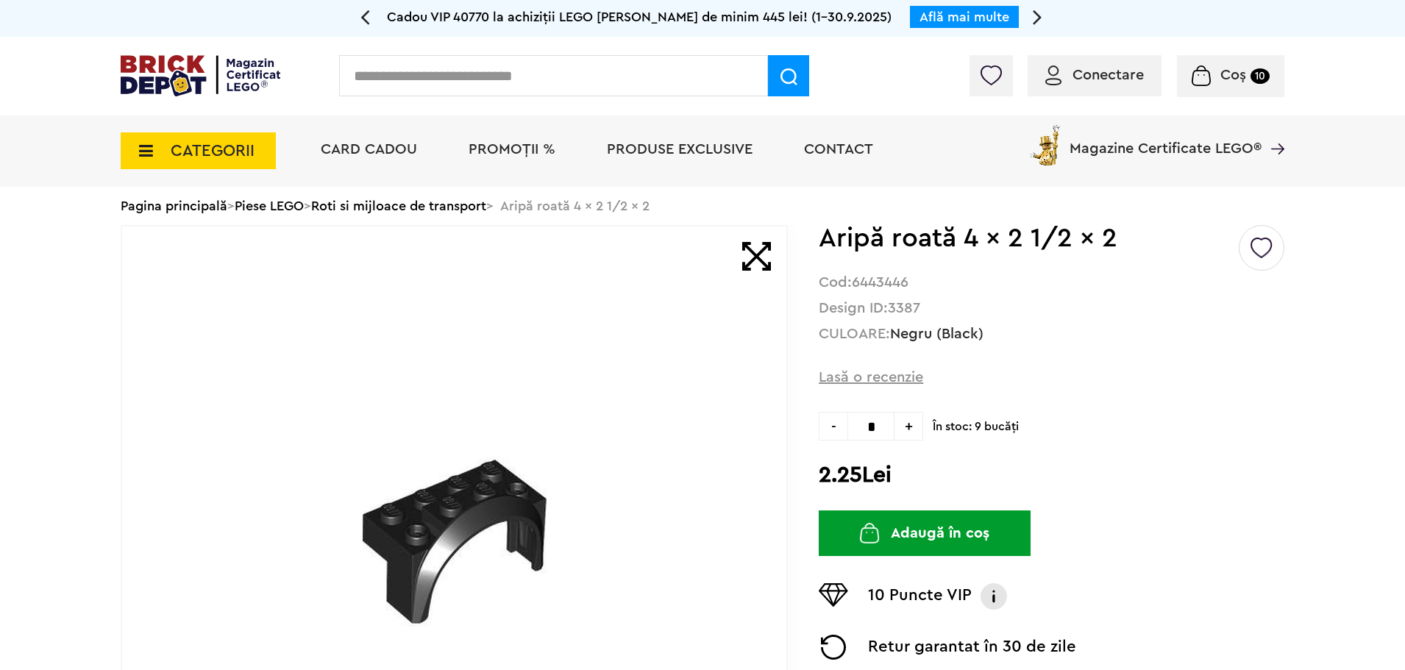
click at [905, 436] on span "+" at bounding box center [909, 426] width 29 height 29
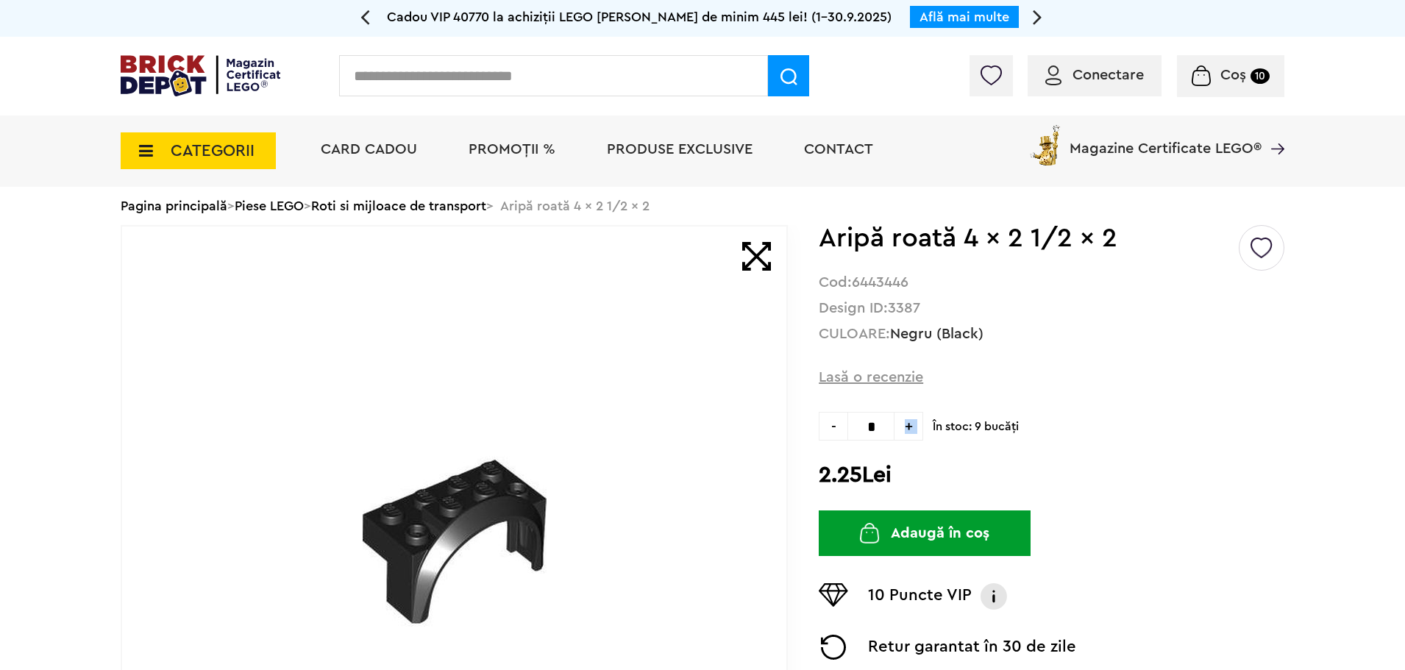
click at [905, 436] on span "+" at bounding box center [909, 426] width 29 height 29
click at [906, 436] on span "+" at bounding box center [909, 426] width 29 height 29
click at [906, 435] on span "+" at bounding box center [909, 426] width 29 height 29
click at [906, 434] on span "+" at bounding box center [909, 426] width 29 height 29
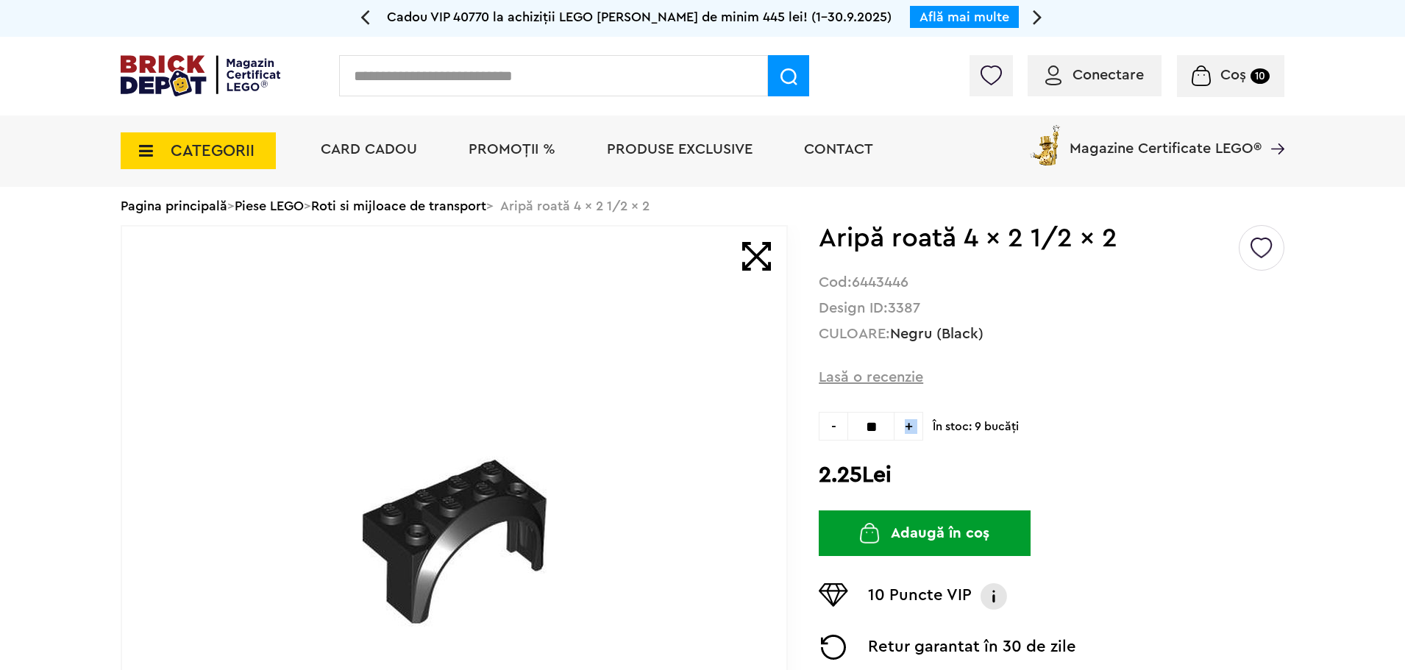
click at [901, 434] on span "+" at bounding box center [909, 426] width 29 height 29
click at [900, 434] on span "+" at bounding box center [909, 426] width 29 height 29
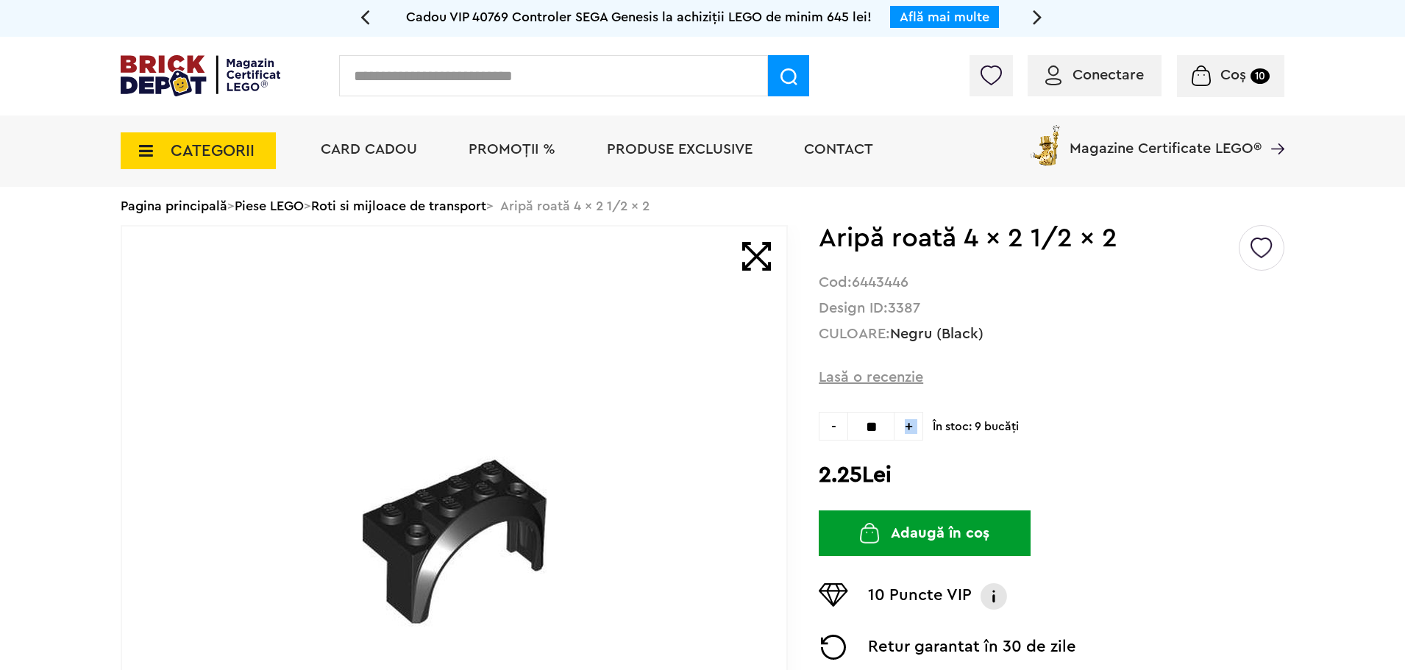
click at [912, 427] on span "+" at bounding box center [909, 426] width 29 height 29
click at [921, 426] on span "+" at bounding box center [909, 426] width 29 height 29
click at [832, 424] on span "-" at bounding box center [833, 426] width 29 height 29
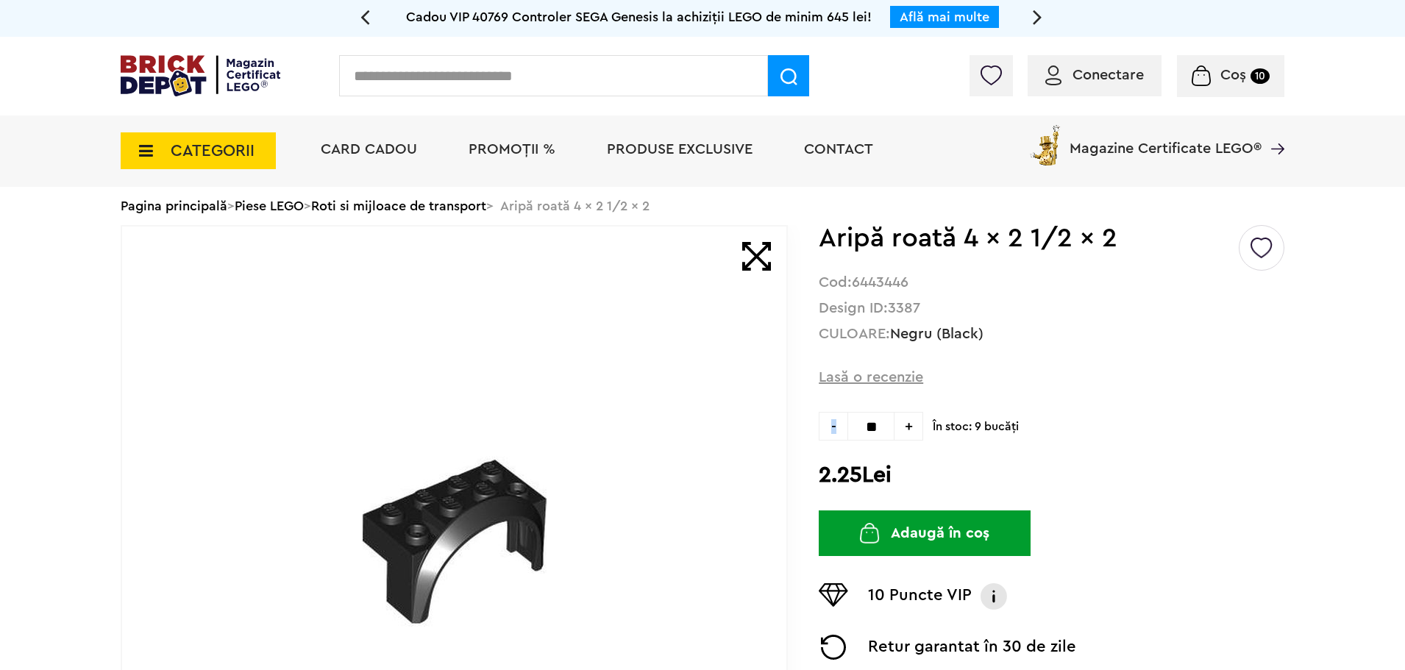
click at [832, 424] on span "-" at bounding box center [833, 426] width 29 height 29
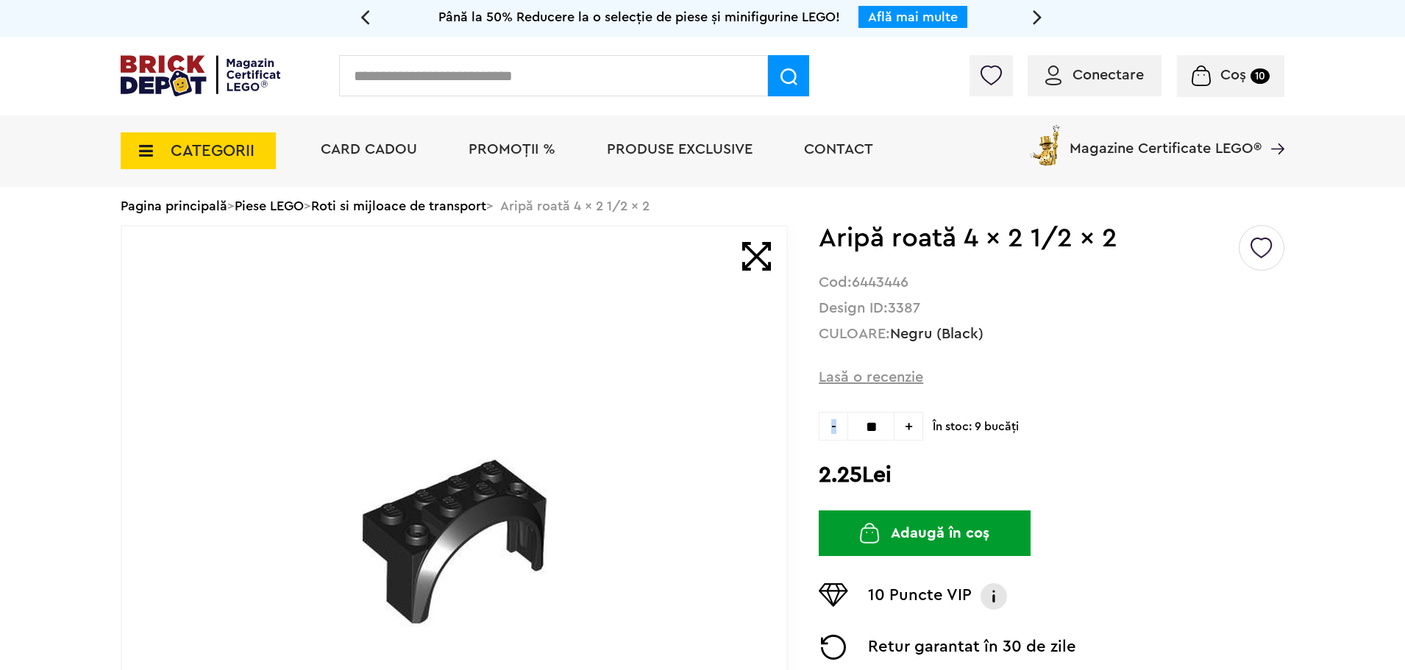
click at [832, 424] on span "-" at bounding box center [833, 426] width 29 height 29
type input "**"
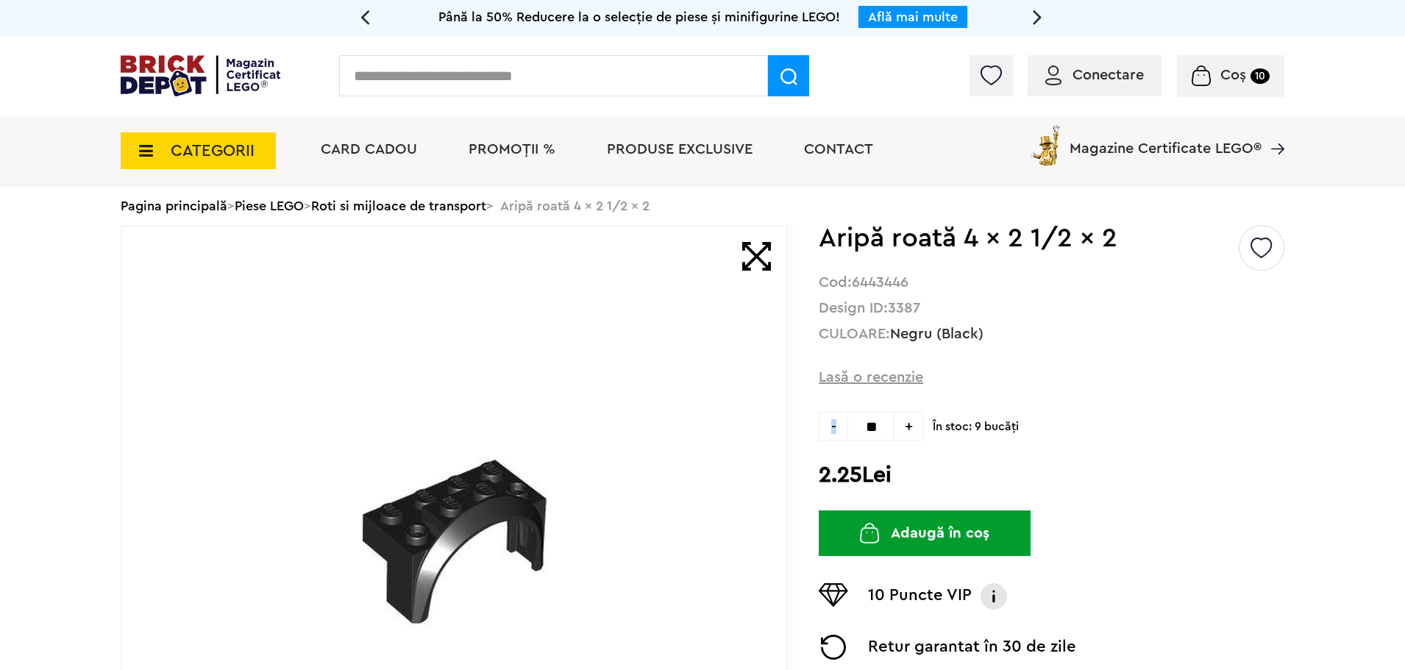
click at [983, 545] on button "Adaugă în coș" at bounding box center [925, 534] width 212 height 46
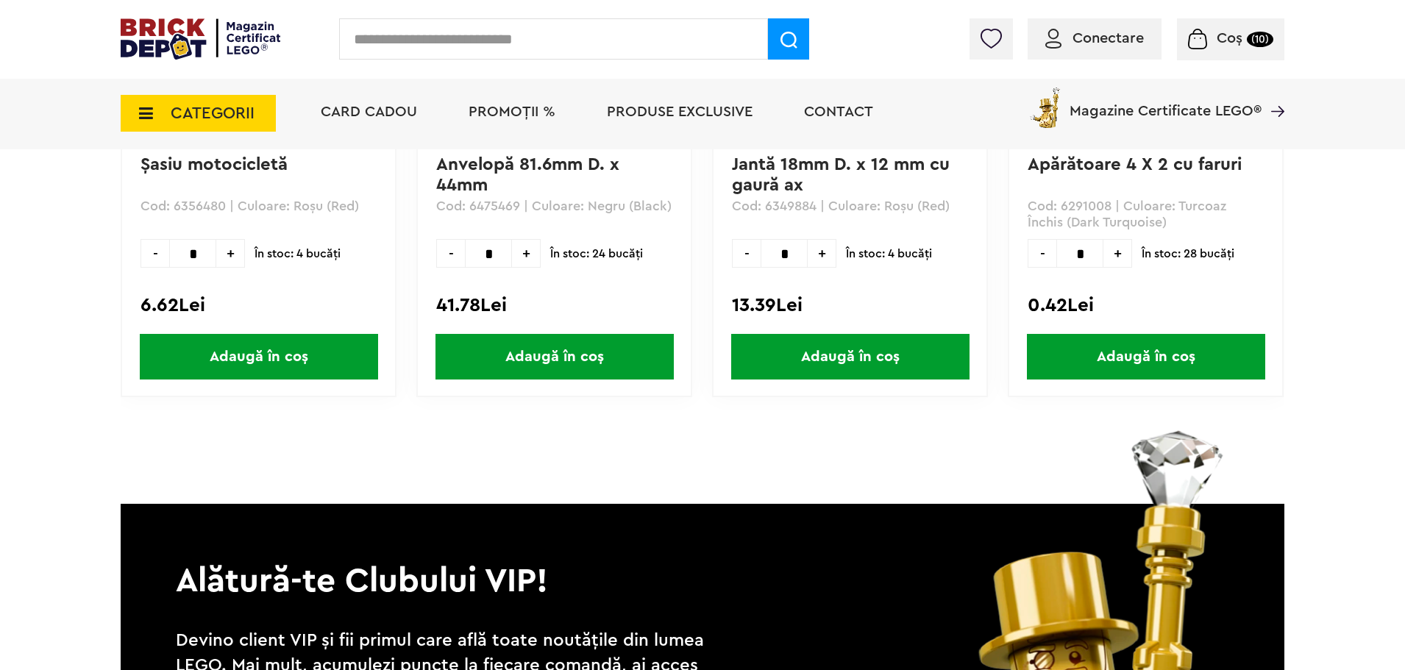
scroll to position [1692, 0]
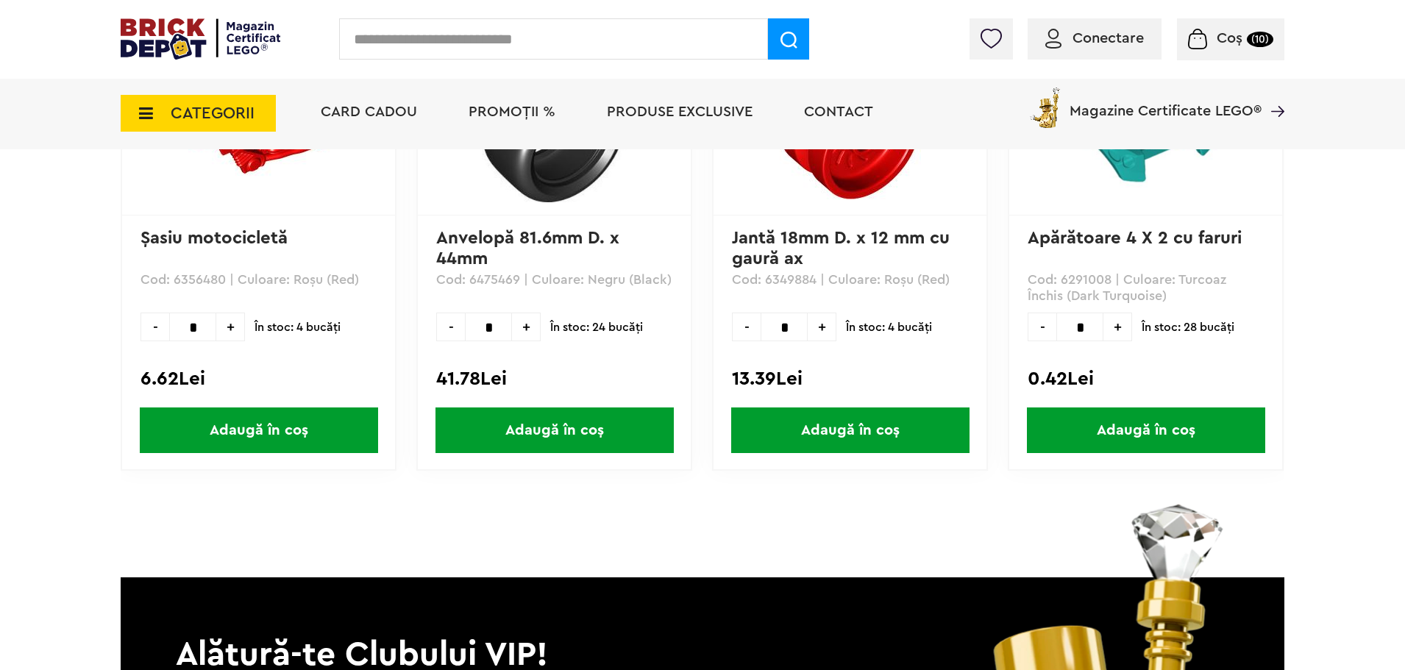
click at [854, 193] on img at bounding box center [850, 128] width 141 height 141
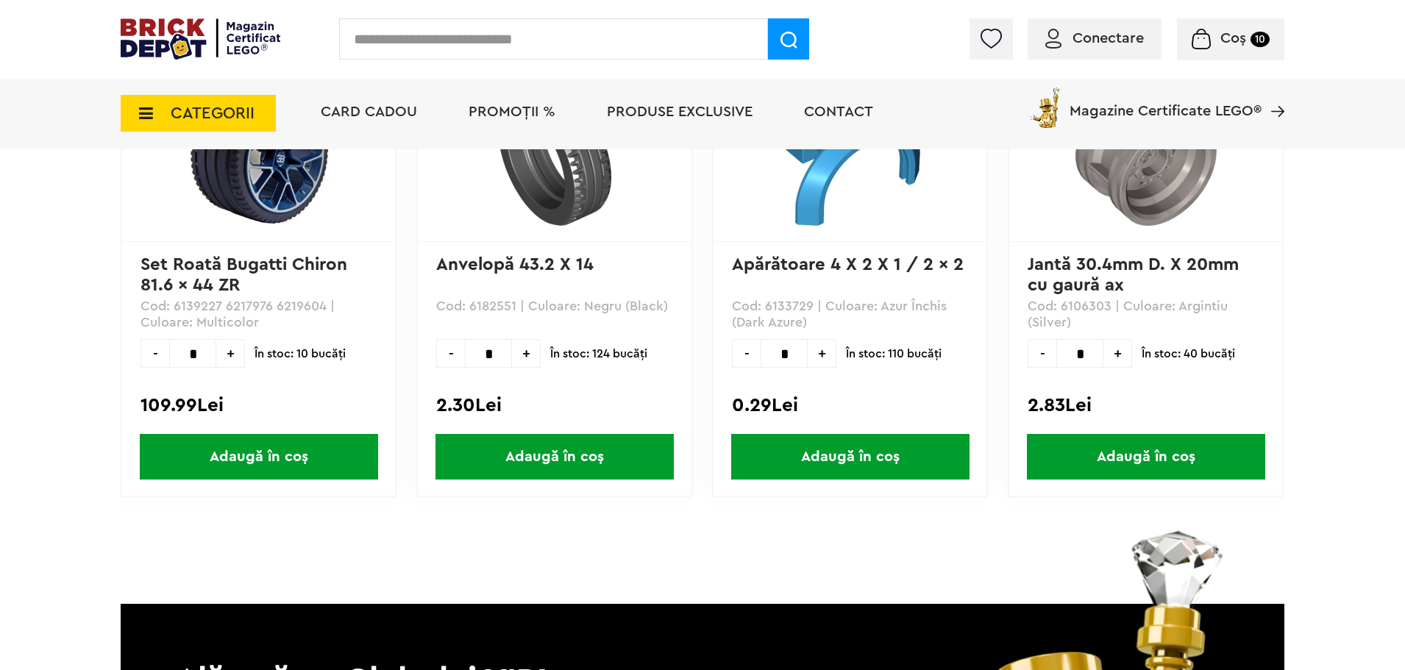
scroll to position [1619, 0]
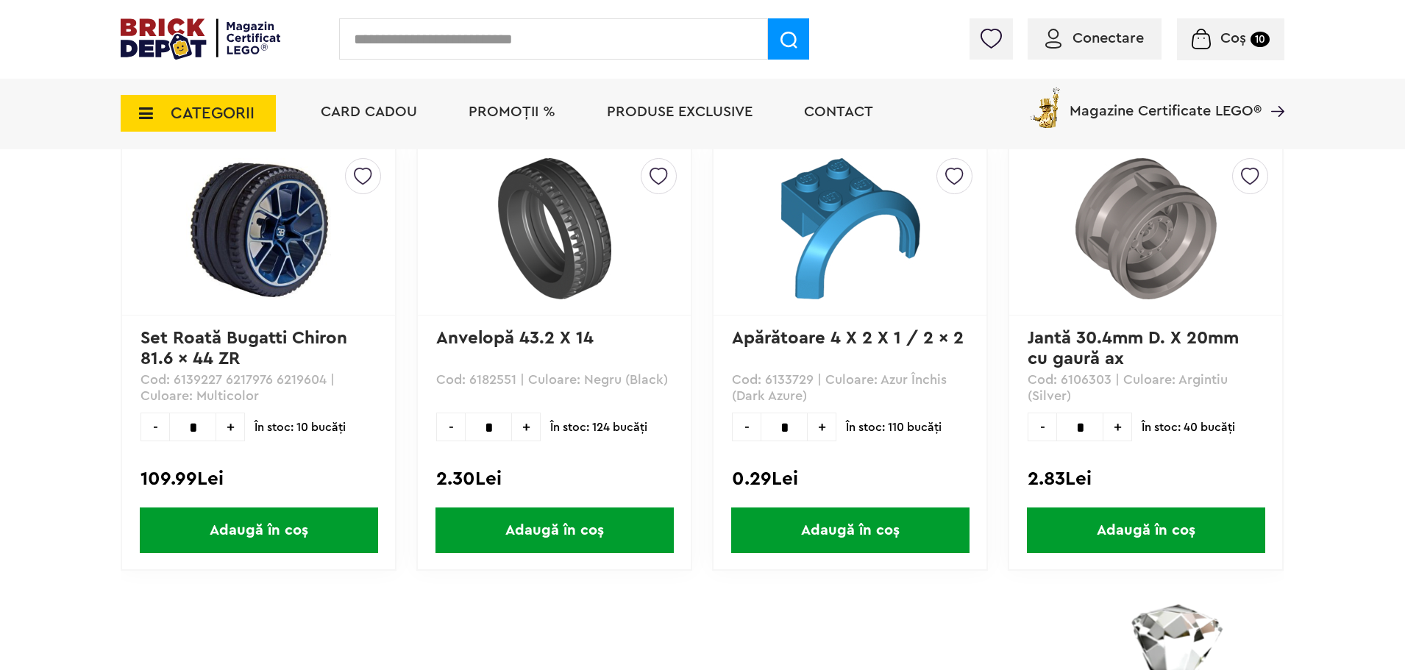
click at [840, 258] on img at bounding box center [850, 228] width 141 height 141
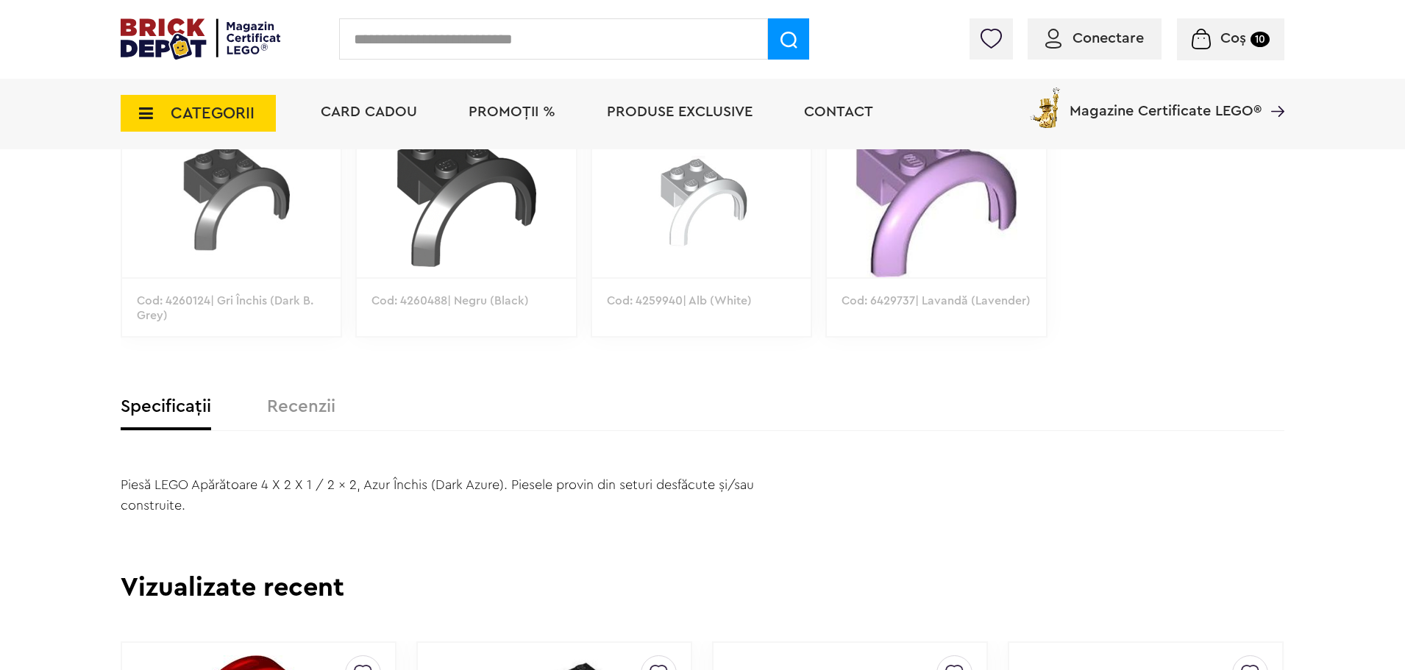
scroll to position [1251, 0]
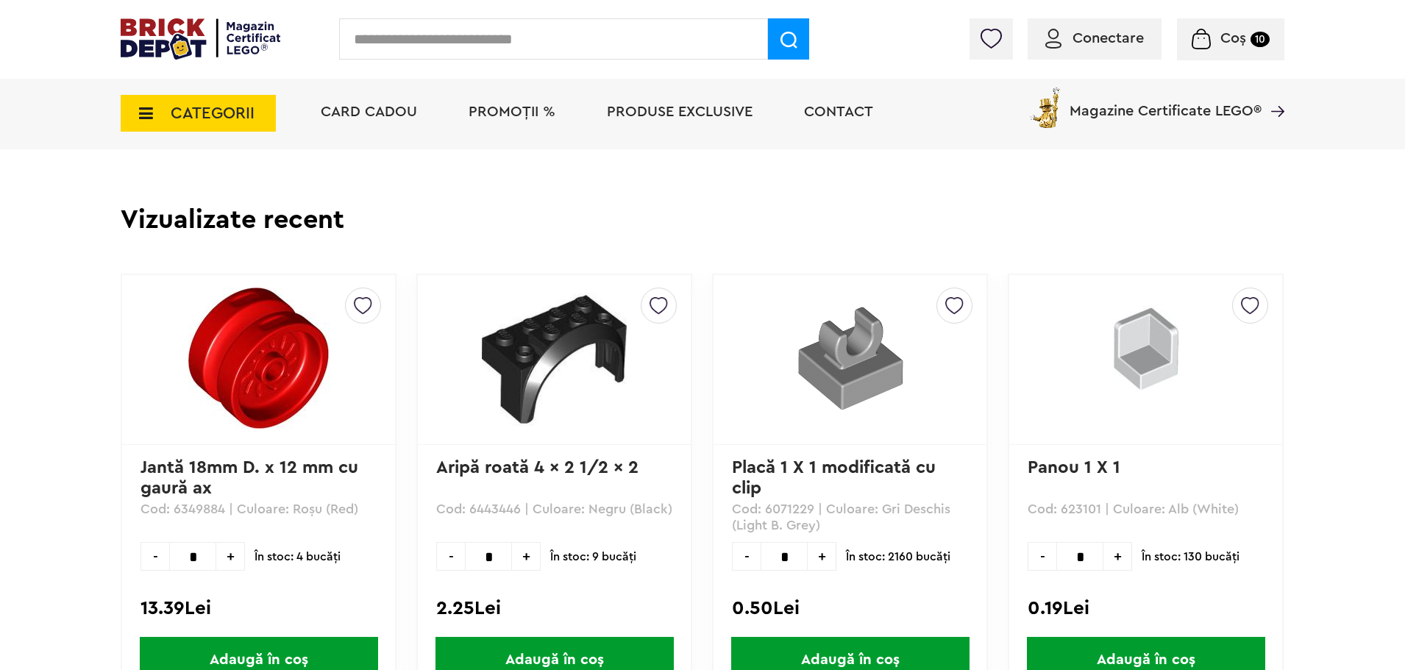
click at [640, 373] on img at bounding box center [555, 360] width 184 height 144
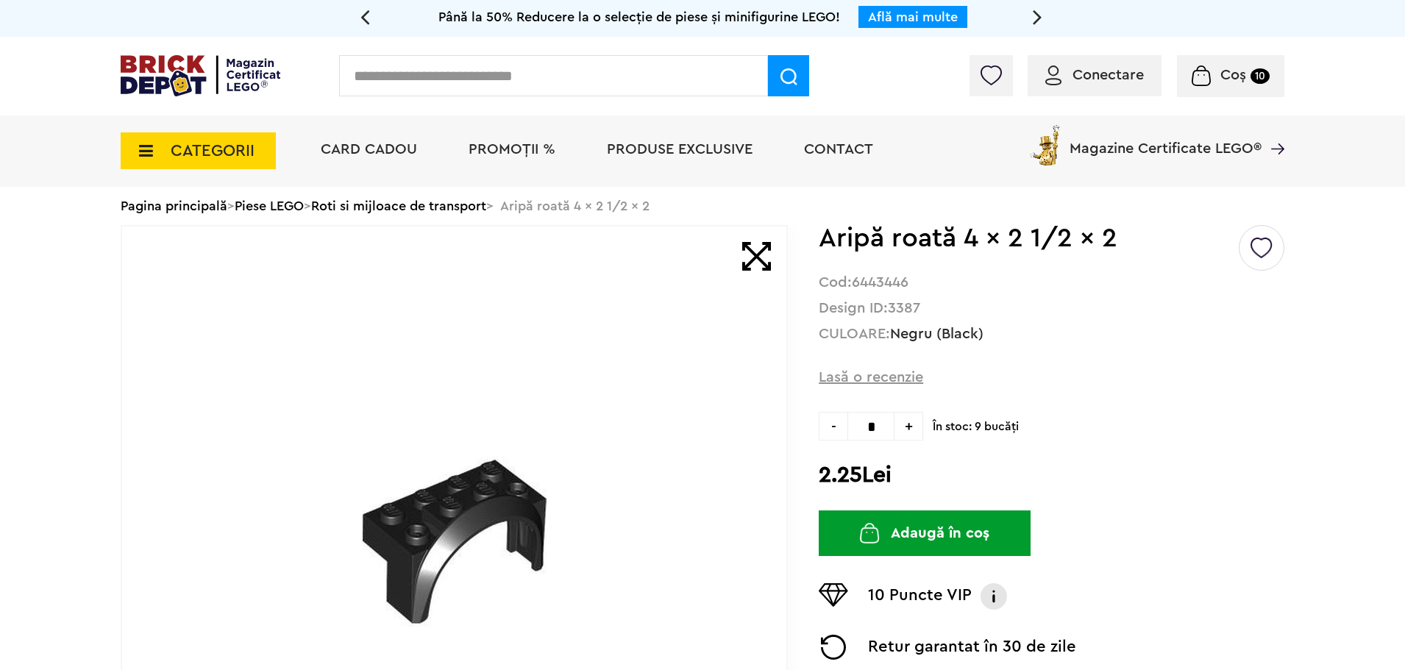
click at [291, 205] on link "Piese LEGO" at bounding box center [269, 205] width 69 height 13
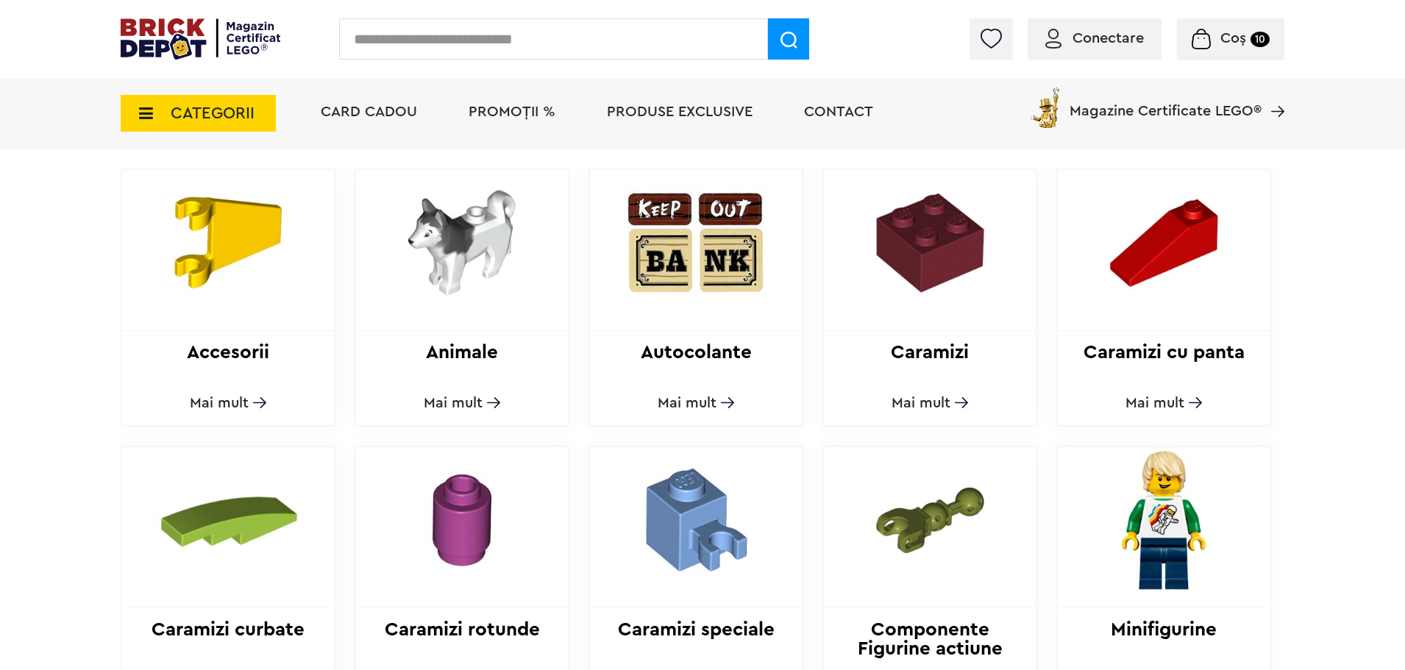
scroll to position [368, 0]
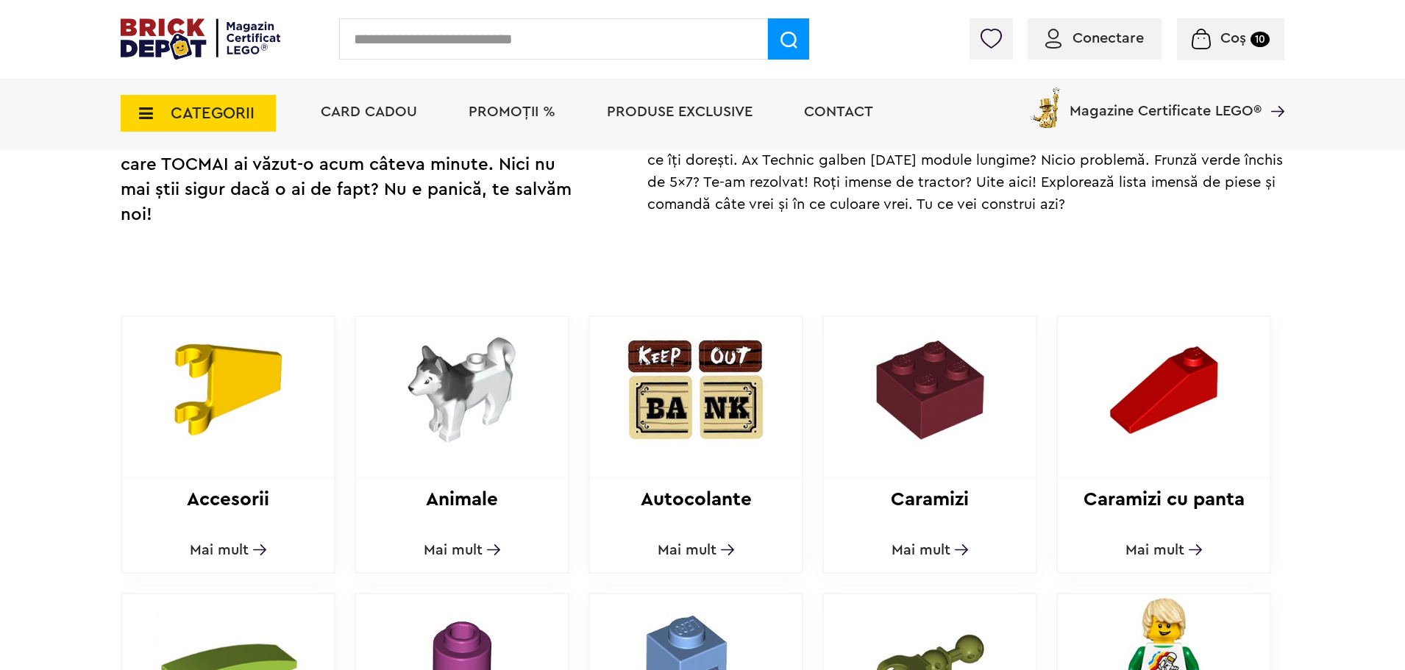
click at [1126, 422] on img at bounding box center [1164, 390] width 200 height 146
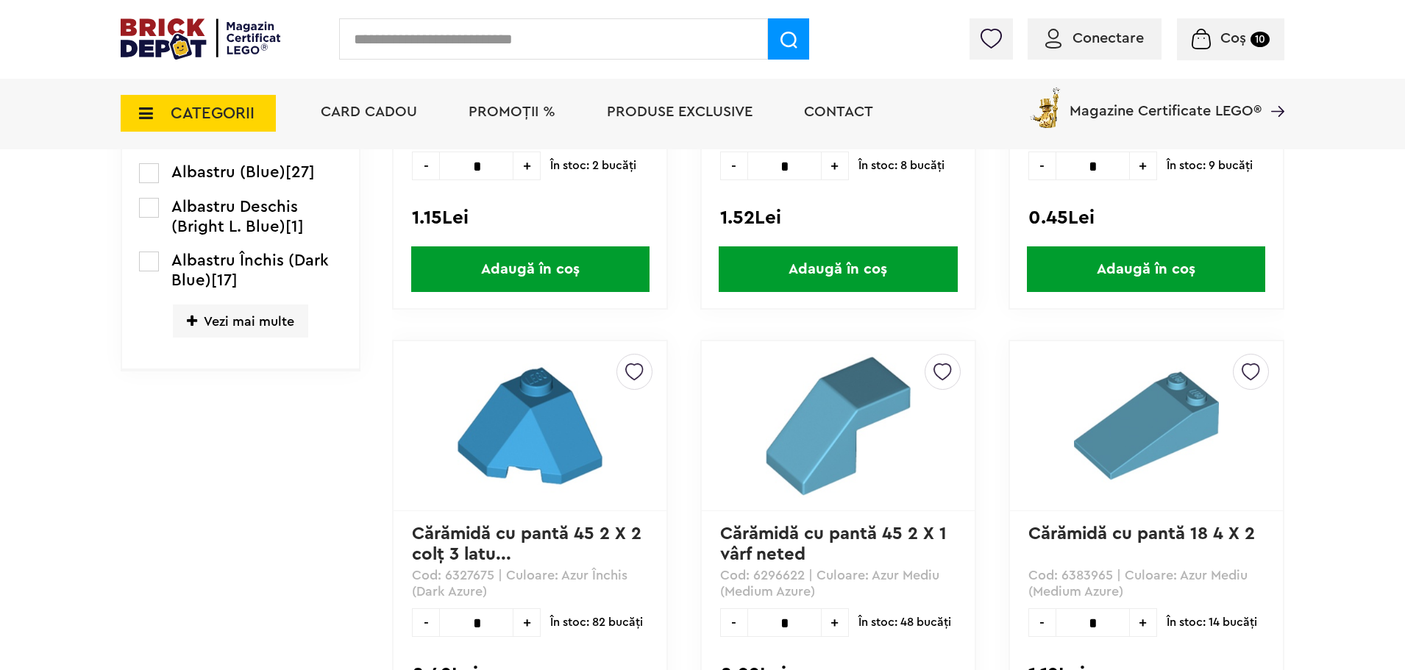
scroll to position [258, 0]
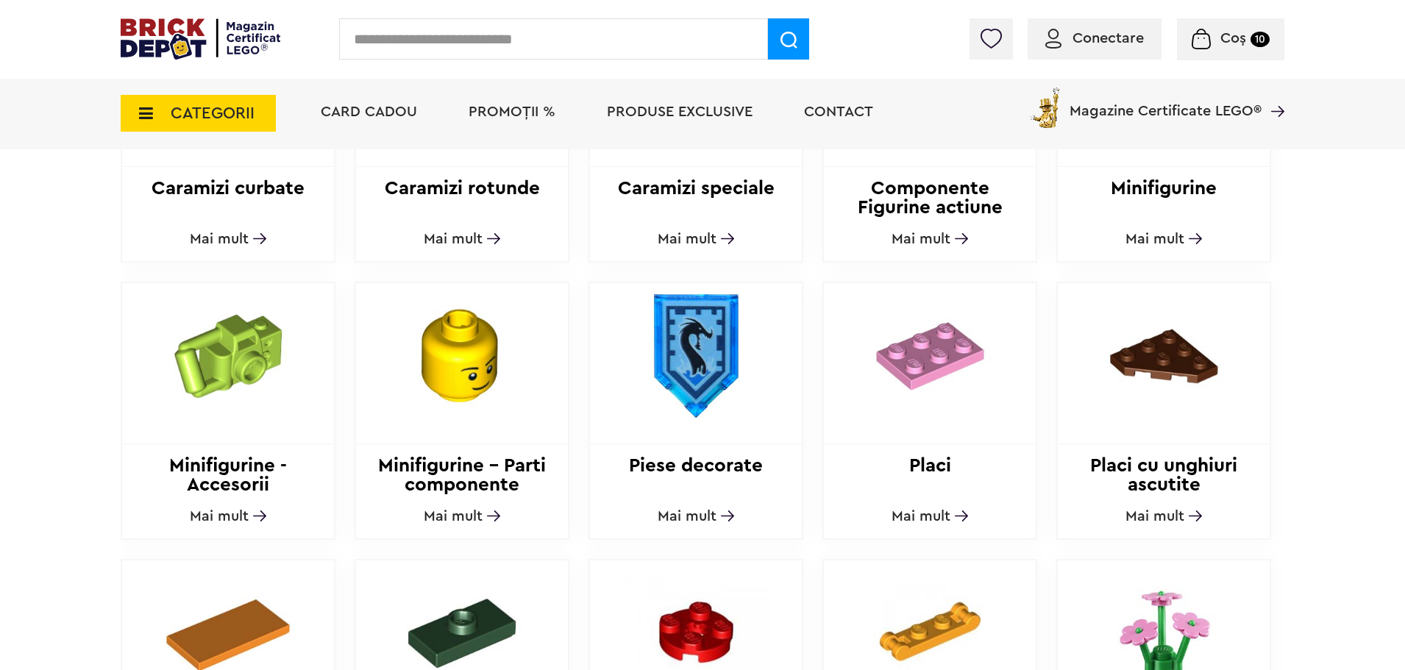
scroll to position [736, 0]
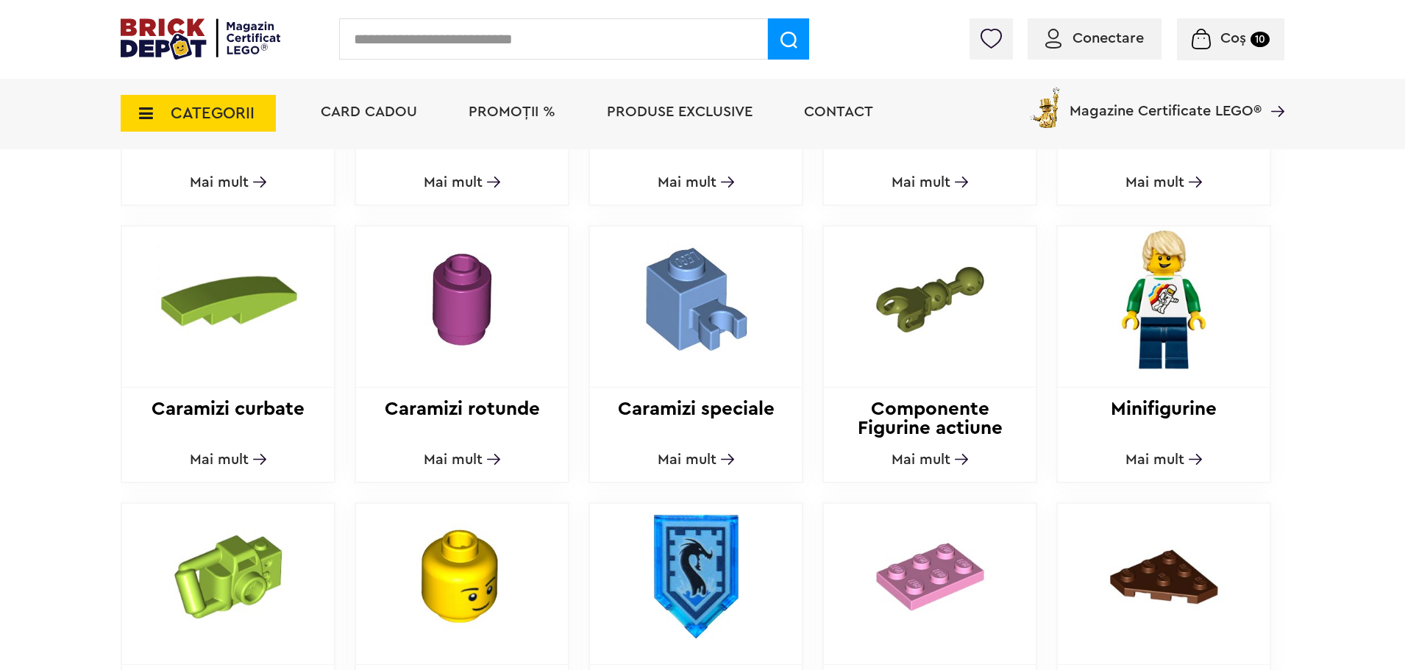
click at [245, 338] on img at bounding box center [228, 300] width 200 height 146
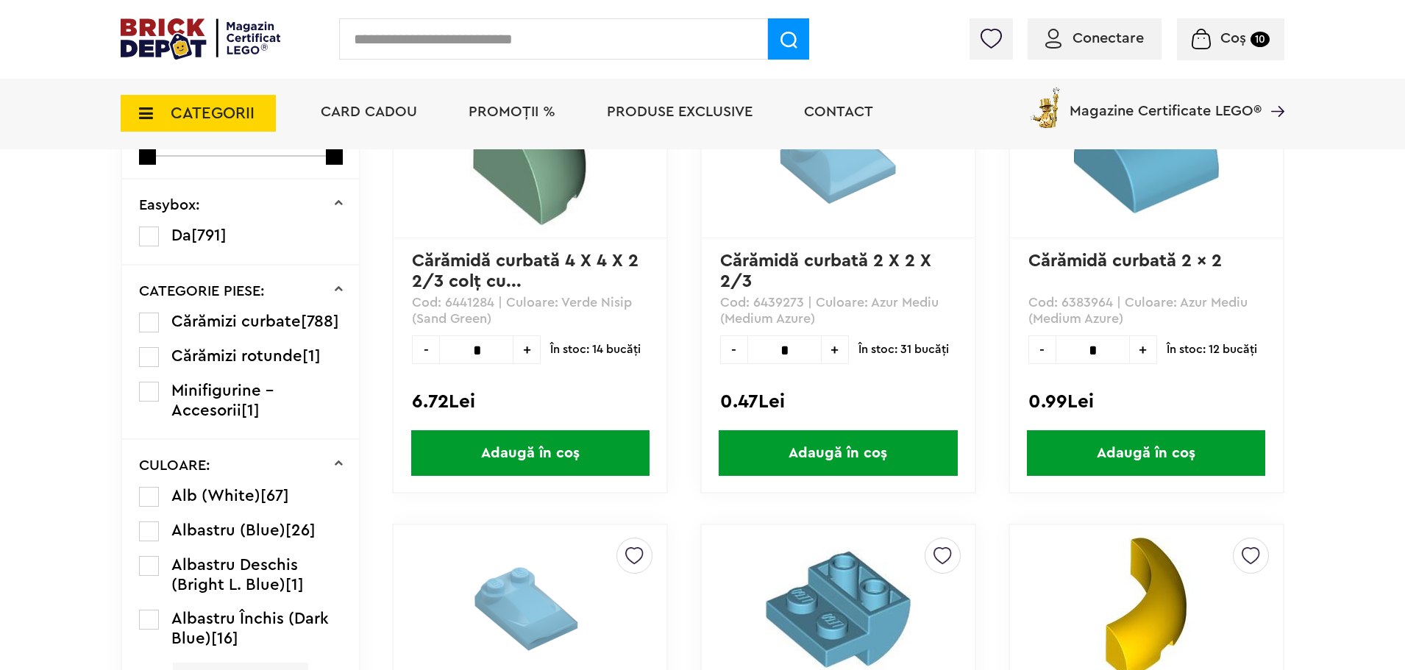
scroll to position [221, 0]
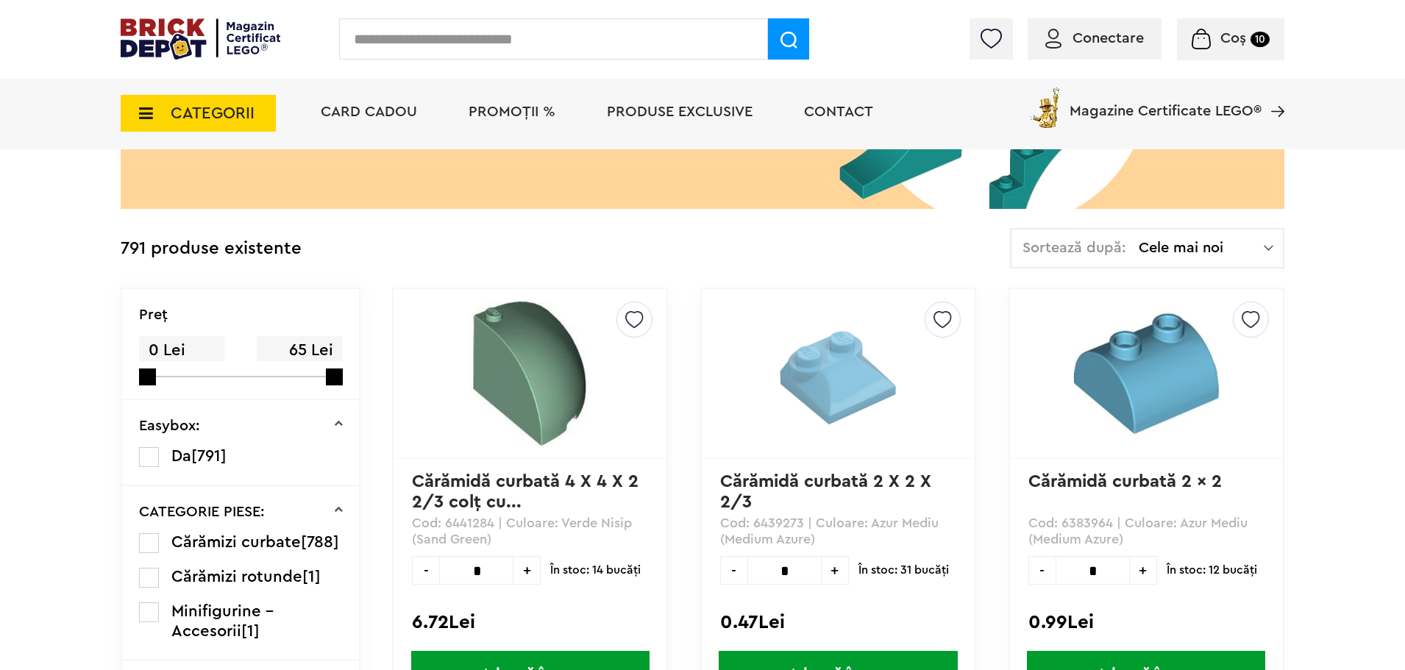
click at [1199, 237] on div "Sortează după: Cele mai noi Cele mai noi Cele mai vechi Cele mai ieftine Cele m…" at bounding box center [1147, 248] width 274 height 40
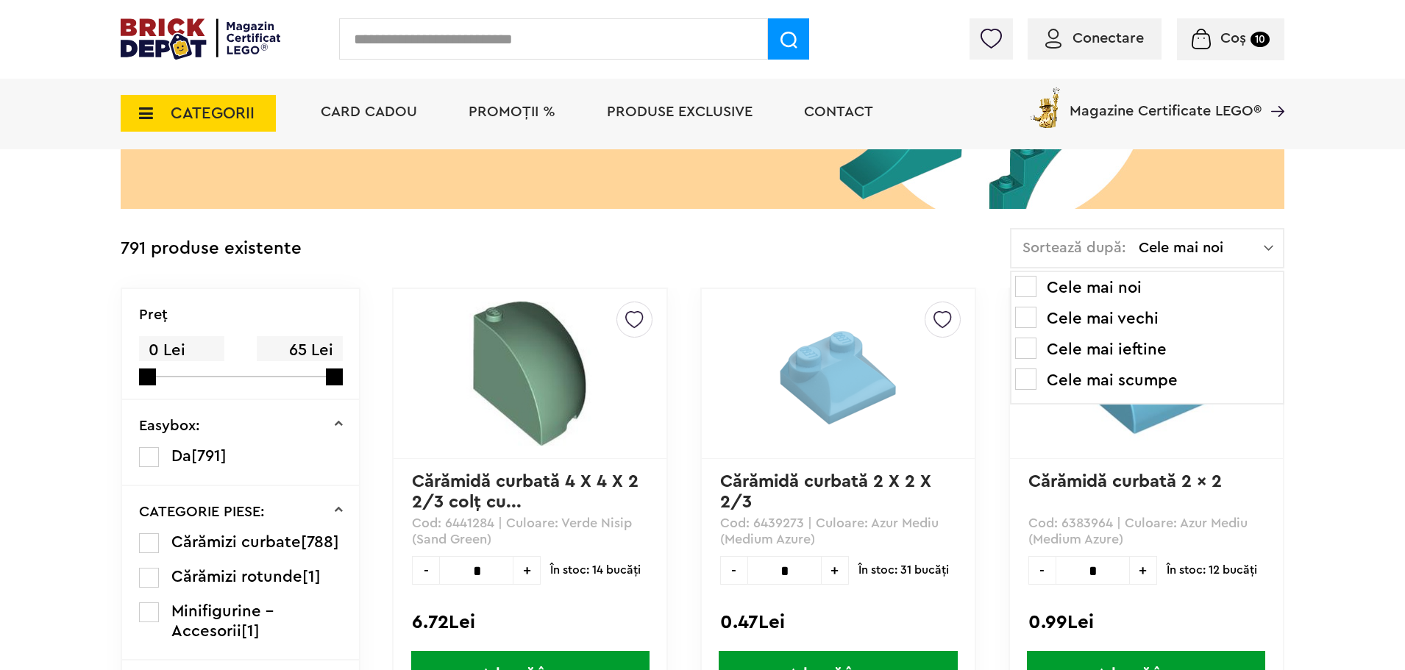
click at [1130, 352] on li "Cele mai ieftine" at bounding box center [1147, 350] width 264 height 24
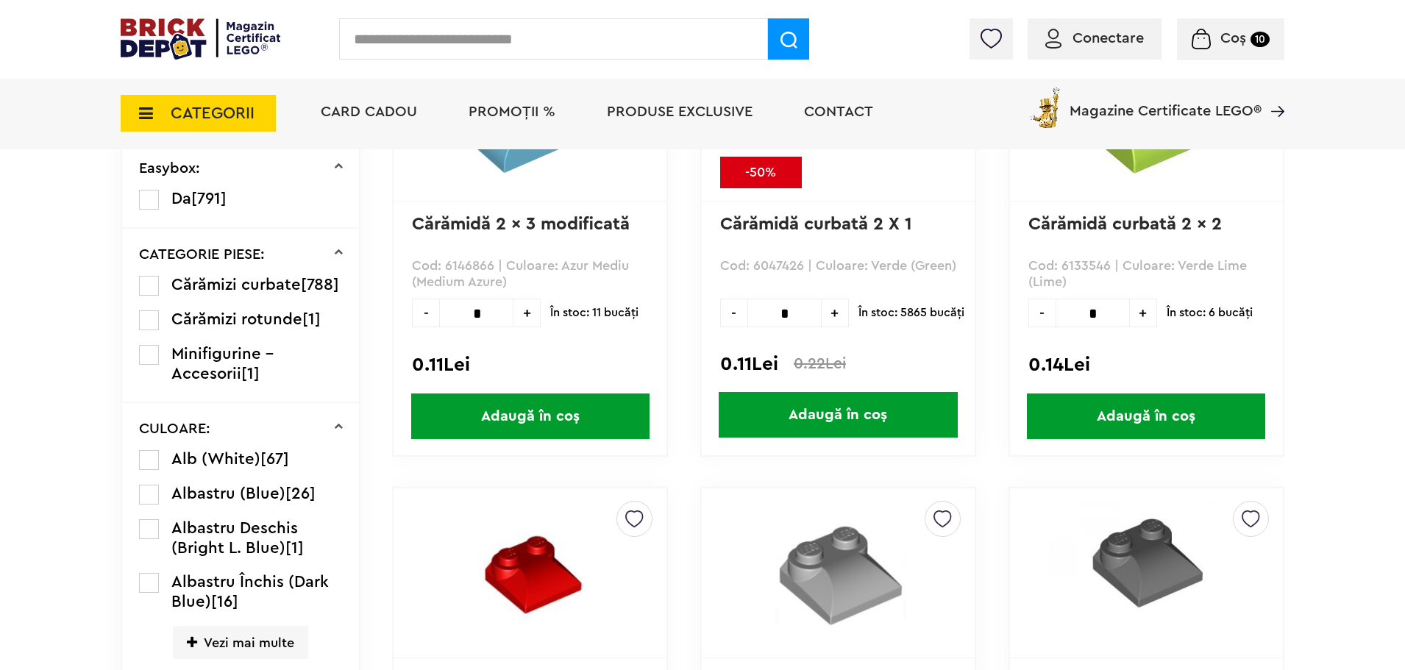
scroll to position [184, 0]
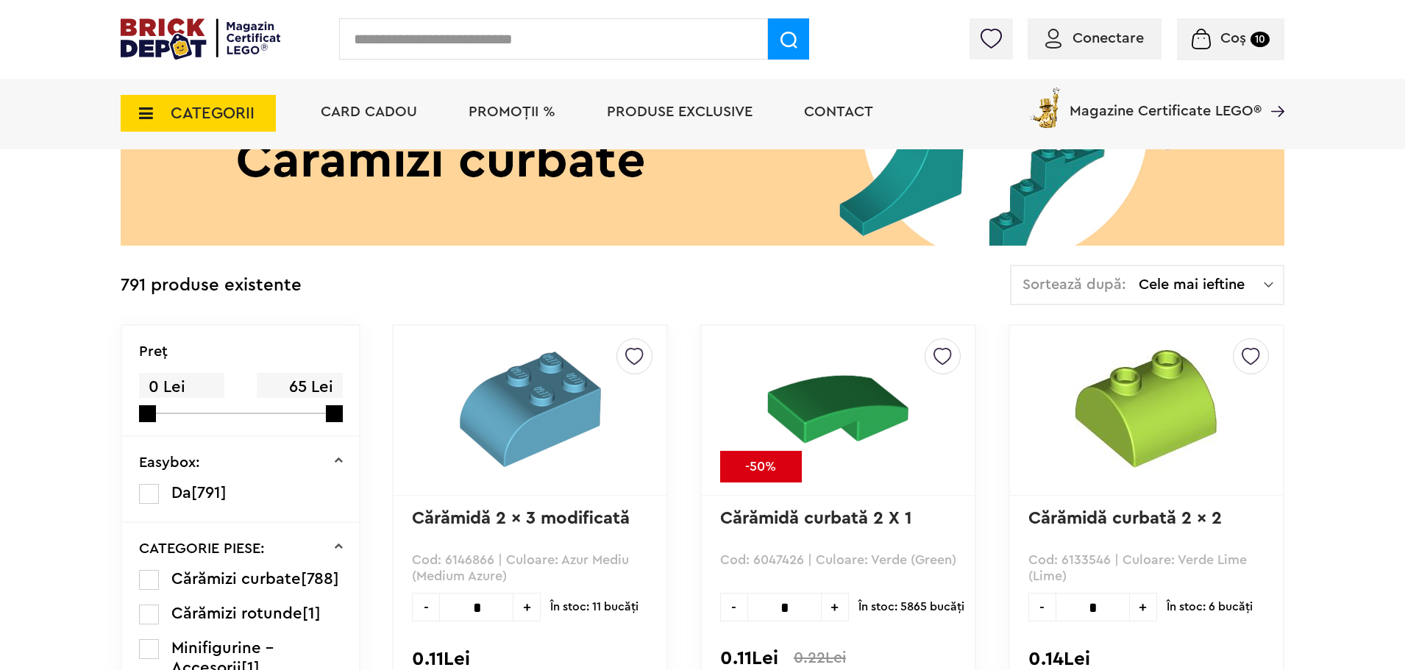
click at [859, 421] on img at bounding box center [837, 408] width 141 height 141
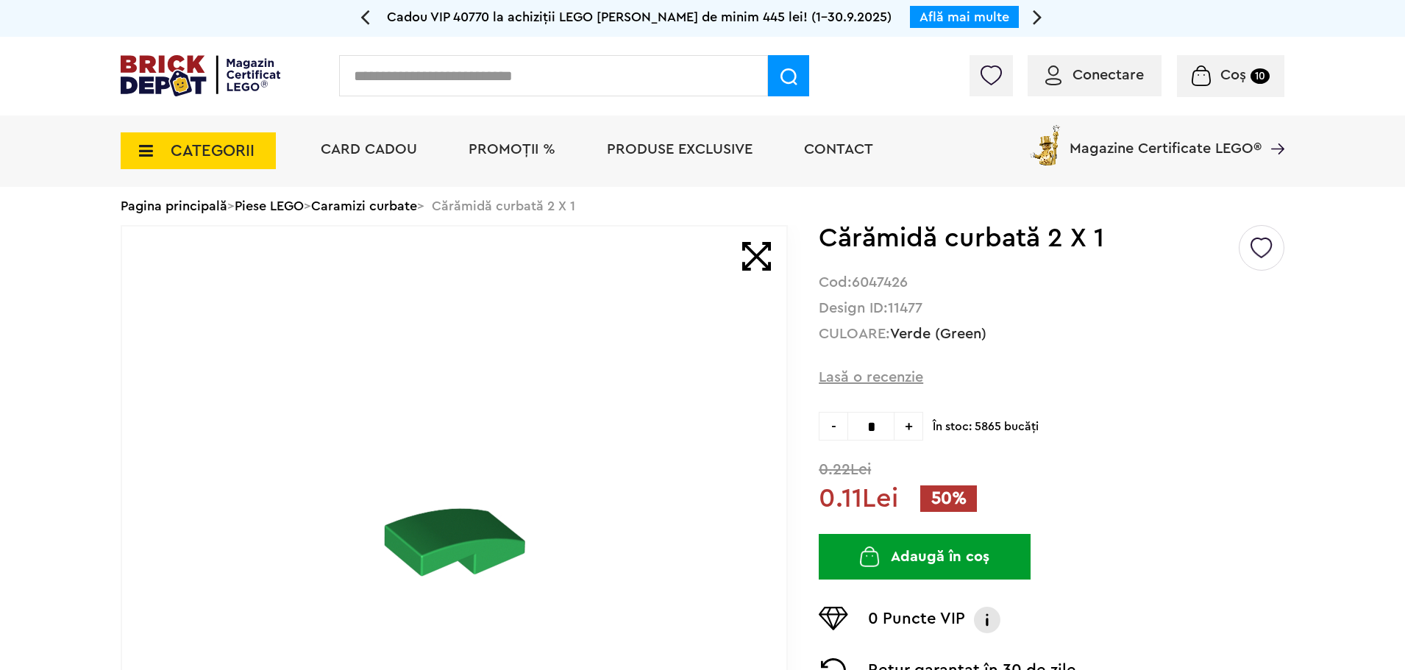
click at [904, 426] on span "+" at bounding box center [909, 426] width 29 height 29
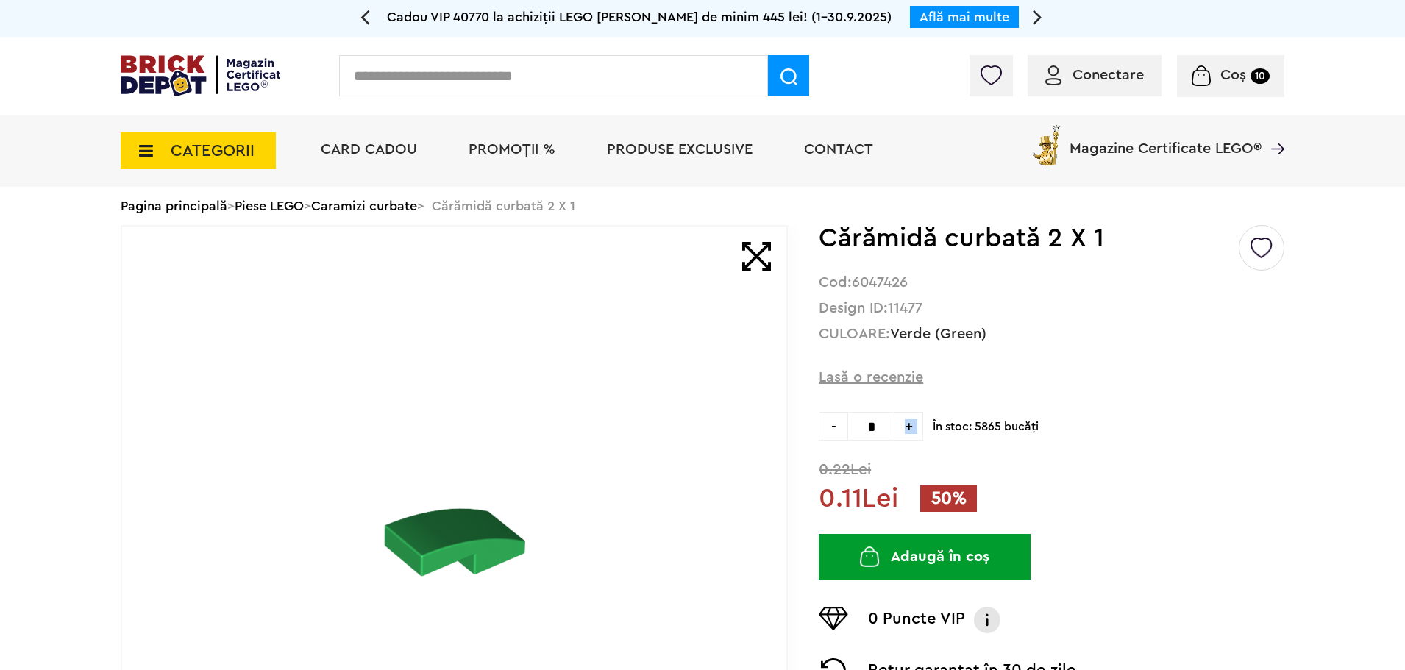
click at [904, 426] on span "+" at bounding box center [909, 426] width 29 height 29
click at [907, 426] on span "+" at bounding box center [909, 426] width 29 height 29
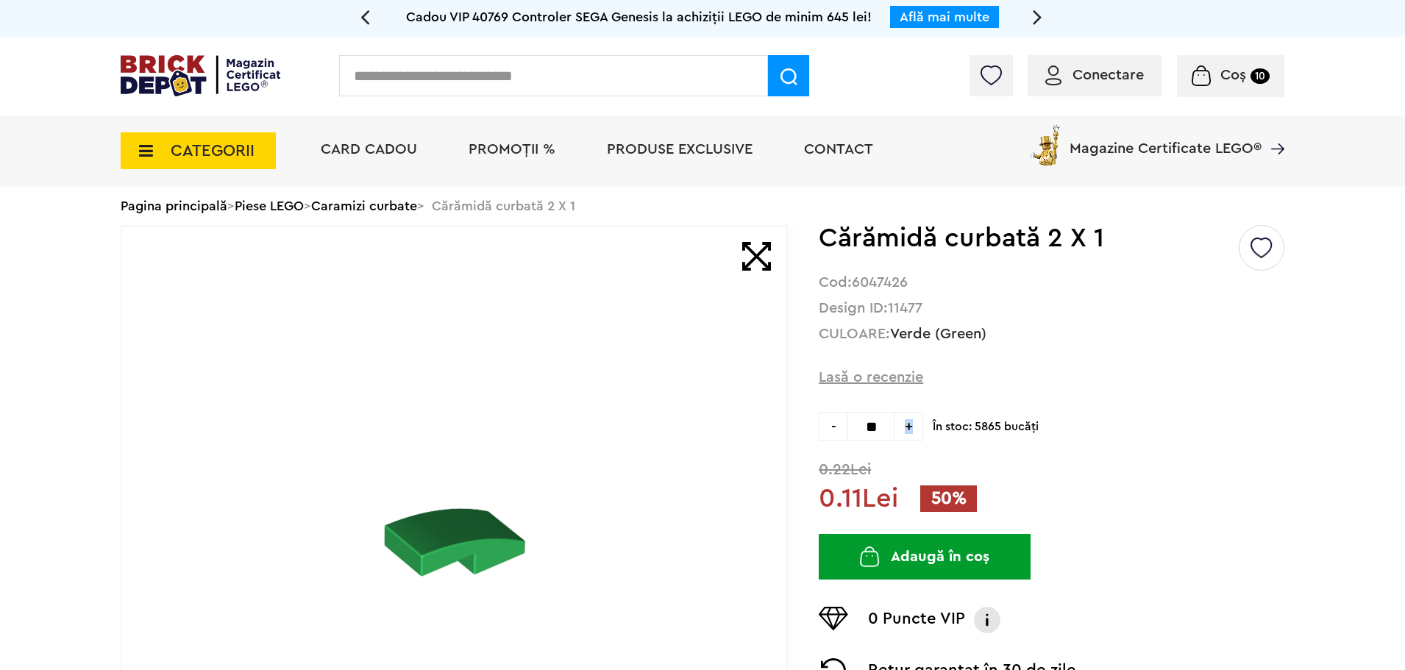
click at [907, 426] on span "+" at bounding box center [909, 426] width 29 height 29
click at [913, 427] on span "+" at bounding box center [909, 426] width 29 height 29
click at [920, 425] on span "+" at bounding box center [909, 426] width 29 height 29
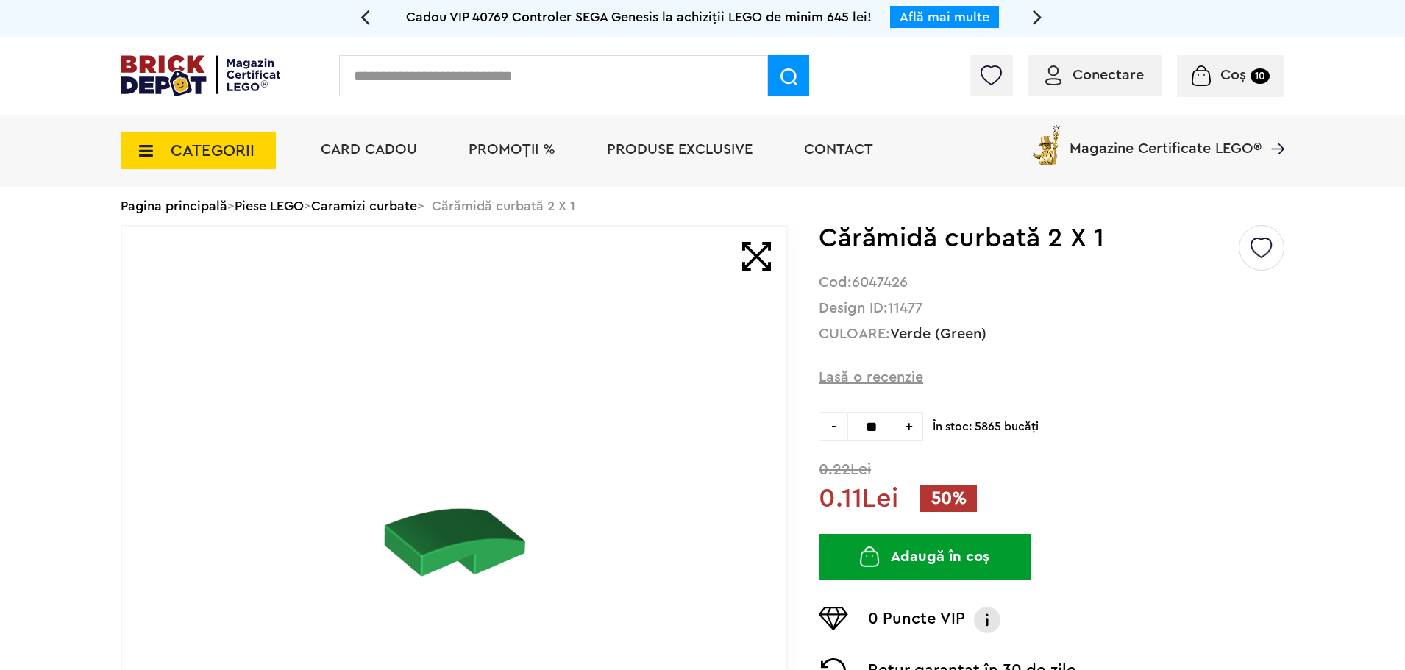
click at [920, 425] on span "+" at bounding box center [909, 426] width 29 height 29
click at [915, 434] on span "+" at bounding box center [909, 426] width 29 height 29
click at [910, 425] on span "+" at bounding box center [909, 426] width 29 height 29
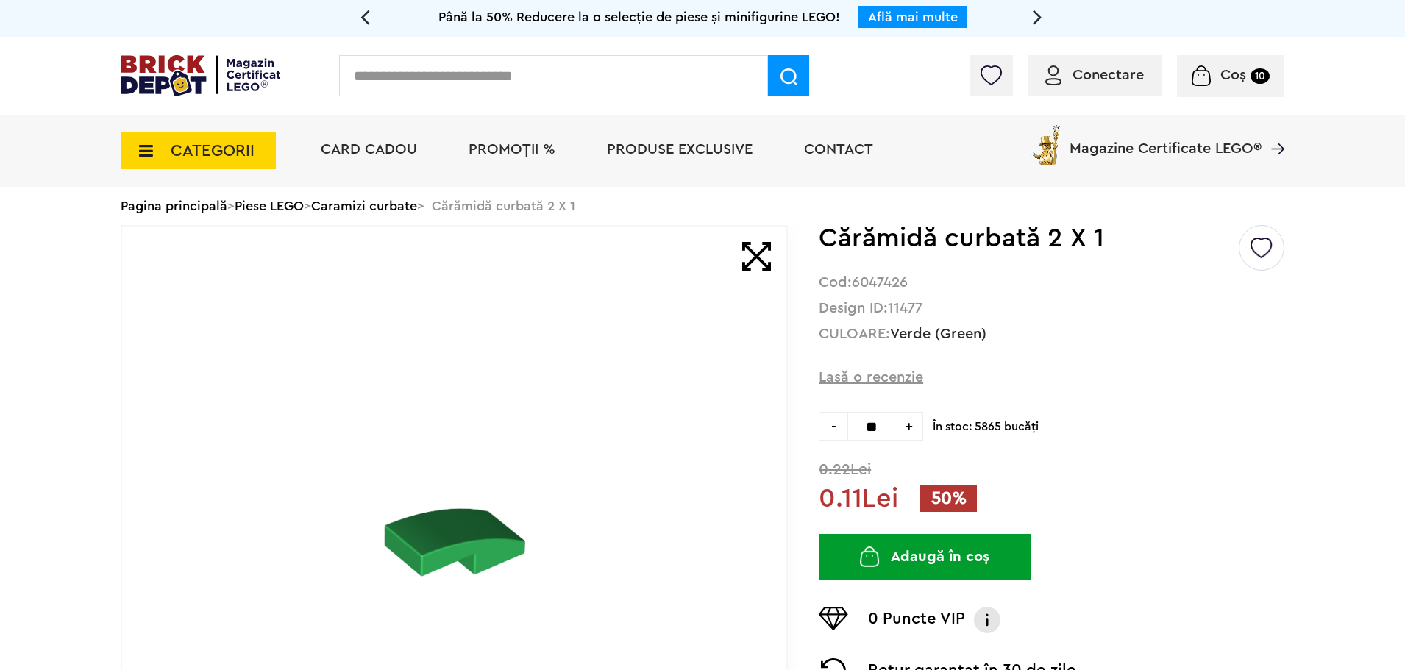
click at [910, 425] on span "+" at bounding box center [909, 426] width 29 height 29
type input "**"
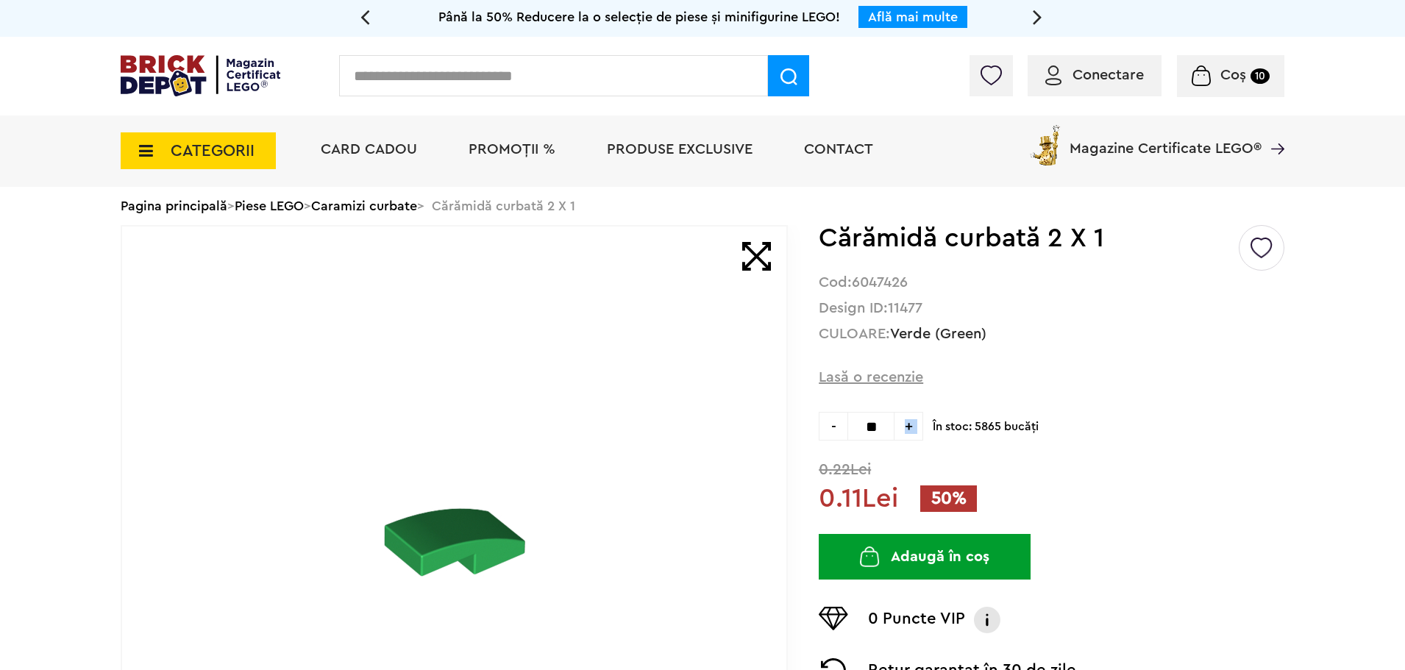
click at [996, 573] on button "Adaugă în coș" at bounding box center [925, 557] width 212 height 46
click at [366, 215] on div "Pagina principală > Piese LEGO > Caramizi curbate > Cărămidă curbată 2 X 1" at bounding box center [703, 206] width 1164 height 38
click at [375, 205] on link "Caramizi curbate" at bounding box center [364, 205] width 106 height 13
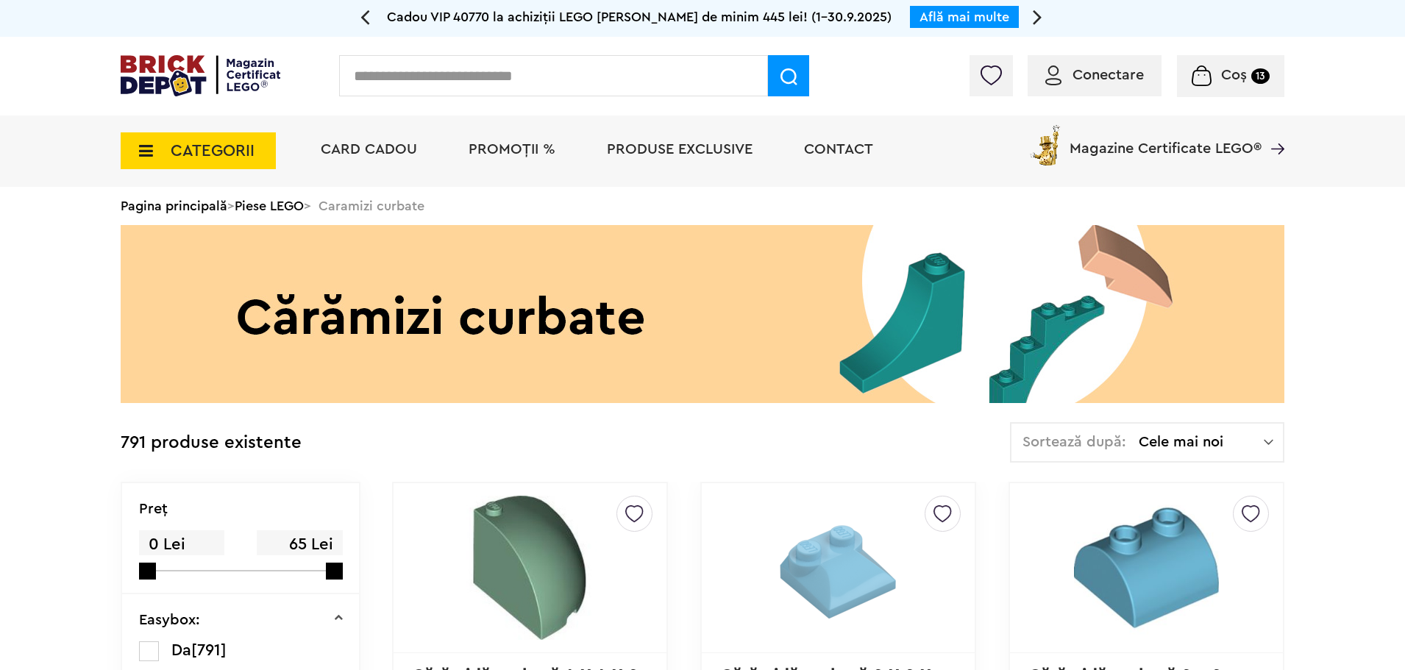
click at [1232, 442] on span "Cele mai noi" at bounding box center [1201, 442] width 125 height 15
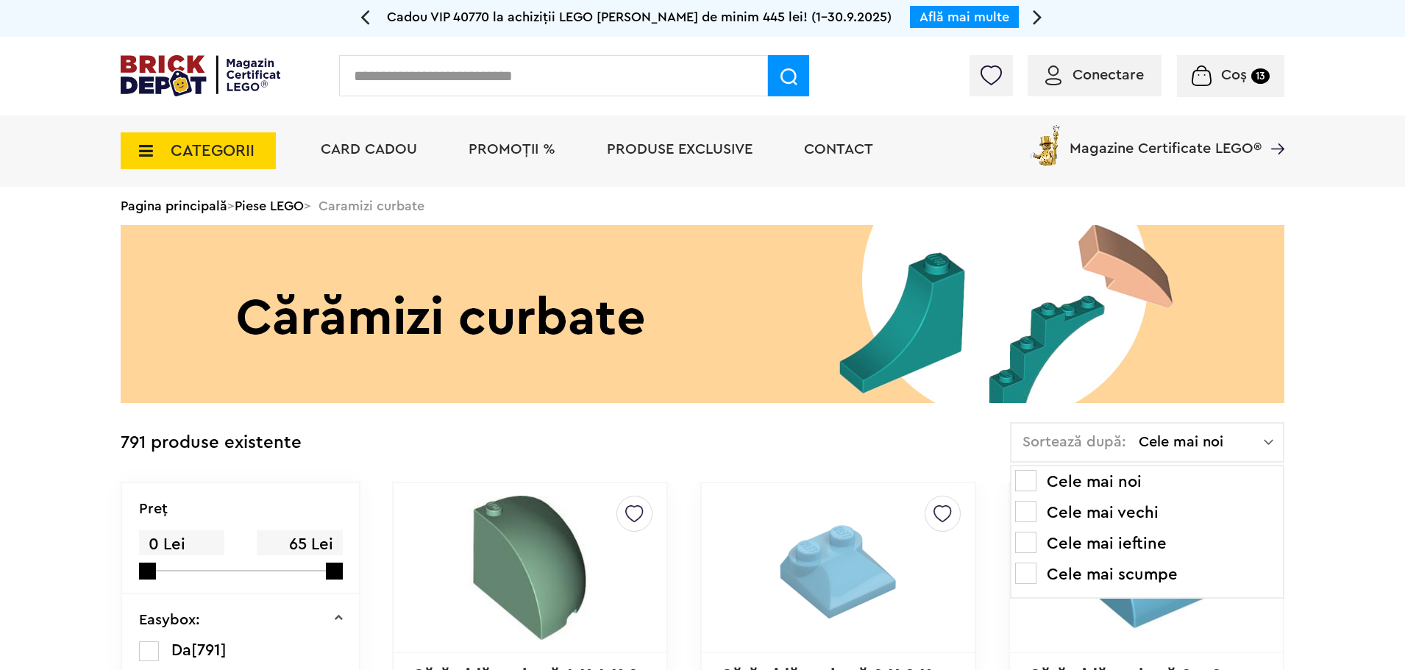
click at [1144, 549] on li "Cele mai ieftine" at bounding box center [1147, 544] width 264 height 24
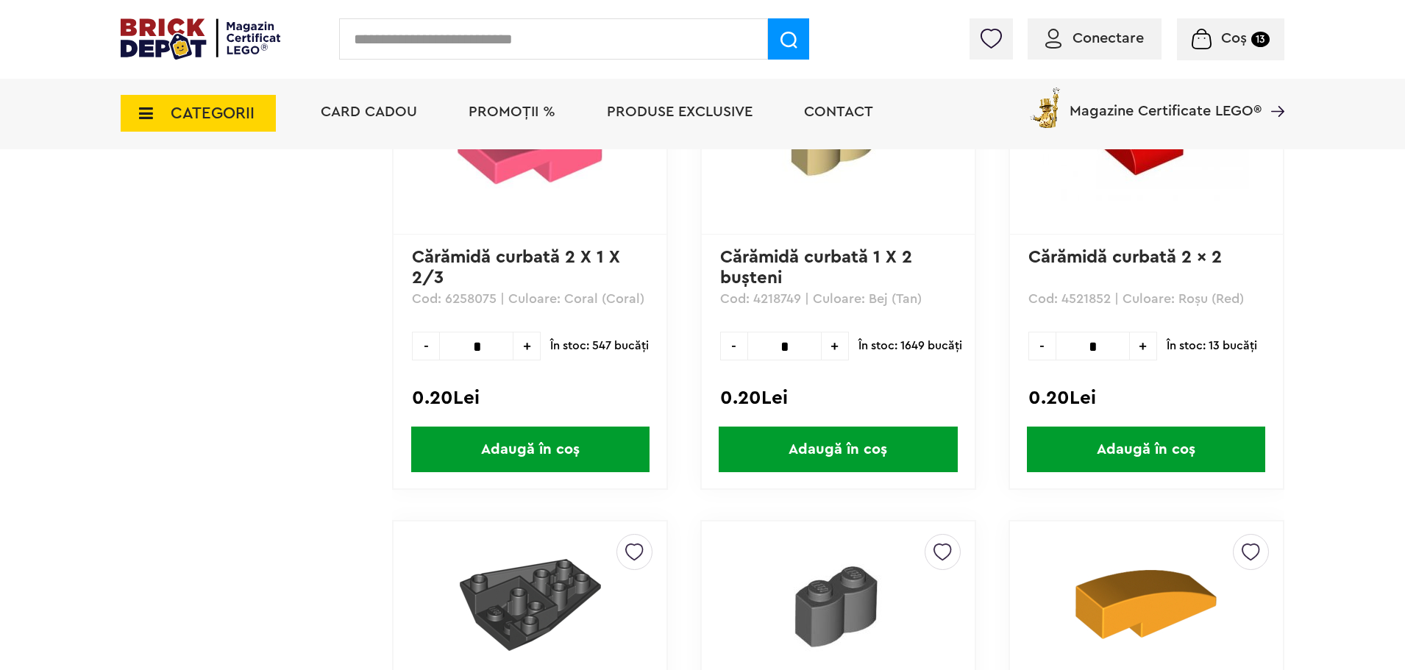
scroll to position [3113, 0]
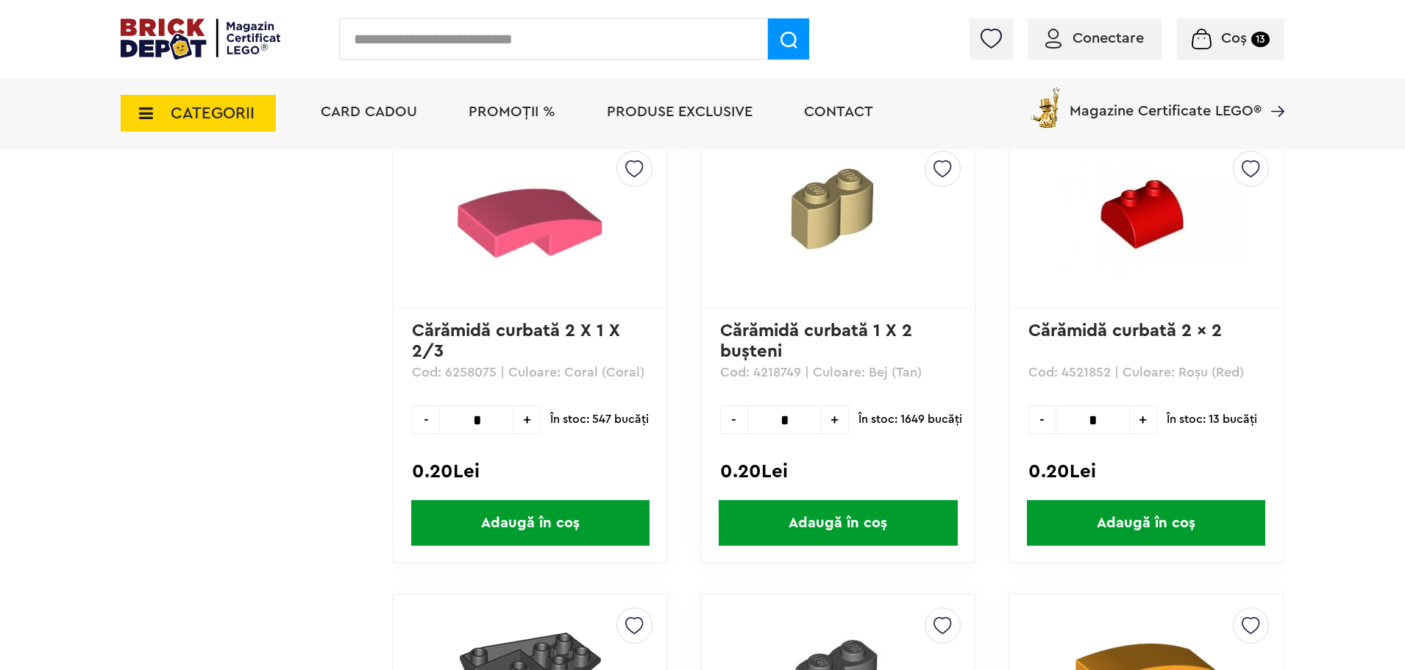
click at [521, 424] on span "+" at bounding box center [527, 419] width 27 height 29
click at [419, 419] on span "-" at bounding box center [425, 419] width 27 height 29
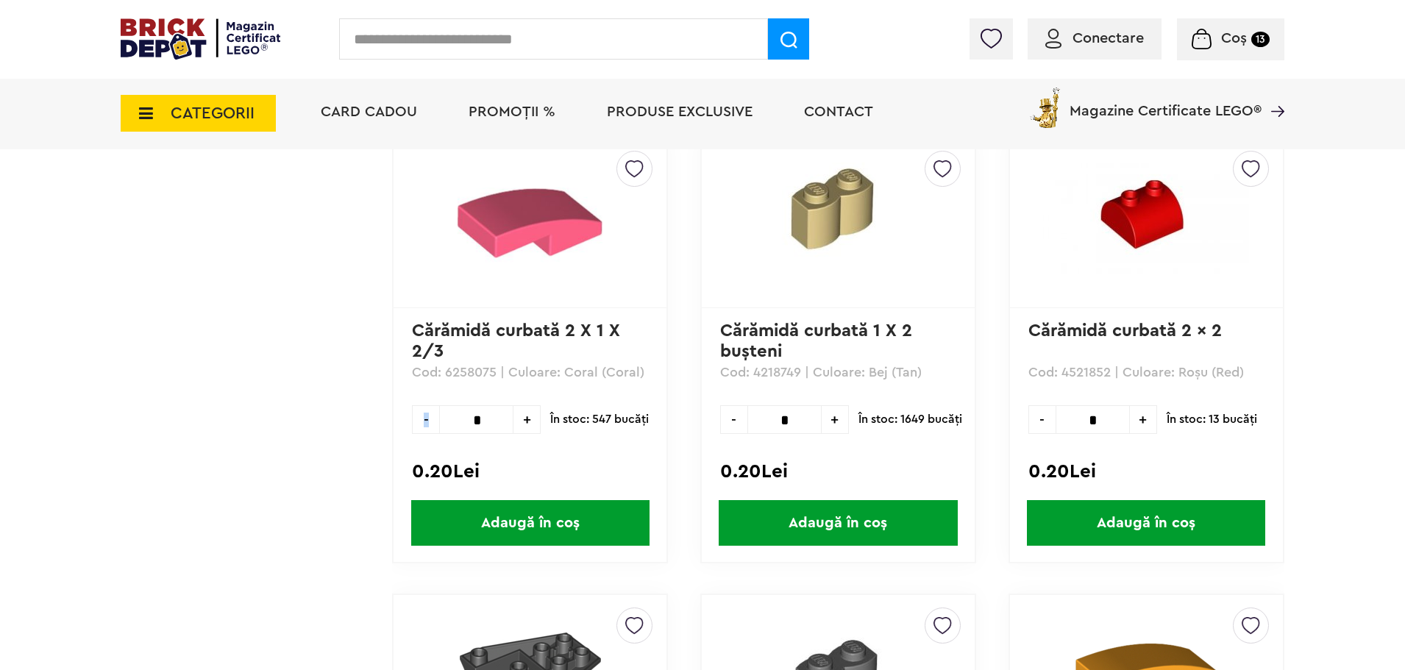
click at [420, 419] on span "-" at bounding box center [425, 419] width 27 height 29
click at [421, 419] on span "-" at bounding box center [425, 419] width 27 height 29
click at [423, 419] on span "-" at bounding box center [425, 419] width 27 height 29
type input "*"
click at [423, 419] on span "-" at bounding box center [425, 419] width 27 height 29
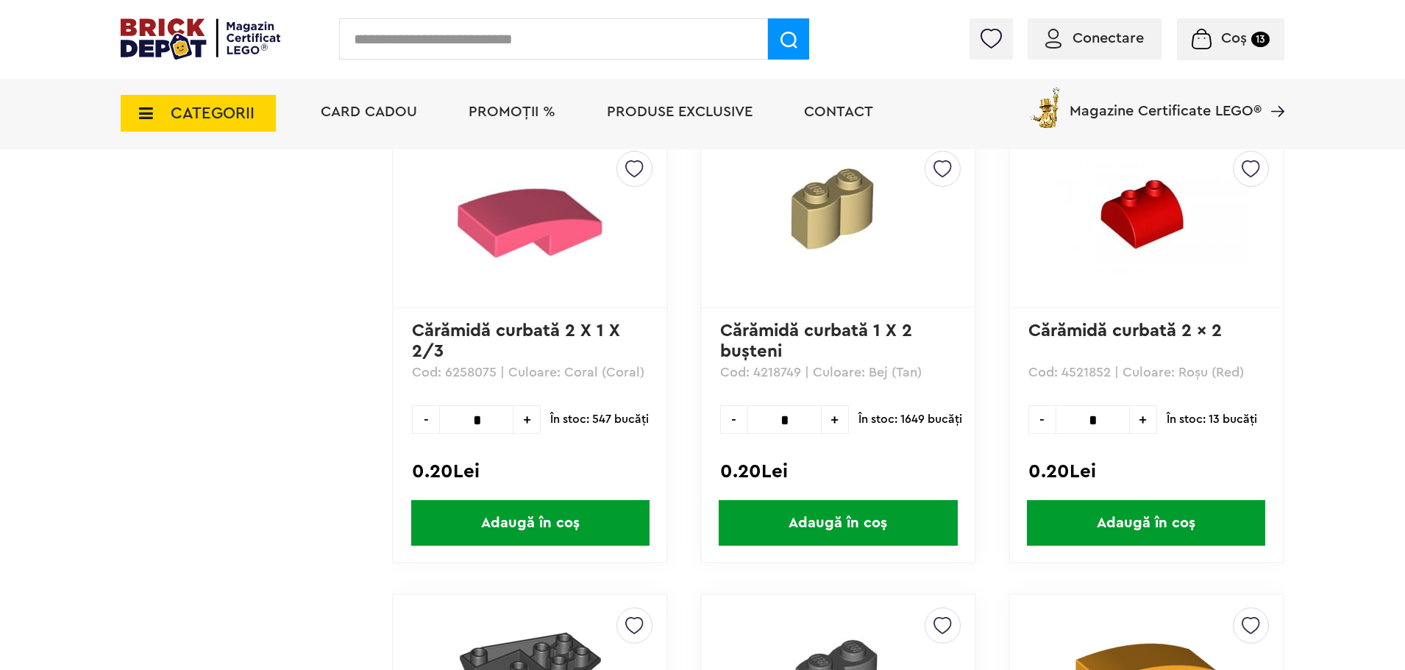
click at [423, 419] on span "-" at bounding box center [425, 419] width 27 height 29
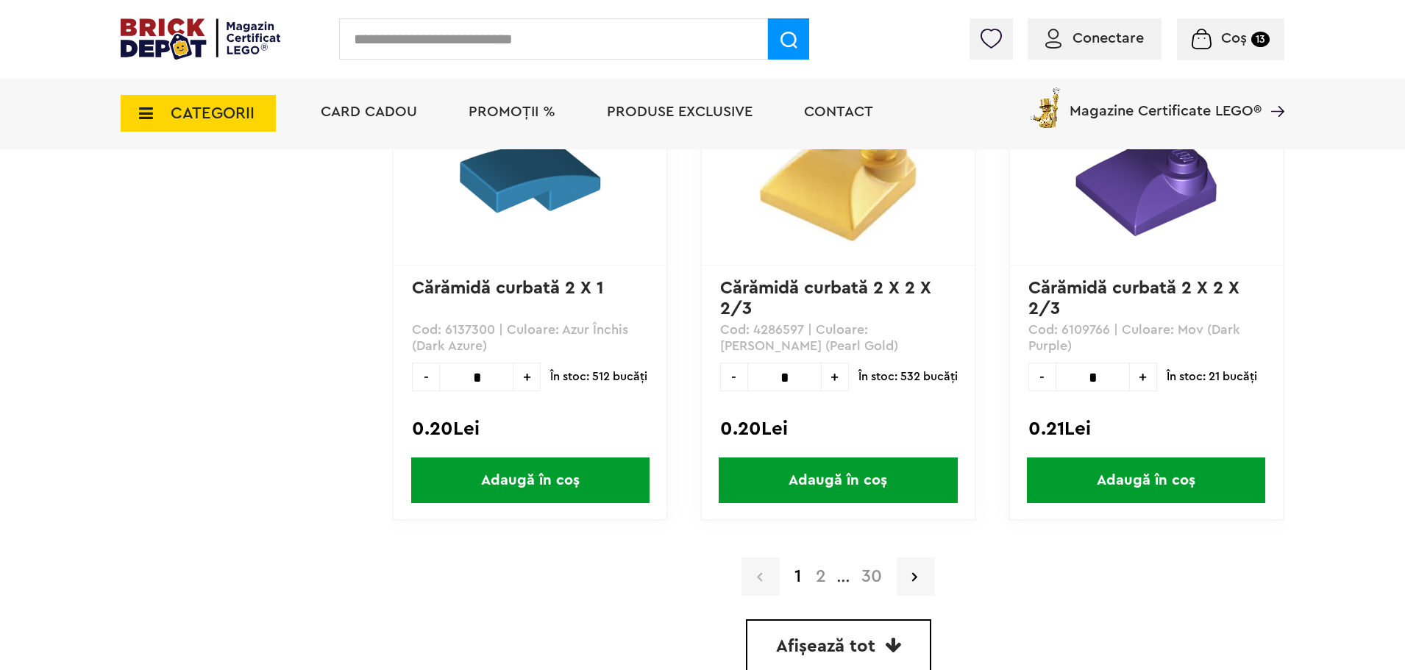
scroll to position [4364, 0]
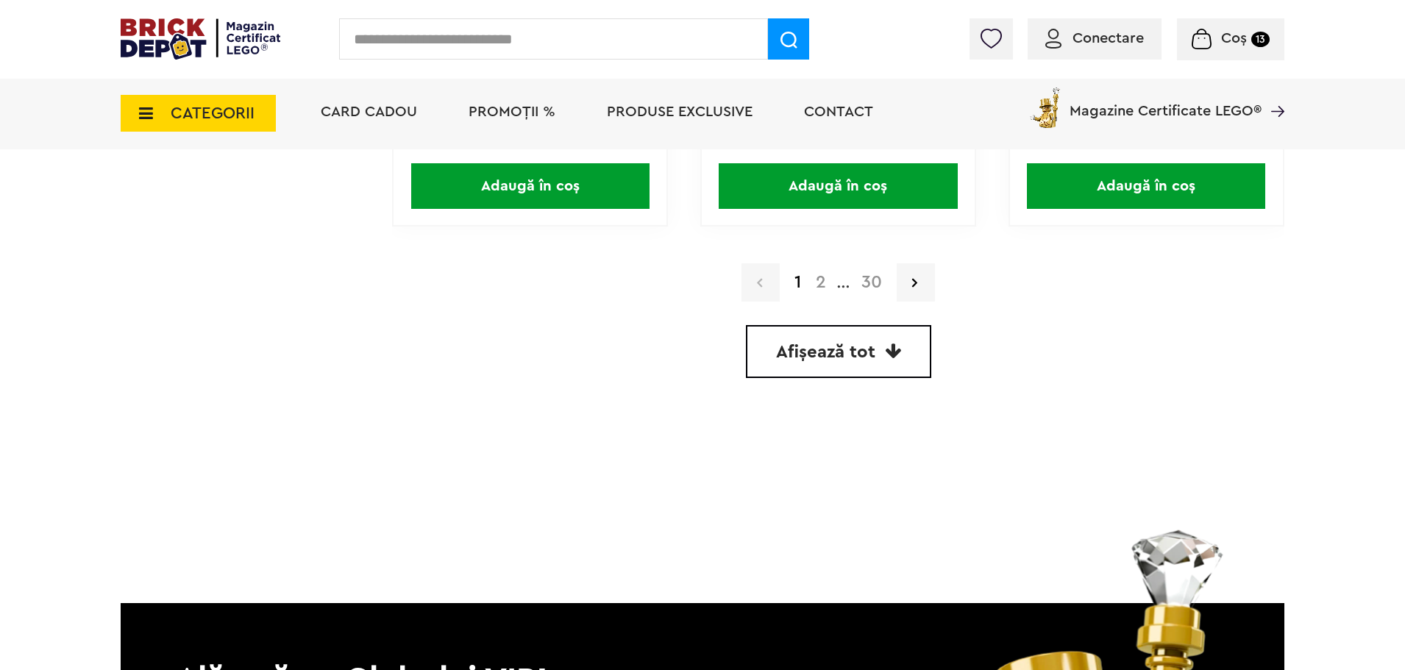
click at [818, 283] on link "2" at bounding box center [821, 283] width 25 height 18
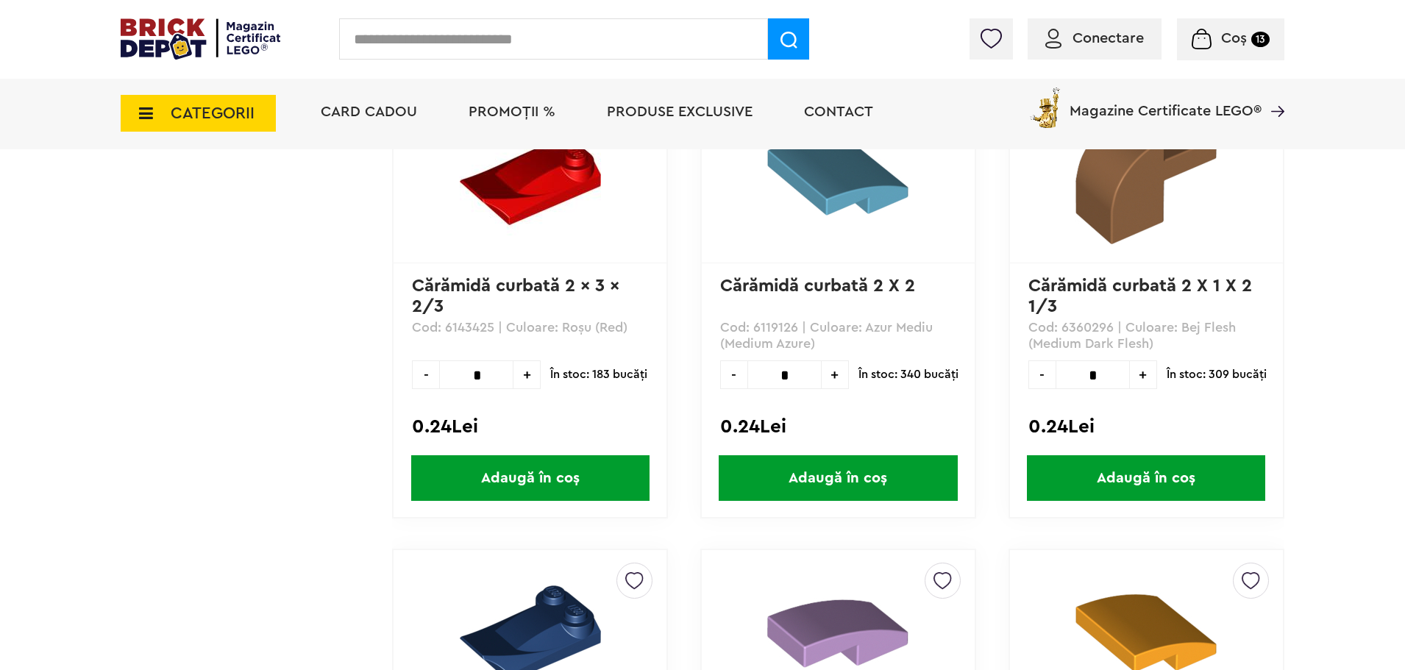
scroll to position [2171, 0]
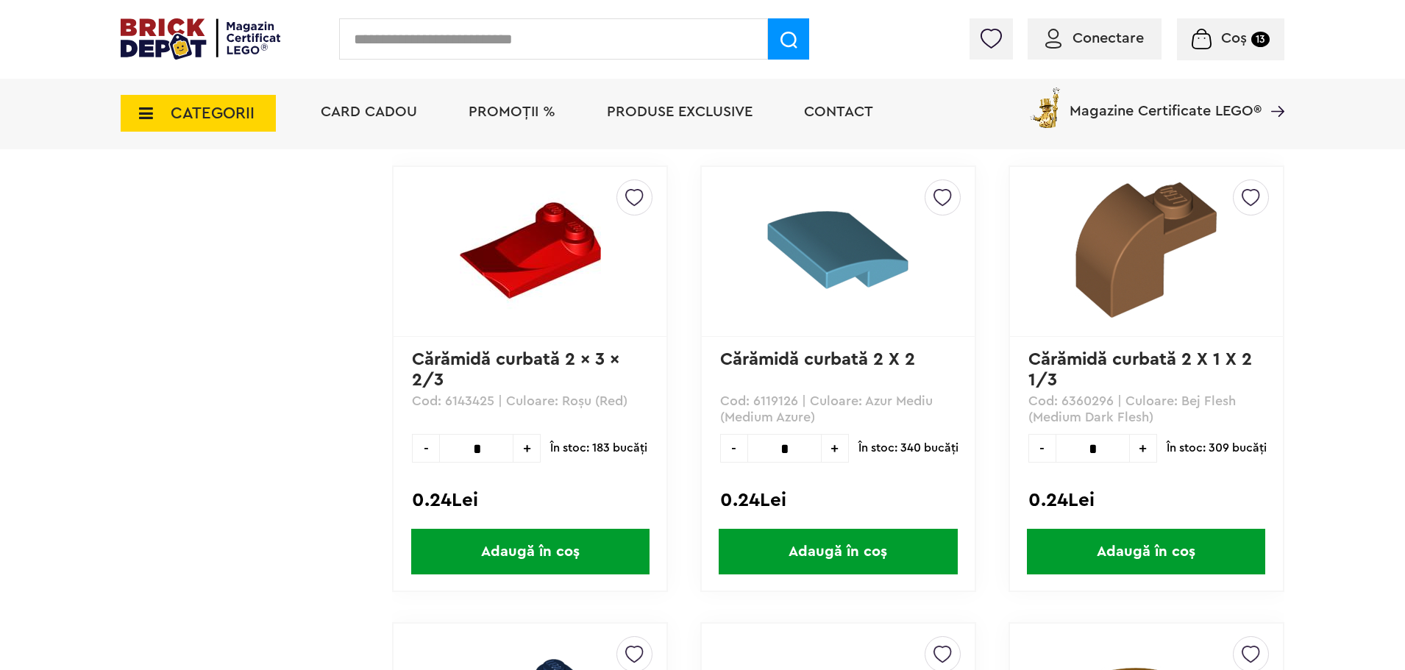
click at [834, 447] on span "+" at bounding box center [835, 448] width 27 height 29
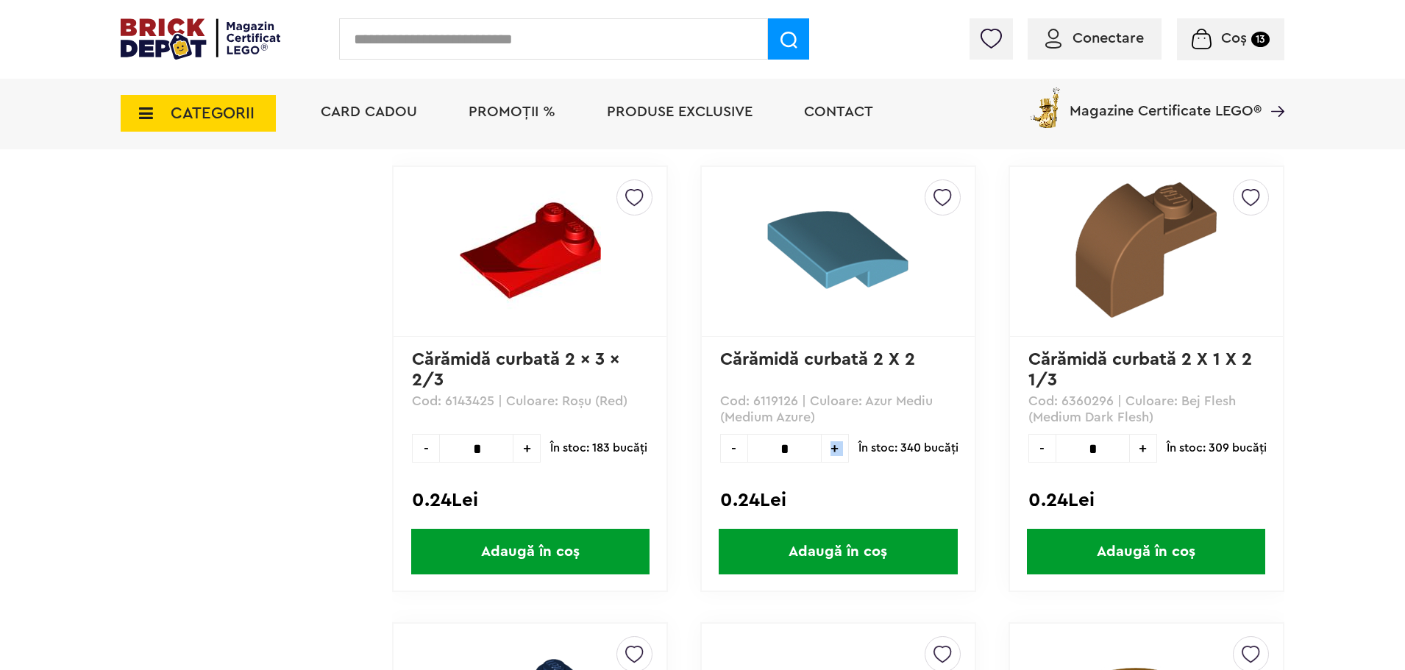
click at [834, 447] on span "+" at bounding box center [835, 448] width 27 height 29
click at [835, 449] on span "+" at bounding box center [835, 448] width 27 height 29
click at [830, 454] on span "+" at bounding box center [835, 448] width 27 height 29
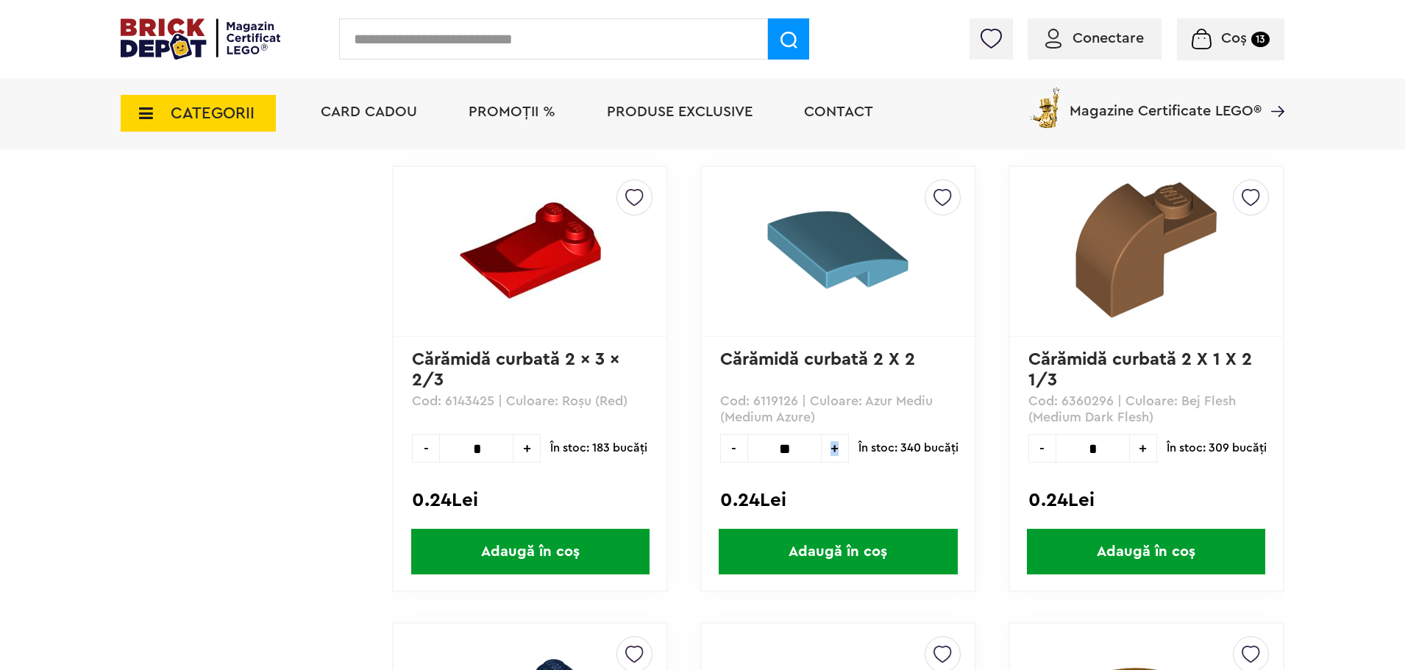
click at [830, 454] on span "+" at bounding box center [835, 448] width 27 height 29
click at [830, 453] on span "+" at bounding box center [835, 448] width 27 height 29
click at [828, 446] on span "+" at bounding box center [835, 448] width 27 height 29
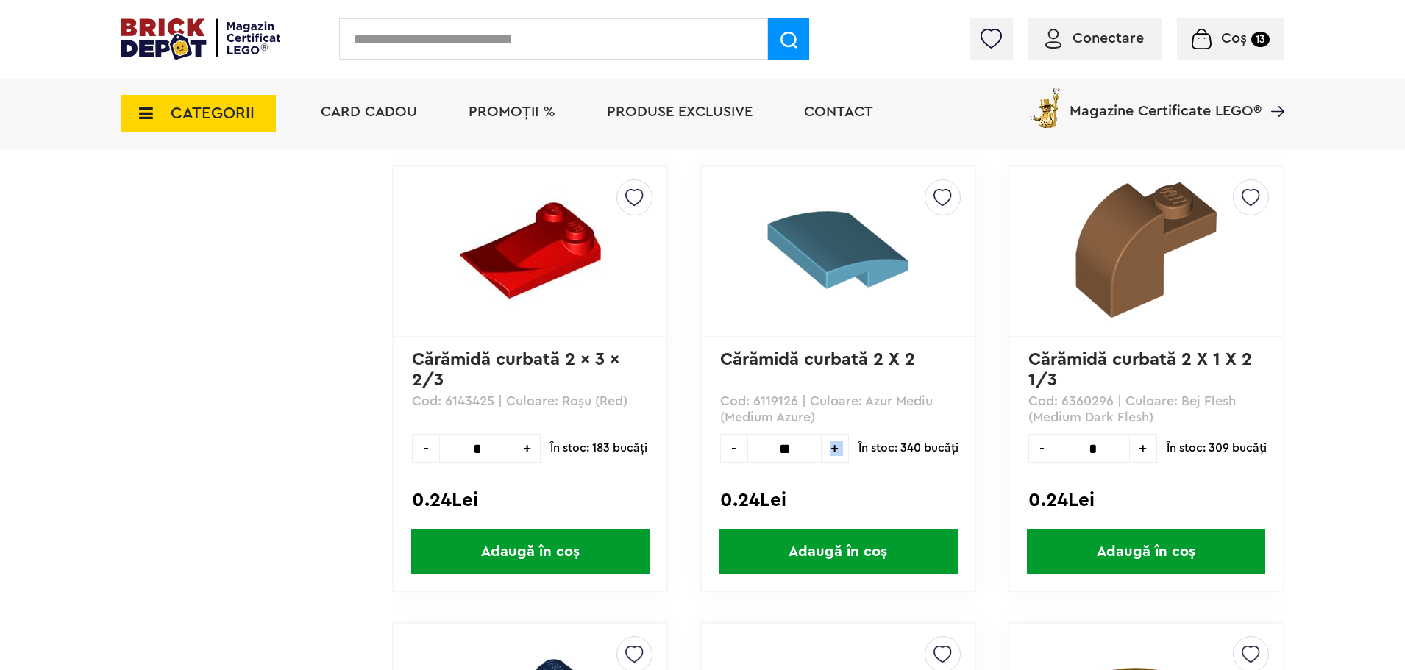
type input "**"
click at [864, 547] on span "Adaugă în coș" at bounding box center [838, 552] width 238 height 46
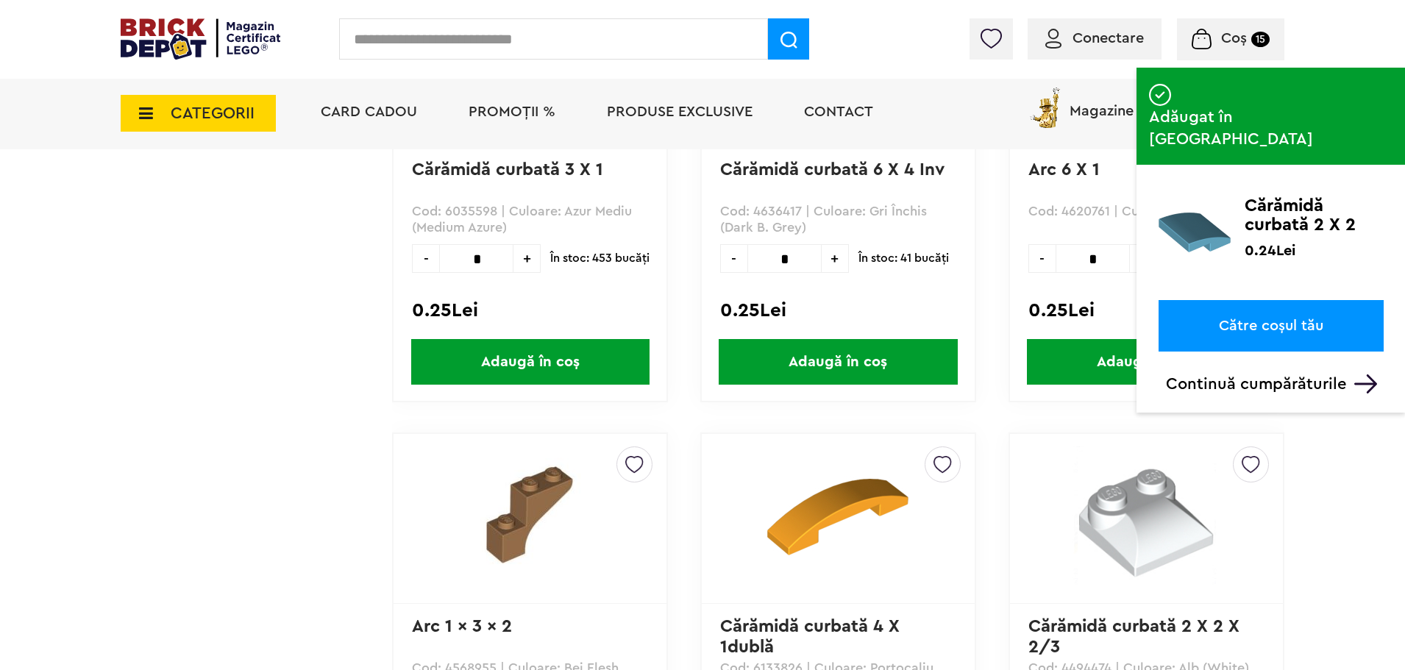
scroll to position [3127, 0]
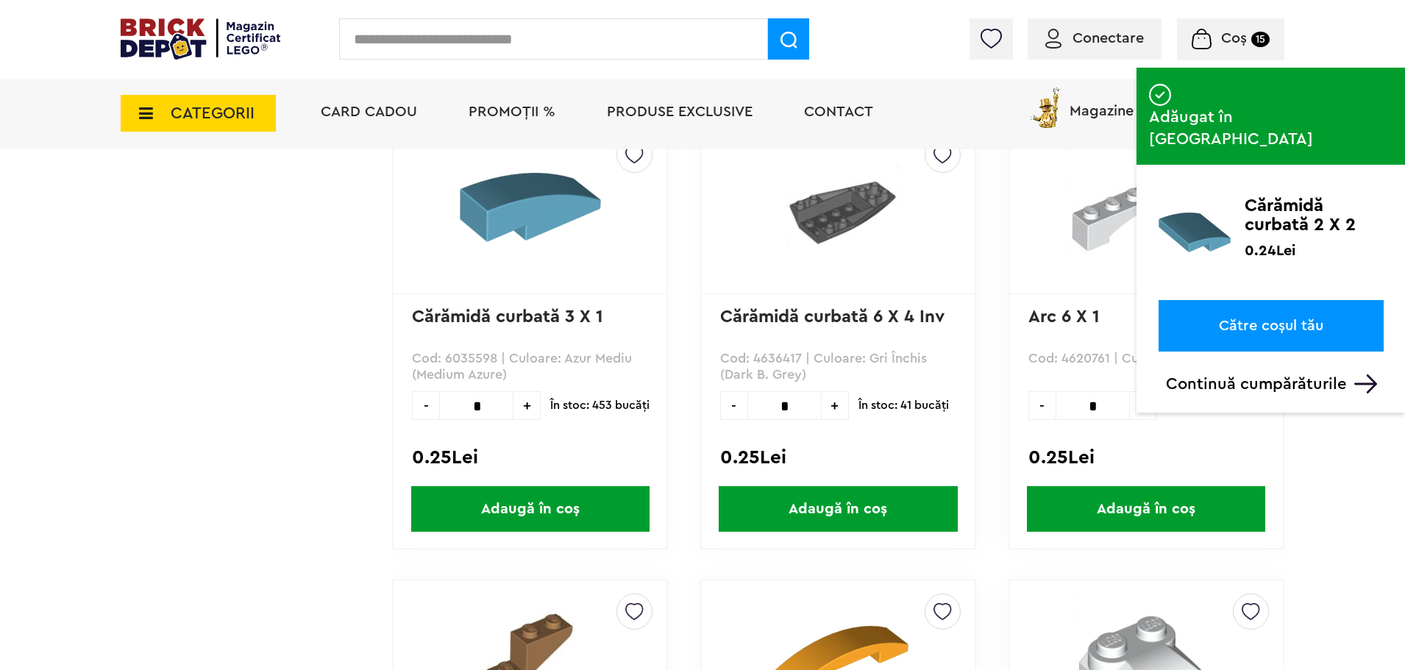
click at [527, 405] on span "+" at bounding box center [527, 405] width 27 height 29
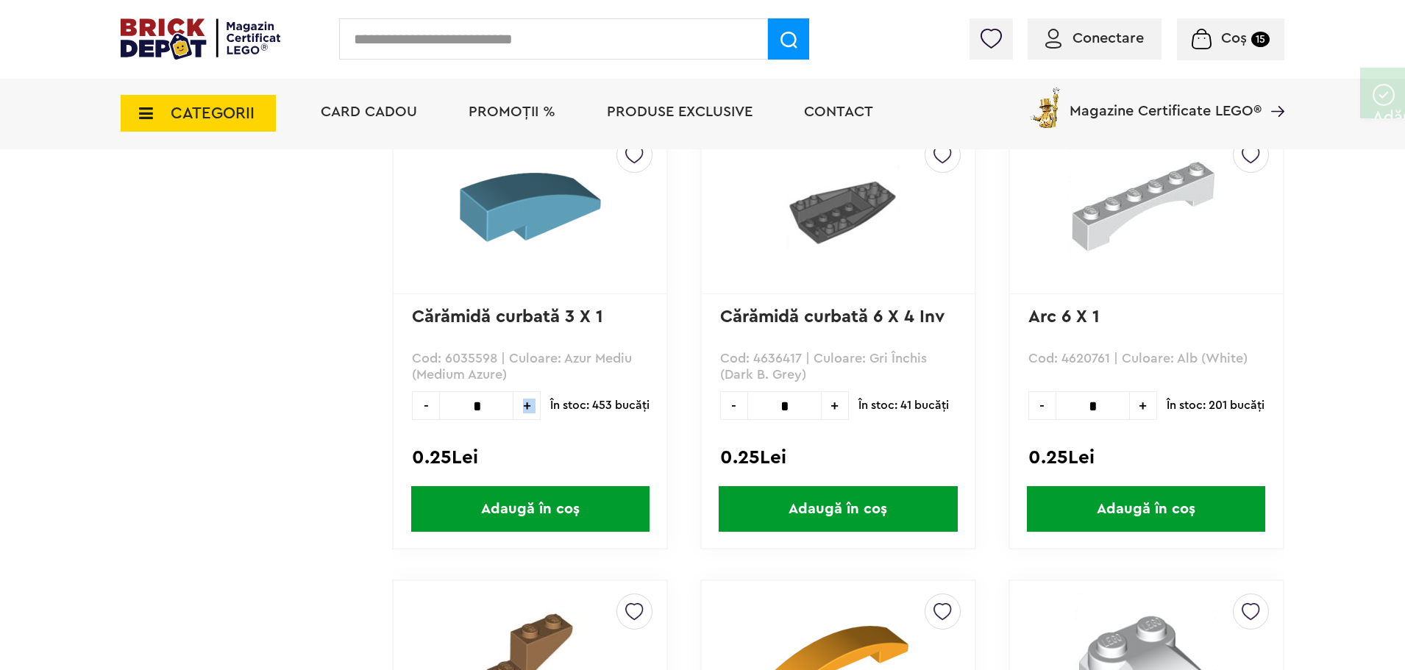
click at [527, 405] on span "+" at bounding box center [527, 405] width 27 height 29
click at [517, 408] on span "+" at bounding box center [527, 405] width 27 height 29
click at [521, 405] on span "+" at bounding box center [527, 405] width 27 height 29
click at [521, 404] on span "+" at bounding box center [527, 405] width 27 height 29
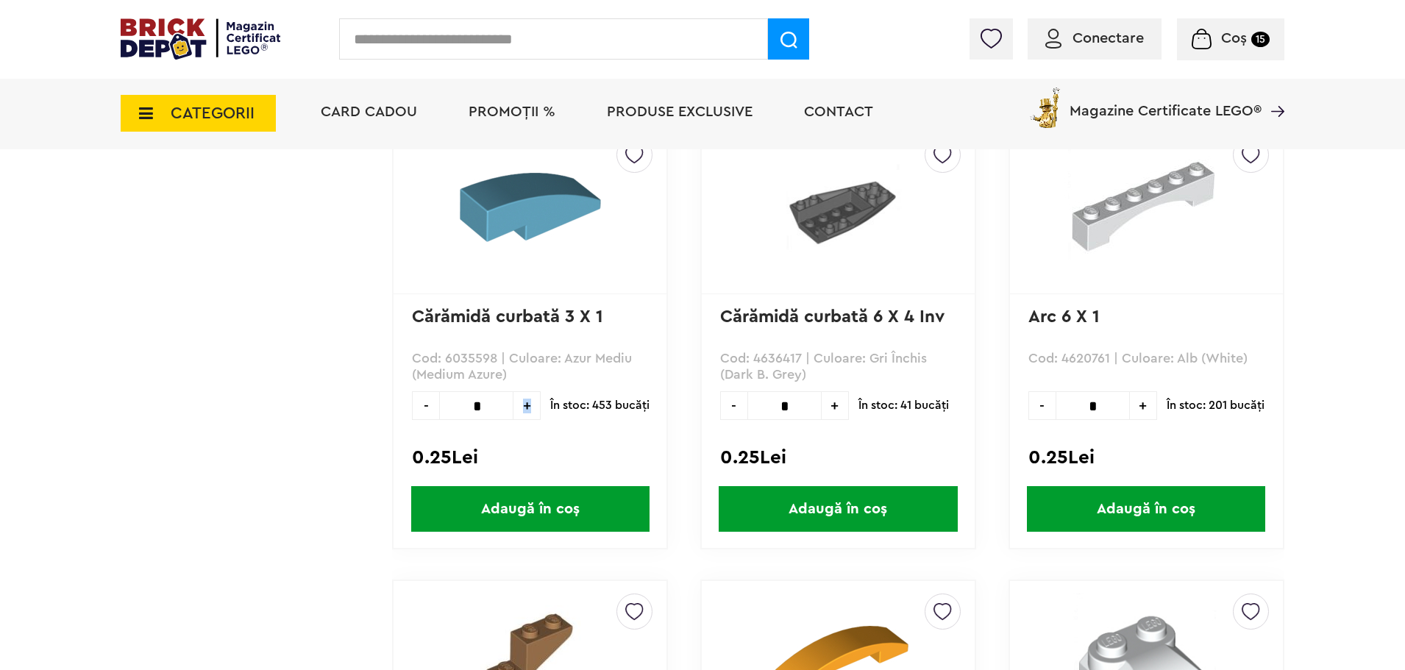
type input "**"
click at [554, 500] on span "Adaugă în coș" at bounding box center [530, 509] width 238 height 46
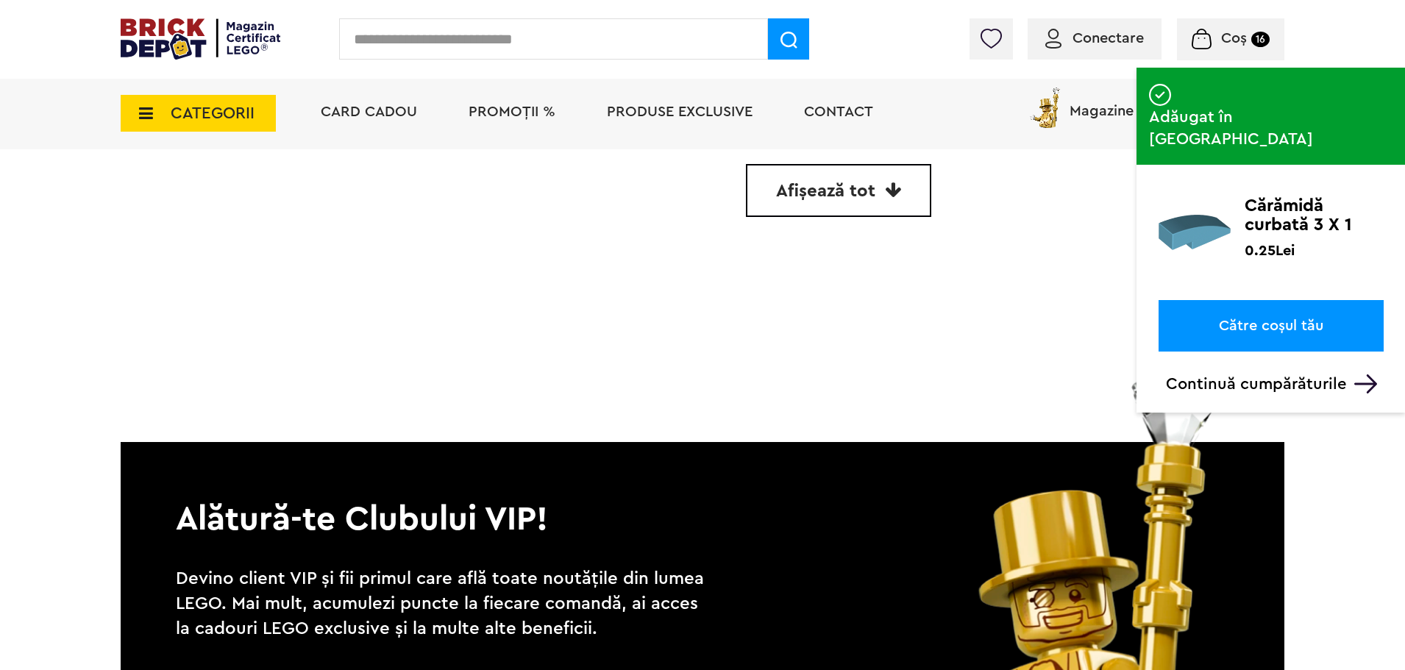
scroll to position [4378, 0]
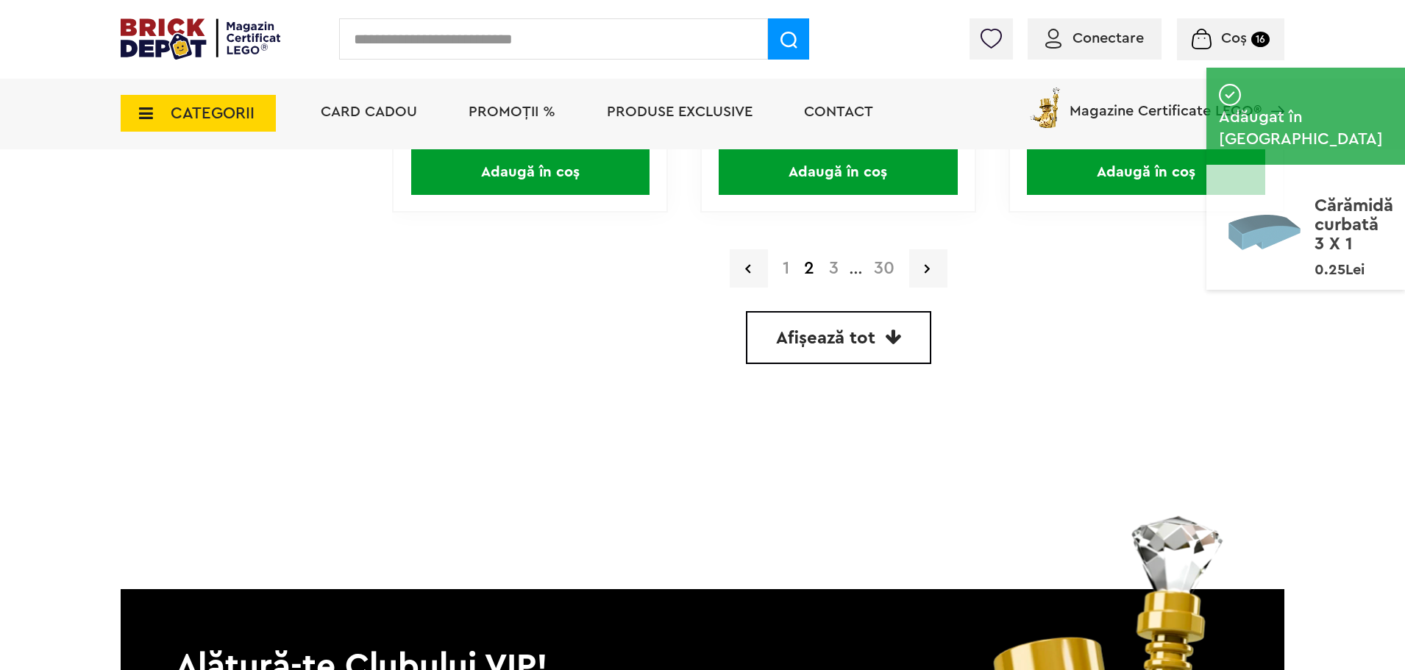
click at [836, 273] on link "3" at bounding box center [834, 269] width 24 height 18
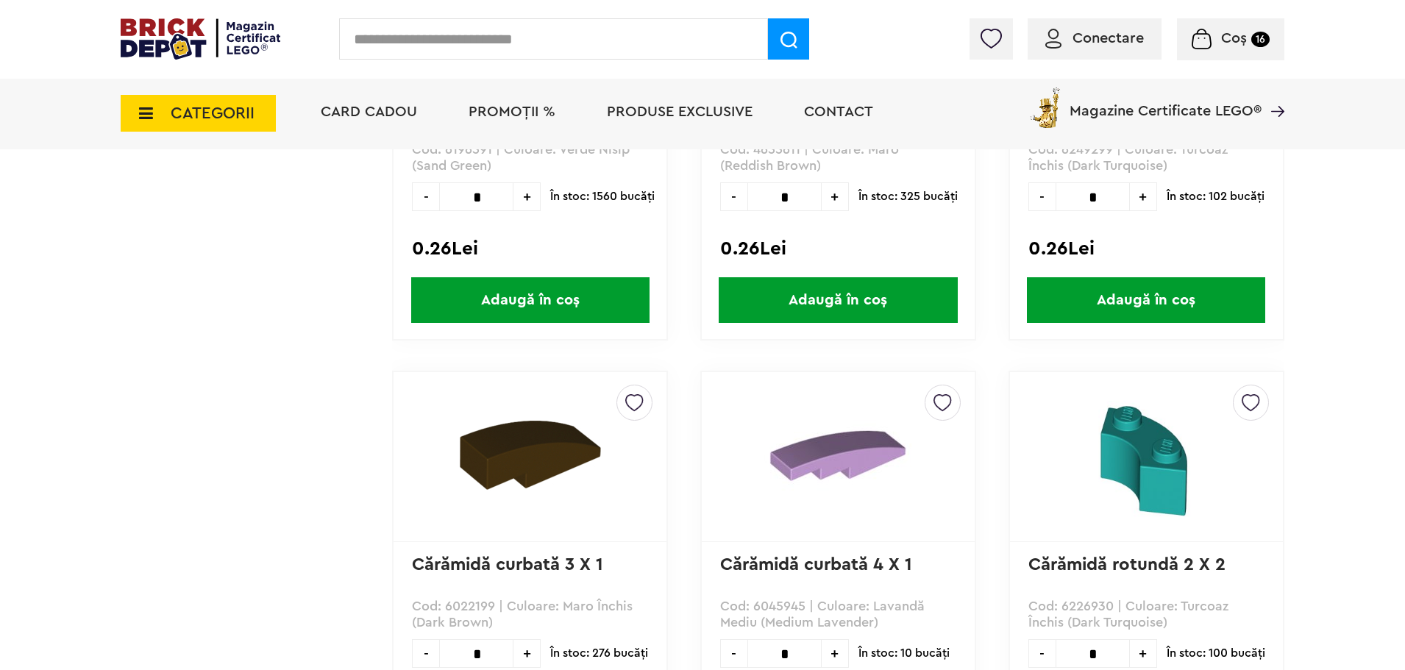
scroll to position [1656, 0]
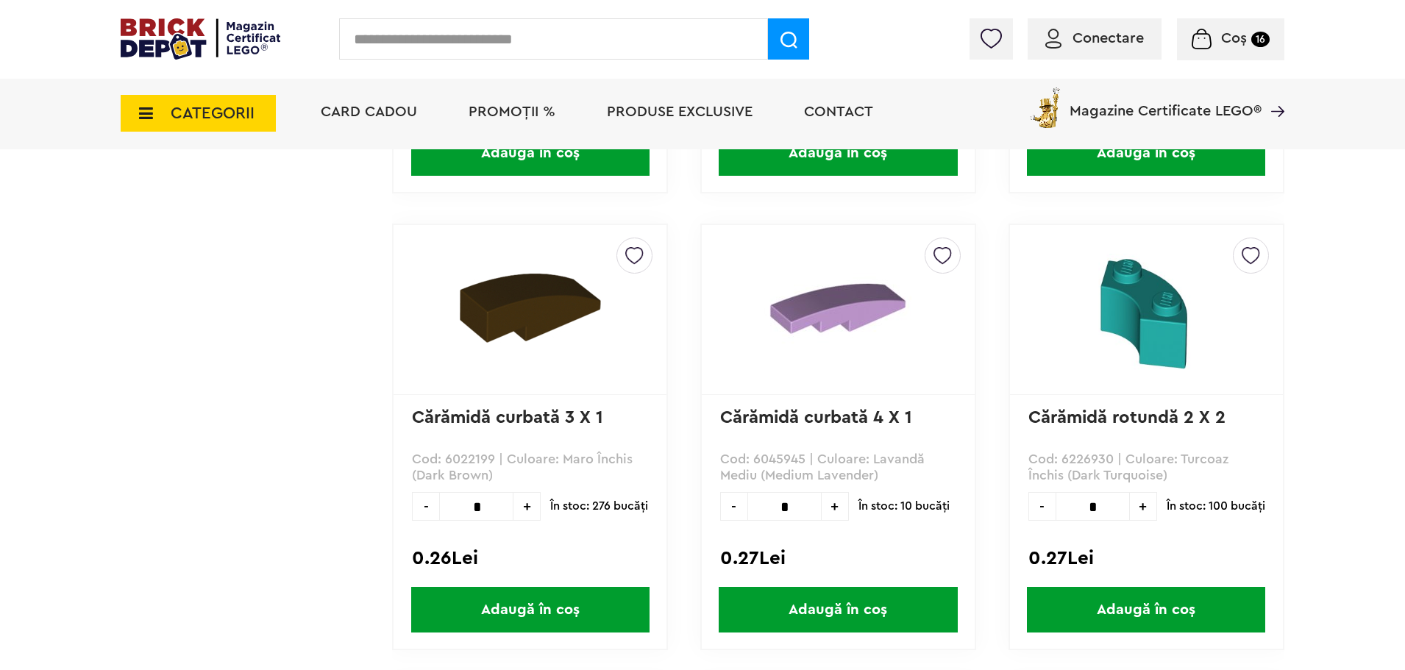
drag, startPoint x: 838, startPoint y: 510, endPoint x: 854, endPoint y: 544, distance: 37.2
click at [854, 544] on div at bounding box center [838, 534] width 236 height 20
click at [839, 501] on span "+" at bounding box center [835, 506] width 27 height 29
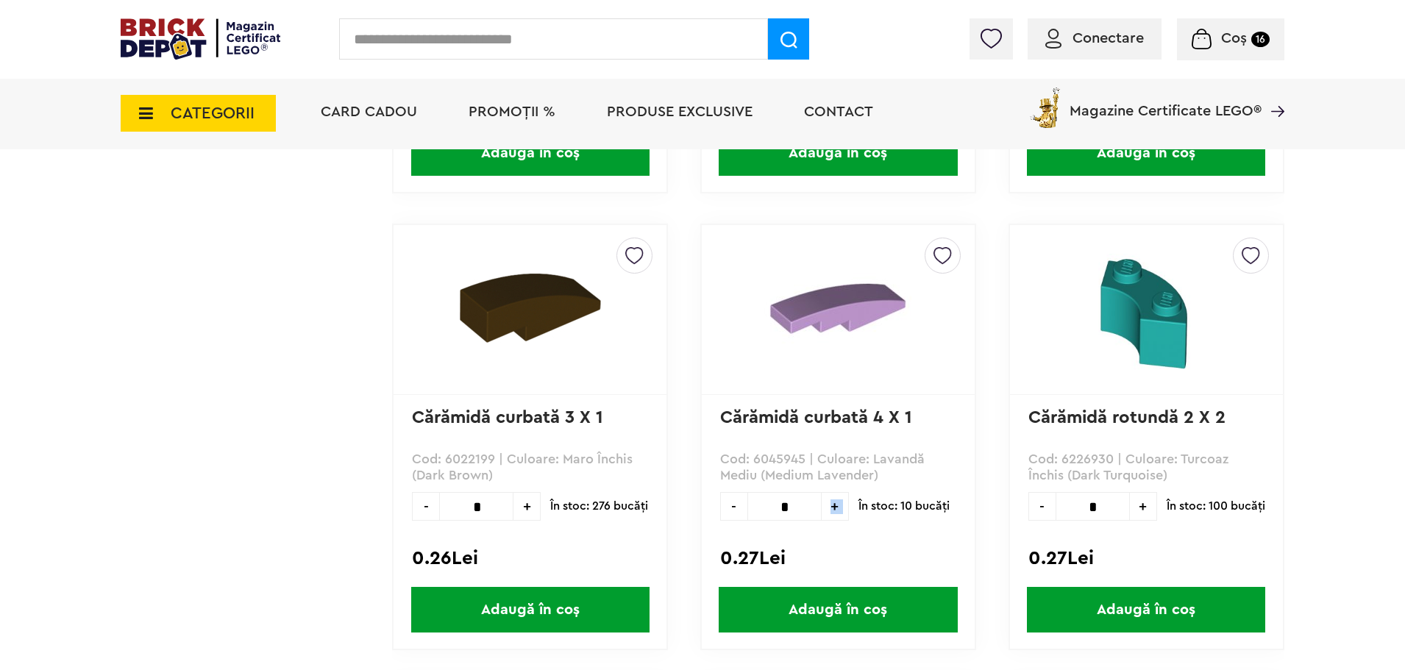
click at [839, 501] on span "+" at bounding box center [835, 506] width 27 height 29
click at [839, 500] on span "+" at bounding box center [835, 506] width 27 height 29
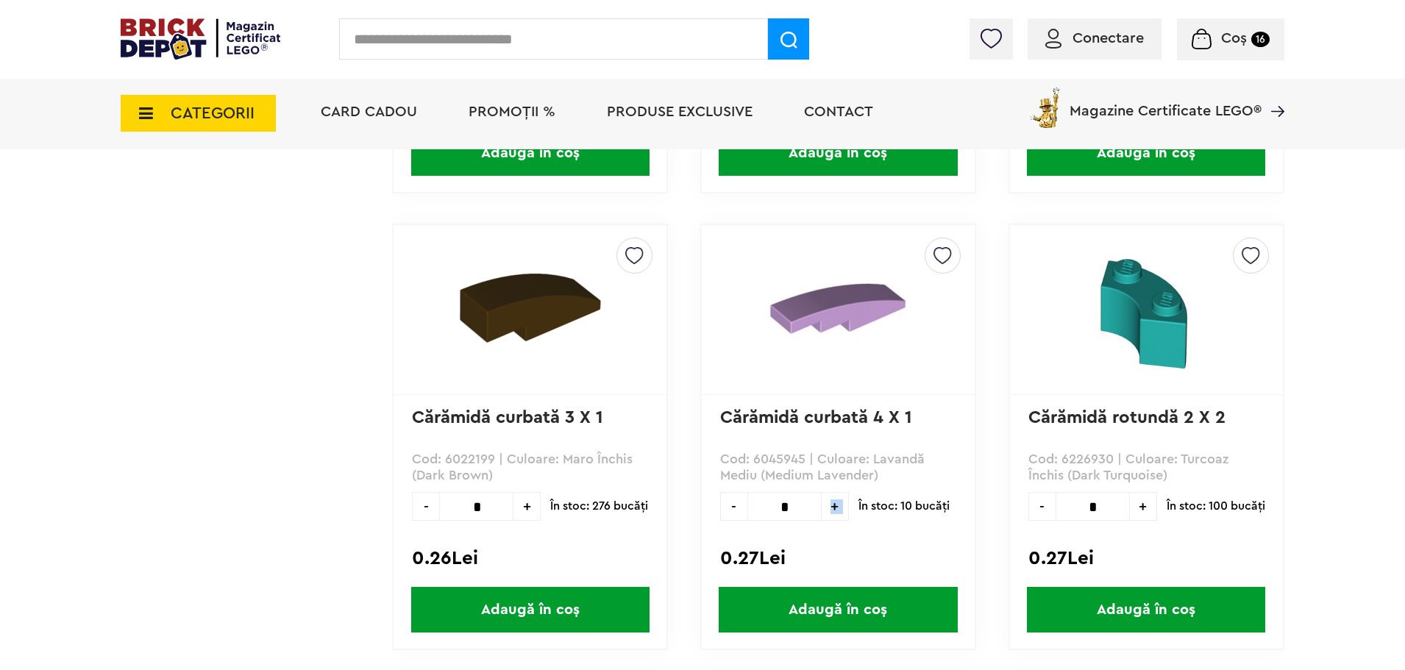
click at [839, 500] on span "+" at bounding box center [835, 506] width 27 height 29
click at [838, 500] on span "+" at bounding box center [835, 506] width 27 height 29
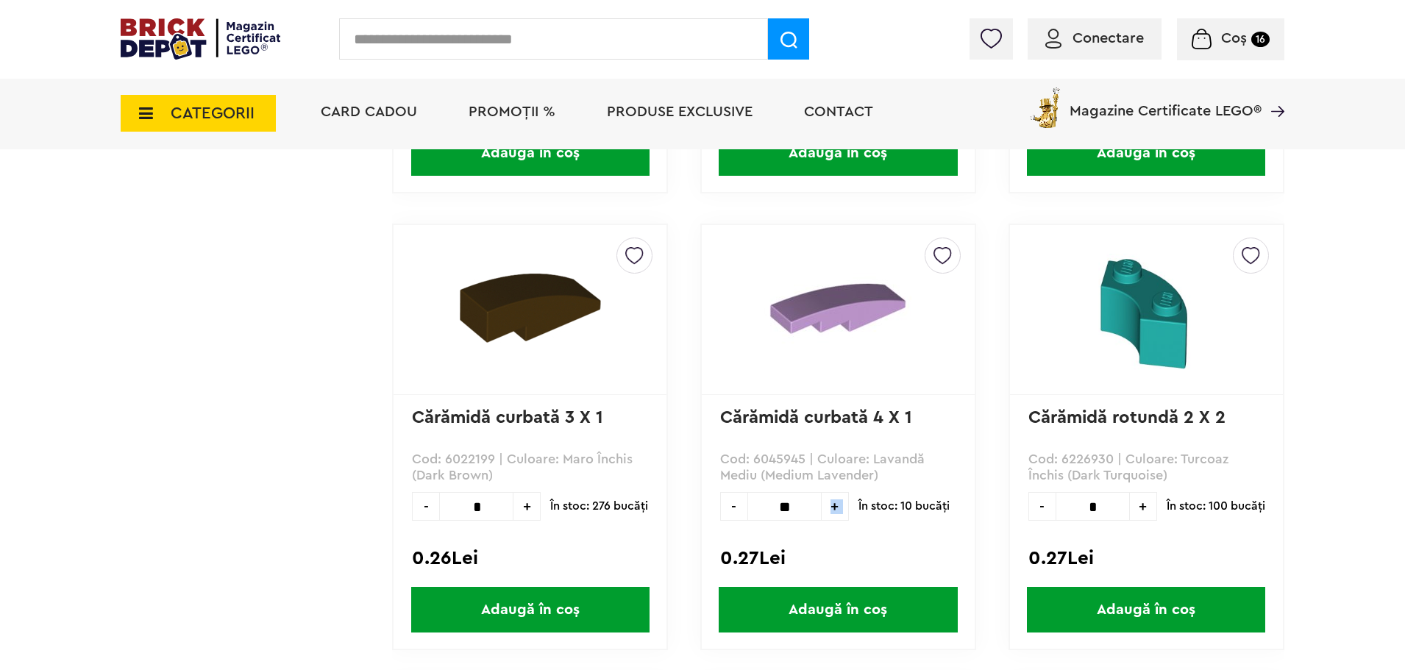
click at [838, 500] on span "+" at bounding box center [835, 506] width 27 height 29
click at [837, 500] on span "+" at bounding box center [835, 506] width 27 height 29
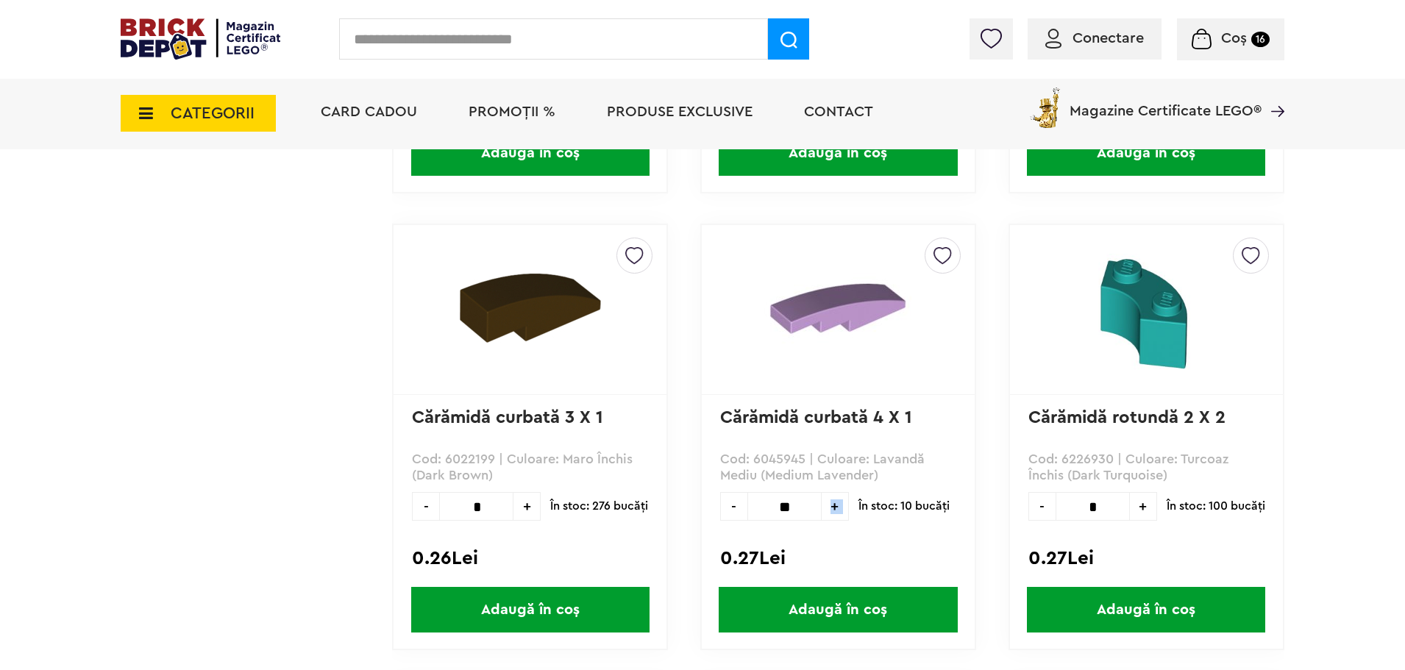
click at [837, 500] on span "+" at bounding box center [835, 506] width 27 height 29
click at [857, 614] on span "Adaugă în coș" at bounding box center [838, 610] width 238 height 46
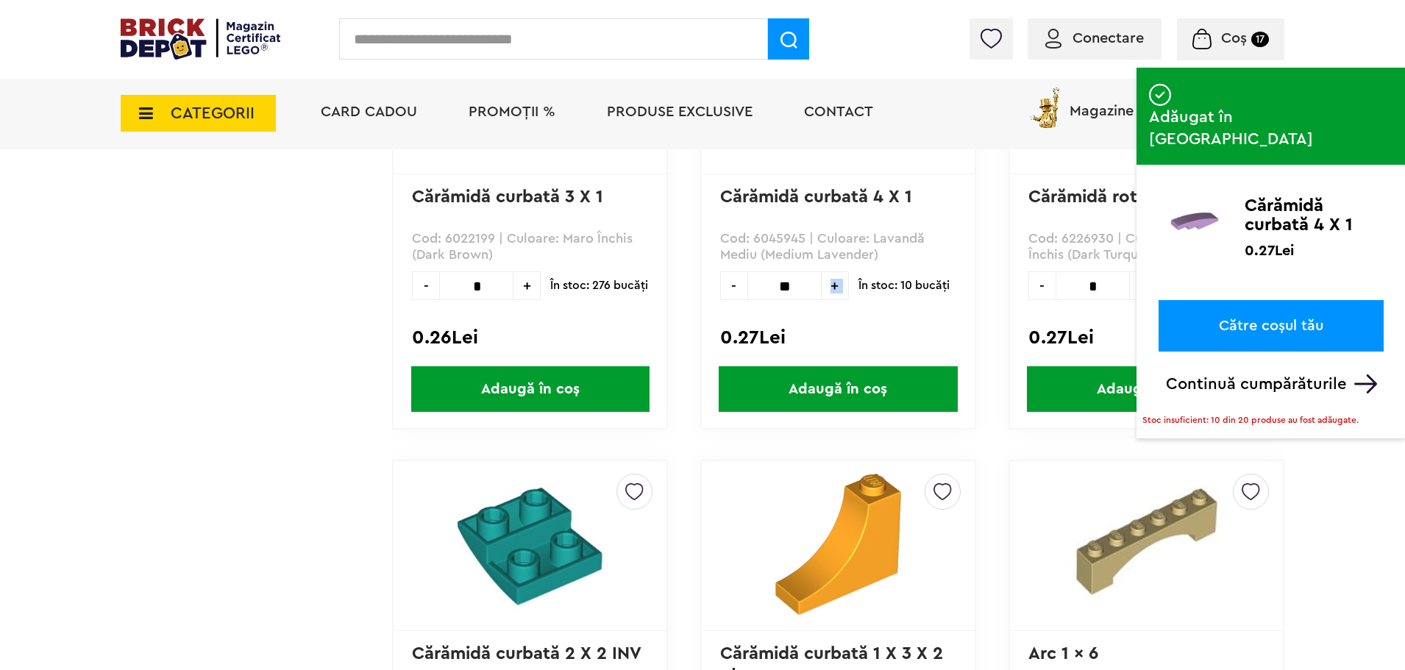
scroll to position [1803, 0]
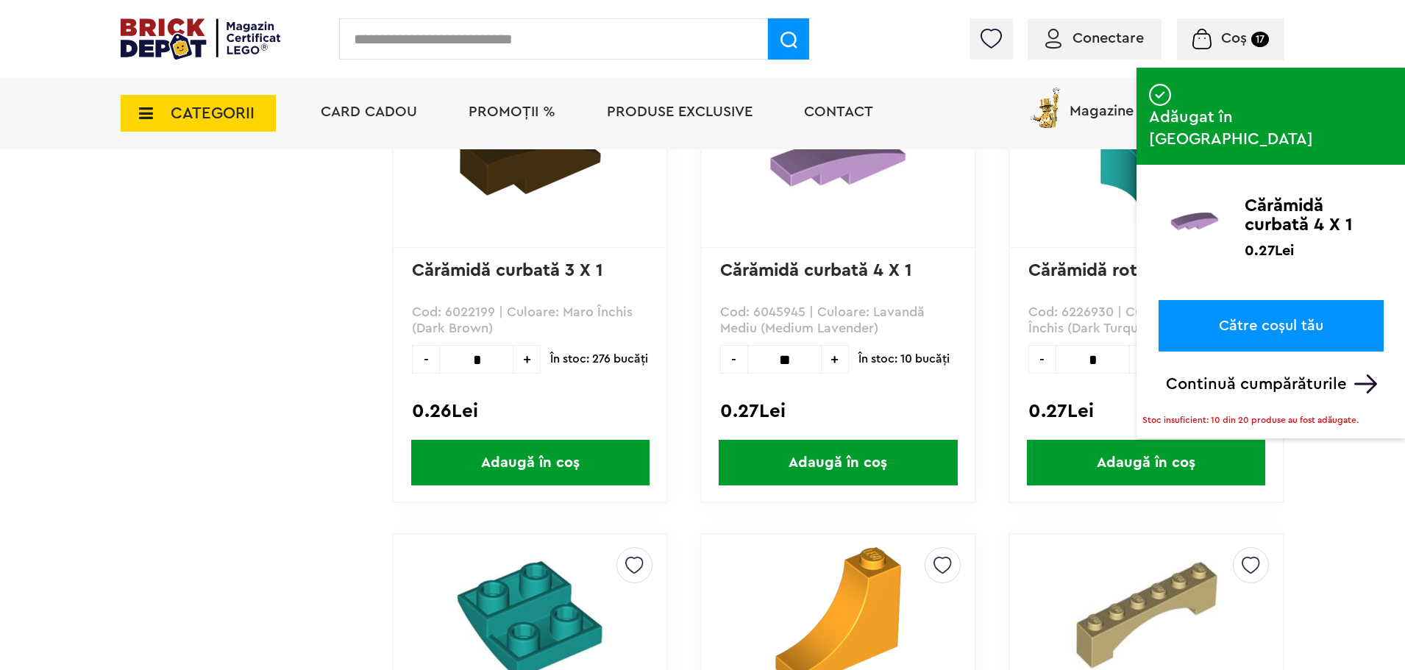
click at [736, 363] on span "-" at bounding box center [733, 359] width 27 height 29
click at [735, 364] on span "-" at bounding box center [733, 359] width 27 height 29
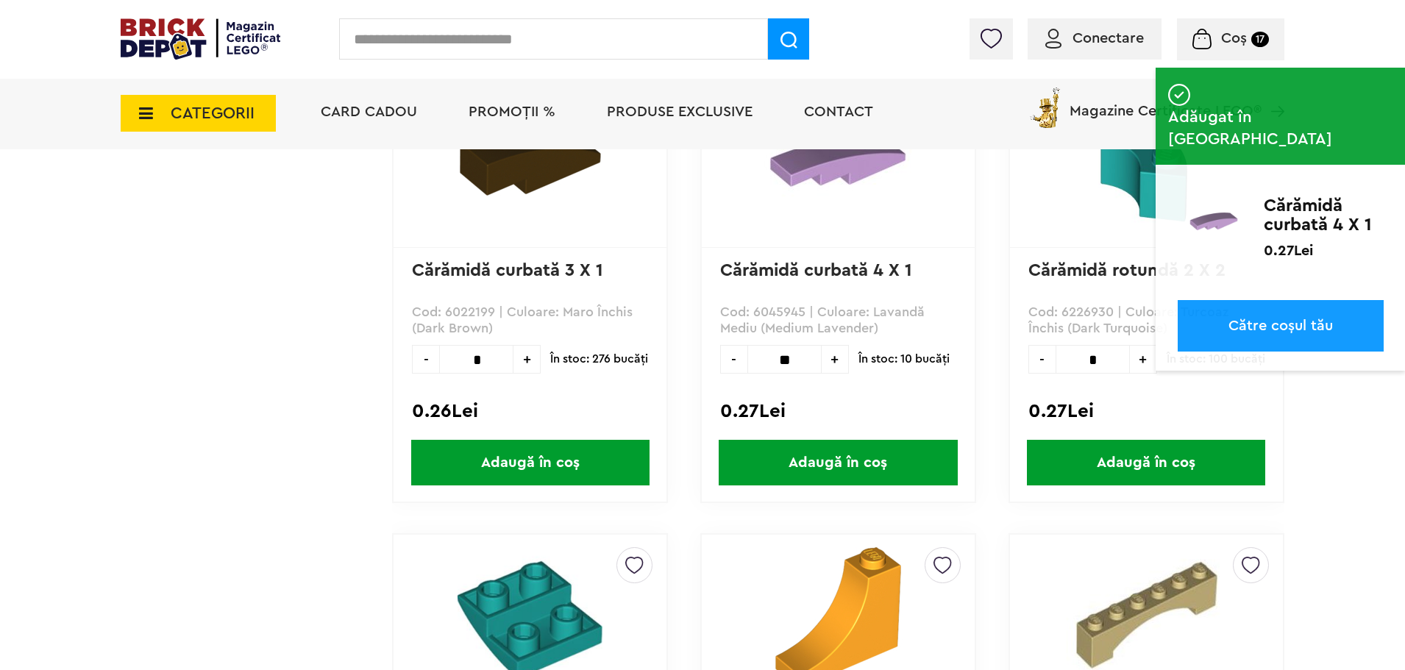
click at [735, 364] on span "-" at bounding box center [733, 359] width 27 height 29
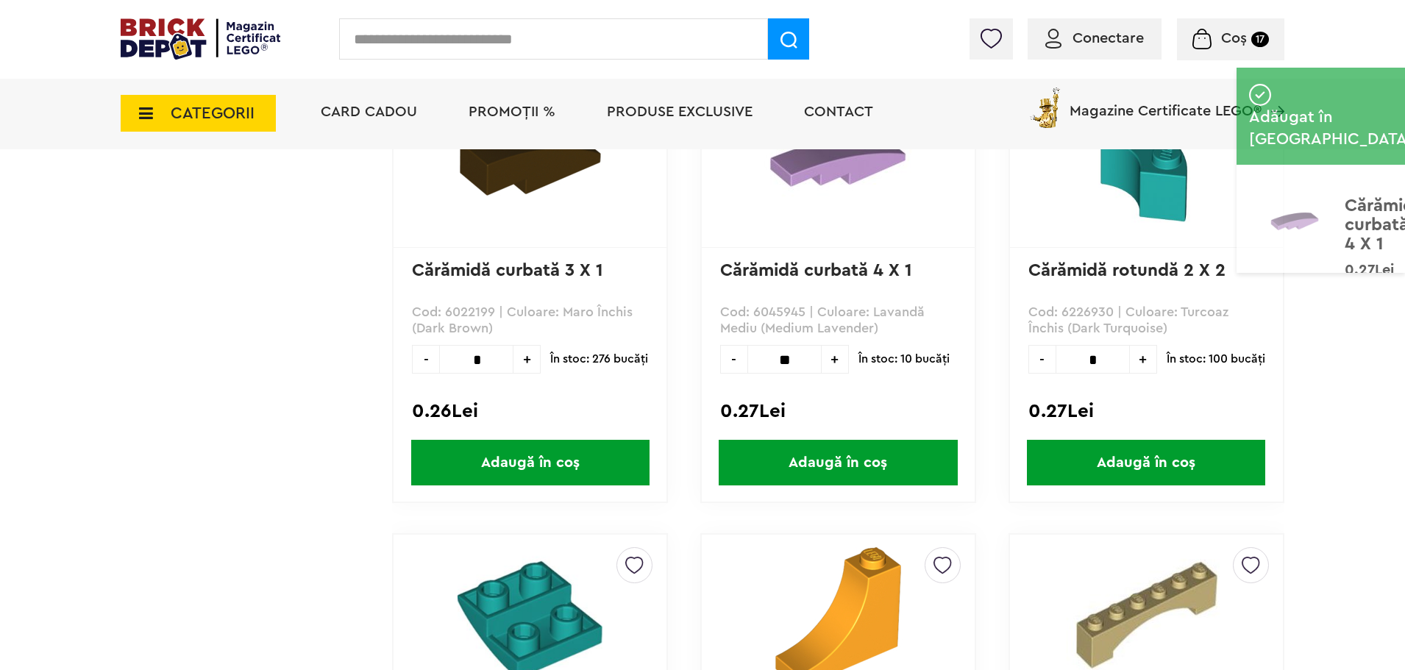
click at [735, 364] on span "-" at bounding box center [733, 359] width 27 height 29
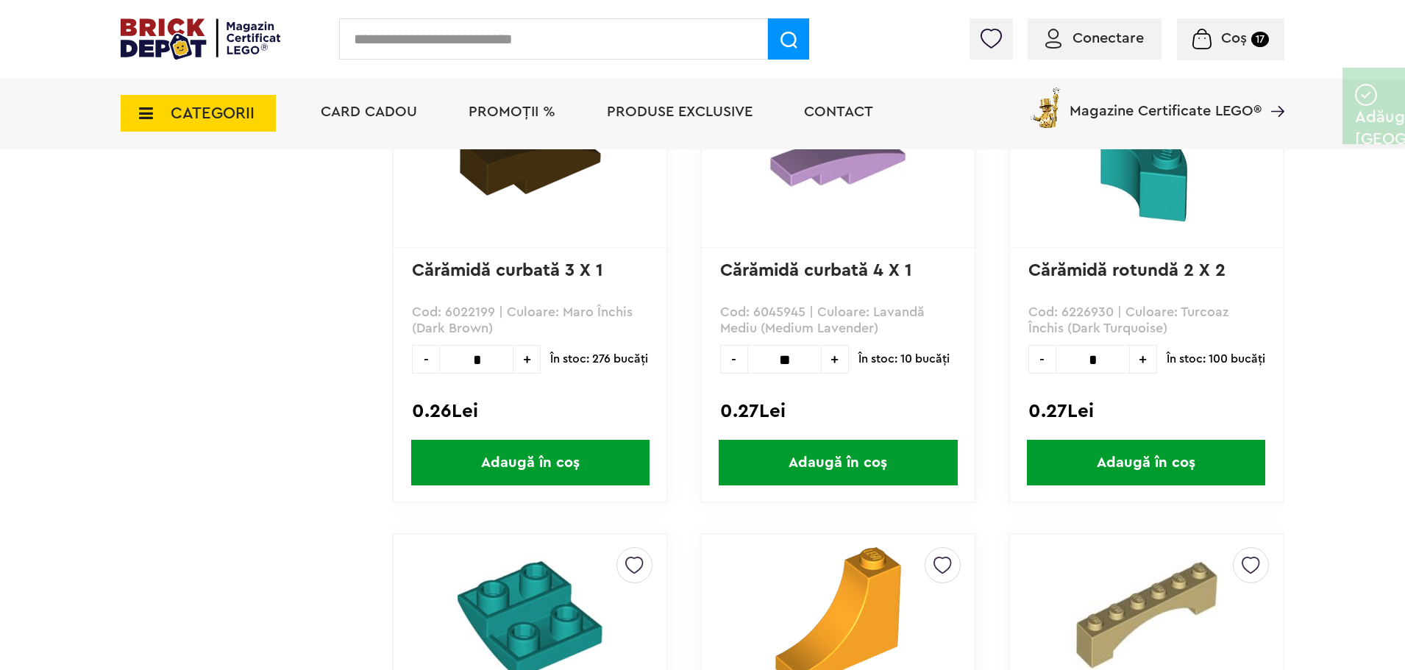
click at [735, 364] on span "-" at bounding box center [733, 359] width 27 height 29
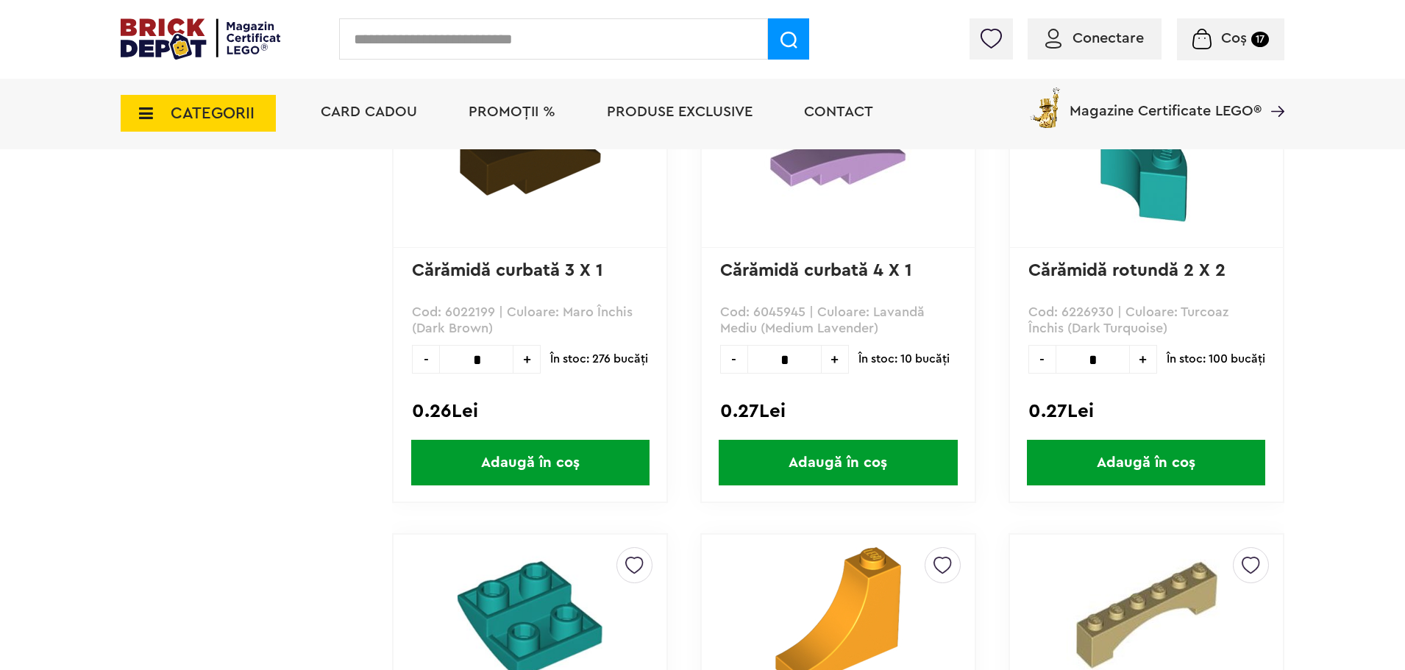
click at [833, 359] on span "+" at bounding box center [835, 359] width 27 height 29
type input "**"
click at [851, 461] on span "Adaugă în coș" at bounding box center [838, 463] width 238 height 46
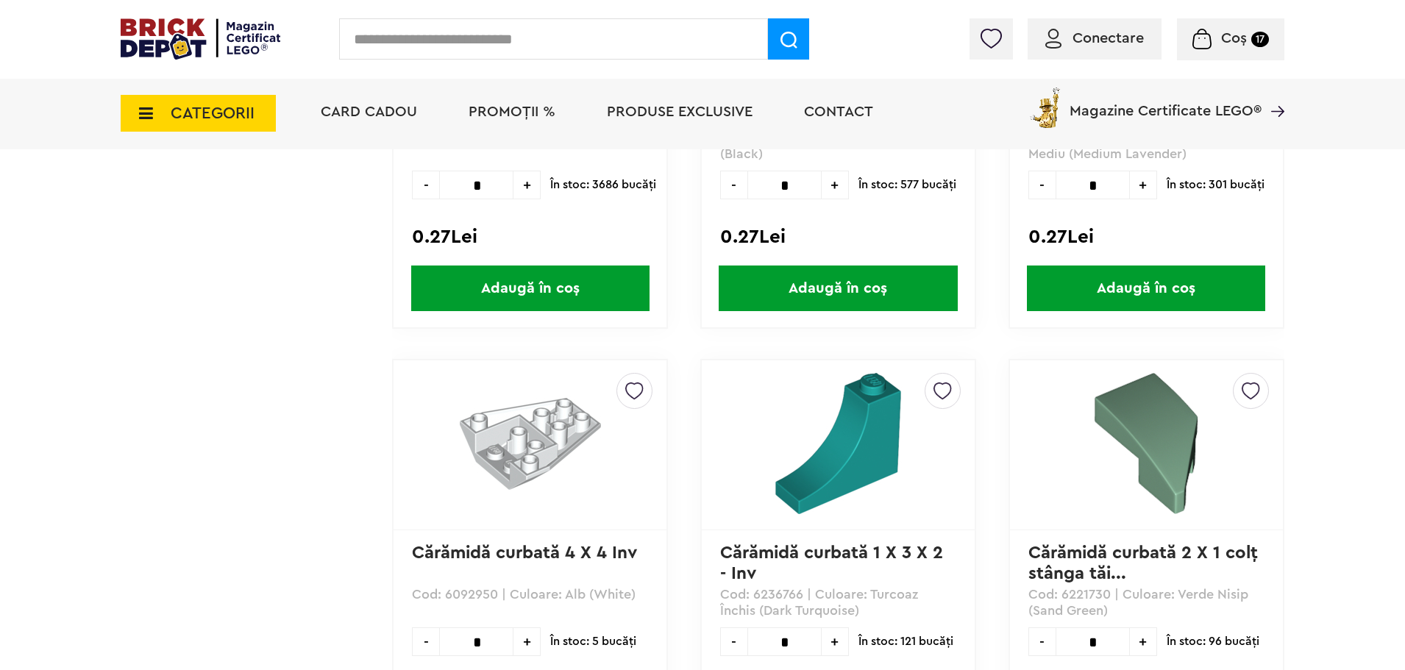
scroll to position [3495, 0]
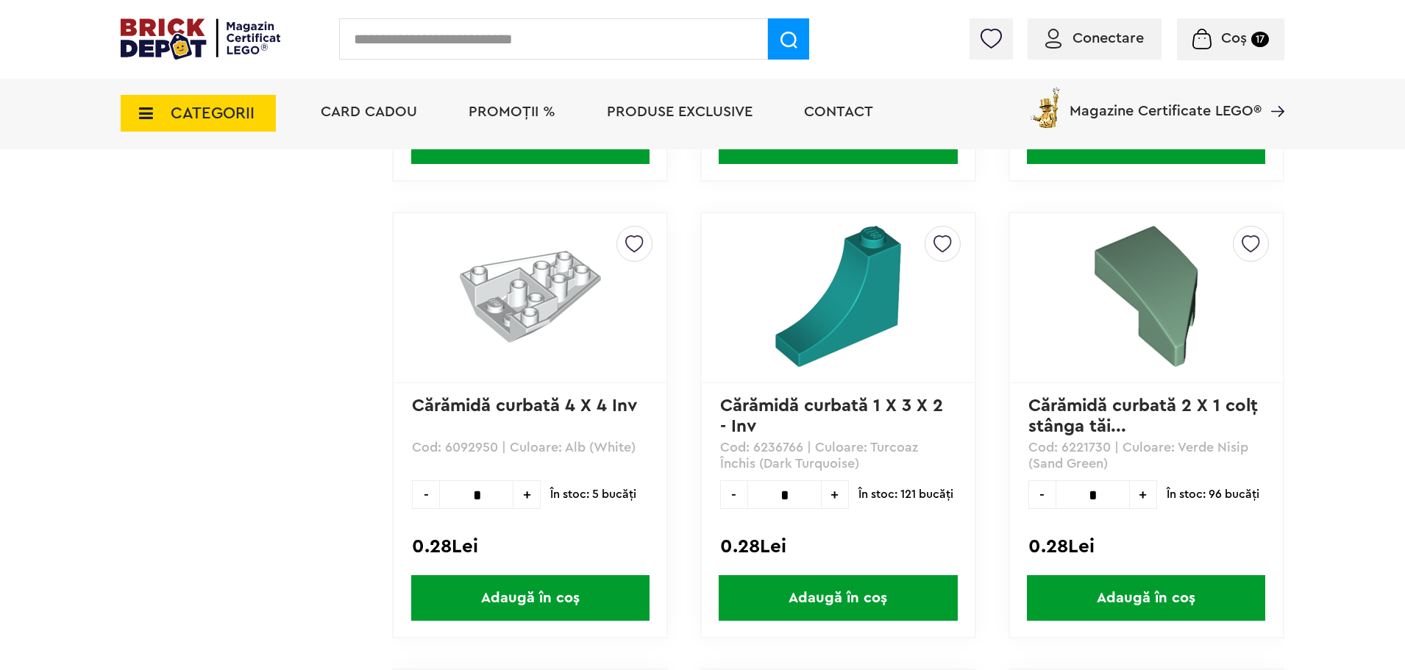
click at [1198, 411] on link "Cărămidă curbată 2 X 1 colţ stânga tăi..." at bounding box center [1146, 416] width 235 height 38
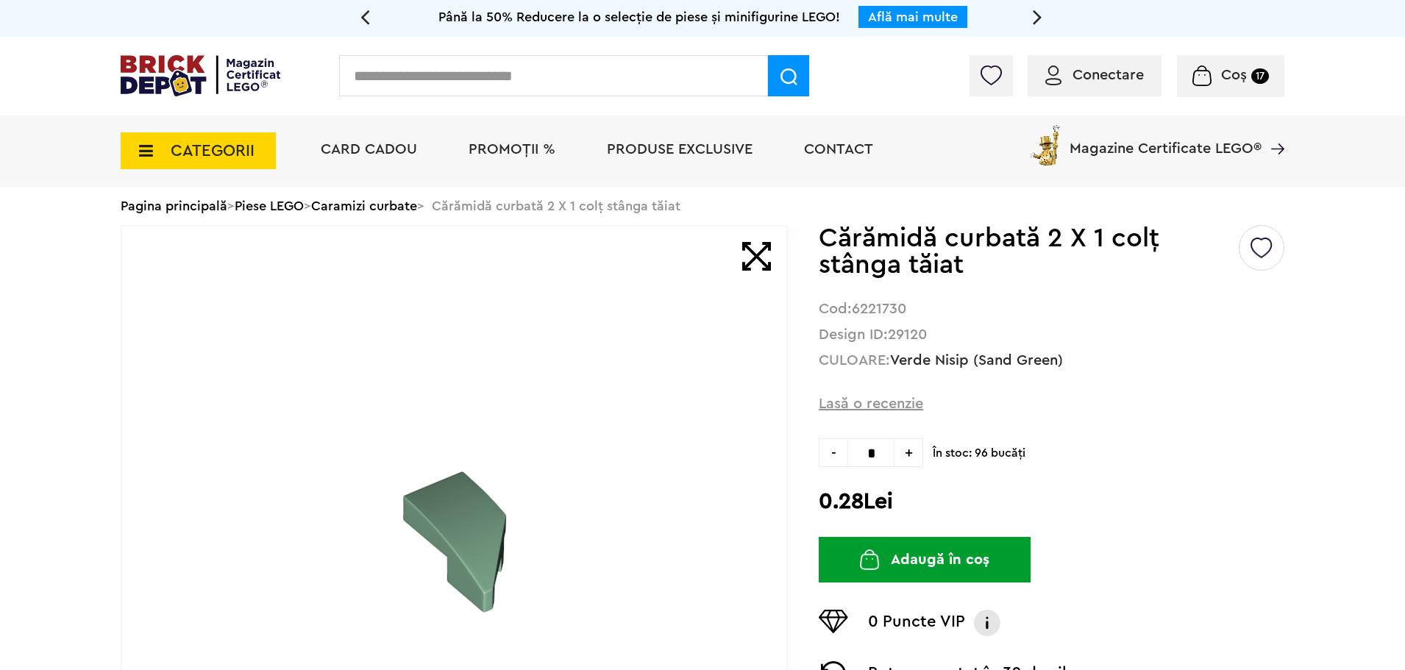
click at [1229, 77] on span "Coș" at bounding box center [1234, 75] width 26 height 15
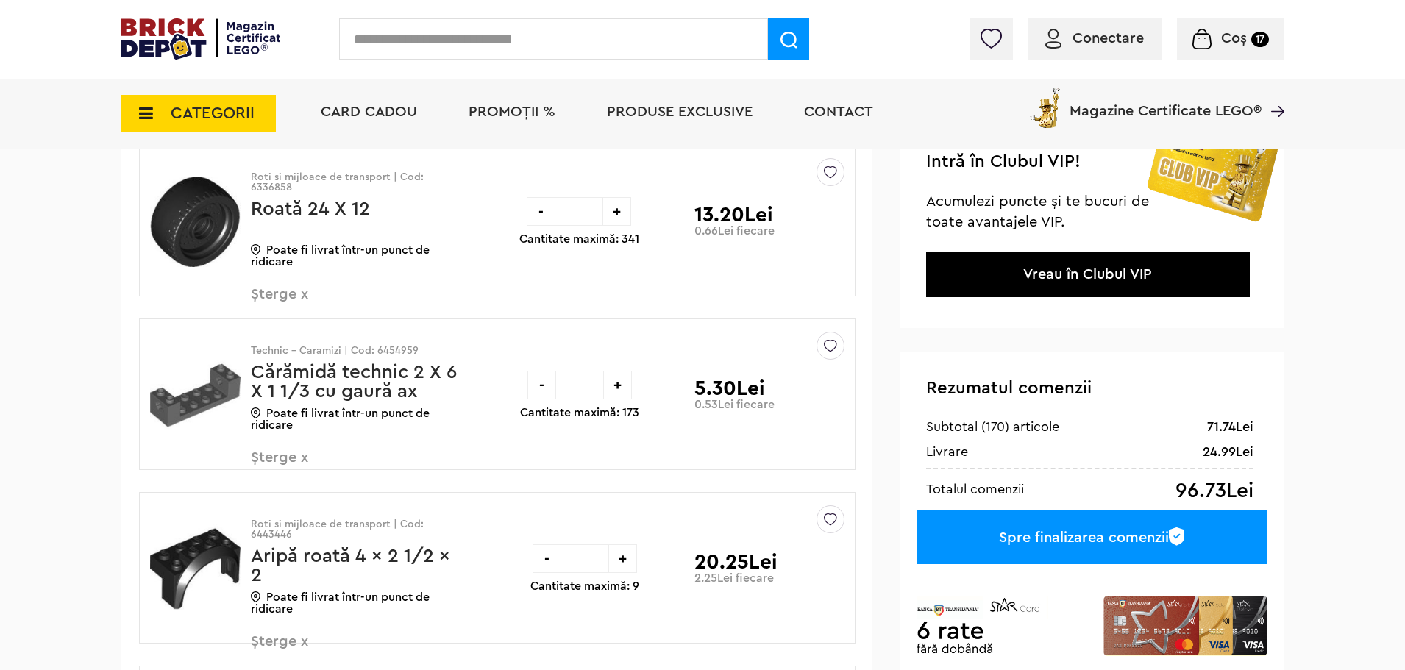
scroll to position [221, 0]
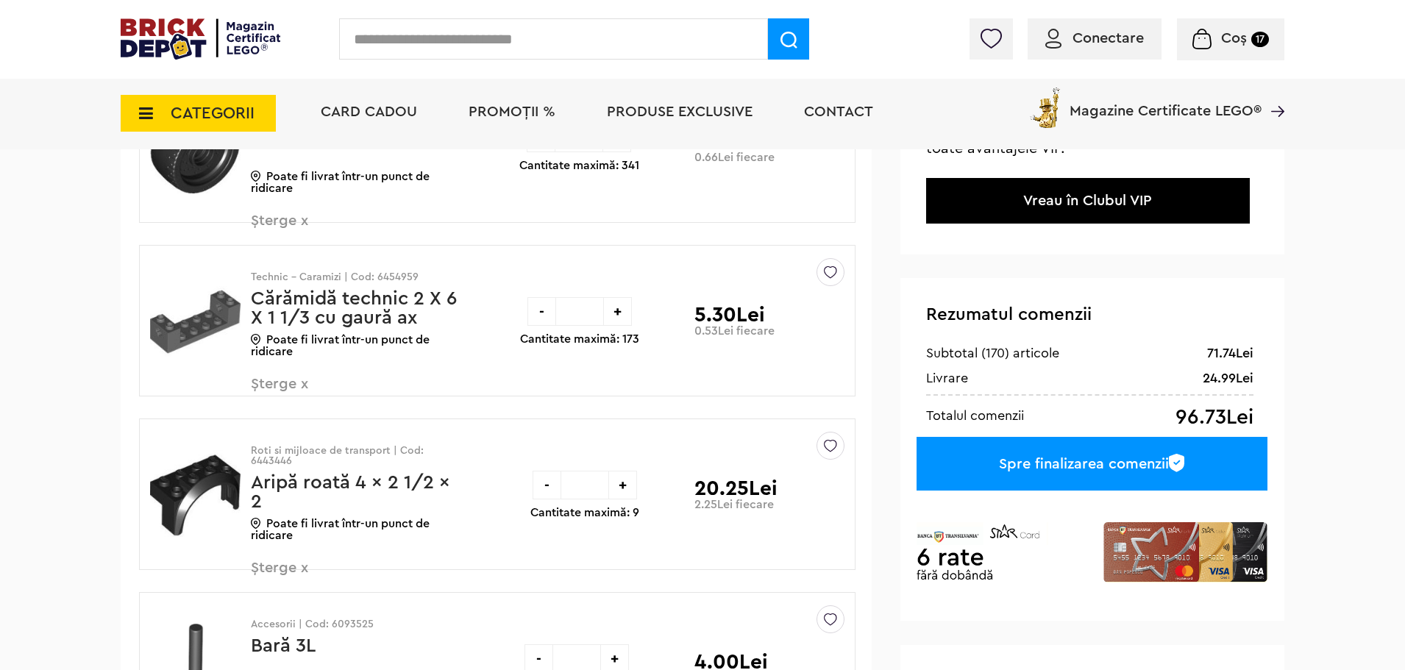
click at [545, 487] on div "-" at bounding box center [547, 485] width 29 height 29
